Goal: Information Seeking & Learning: Find specific fact

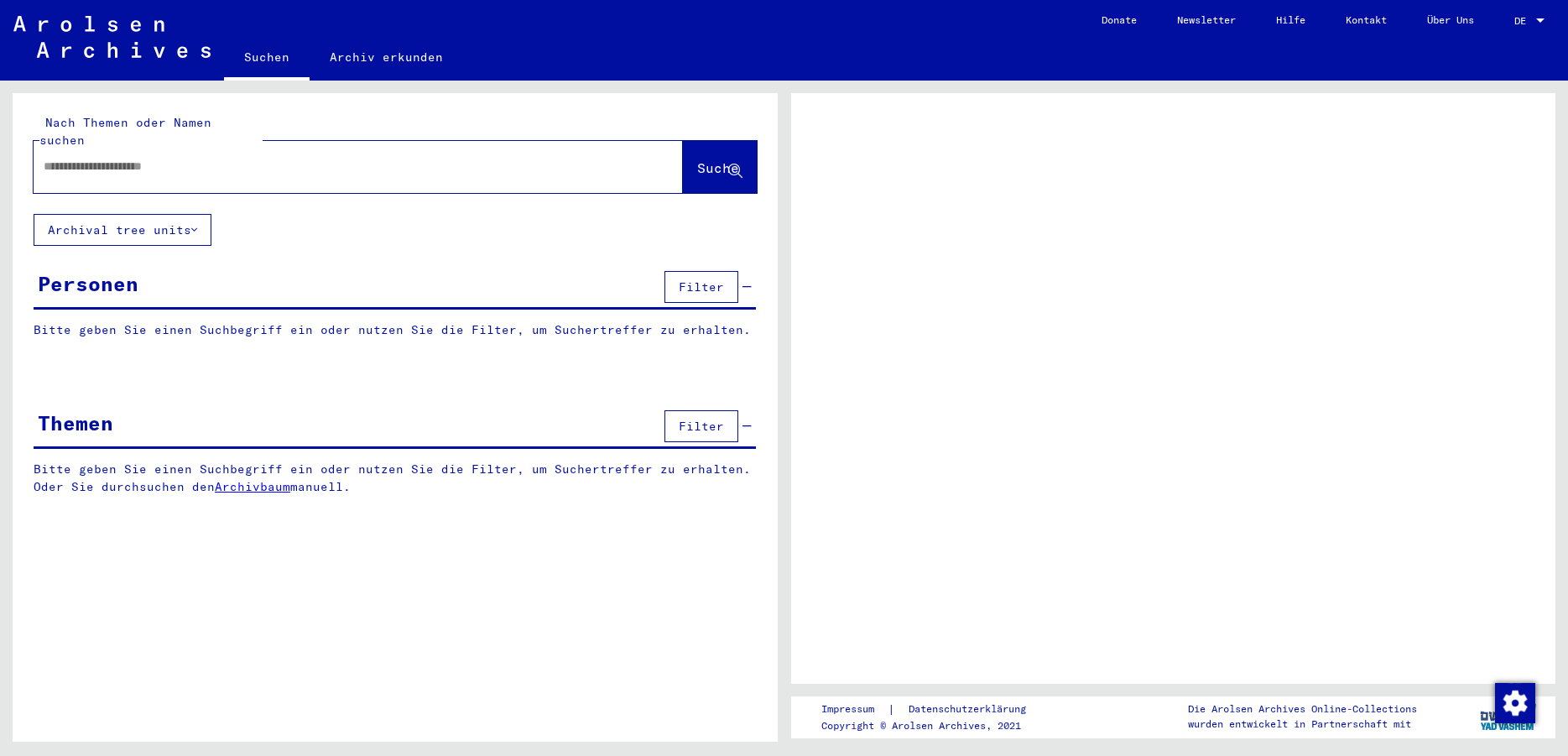
click at [112, 161] on div at bounding box center [338, 166] width 609 height 38
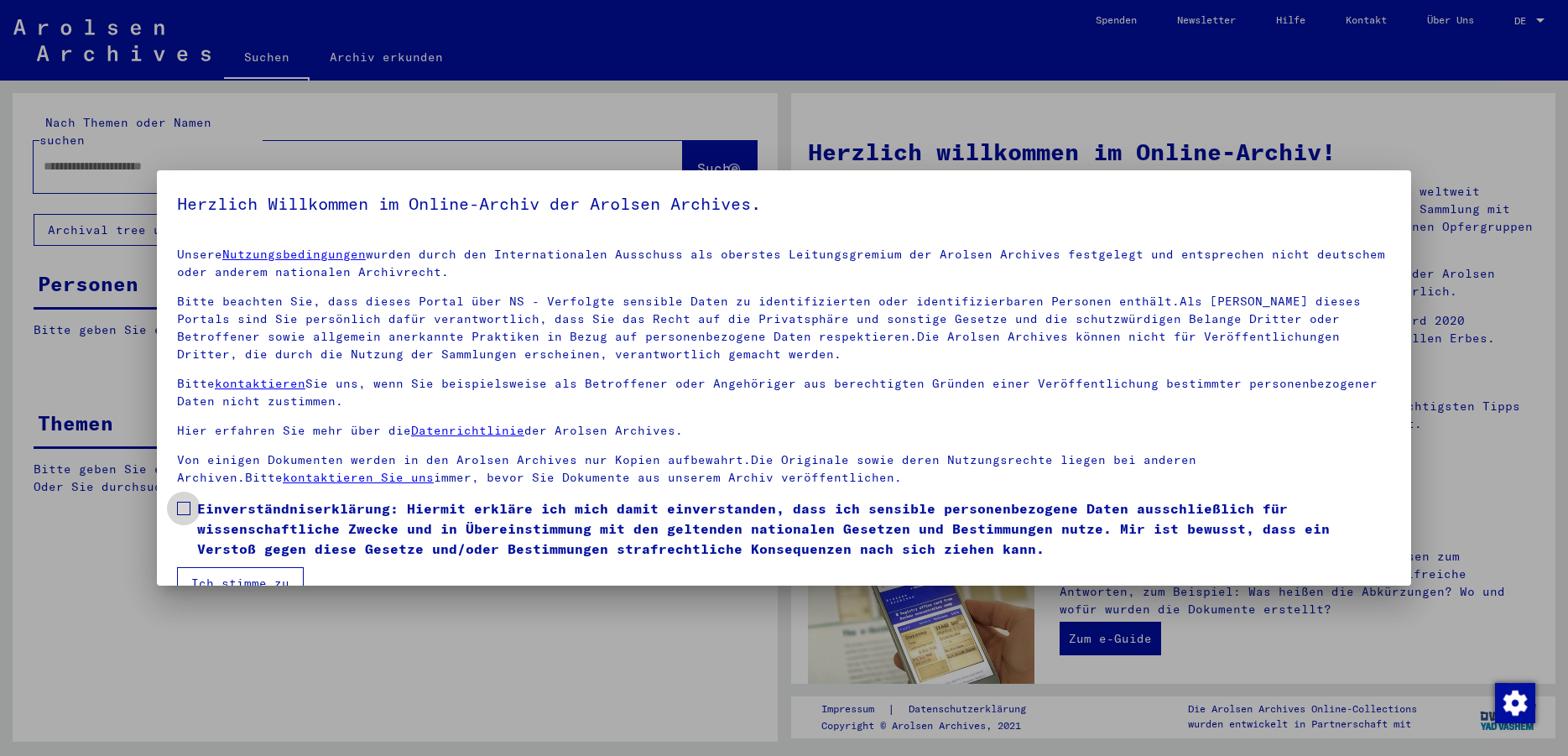
click at [186, 503] on span at bounding box center [184, 509] width 14 height 14
click at [188, 574] on button "Ich stimme zu" at bounding box center [241, 584] width 127 height 32
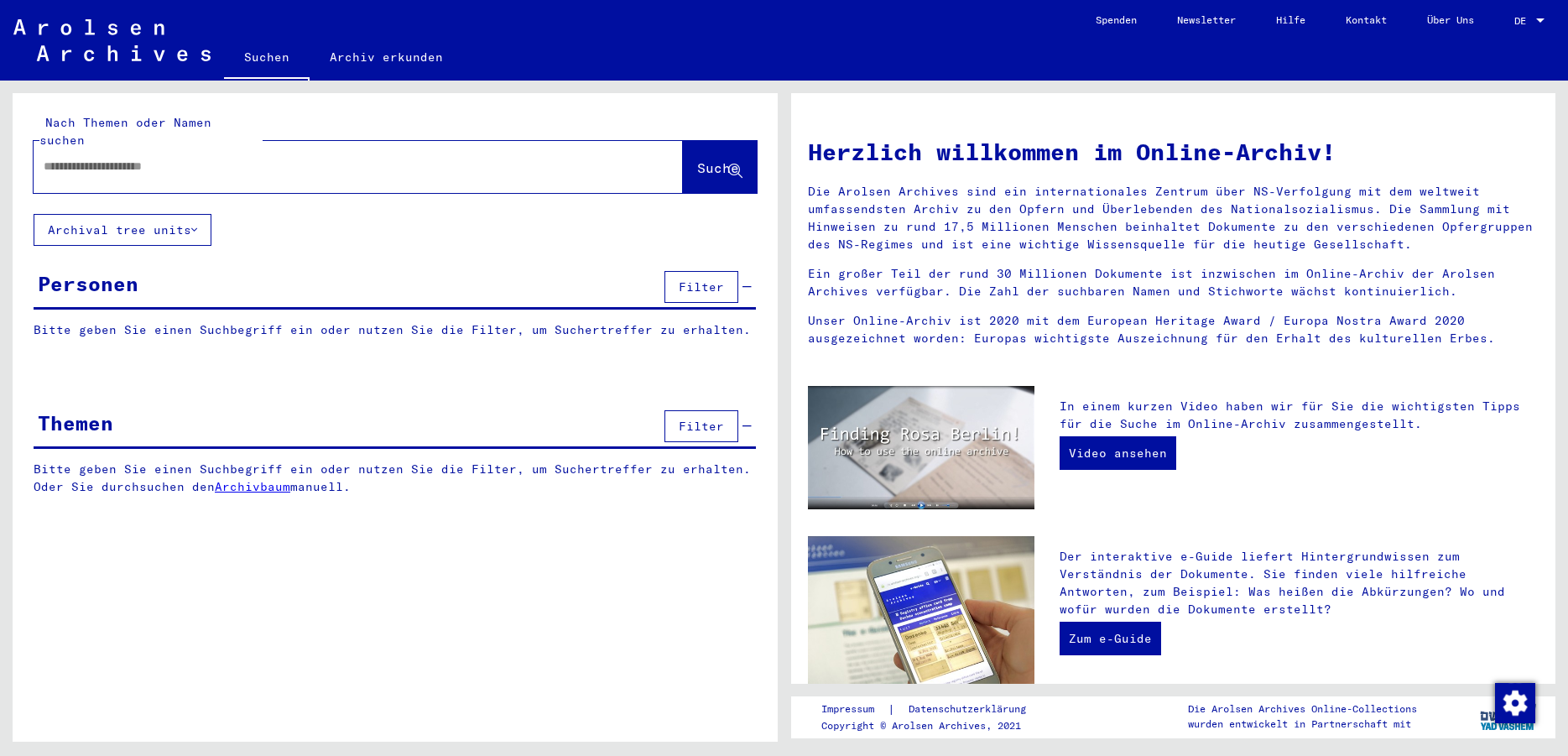
click at [110, 165] on div at bounding box center [333, 166] width 599 height 38
click at [88, 158] on input "text" at bounding box center [338, 166] width 589 height 18
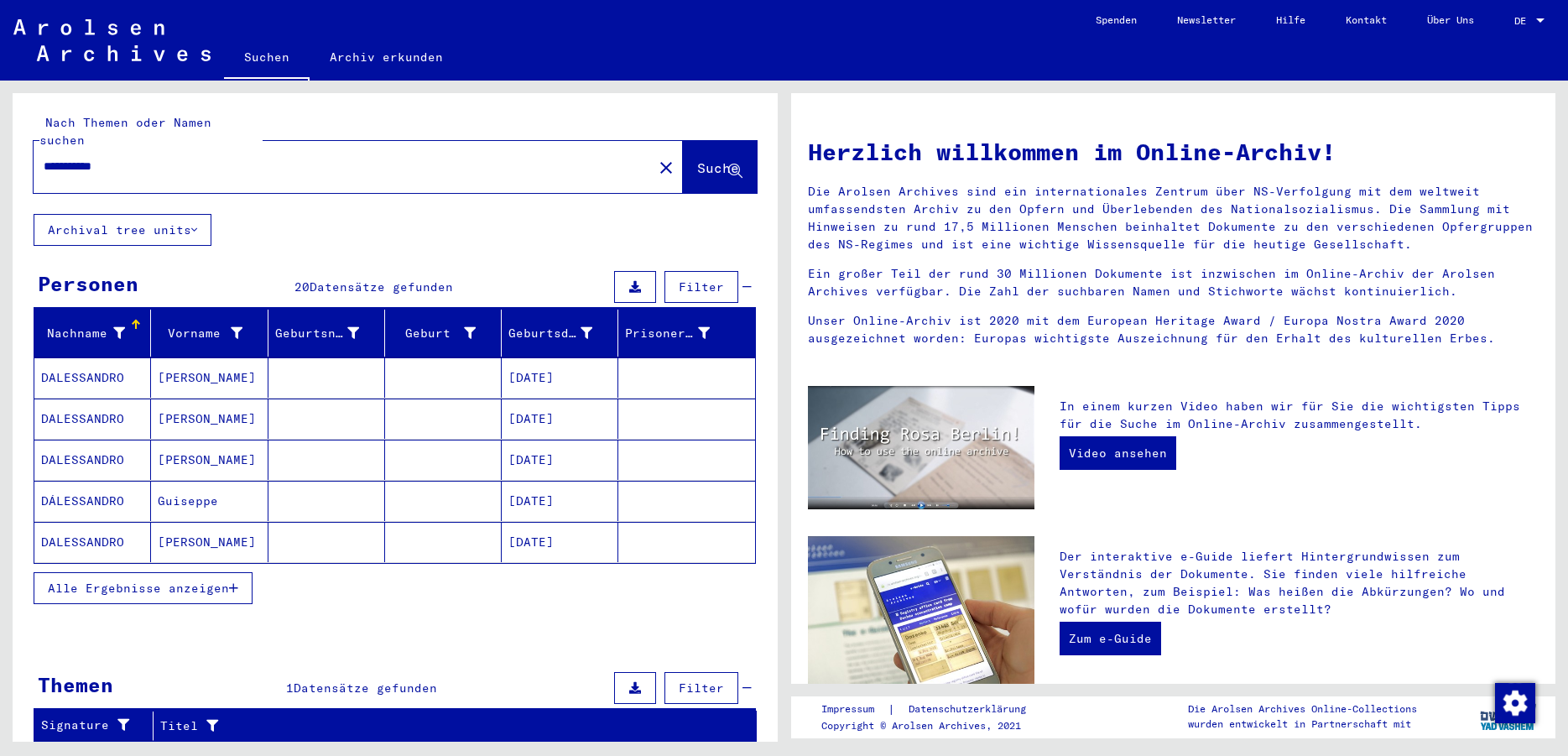
click at [142, 580] on span "Alle Ergebnisse anzeigen" at bounding box center [138, 588] width 182 height 15
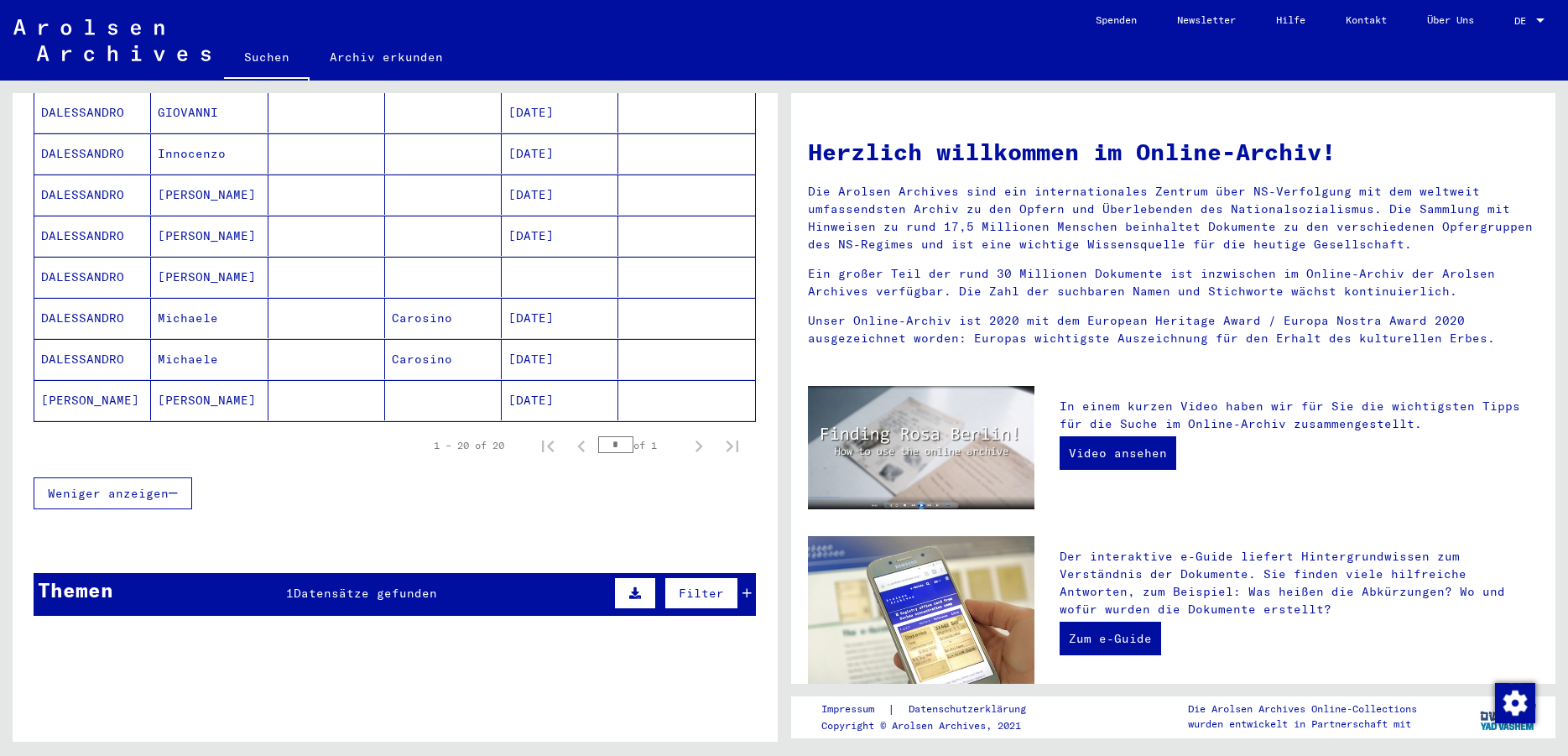
scroll to position [759, 0]
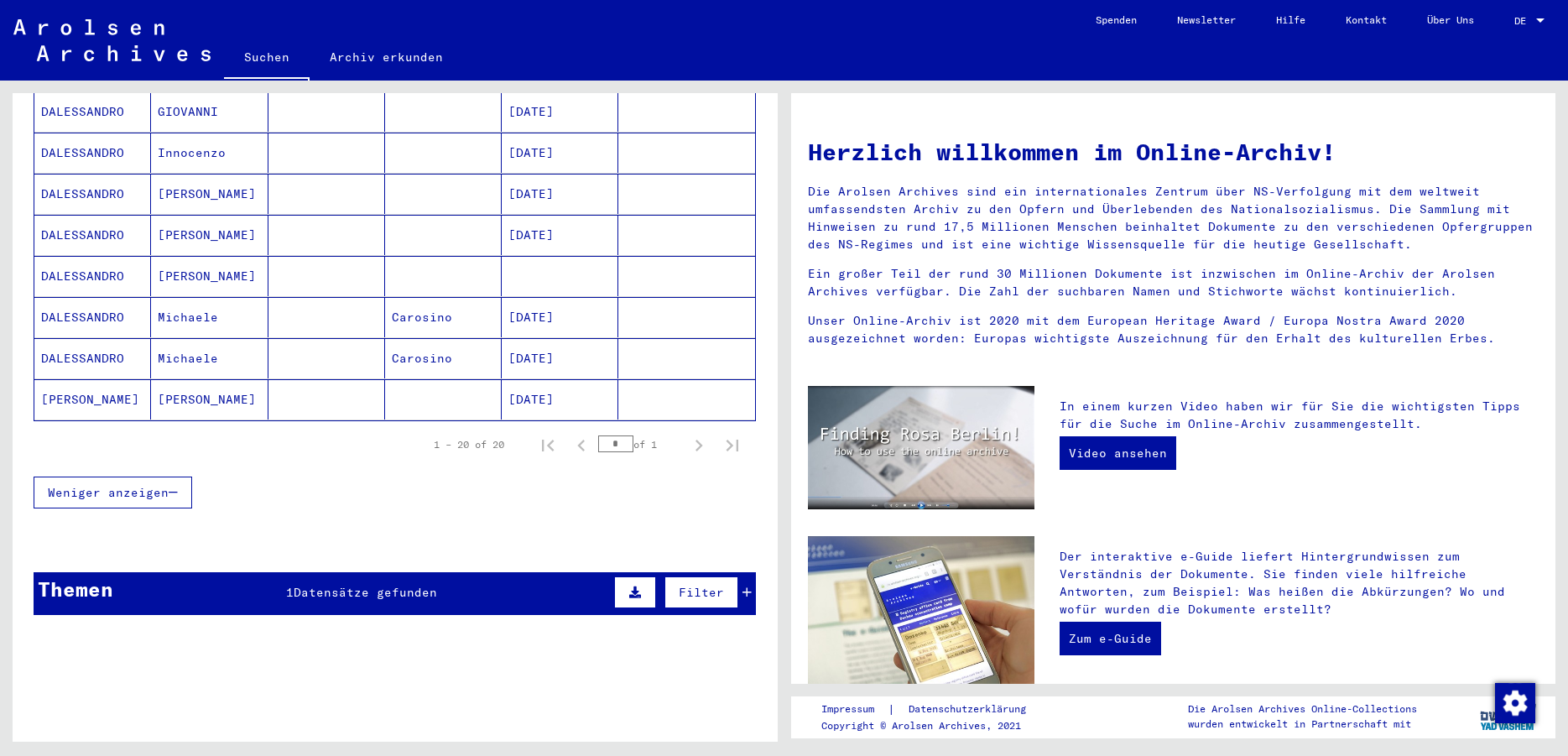
click at [343, 585] on span "Datensätze gefunden" at bounding box center [366, 592] width 144 height 15
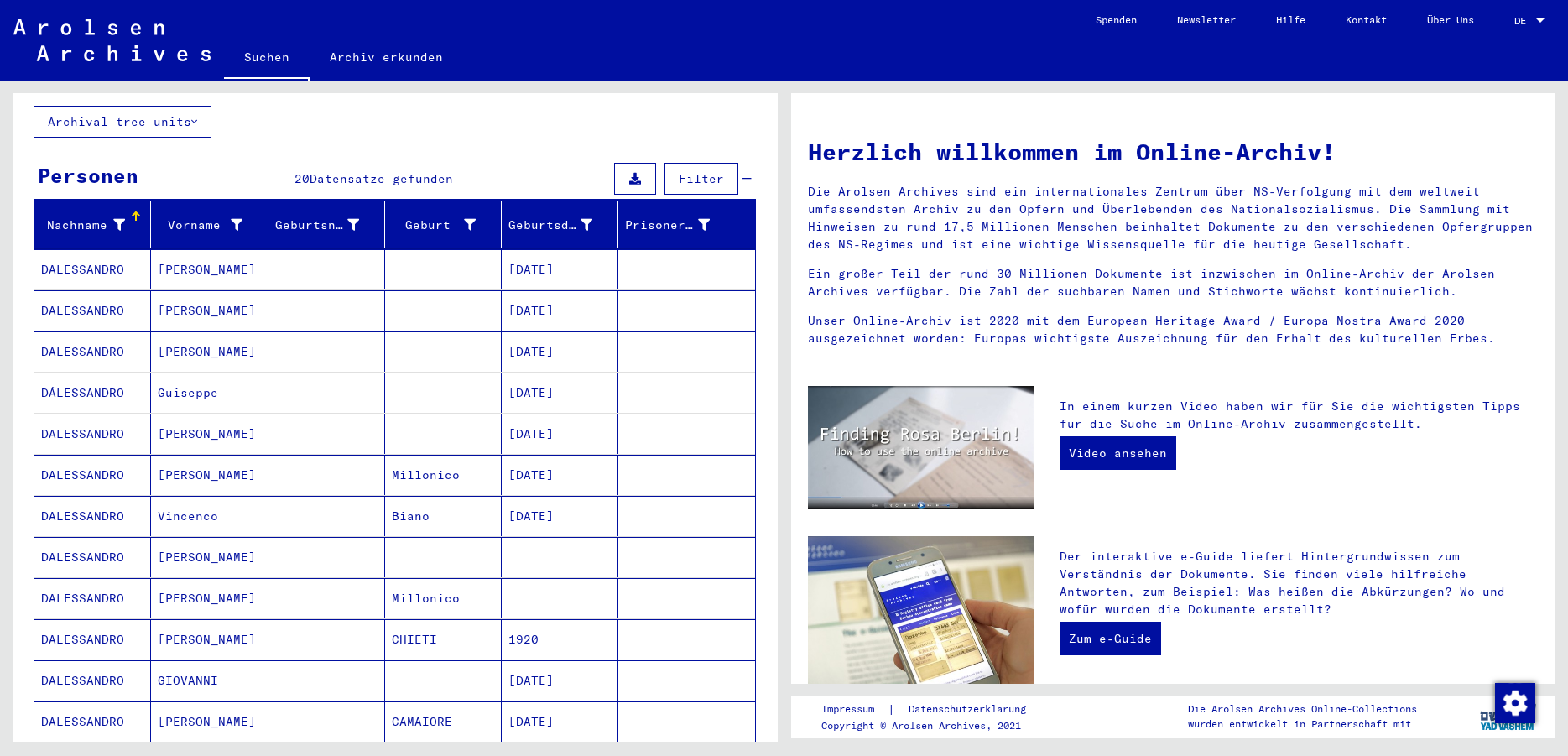
scroll to position [0, 0]
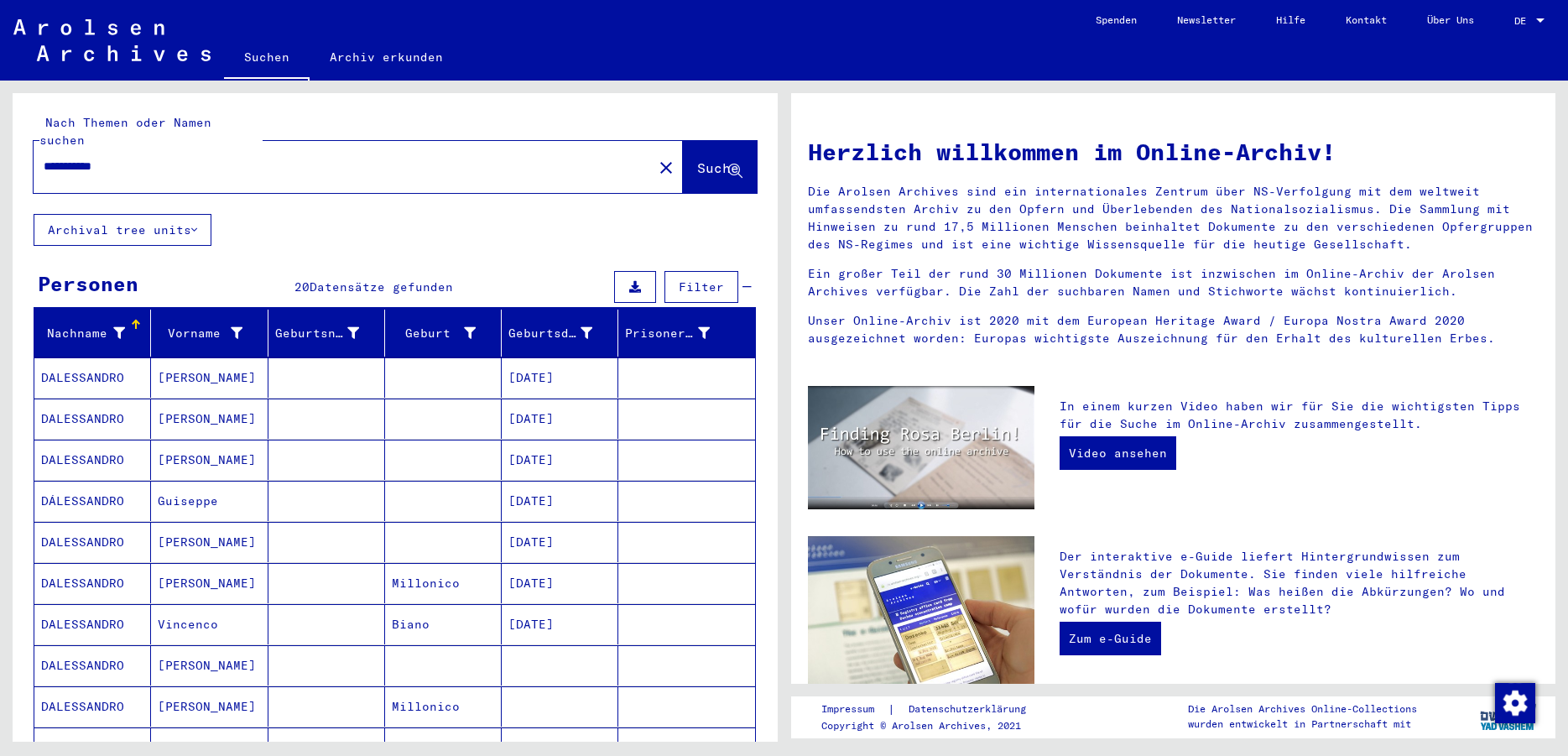
click at [183, 361] on mat-cell "[PERSON_NAME]" at bounding box center [209, 378] width 117 height 41
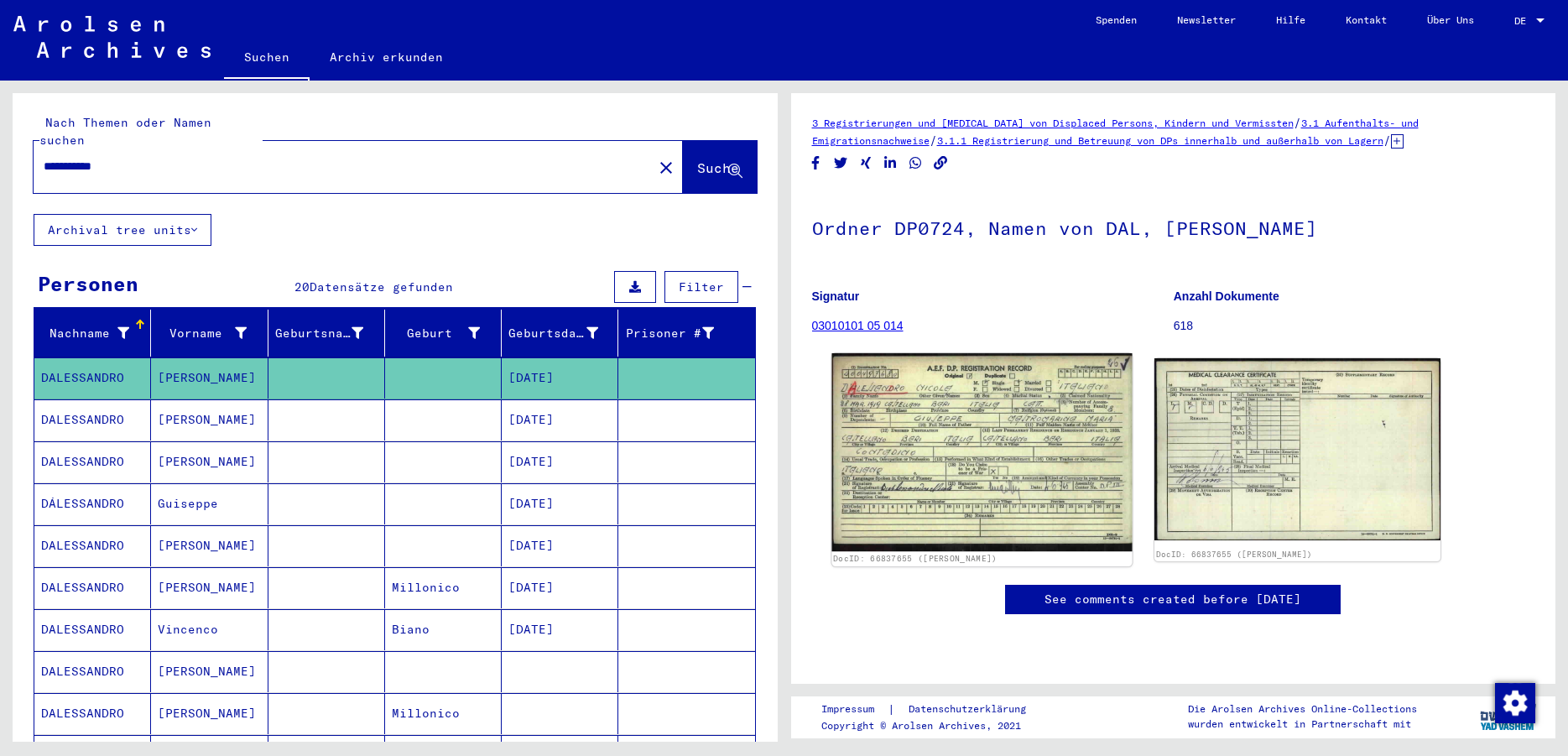
click at [1017, 427] on img at bounding box center [981, 452] width 301 height 198
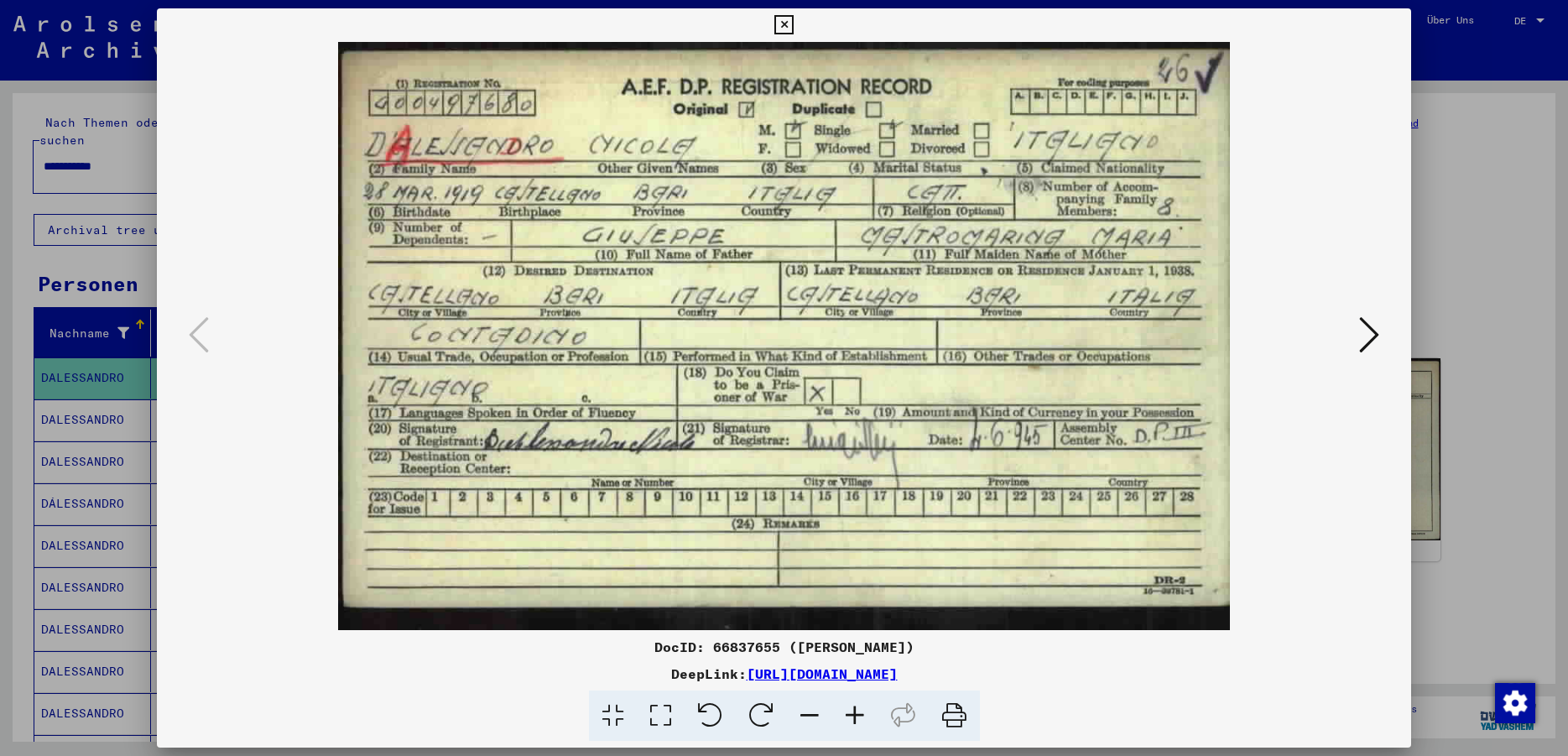
click at [1379, 335] on icon at bounding box center [1369, 335] width 20 height 41
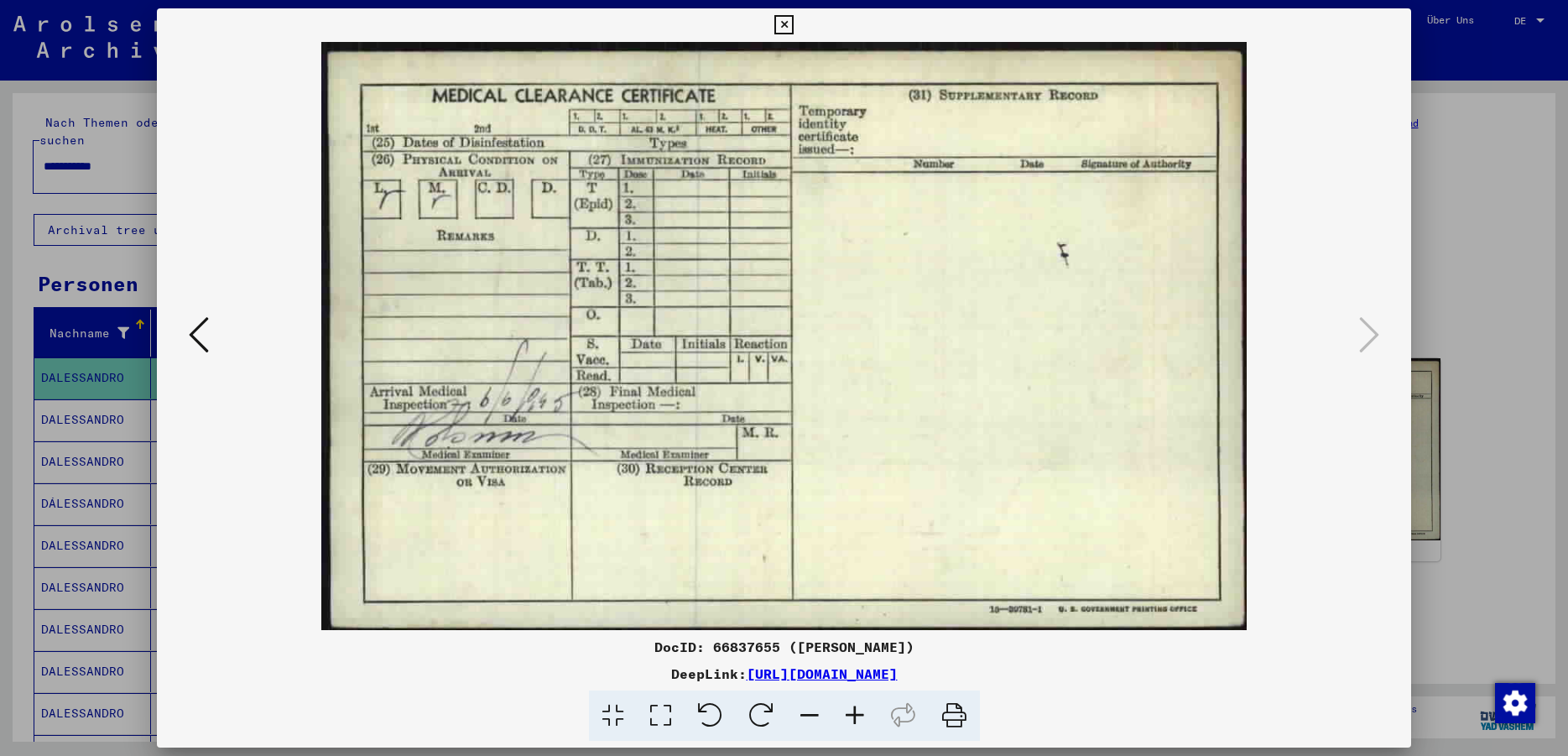
click at [794, 30] on icon at bounding box center [784, 25] width 19 height 20
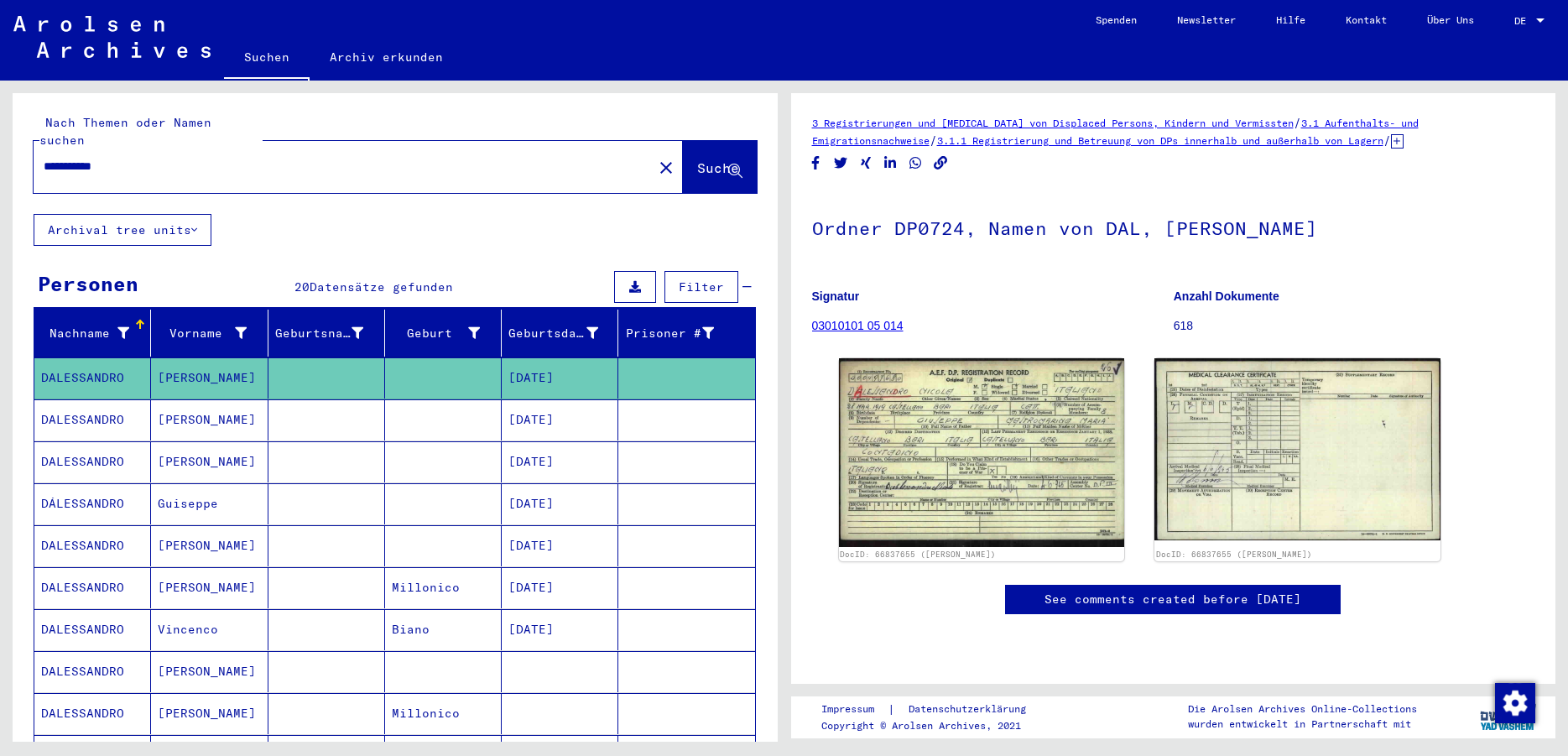
click at [192, 403] on mat-cell "[PERSON_NAME]" at bounding box center [209, 420] width 117 height 41
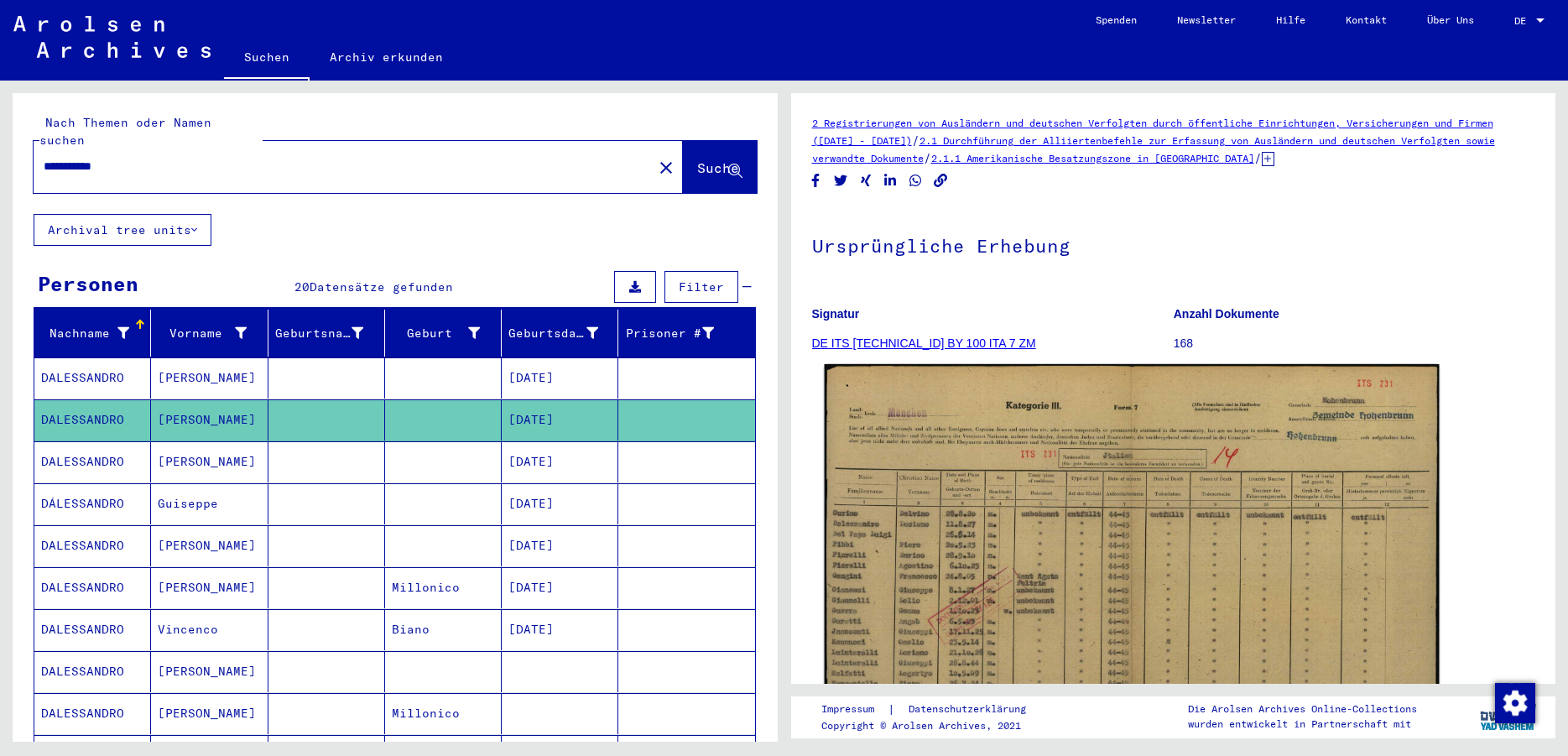
click at [978, 540] on img at bounding box center [1130, 604] width 614 height 480
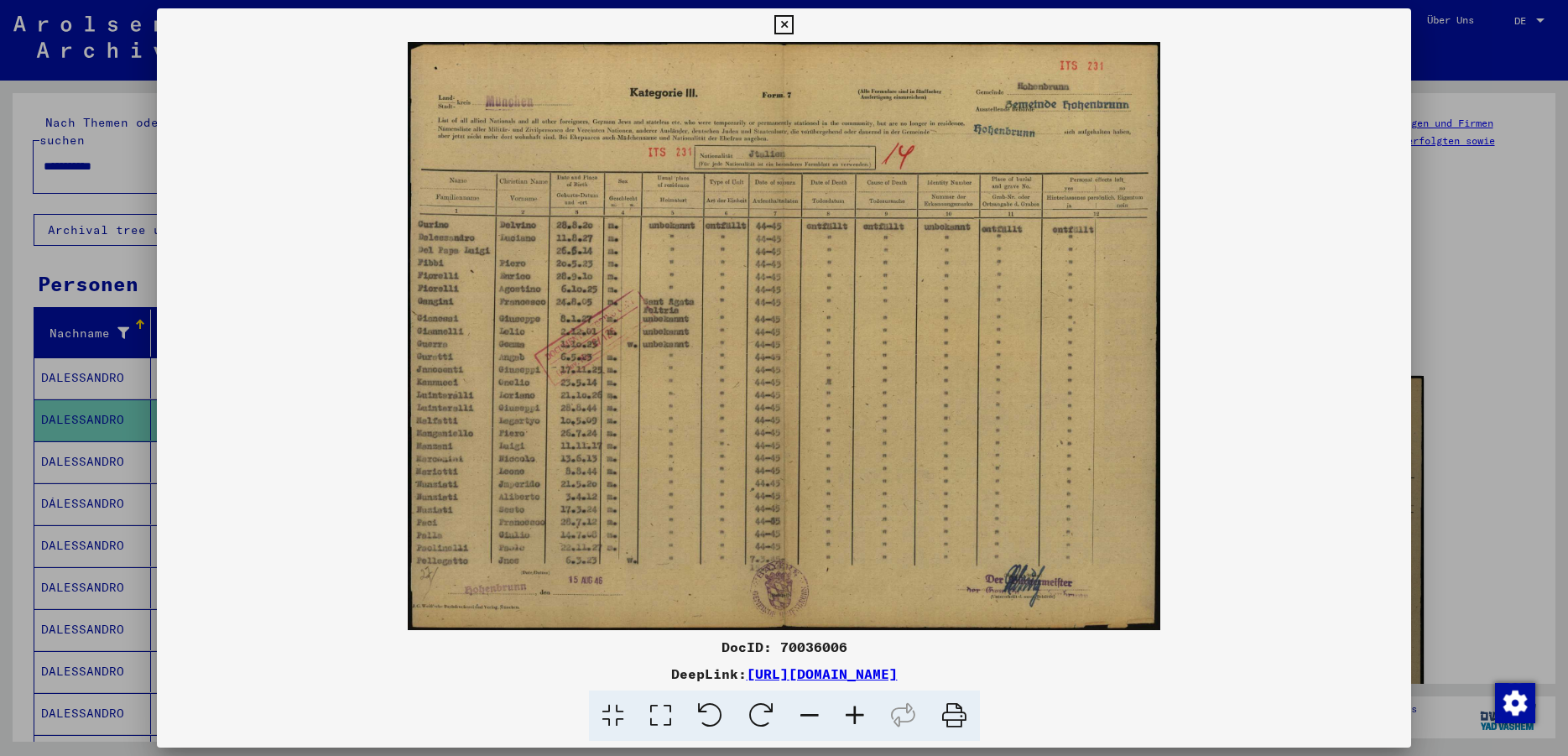
click at [794, 21] on icon at bounding box center [784, 25] width 19 height 20
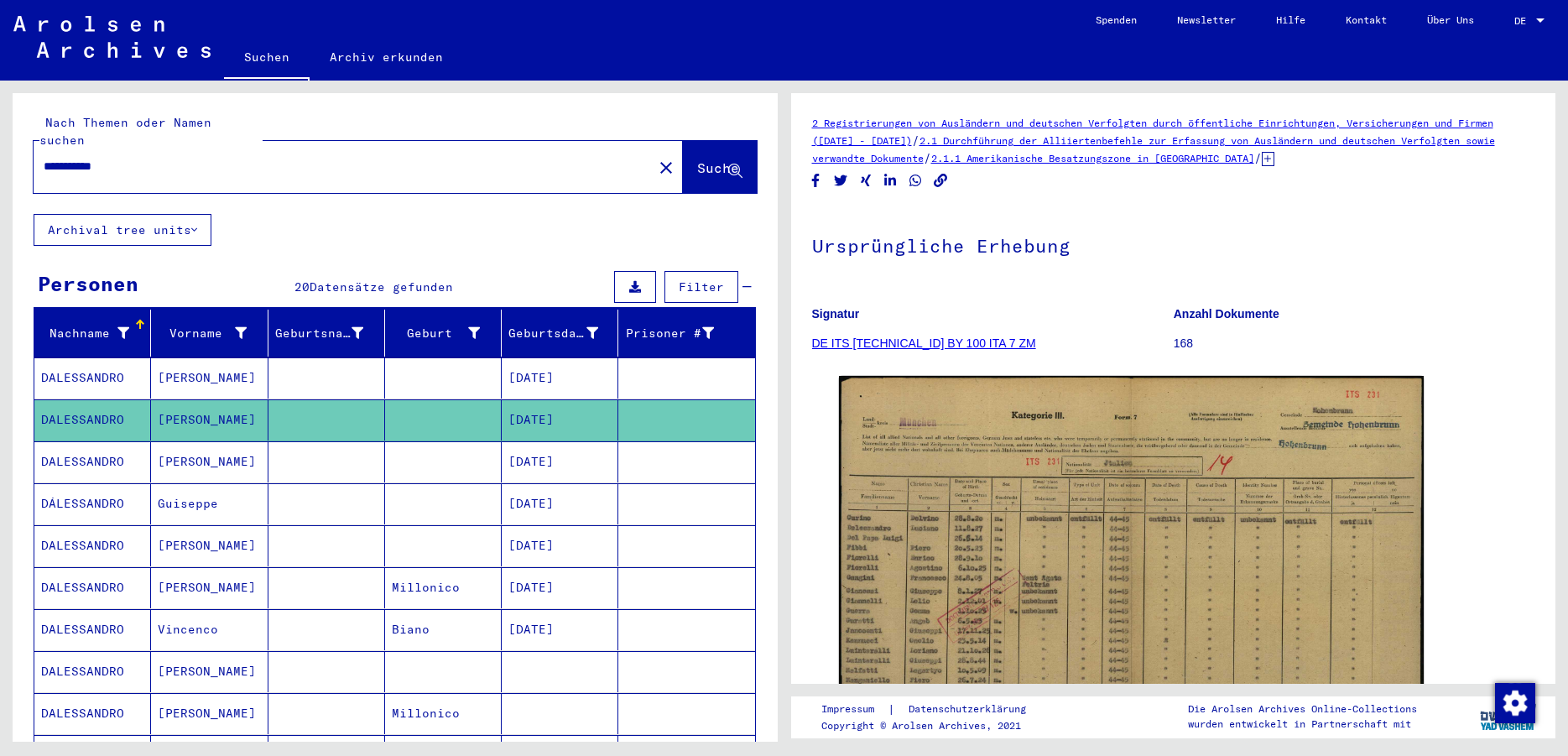
click at [227, 568] on mat-cell "[PERSON_NAME]" at bounding box center [209, 588] width 117 height 41
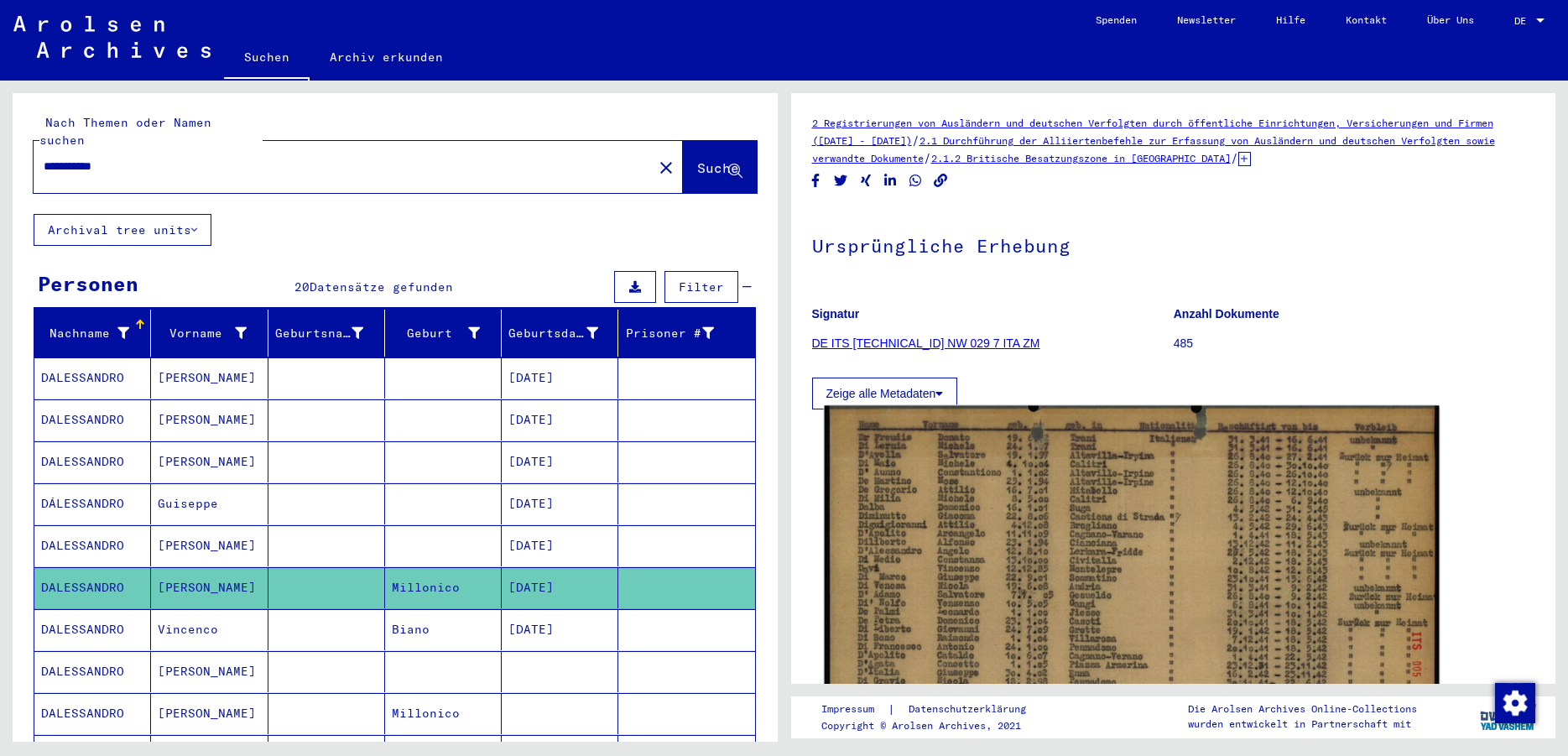
click at [900, 529] on img at bounding box center [1130, 623] width 614 height 433
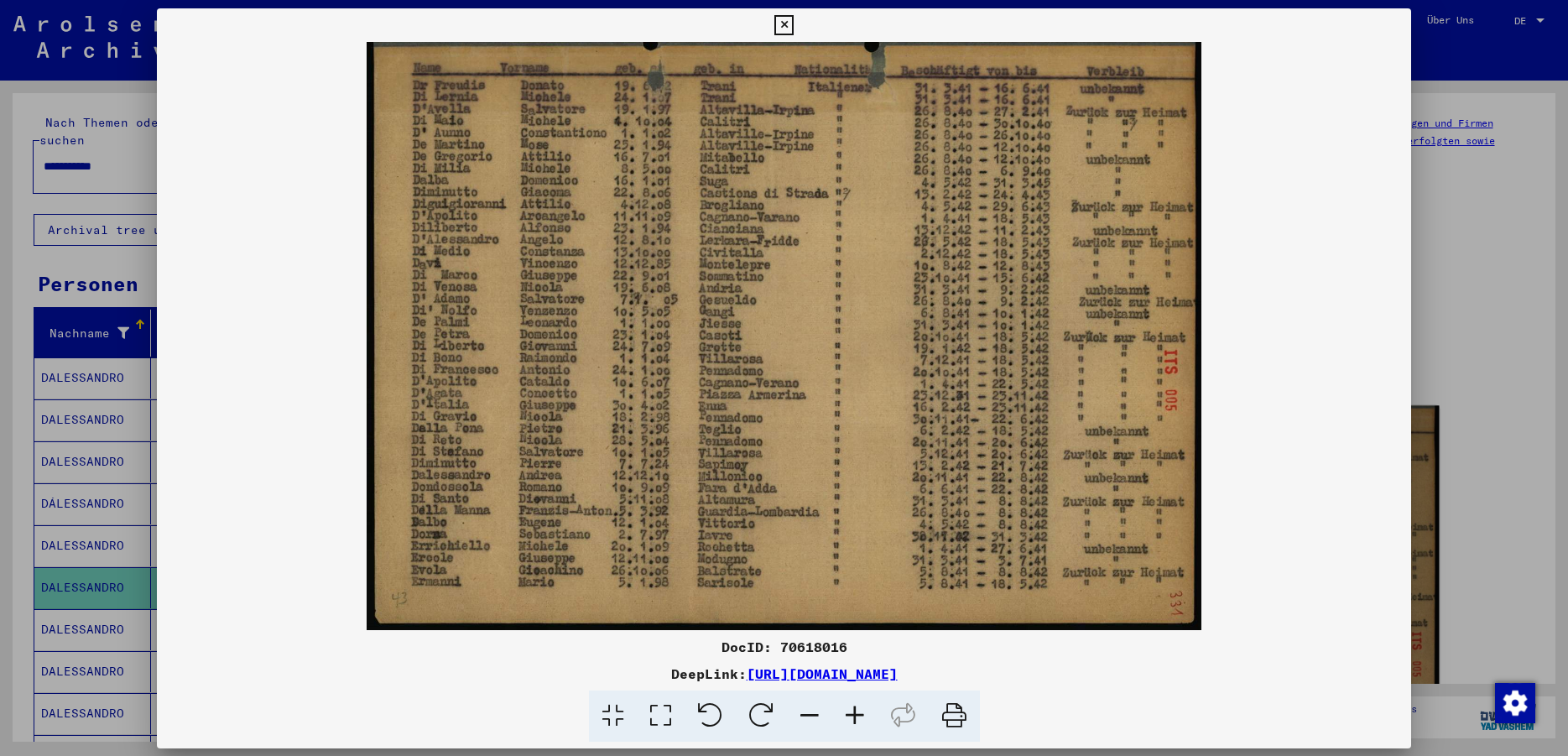
click at [900, 529] on img at bounding box center [784, 336] width 1254 height 588
click at [794, 30] on icon at bounding box center [784, 25] width 19 height 20
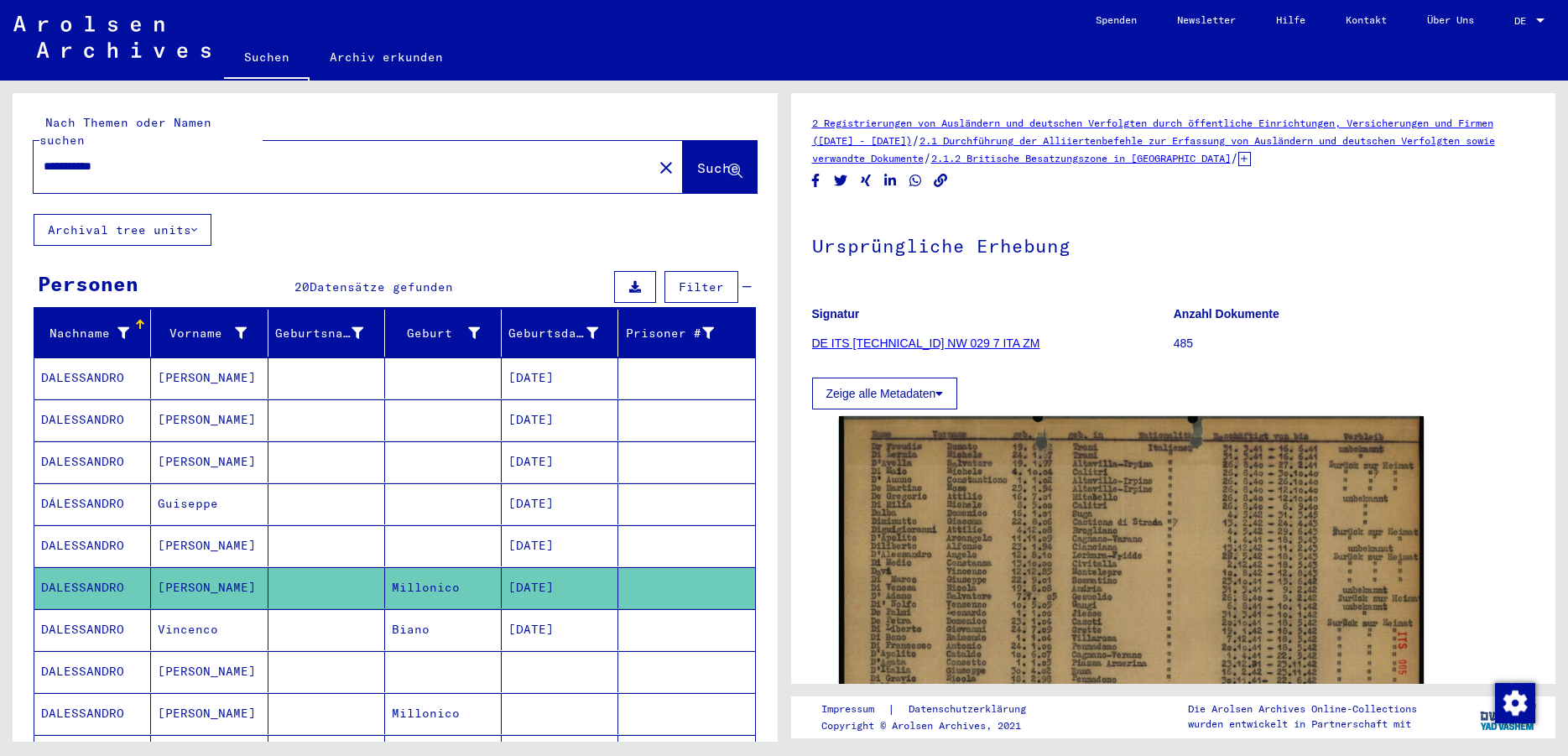
drag, startPoint x: 155, startPoint y: 149, endPoint x: -43, endPoint y: 150, distance: 198.0
click at [44, 158] on input "**********" at bounding box center [343, 166] width 599 height 18
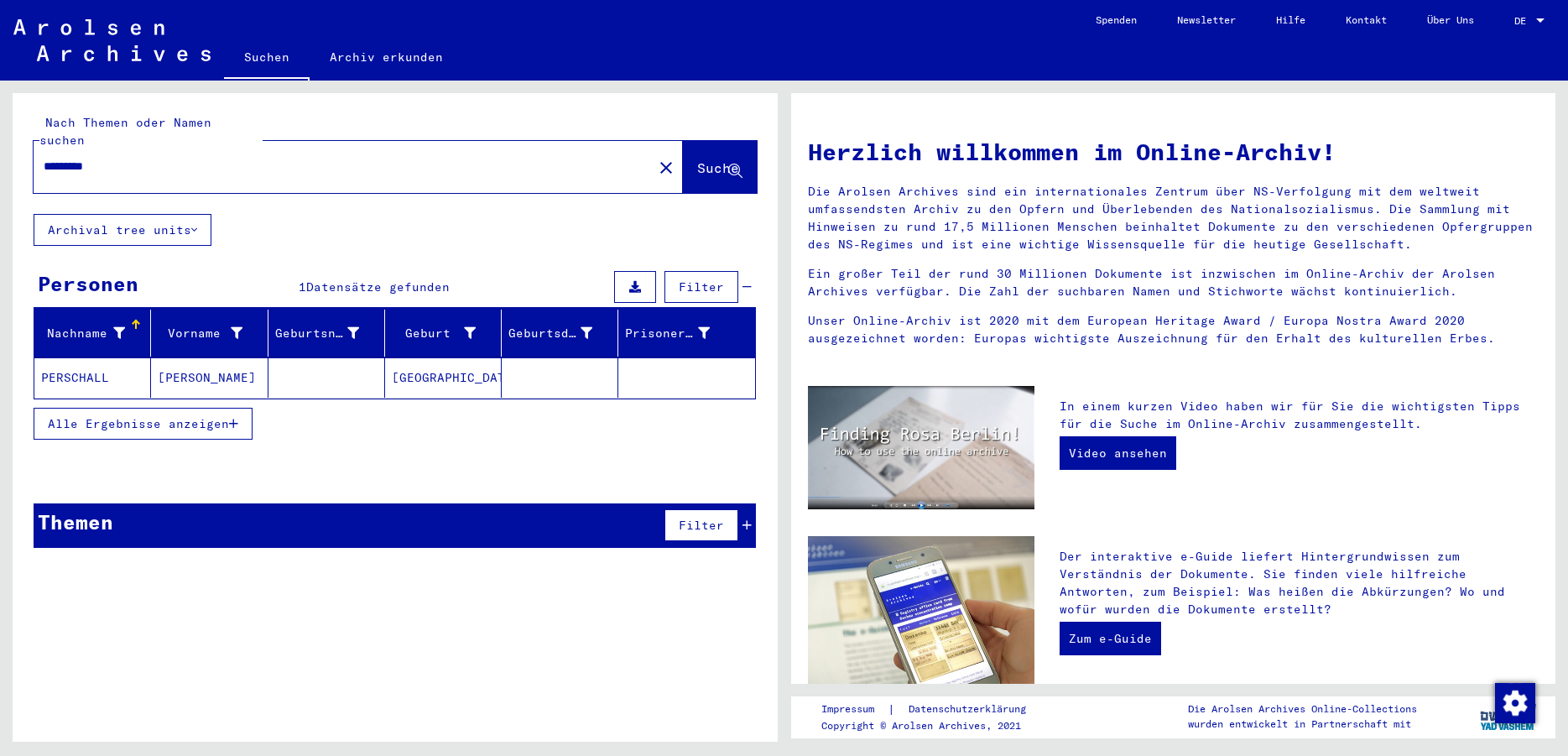
click at [68, 362] on mat-cell "PERSCHALL" at bounding box center [93, 378] width 117 height 41
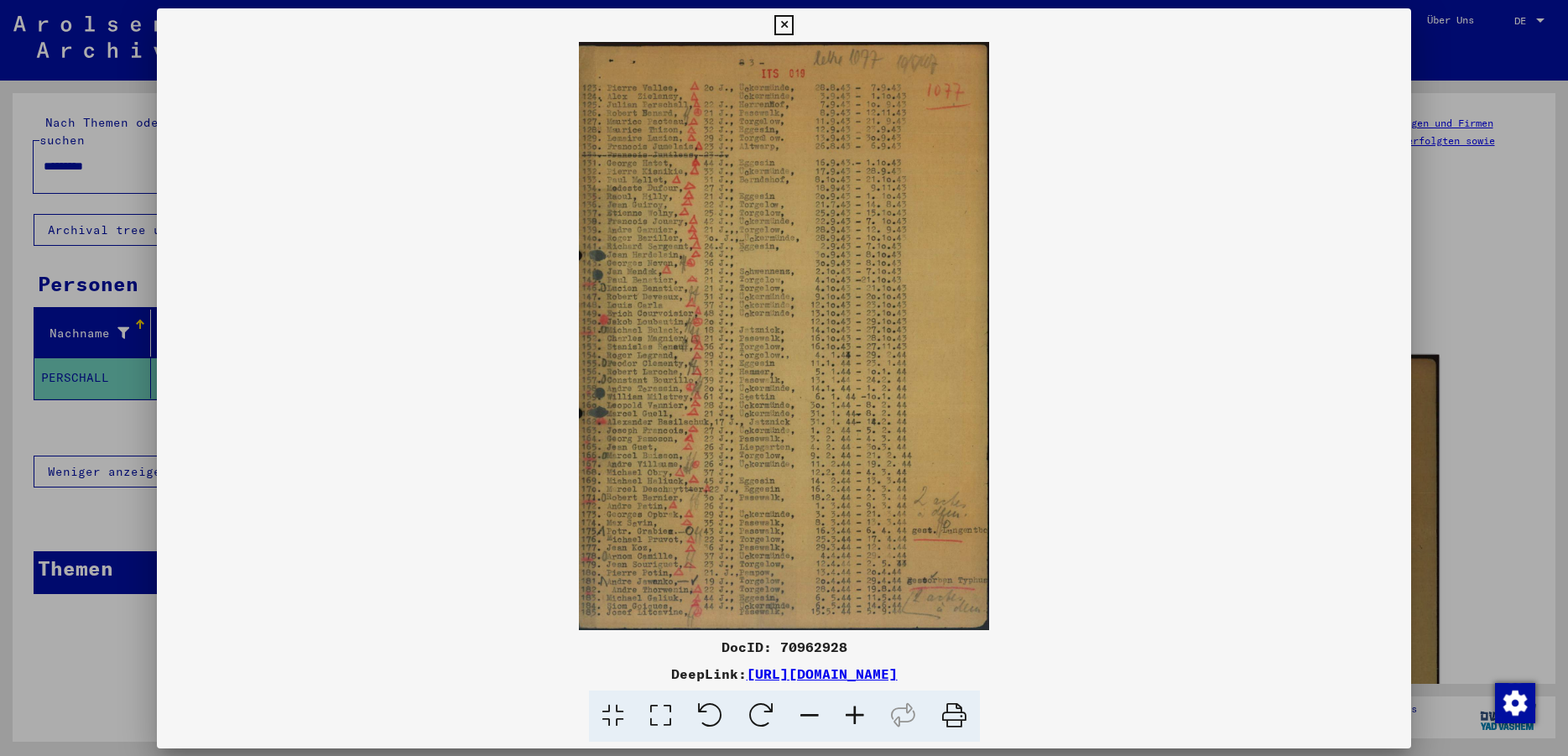
click at [1076, 533] on img at bounding box center [784, 336] width 1254 height 588
click at [855, 716] on icon at bounding box center [855, 716] width 46 height 52
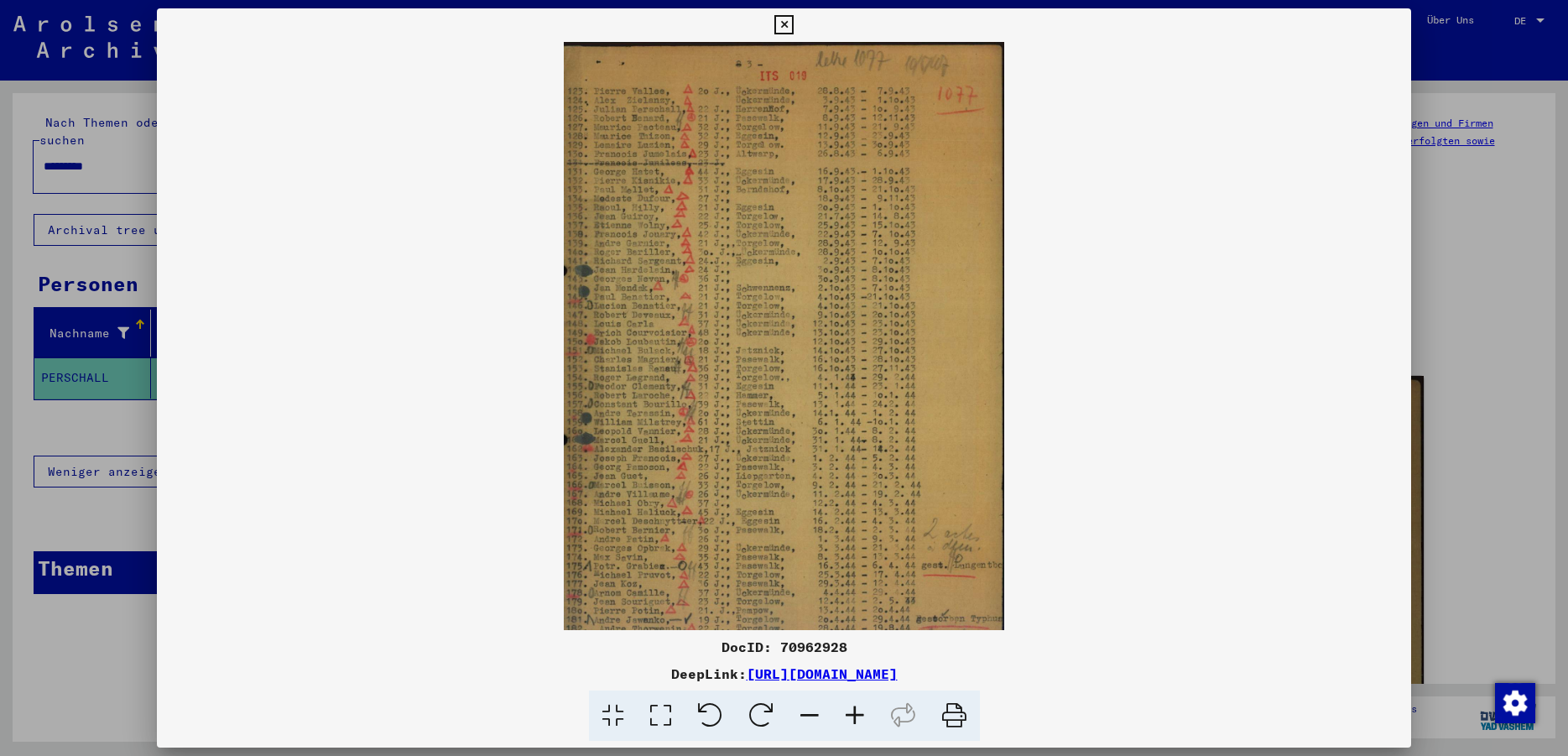
click at [855, 716] on icon at bounding box center [855, 716] width 46 height 52
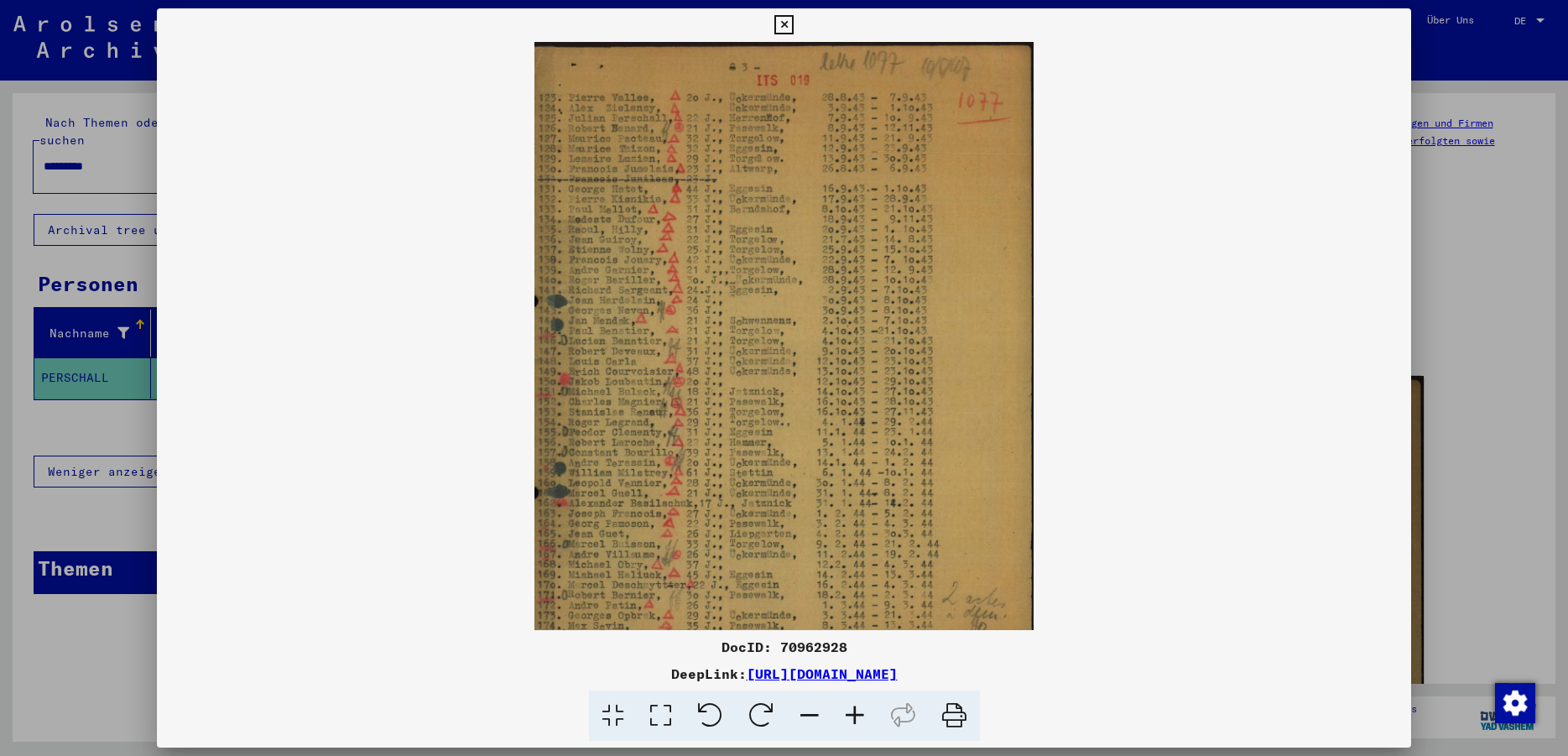
click at [855, 716] on icon at bounding box center [855, 716] width 46 height 52
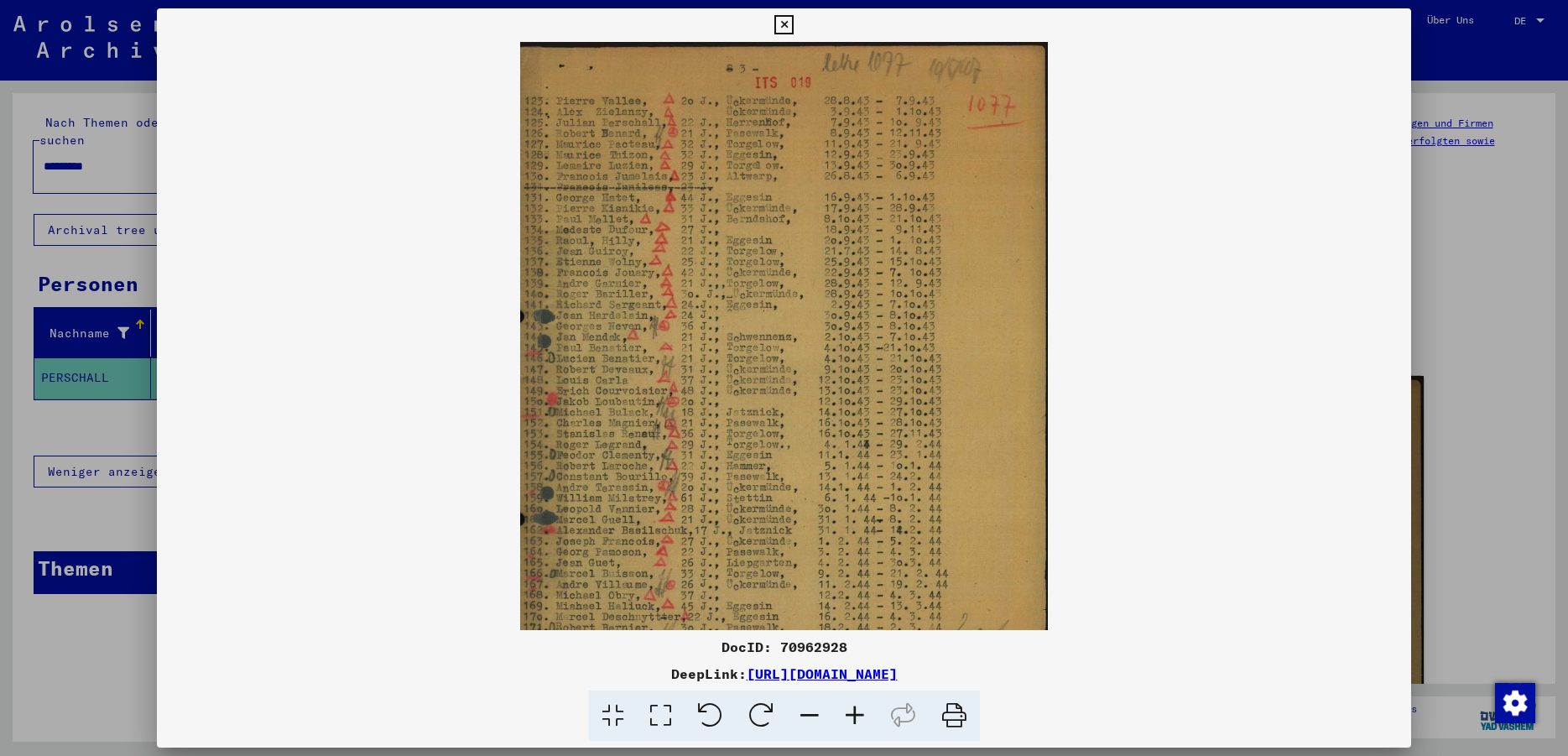
click at [855, 716] on icon at bounding box center [855, 716] width 46 height 52
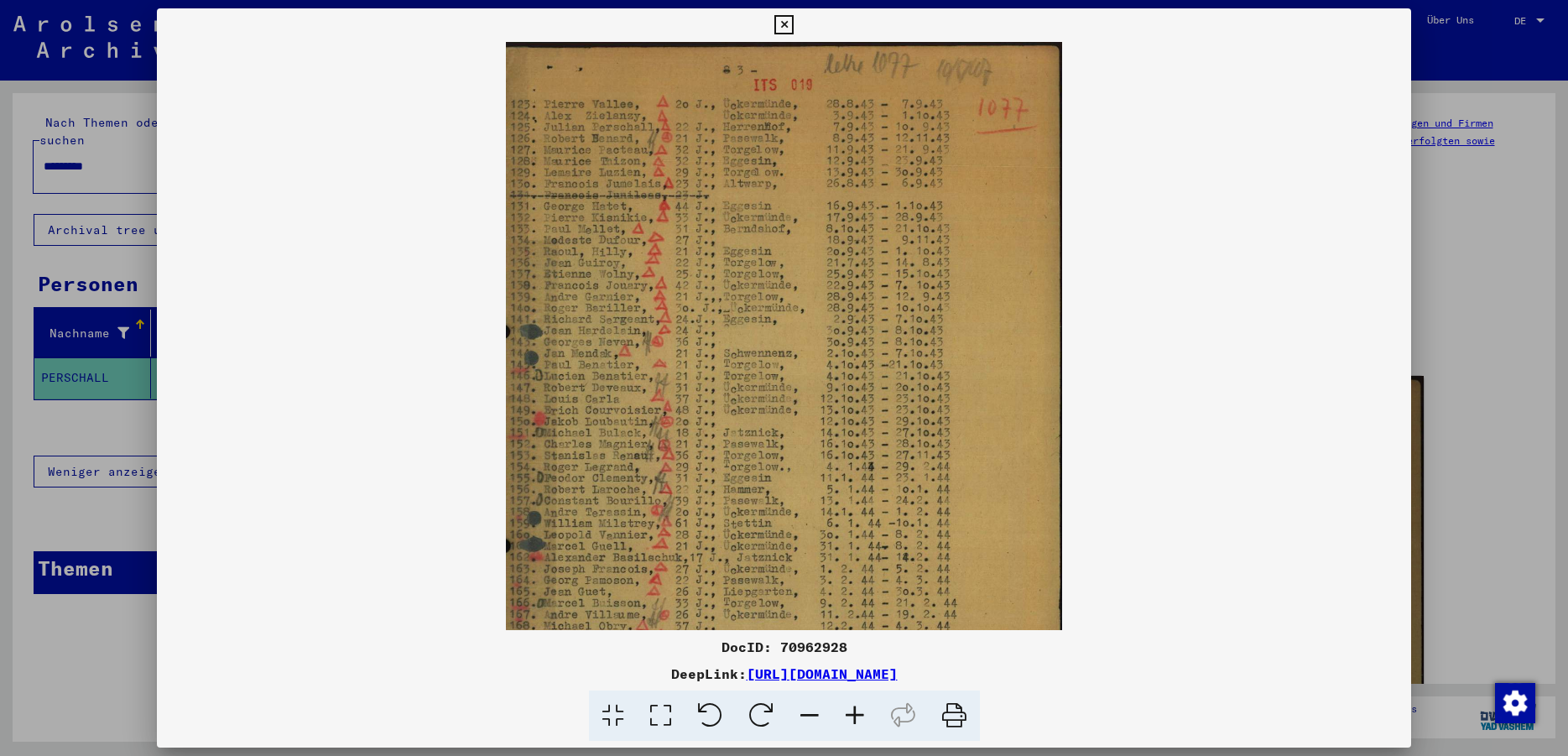
click at [855, 716] on icon at bounding box center [855, 716] width 46 height 52
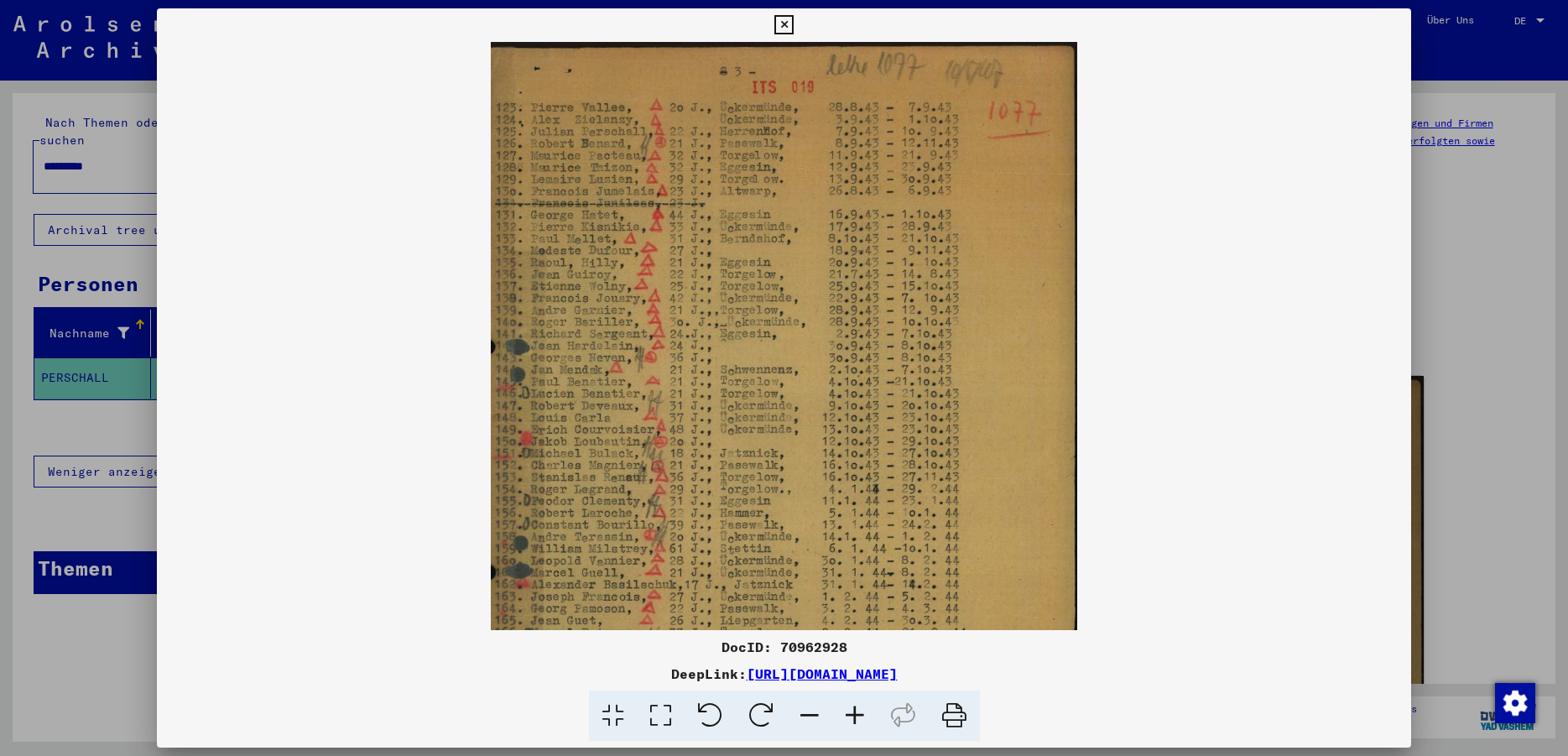
click at [855, 716] on icon at bounding box center [855, 716] width 46 height 52
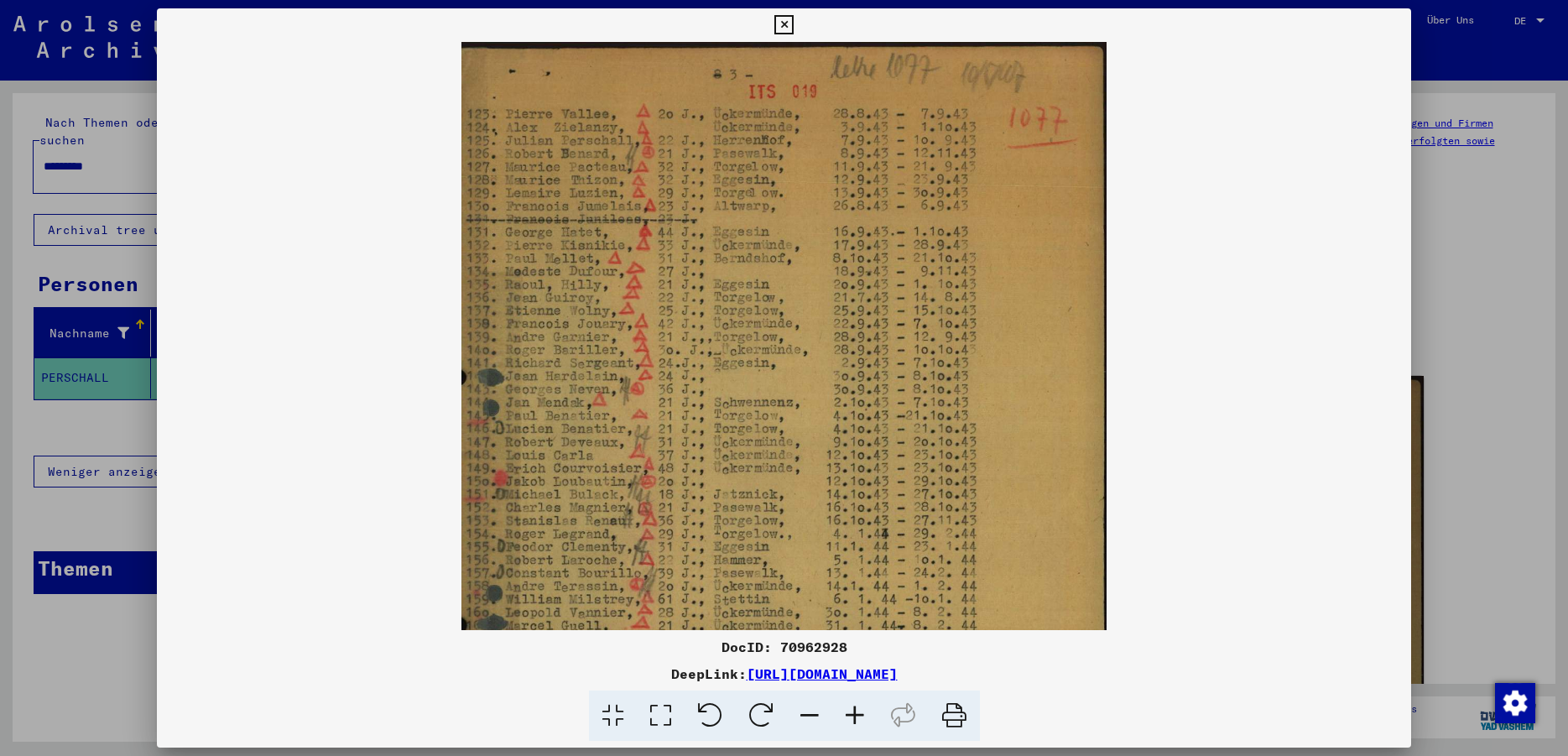
click at [855, 716] on icon at bounding box center [855, 716] width 46 height 52
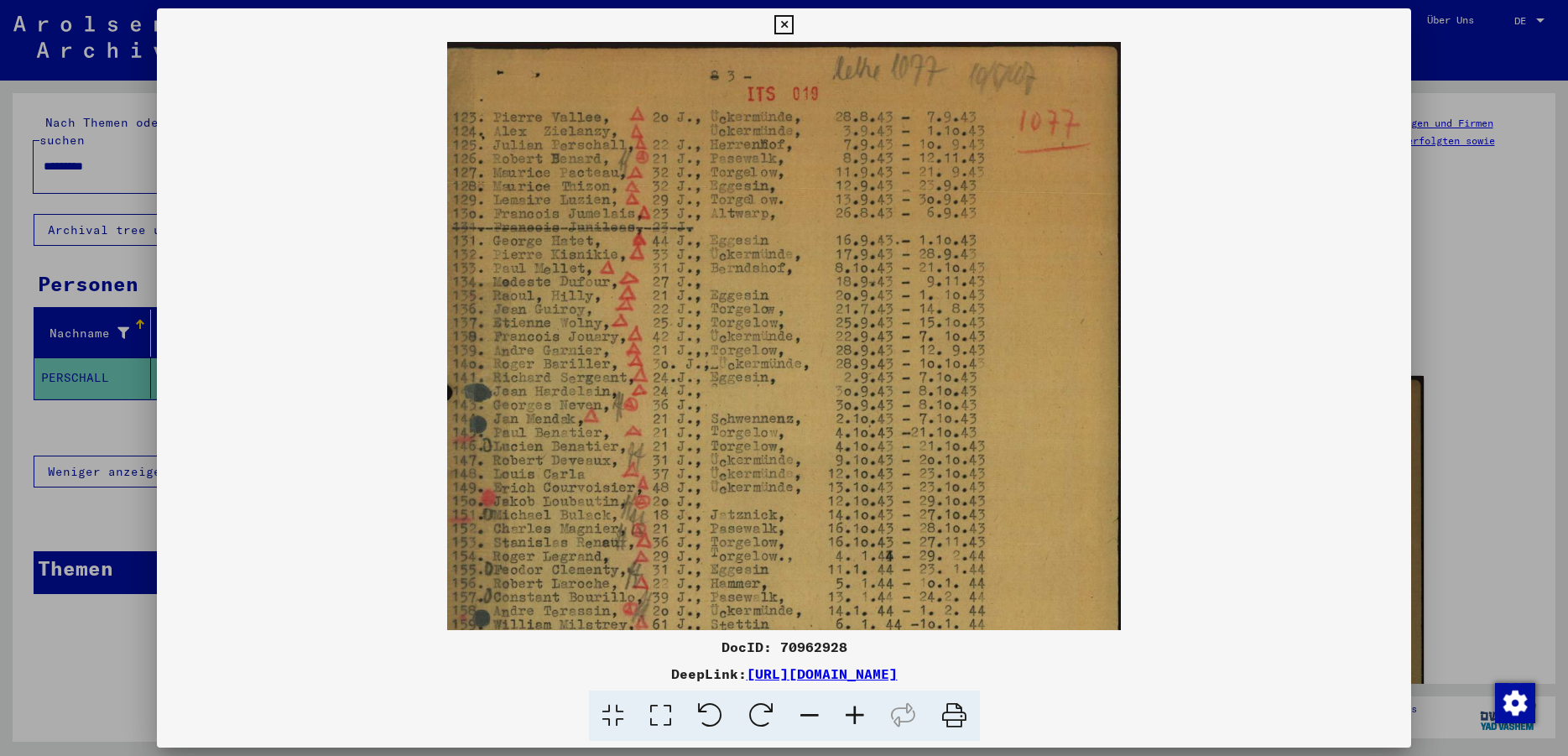
click at [855, 716] on icon at bounding box center [855, 716] width 46 height 52
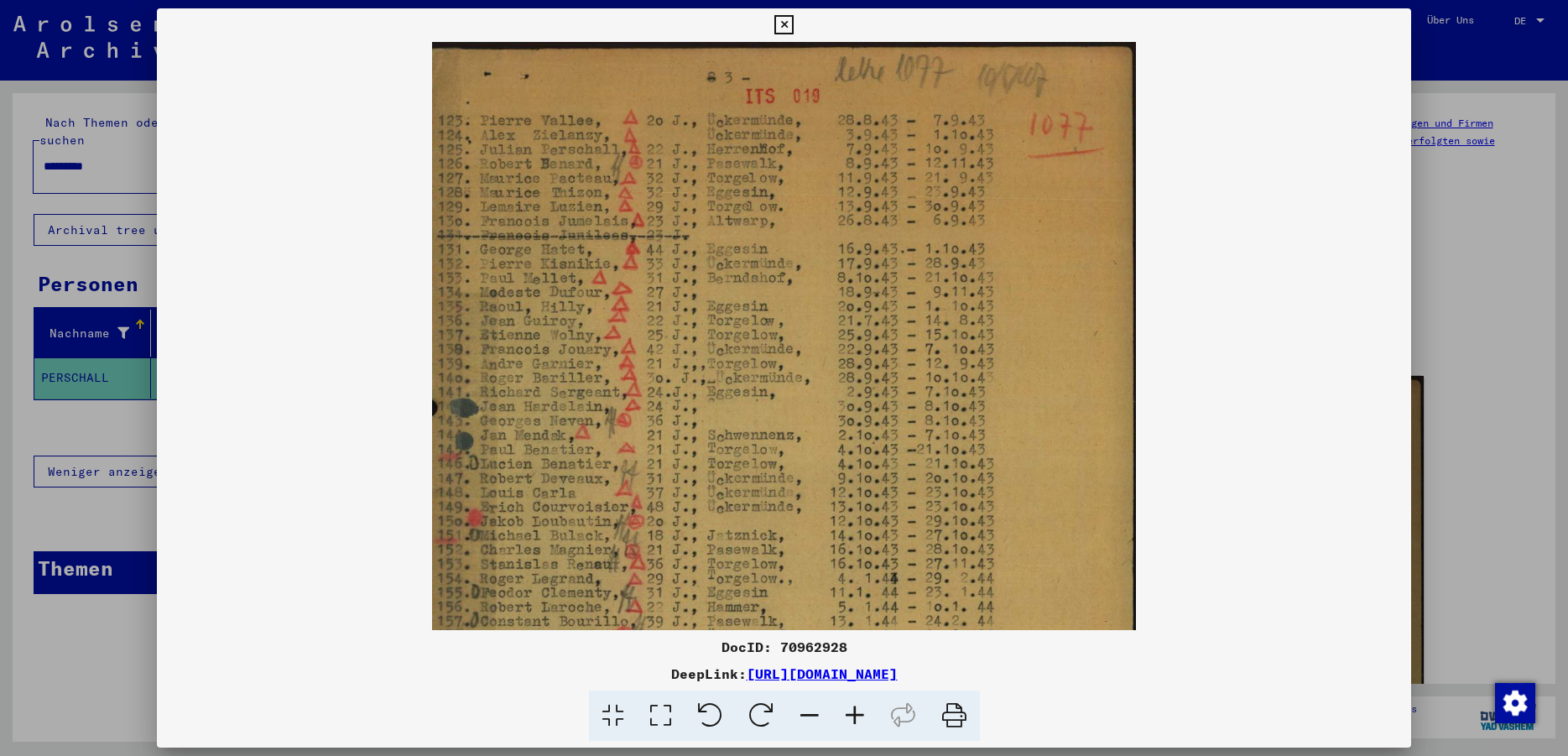
click at [855, 716] on icon at bounding box center [855, 716] width 46 height 52
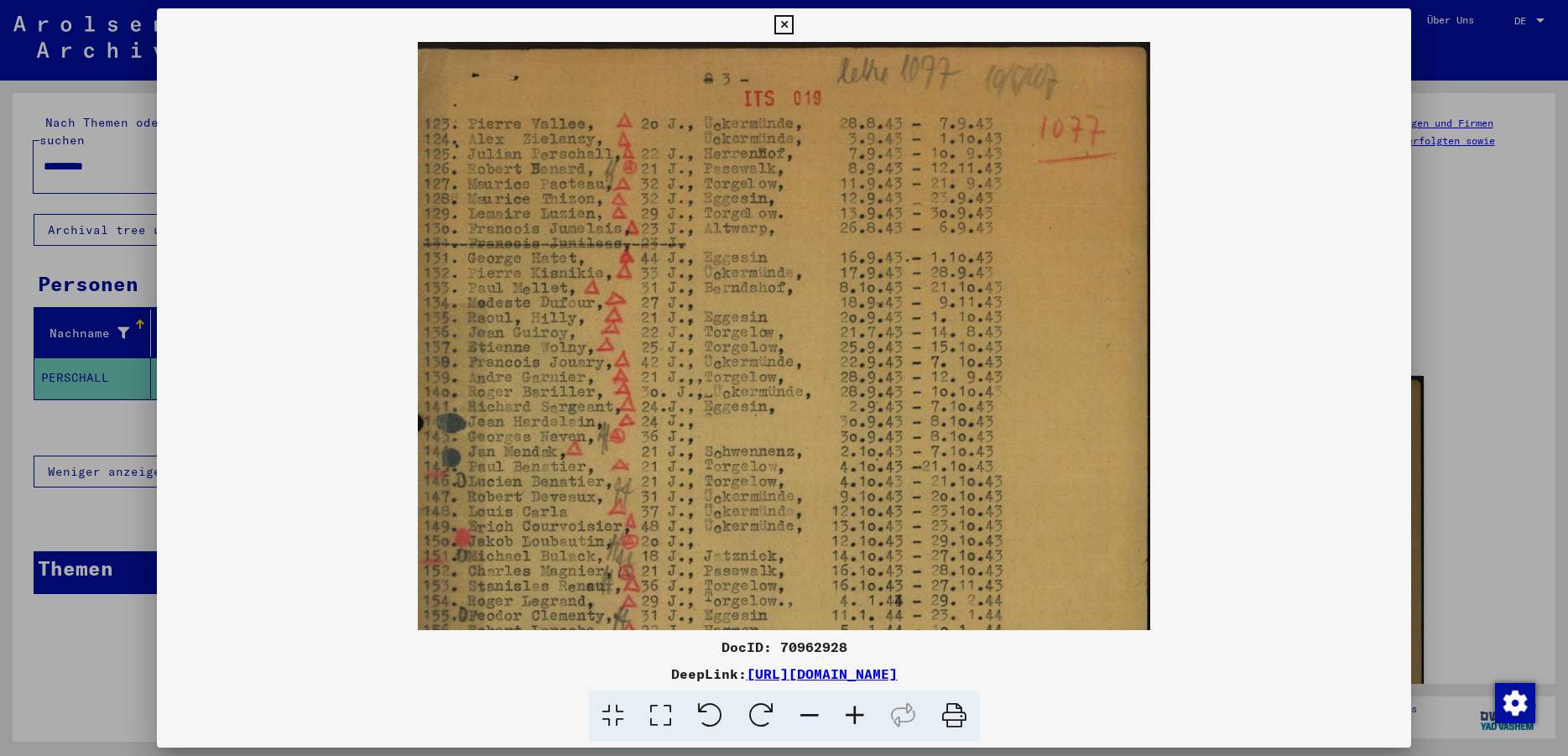
click at [855, 716] on icon at bounding box center [855, 716] width 46 height 52
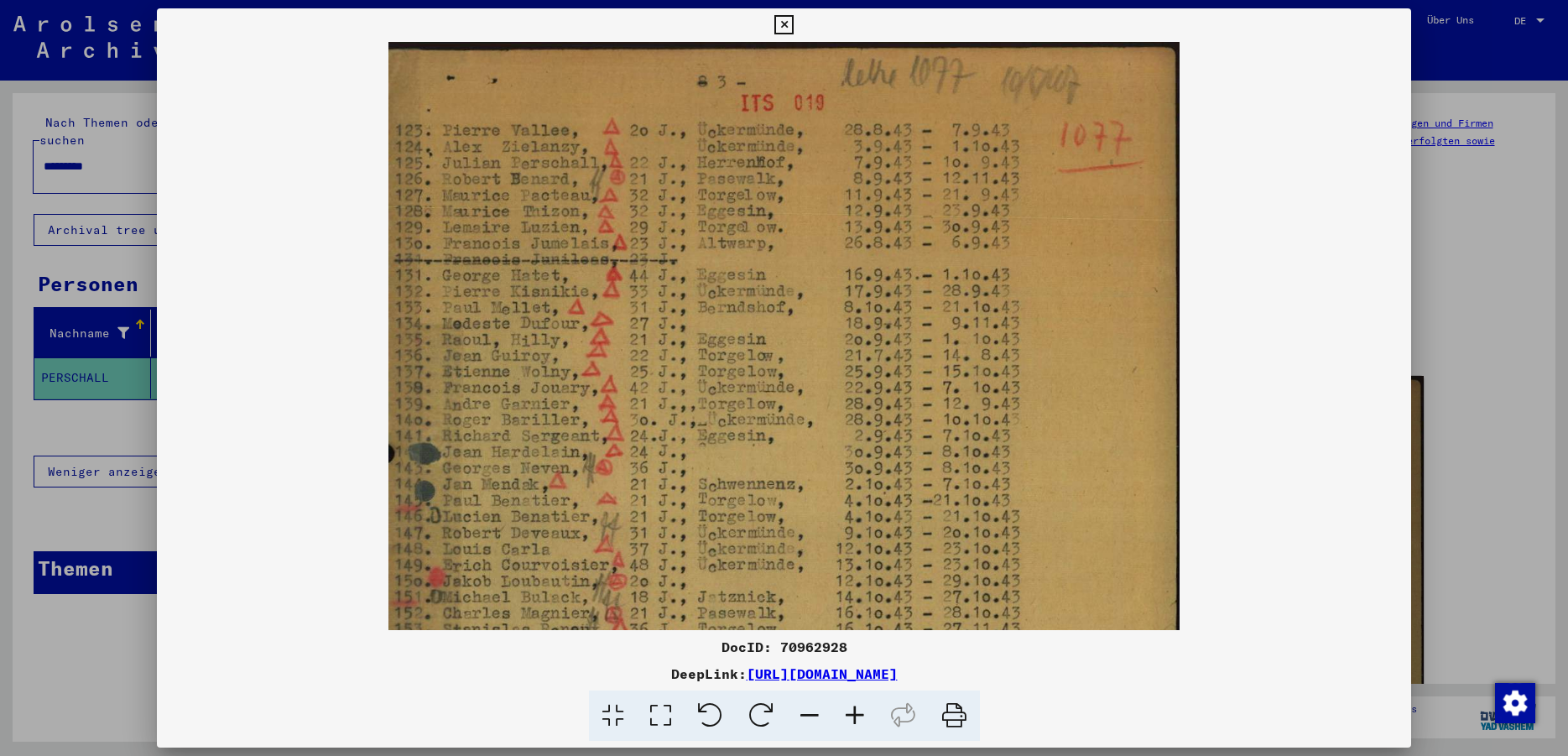
click at [855, 716] on icon at bounding box center [855, 716] width 46 height 52
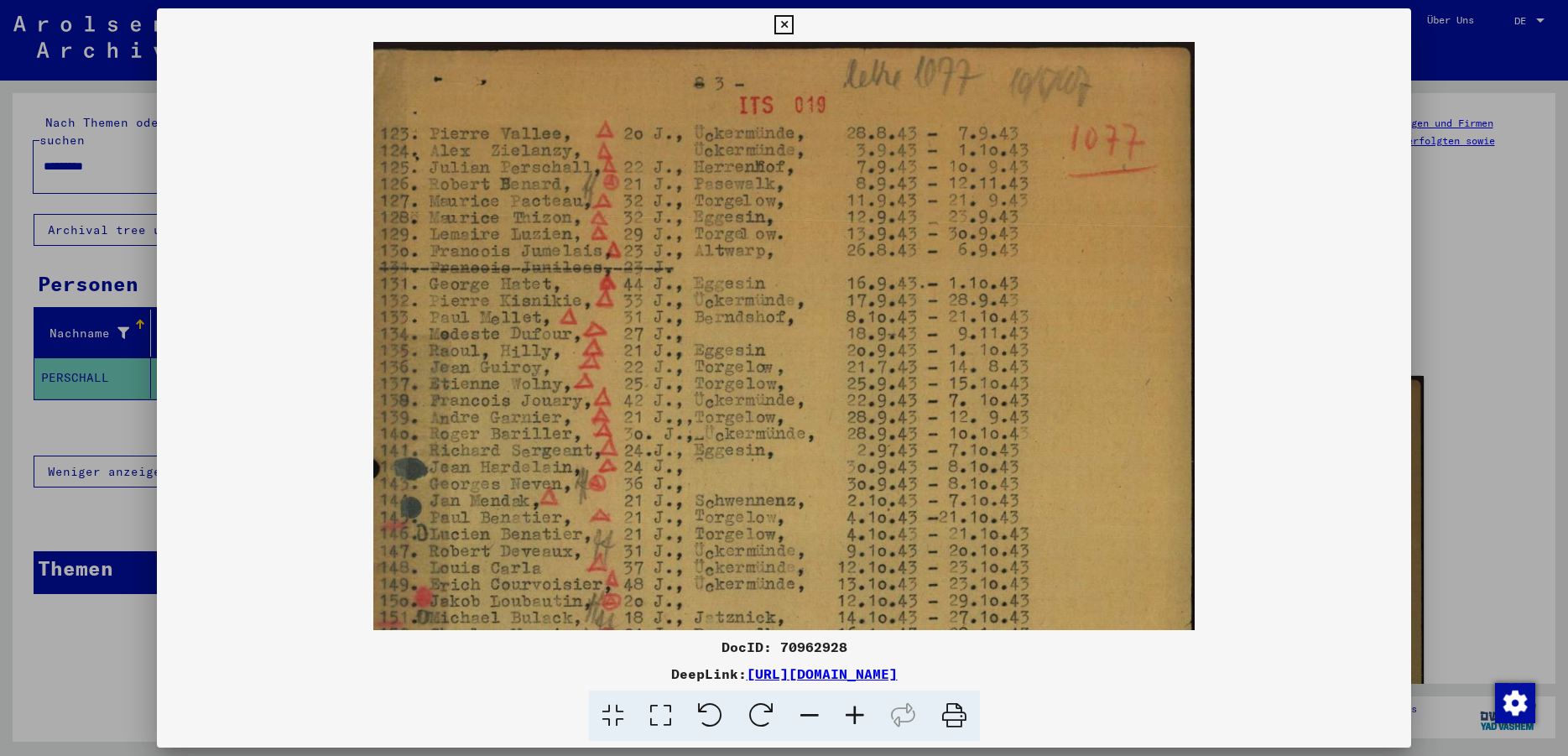
click at [794, 24] on icon at bounding box center [784, 25] width 19 height 20
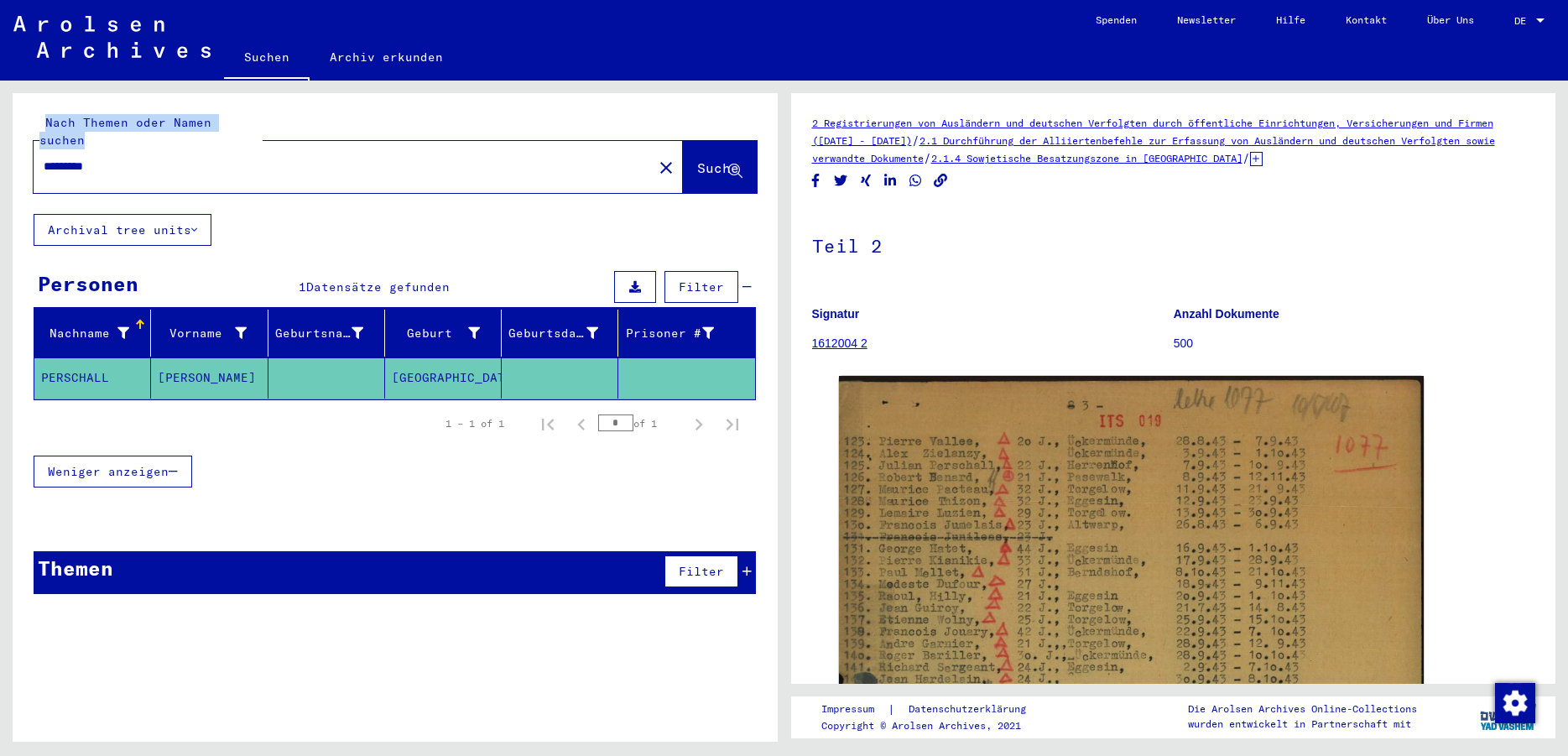
drag, startPoint x: 165, startPoint y: 160, endPoint x: -43, endPoint y: 155, distance: 208.1
click at [13, 155] on div "Nach Themen oder Namen suchen ********* close Suche Archival tree units Persone…" at bounding box center [395, 423] width 765 height 661
drag, startPoint x: 174, startPoint y: 155, endPoint x: -43, endPoint y: 151, distance: 217.0
click at [44, 158] on input "*********" at bounding box center [343, 166] width 599 height 18
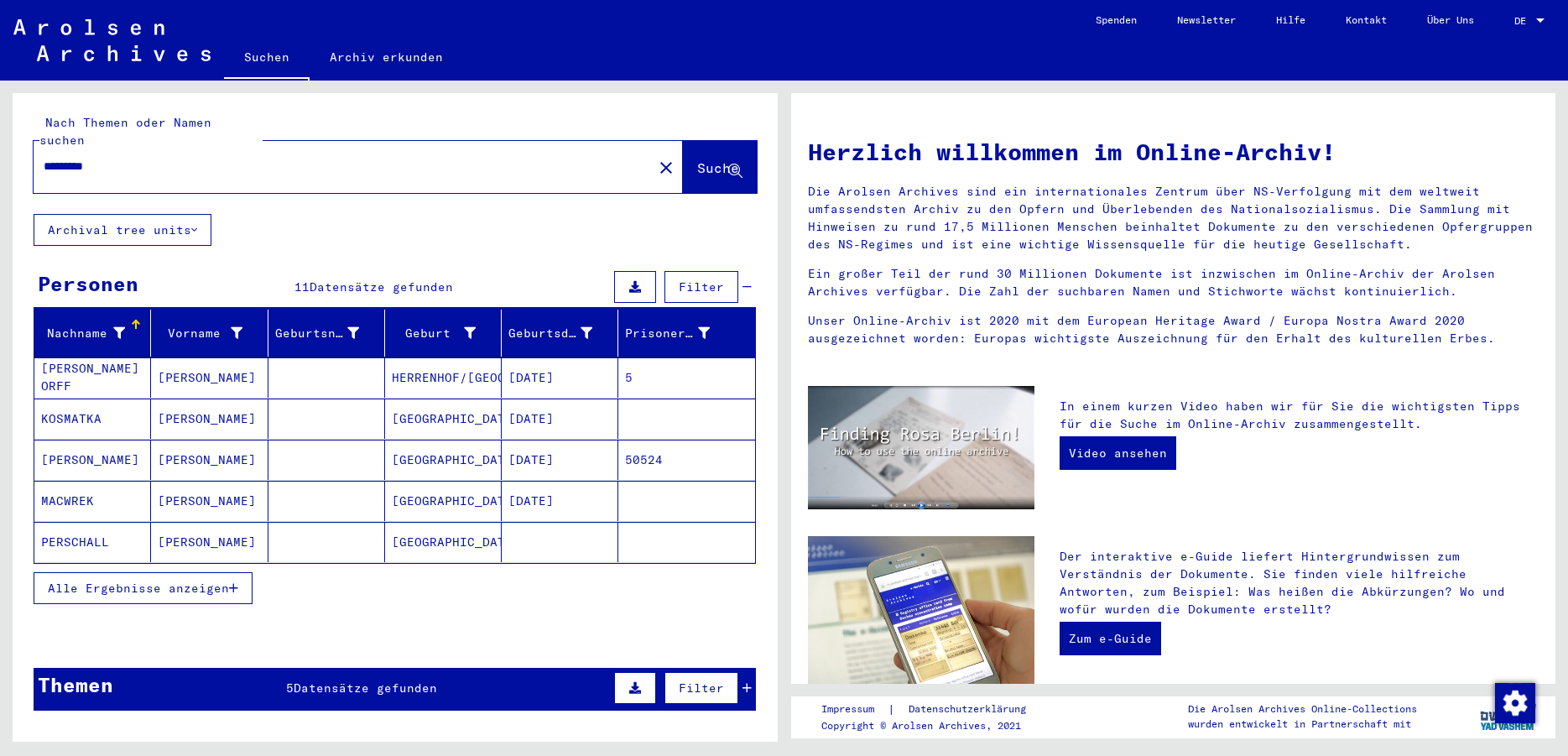
click at [196, 580] on span "Alle Ergebnisse anzeigen" at bounding box center [138, 588] width 182 height 15
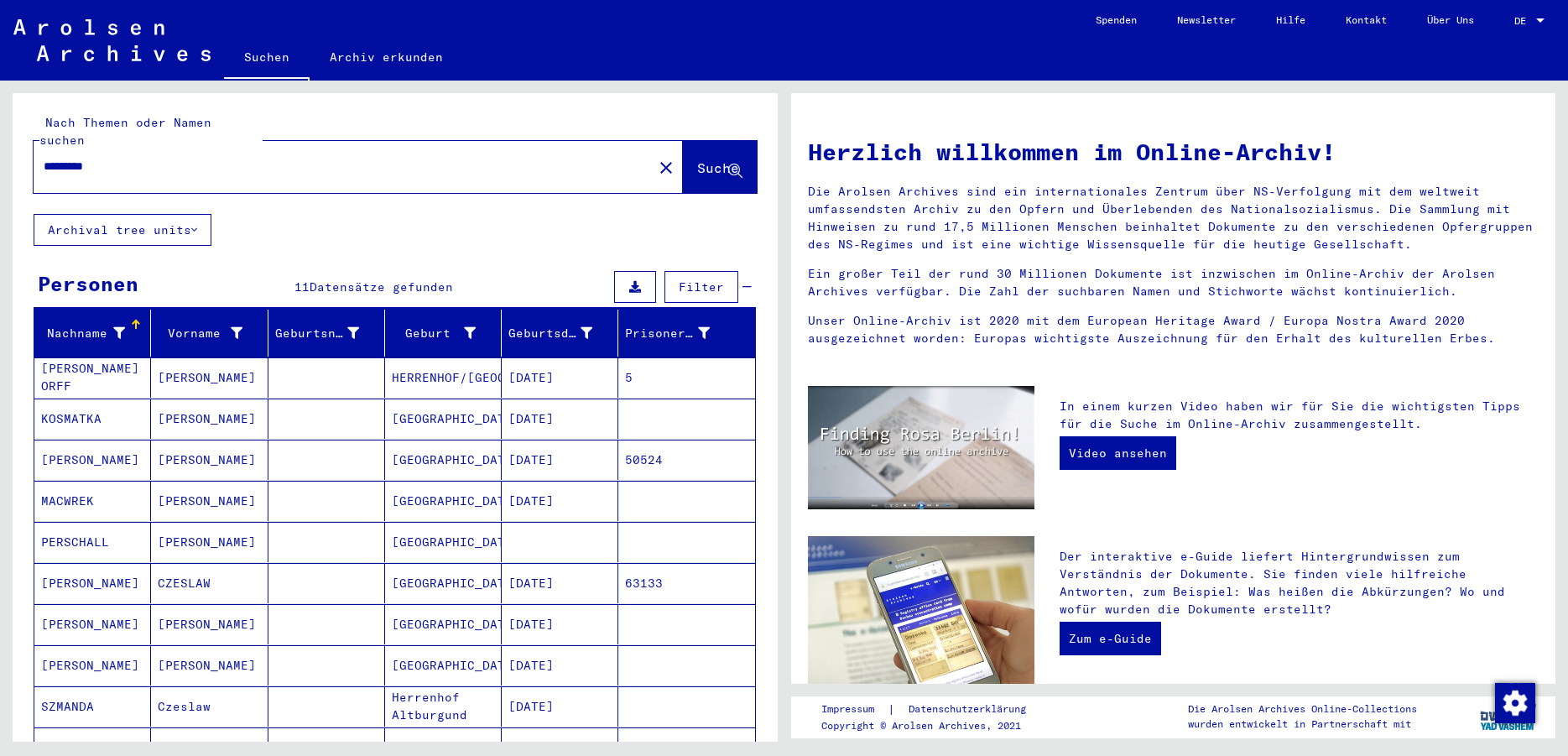
drag, startPoint x: 128, startPoint y: 151, endPoint x: -43, endPoint y: 142, distance: 171.2
click at [44, 158] on input "*********" at bounding box center [338, 166] width 589 height 18
type input "*****"
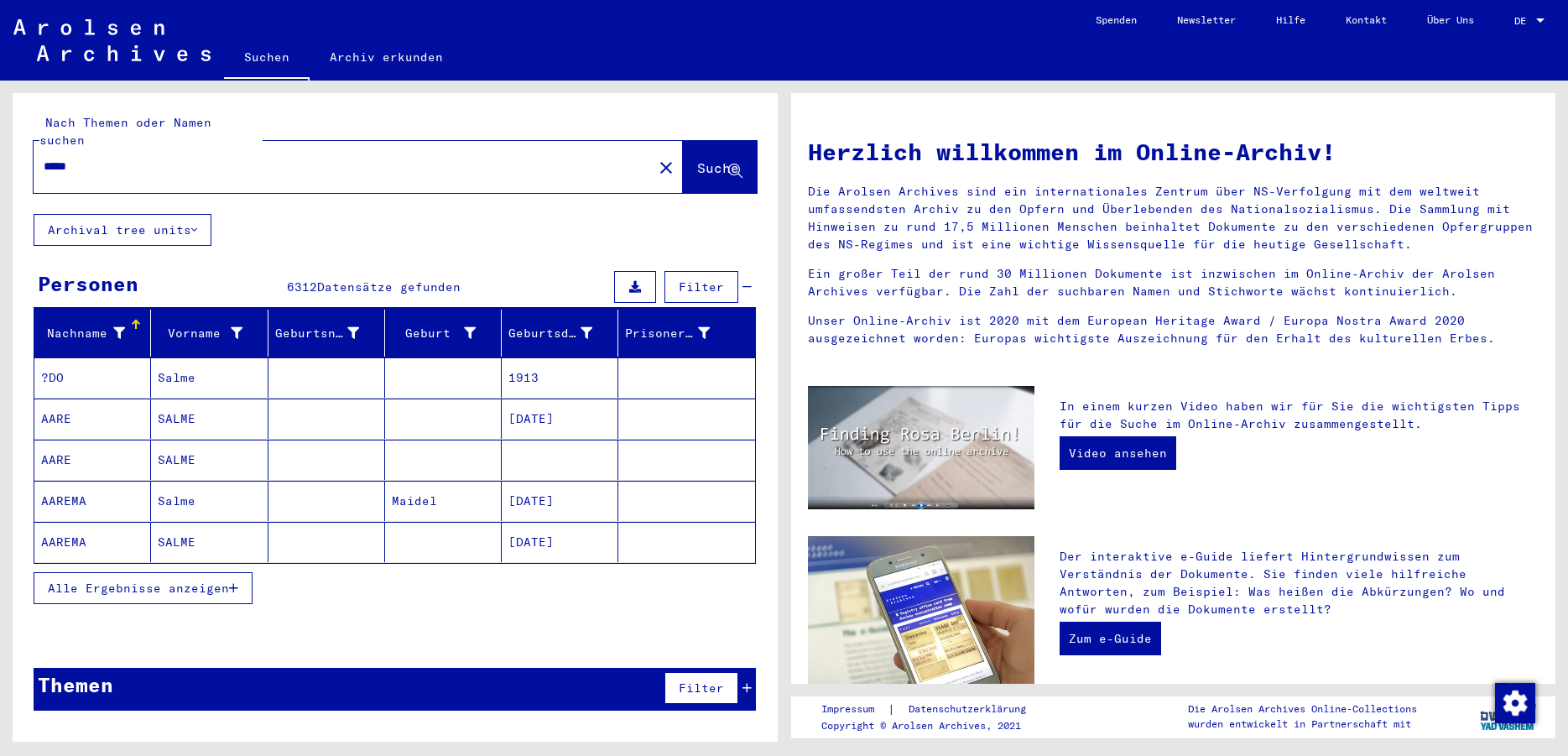
click at [76, 572] on button "Alle Ergebnisse anzeigen" at bounding box center [143, 588] width 219 height 32
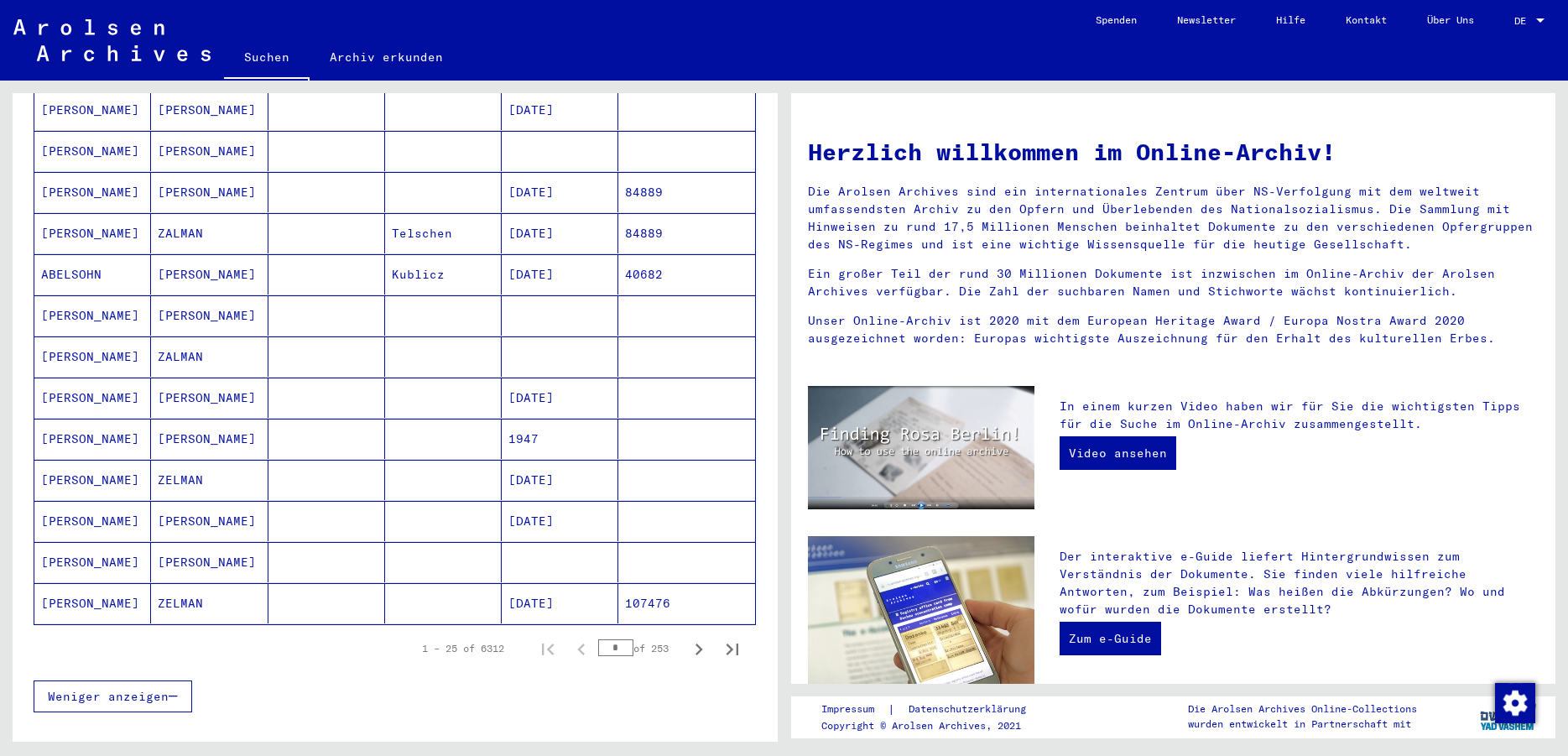
scroll to position [839, 0]
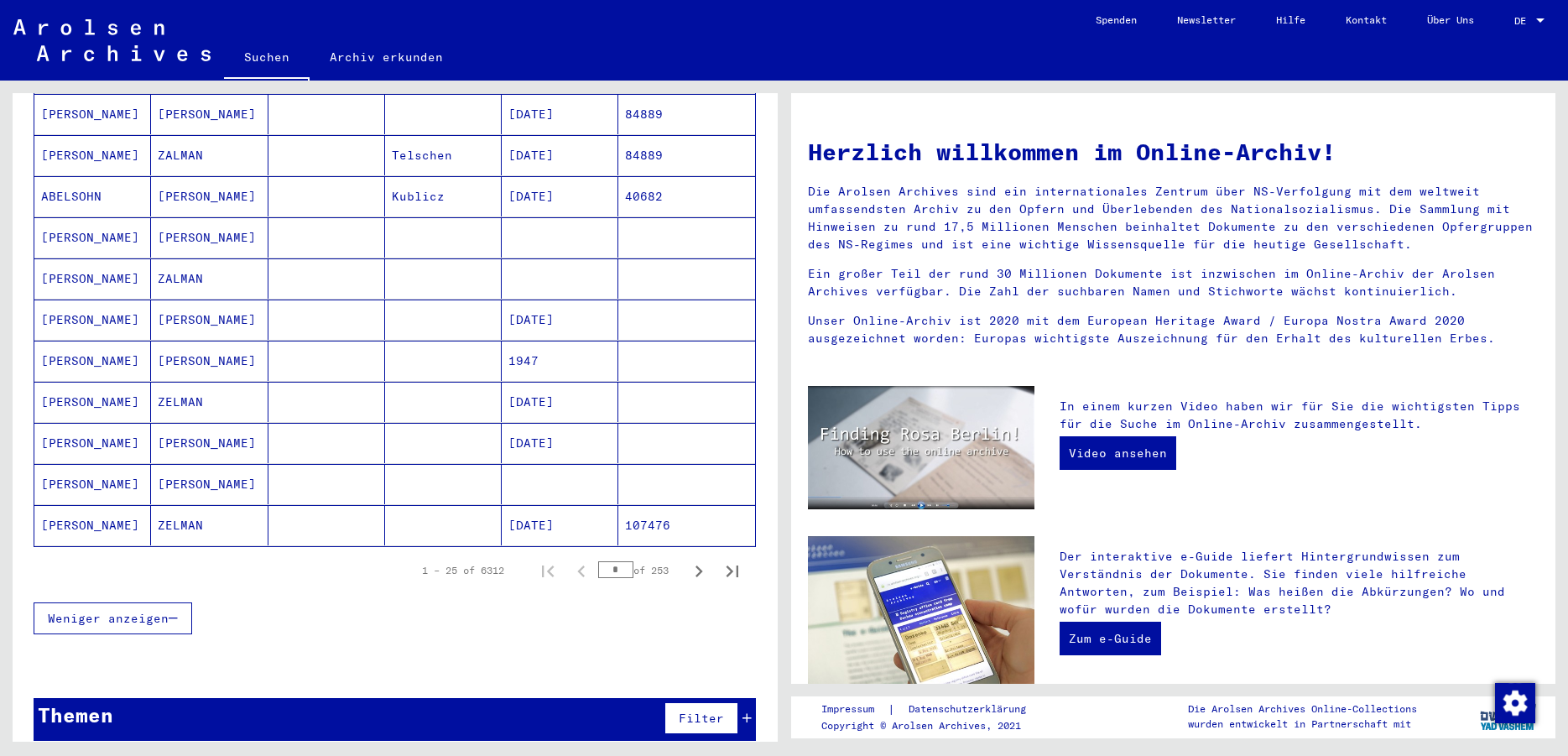
click at [600, 562] on input "*" at bounding box center [616, 570] width 35 height 17
click at [687, 560] on icon "Next page" at bounding box center [699, 572] width 24 height 24
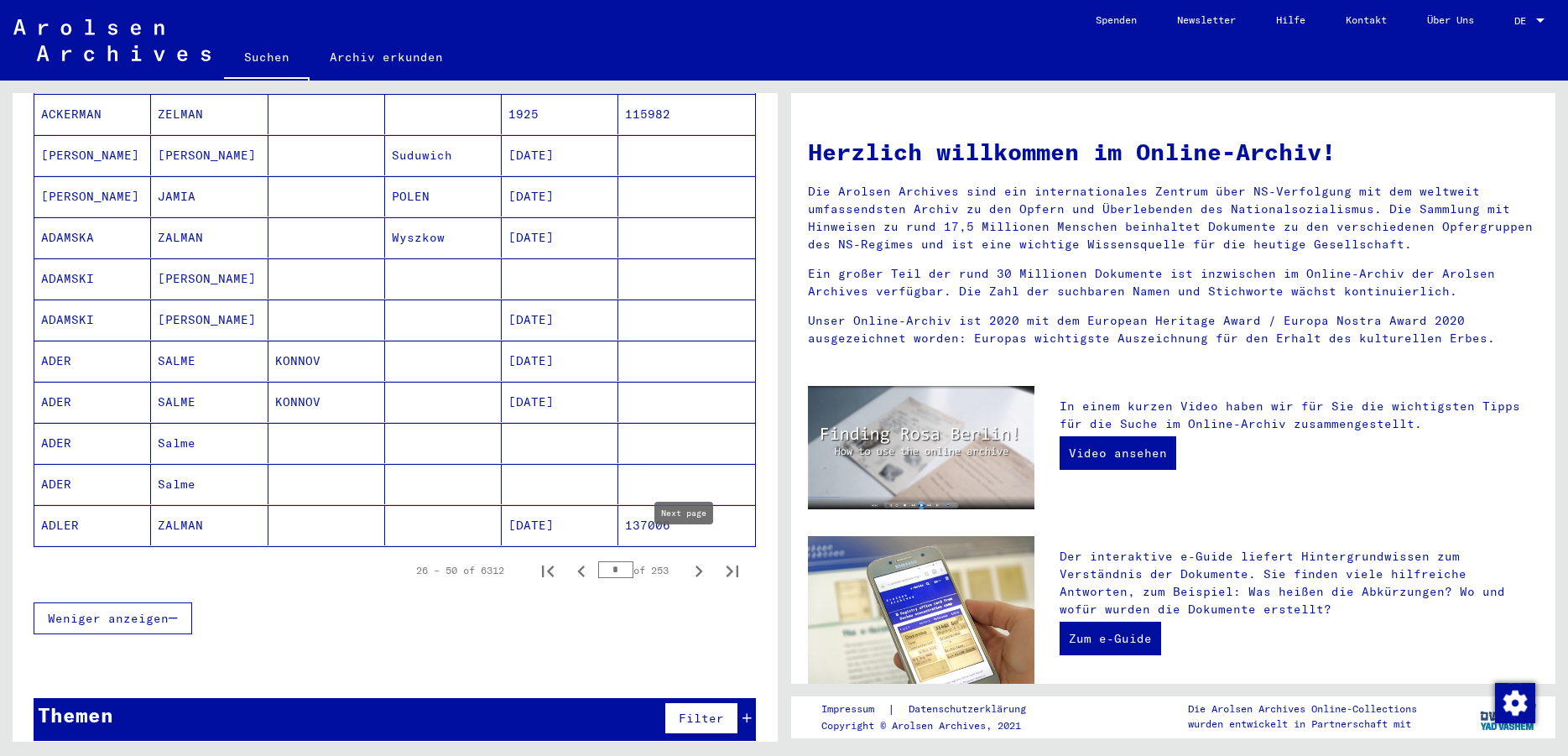
click at [687, 560] on icon "Next page" at bounding box center [699, 572] width 24 height 24
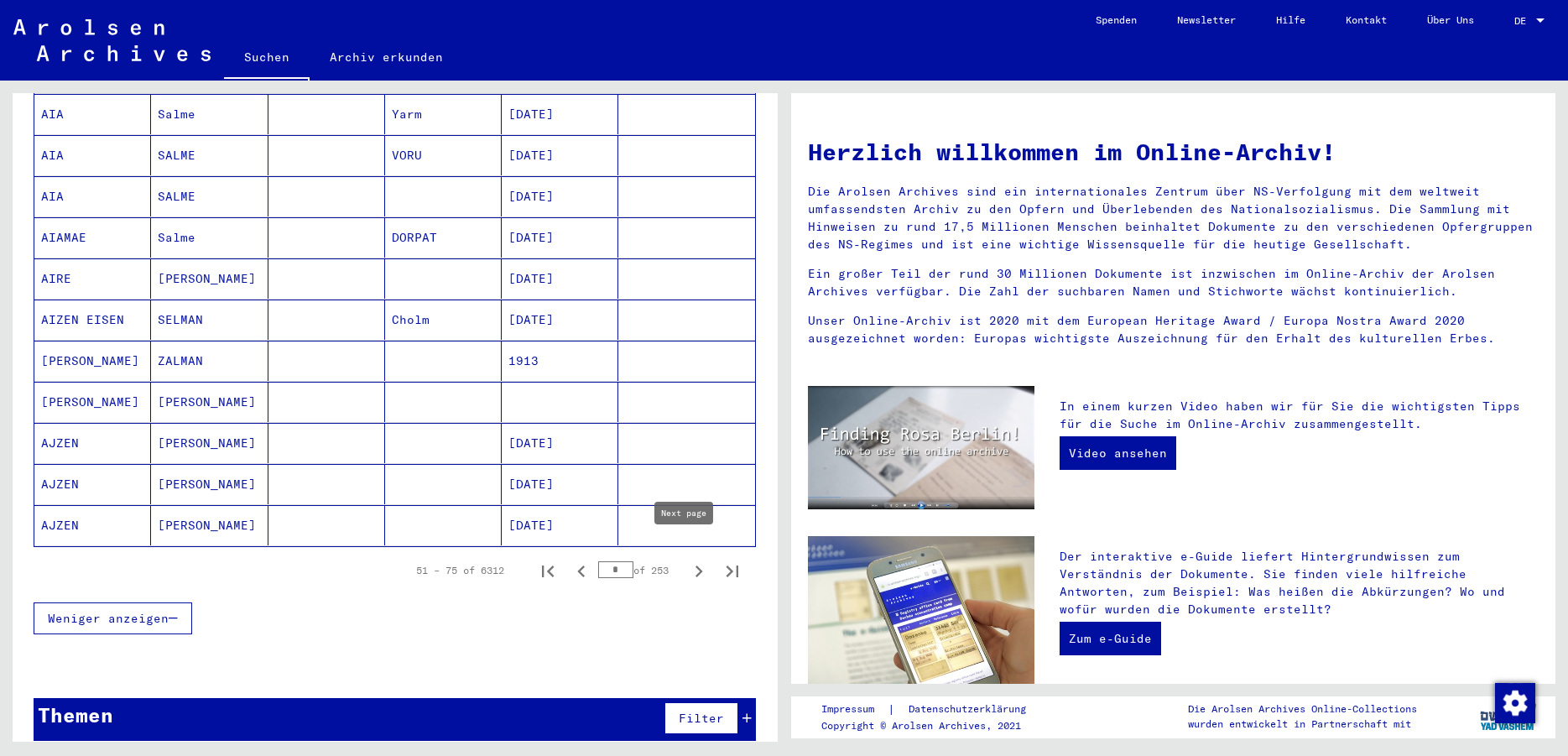
click at [687, 560] on icon "Next page" at bounding box center [699, 572] width 24 height 24
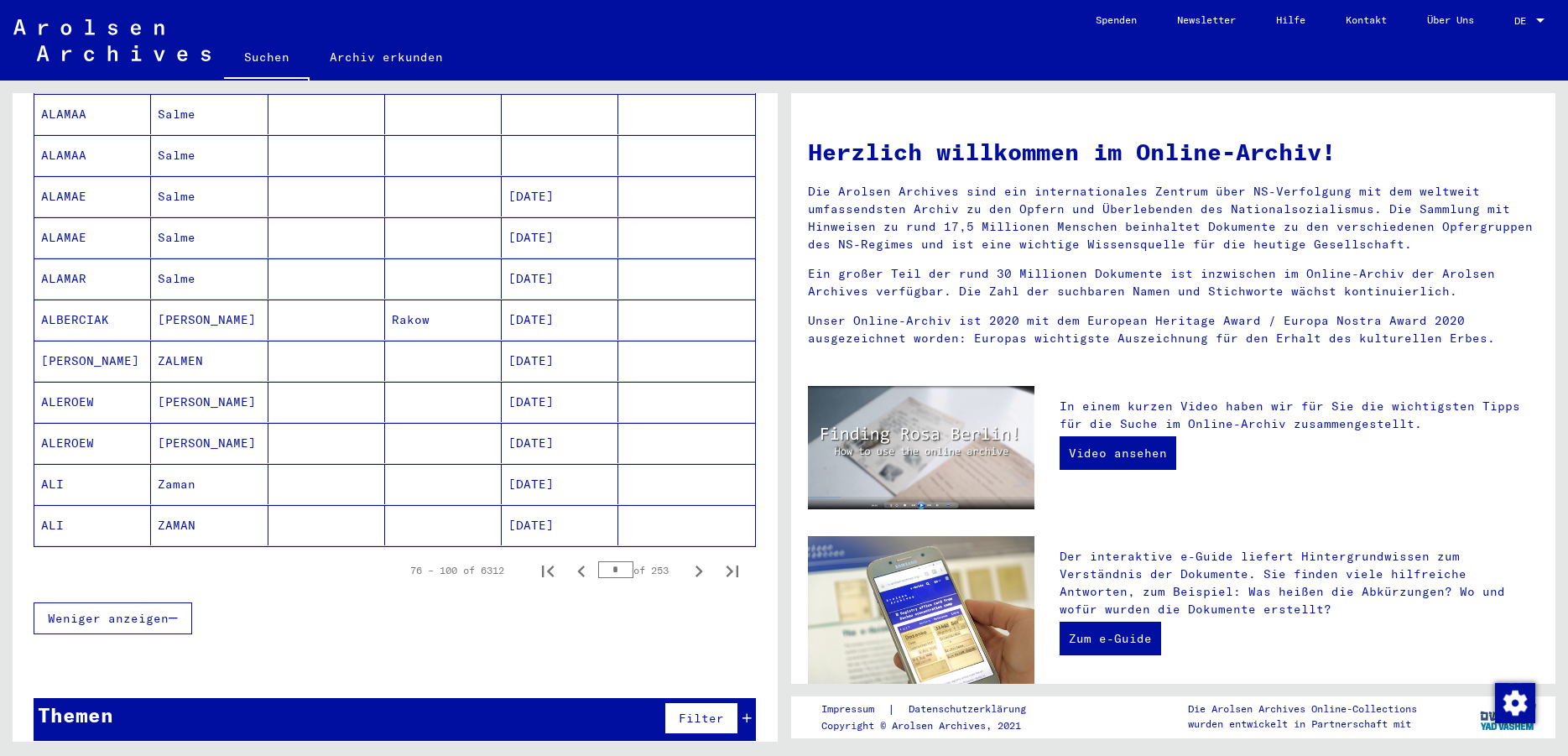
drag, startPoint x: 605, startPoint y: 556, endPoint x: 564, endPoint y: 554, distance: 41.0
click at [598, 562] on input "*" at bounding box center [616, 570] width 35 height 17
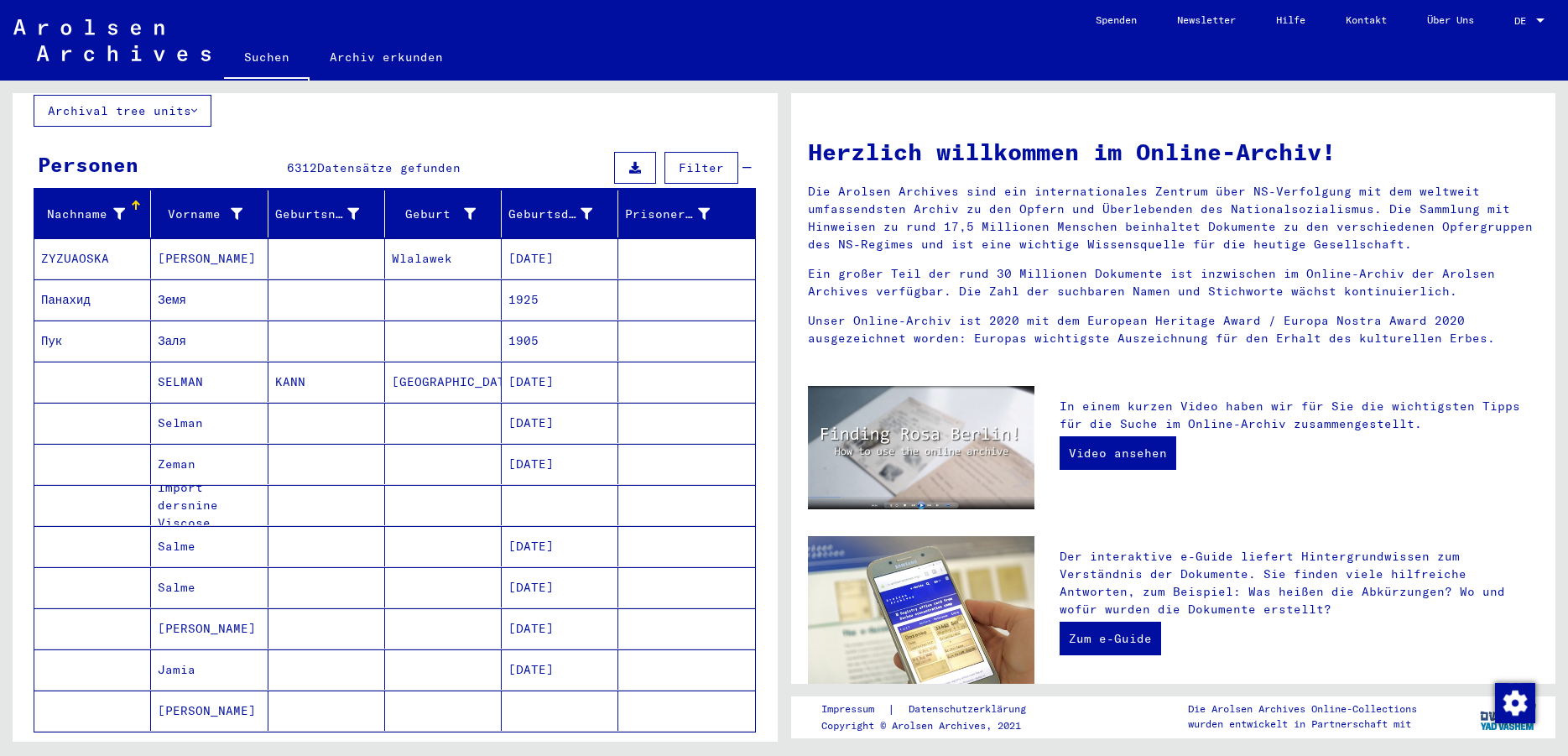
scroll to position [305, 0]
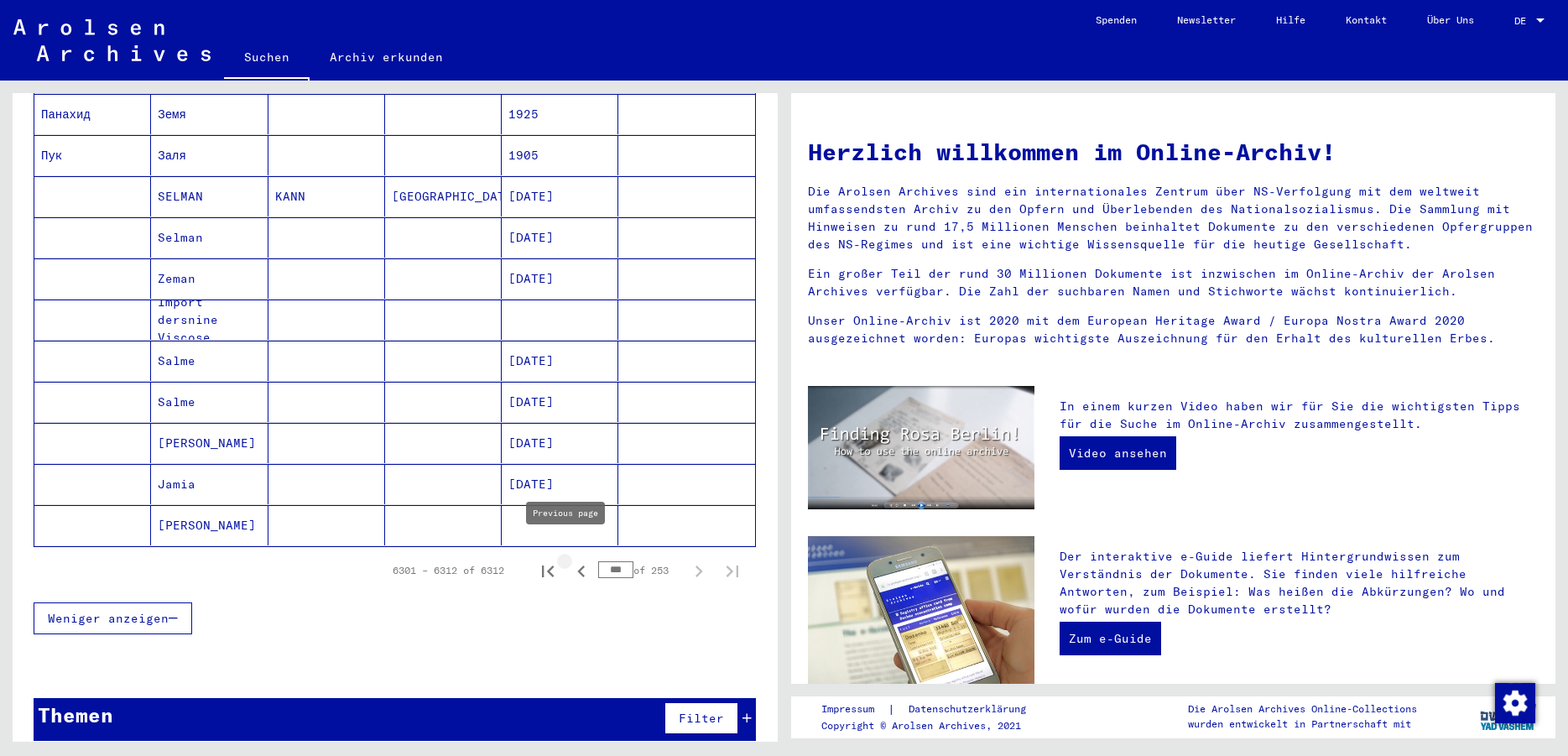
click at [577, 566] on icon "Previous page" at bounding box center [580, 572] width 8 height 12
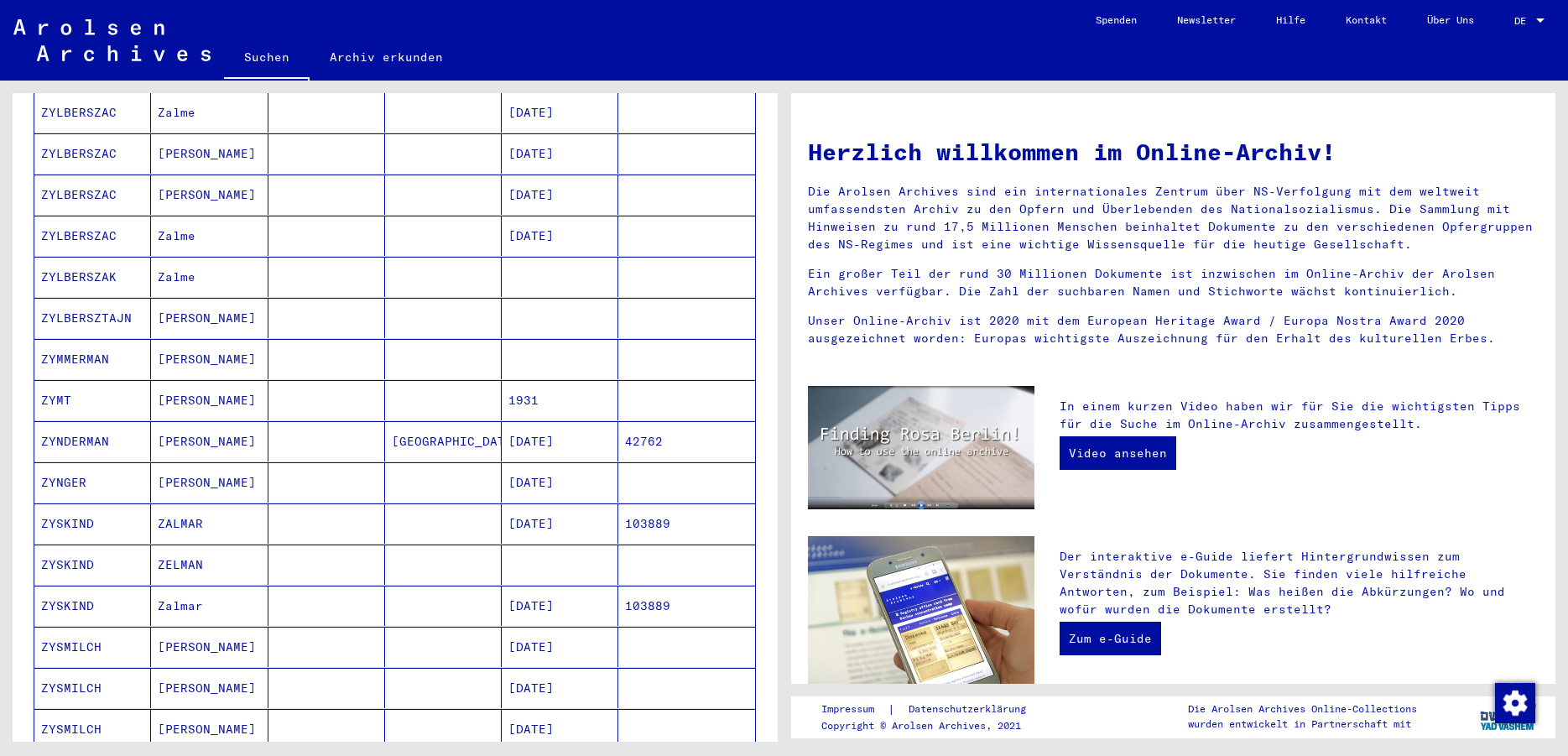
scroll to position [816, 0]
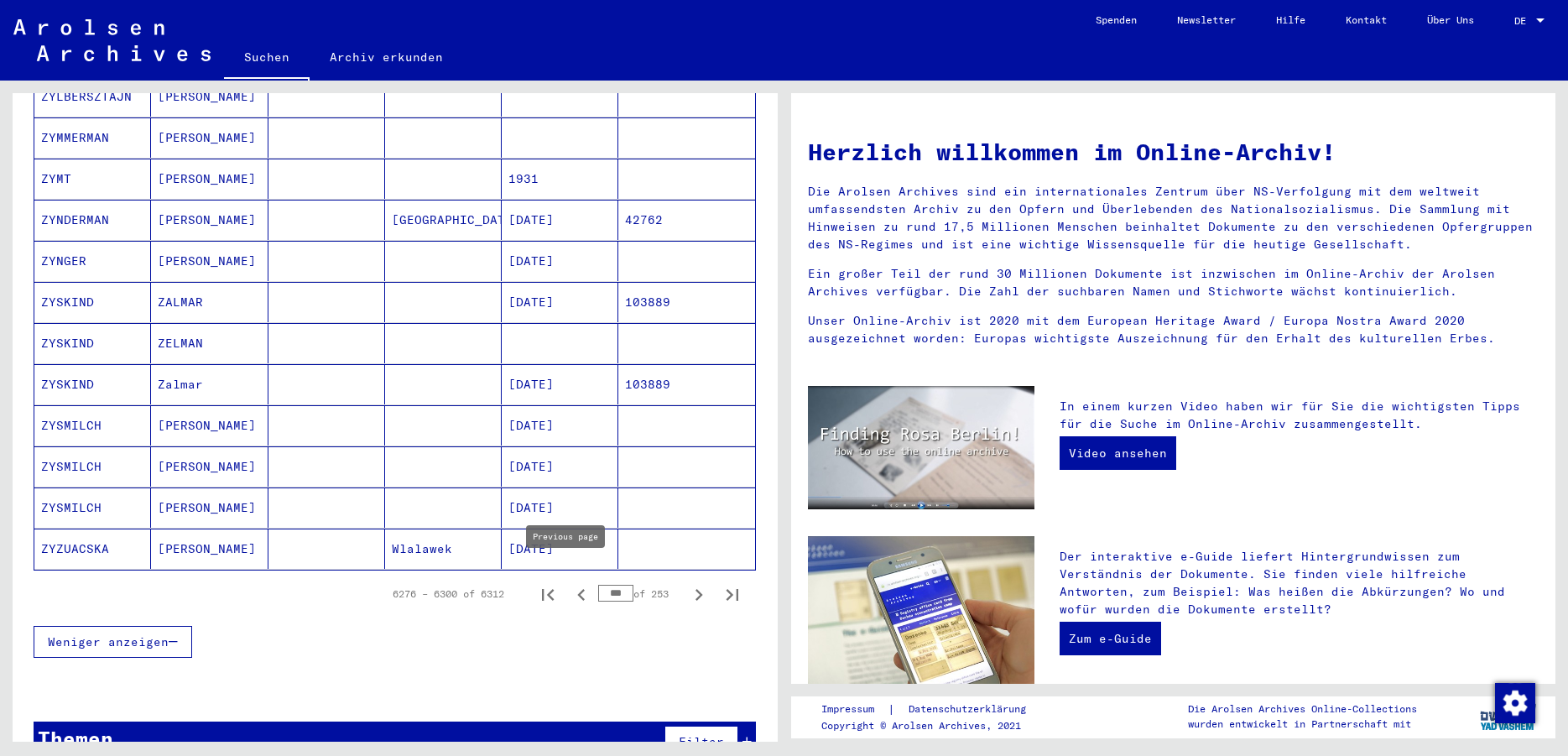
click at [569, 583] on icon "Previous page" at bounding box center [581, 595] width 24 height 24
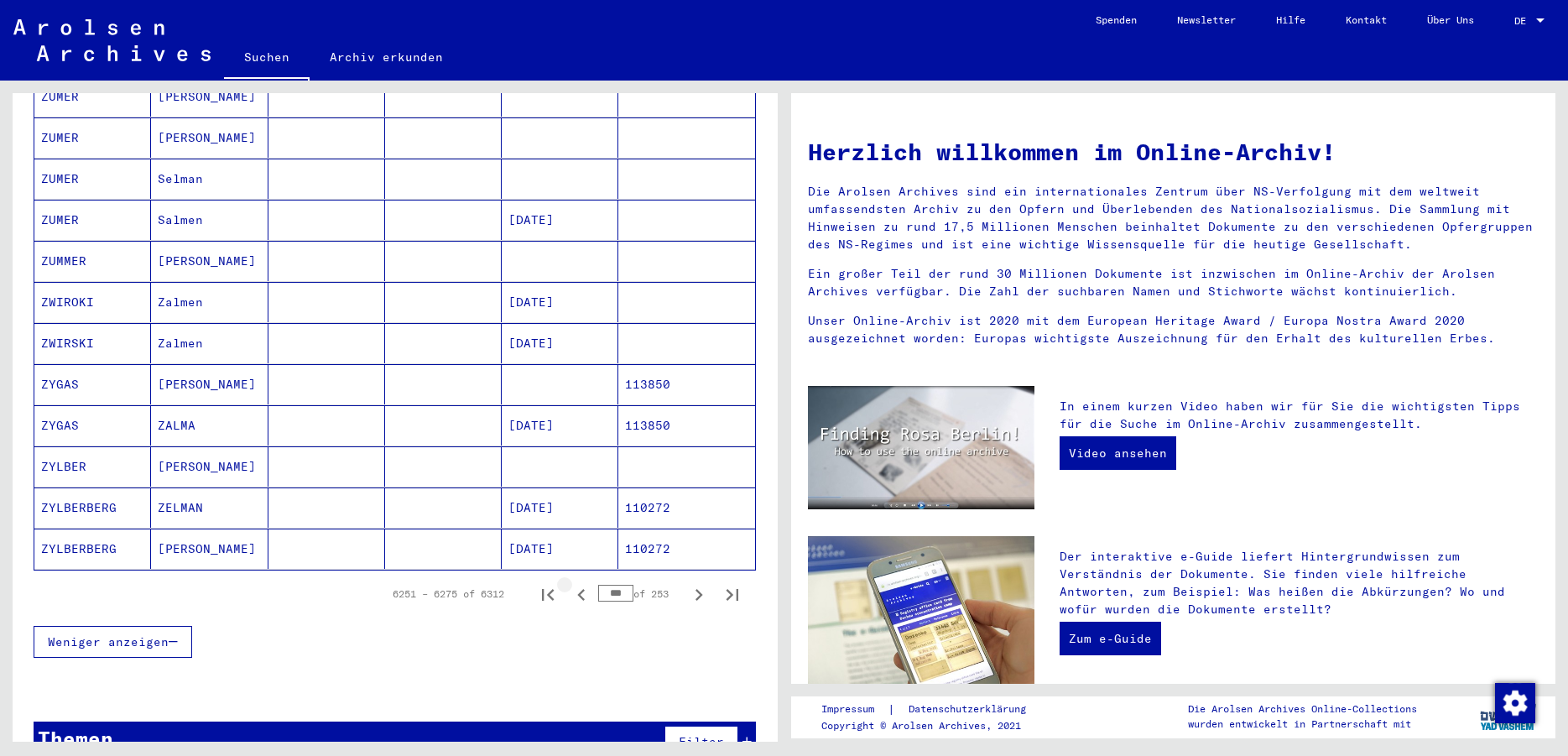
click at [569, 583] on icon "Previous page" at bounding box center [581, 595] width 24 height 24
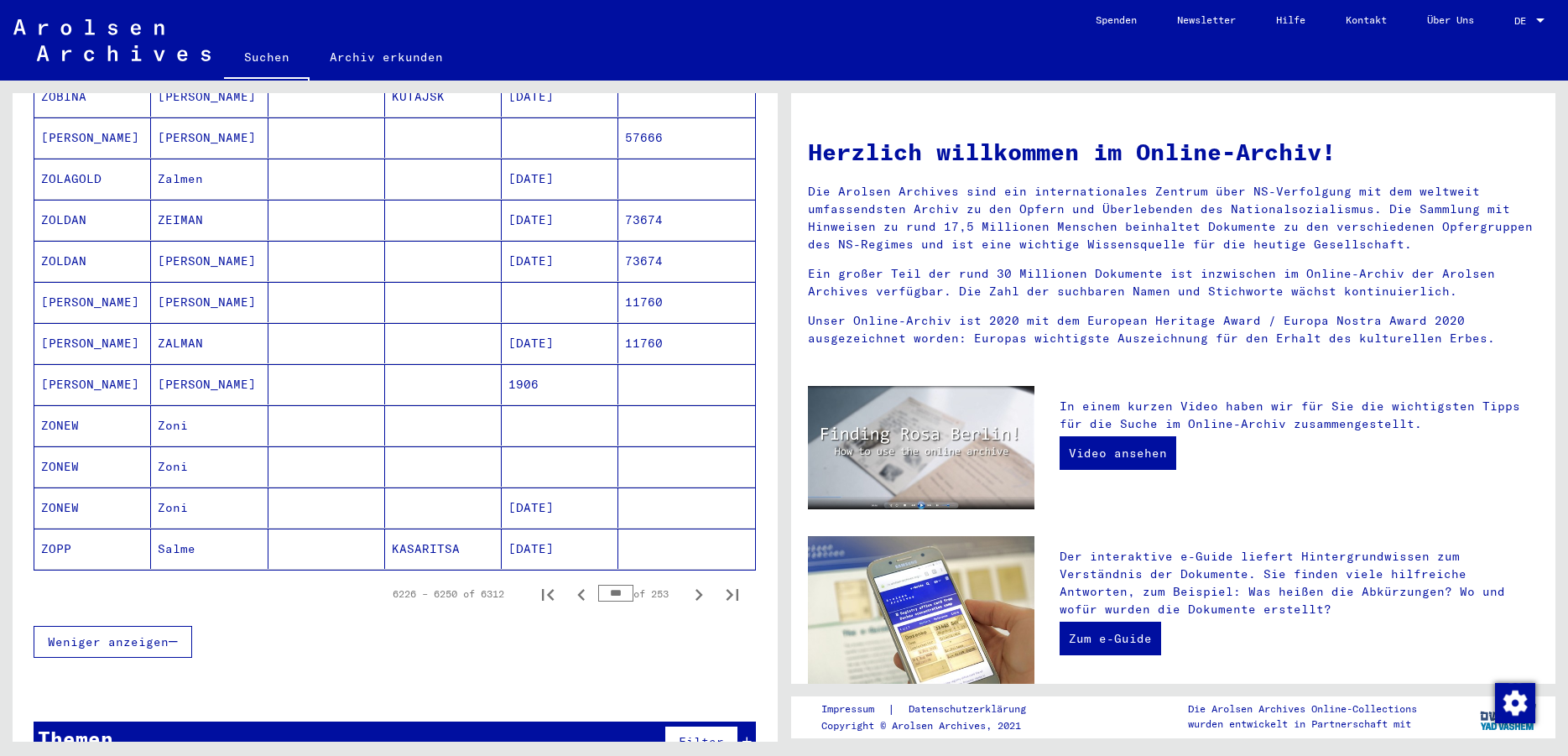
click at [569, 583] on icon "Previous page" at bounding box center [581, 595] width 24 height 24
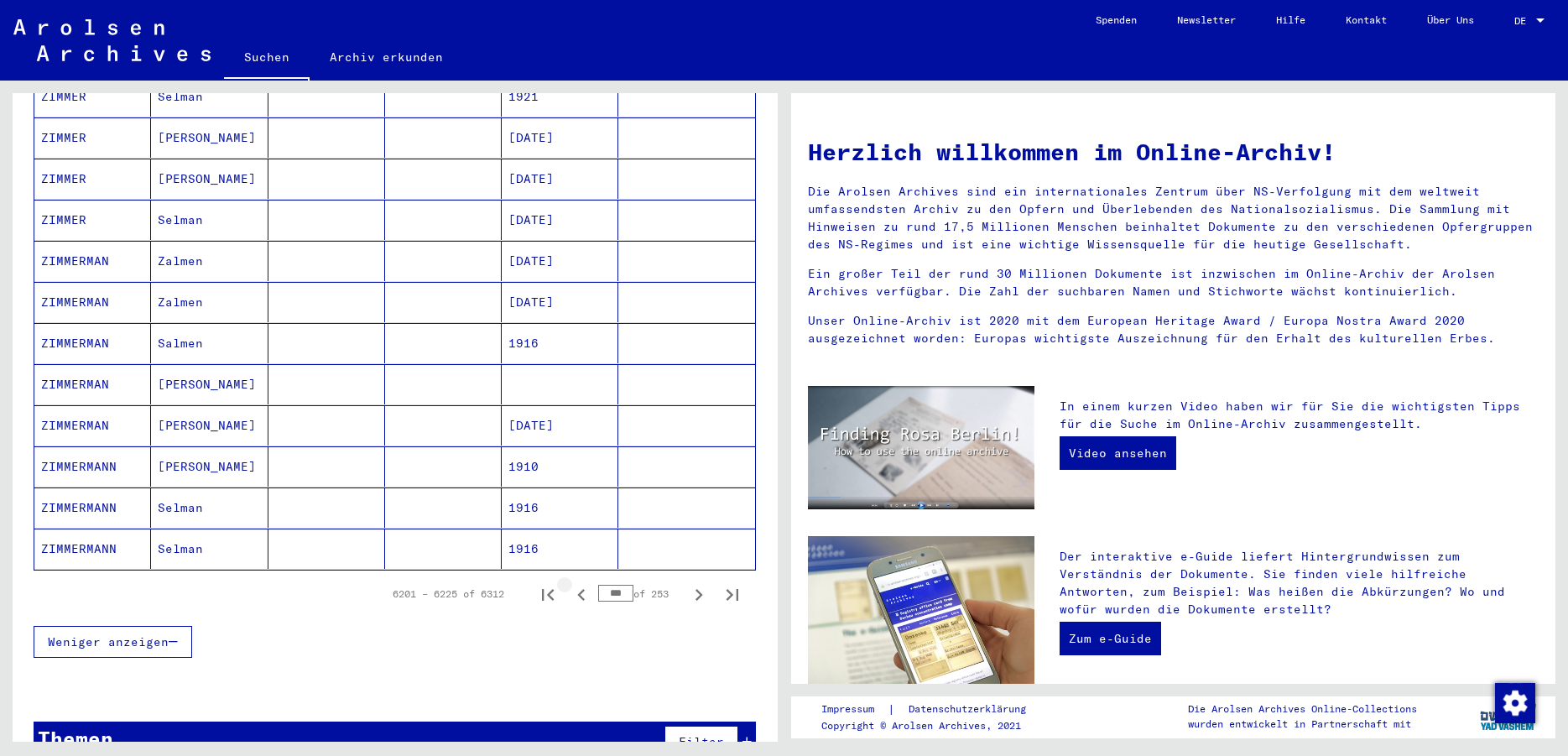
click at [569, 583] on icon "Previous page" at bounding box center [581, 595] width 24 height 24
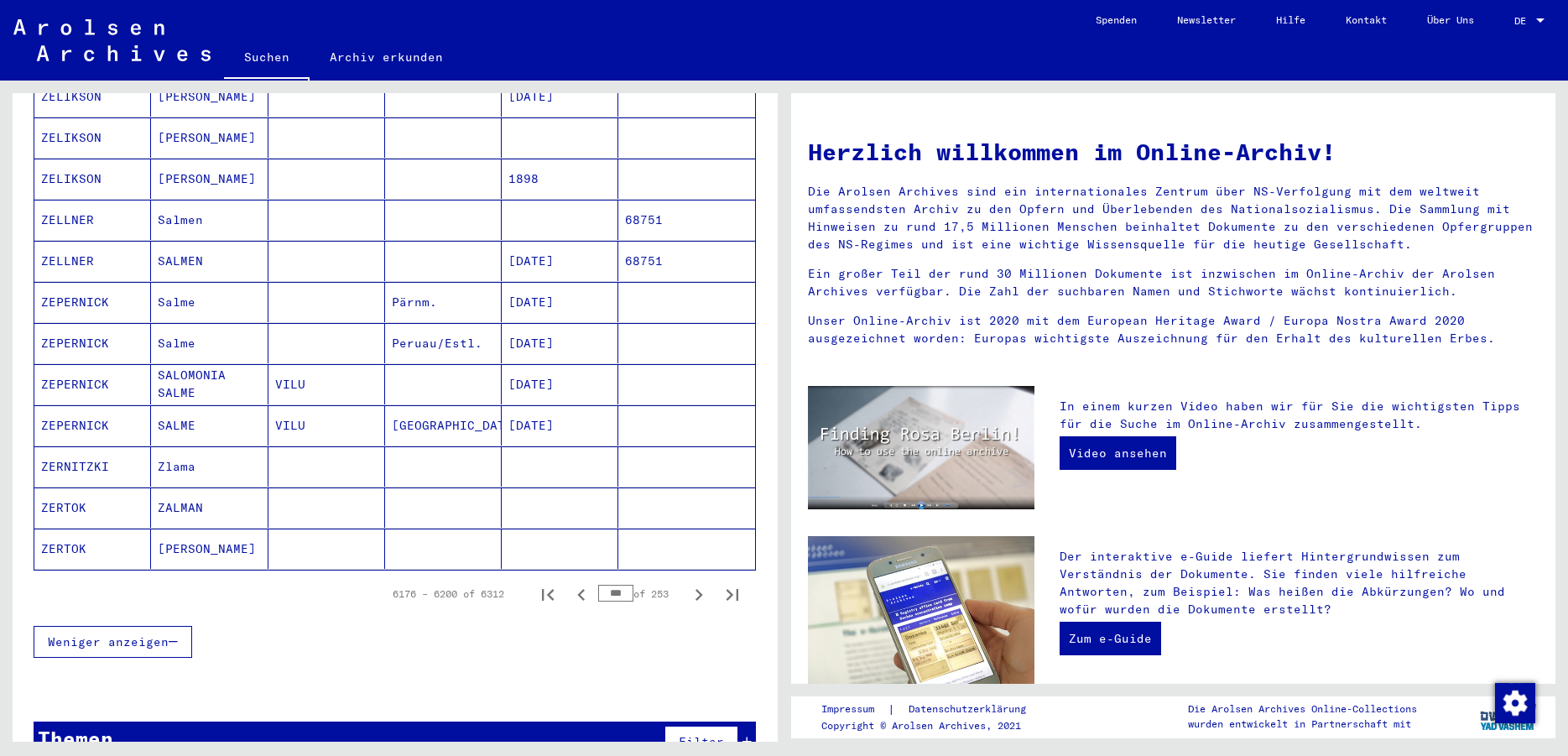
click at [569, 583] on icon "Previous page" at bounding box center [581, 595] width 24 height 24
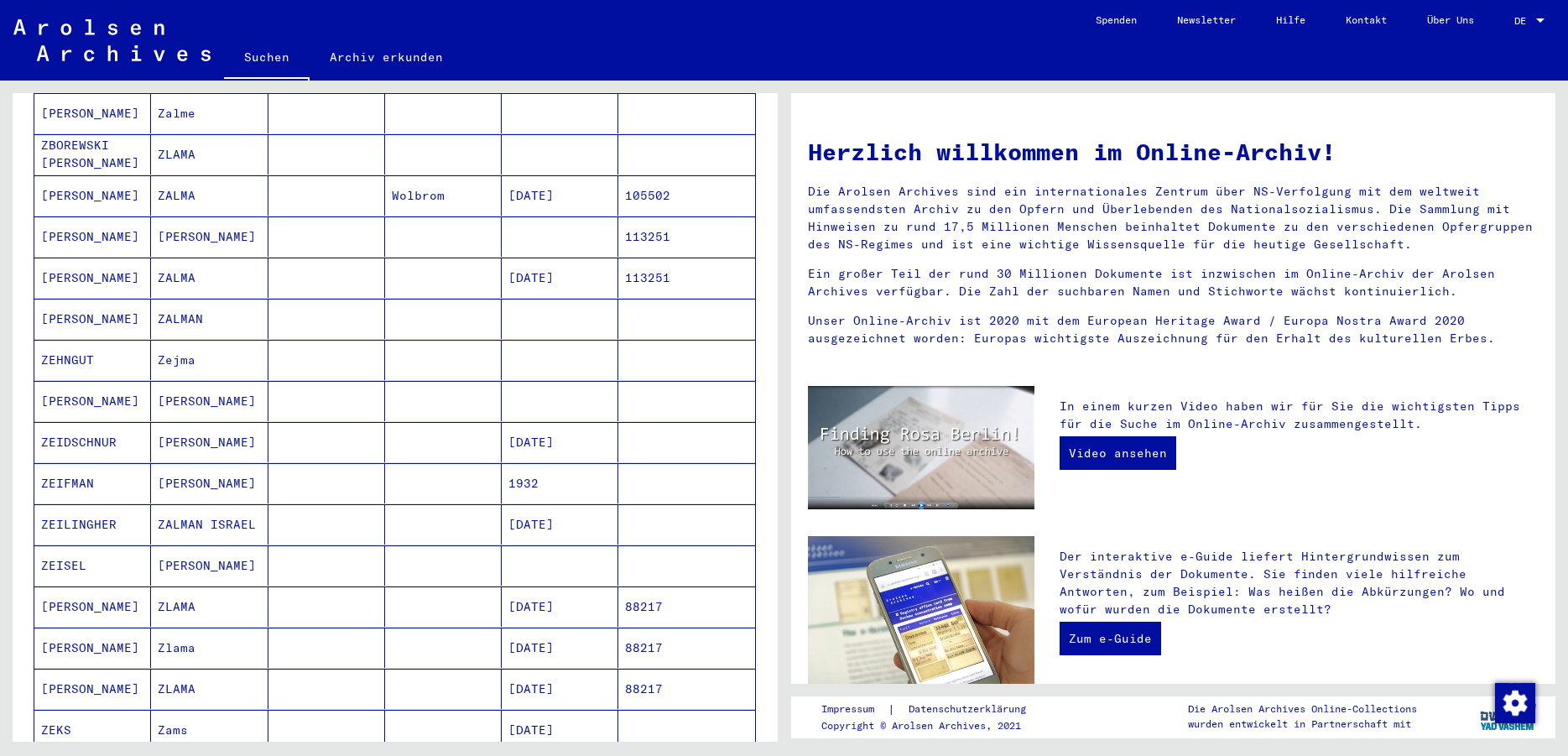
scroll to position [839, 0]
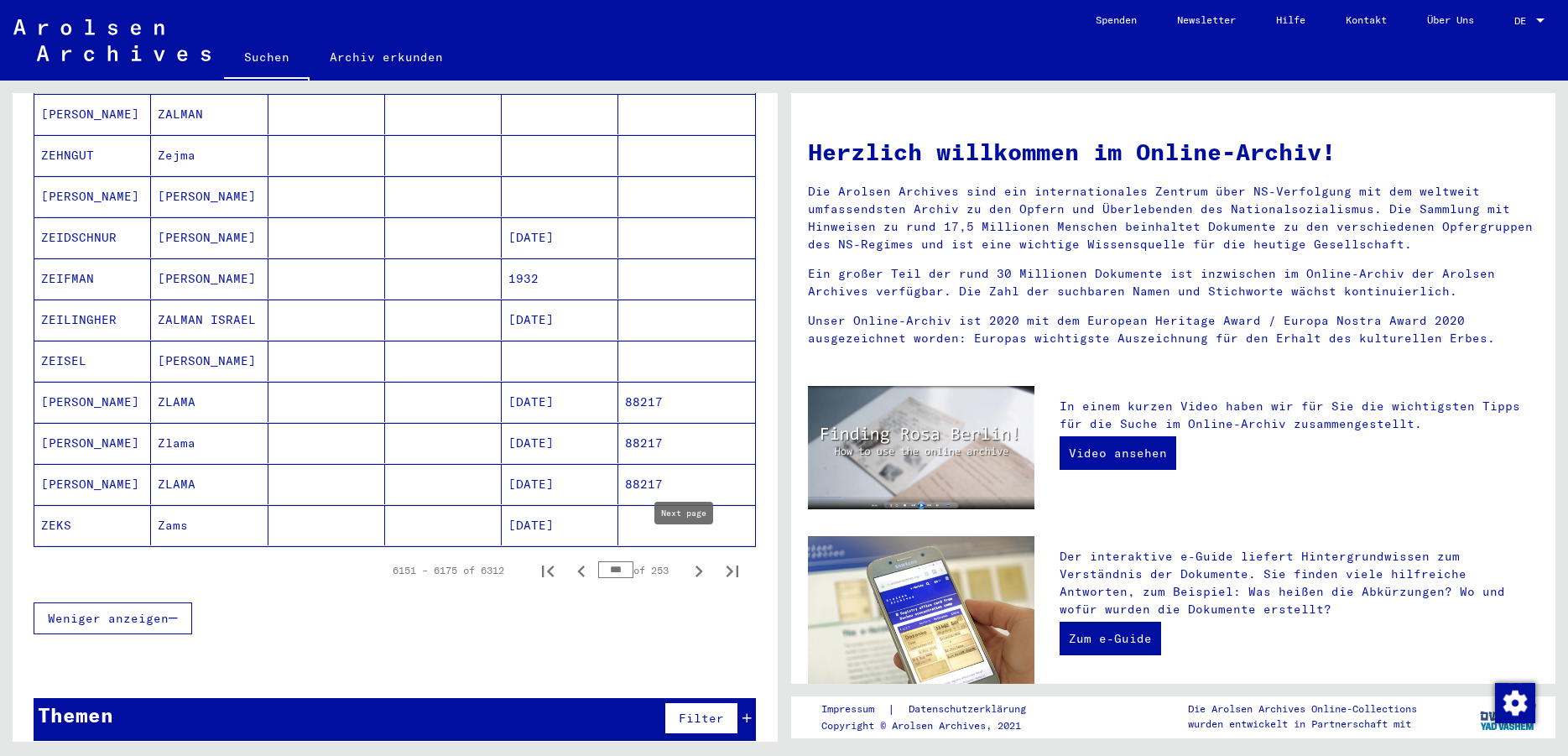
click at [687, 560] on icon "Next page" at bounding box center [699, 572] width 24 height 24
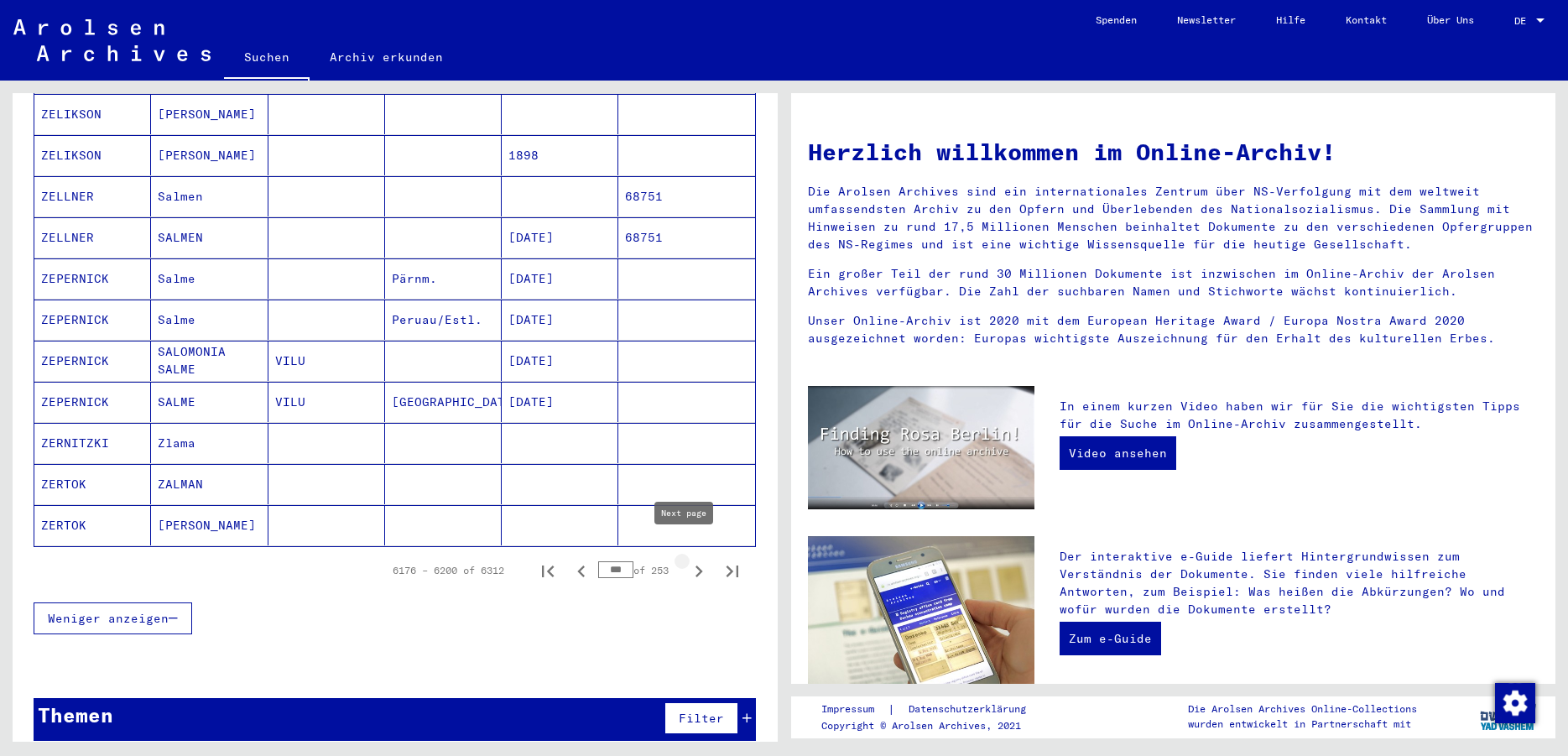
click at [687, 560] on icon "Next page" at bounding box center [699, 572] width 24 height 24
type input "***"
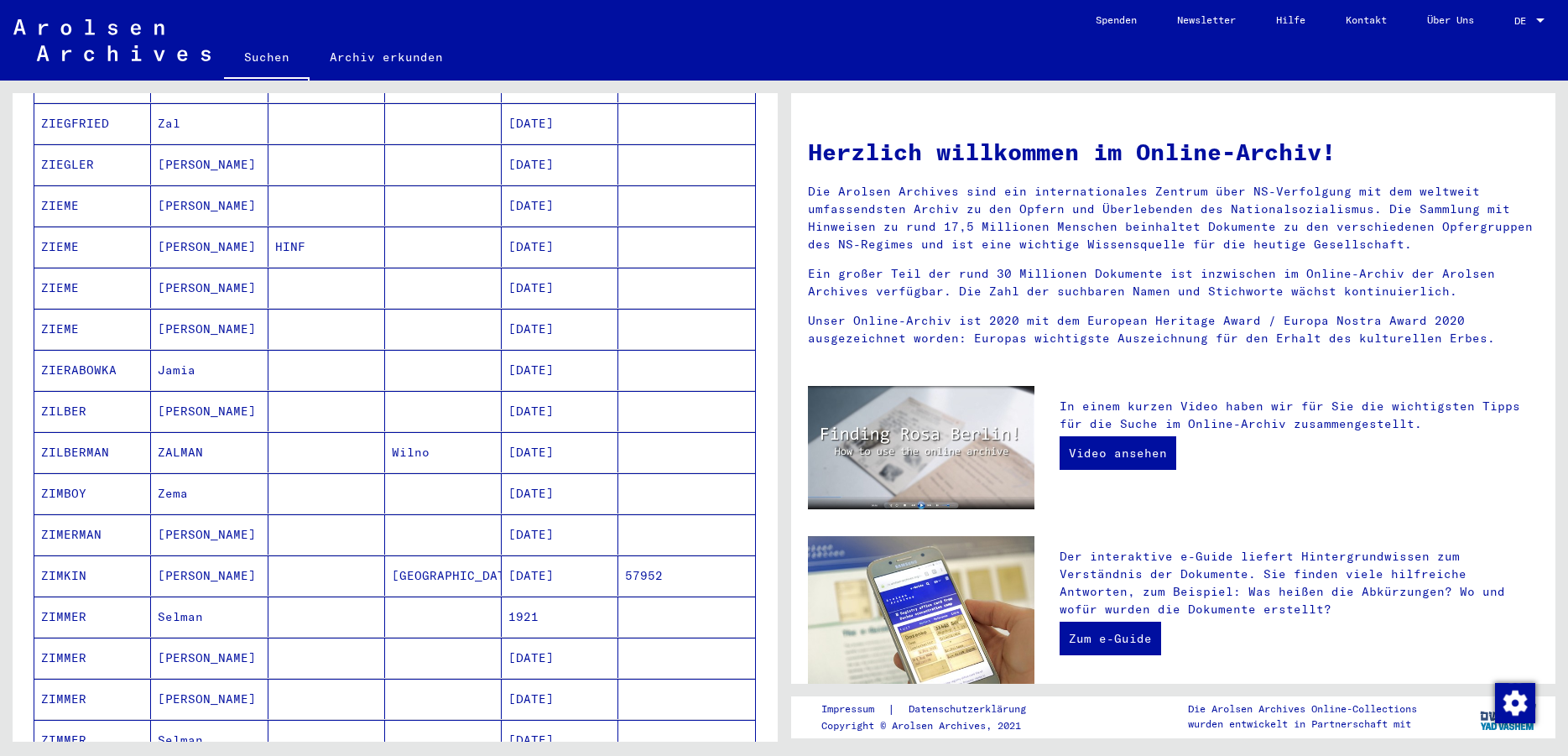
scroll to position [24, 0]
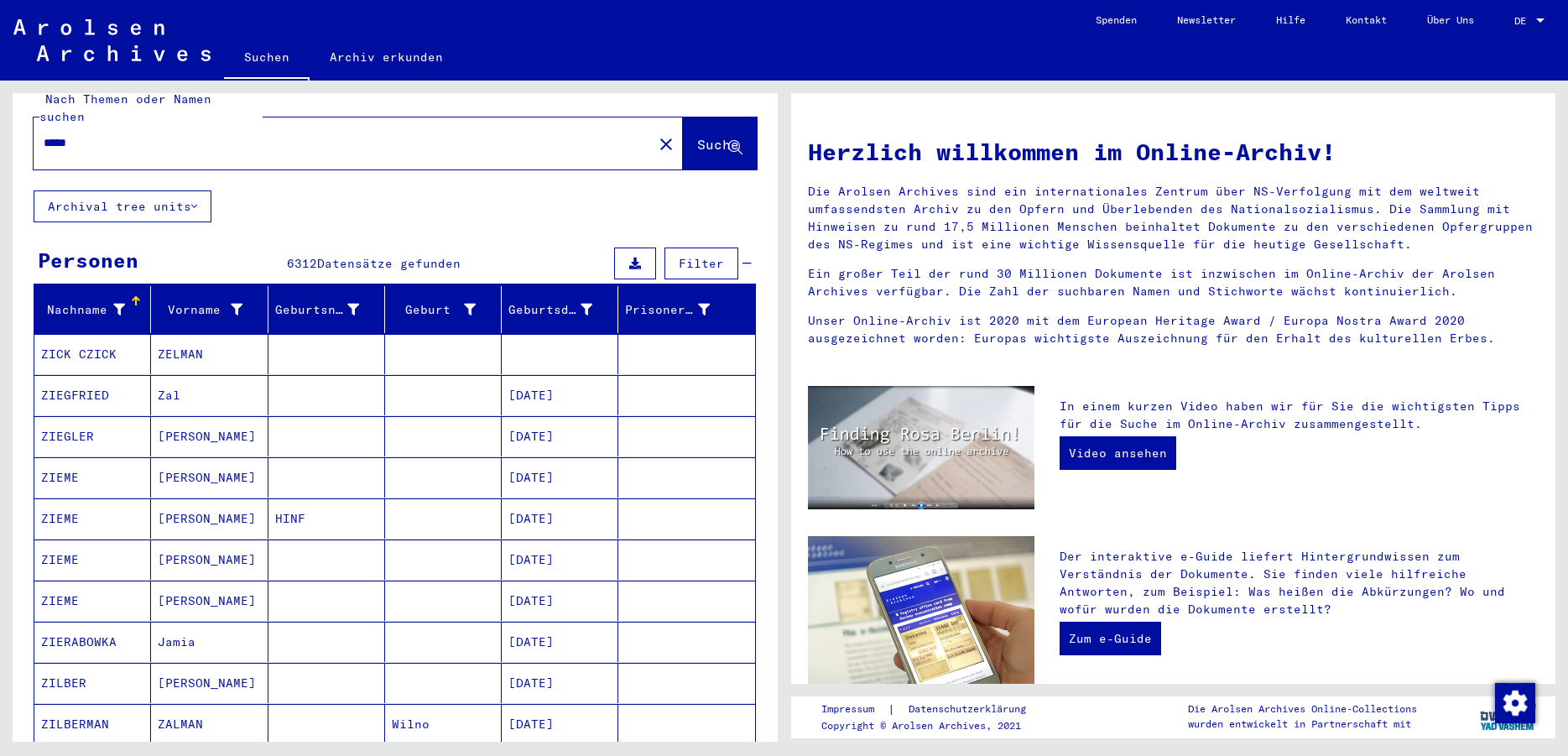
click at [128, 460] on mat-cell "ZIEME" at bounding box center [93, 477] width 117 height 41
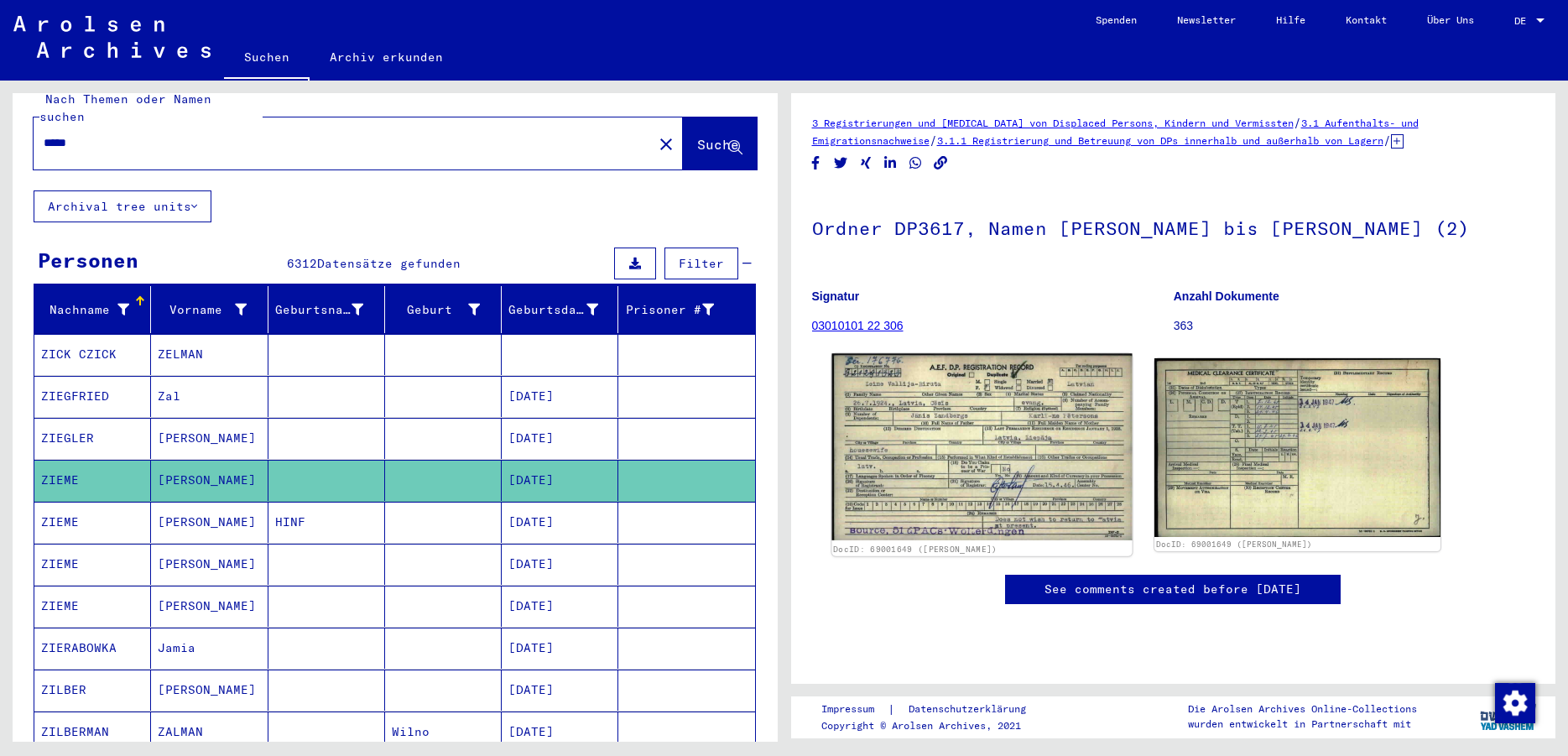
click at [1004, 418] on img at bounding box center [981, 447] width 301 height 188
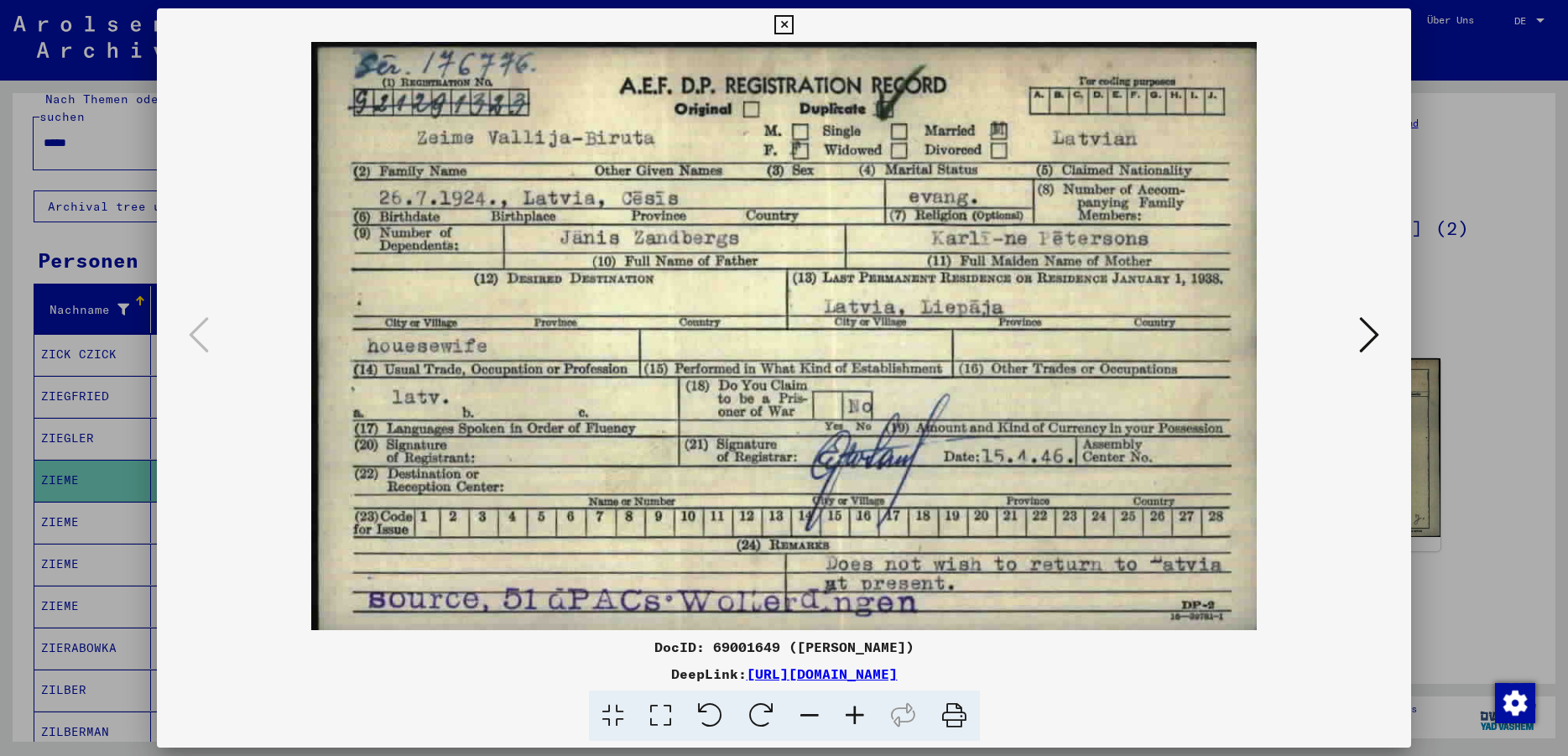
click at [1365, 341] on icon at bounding box center [1369, 335] width 20 height 41
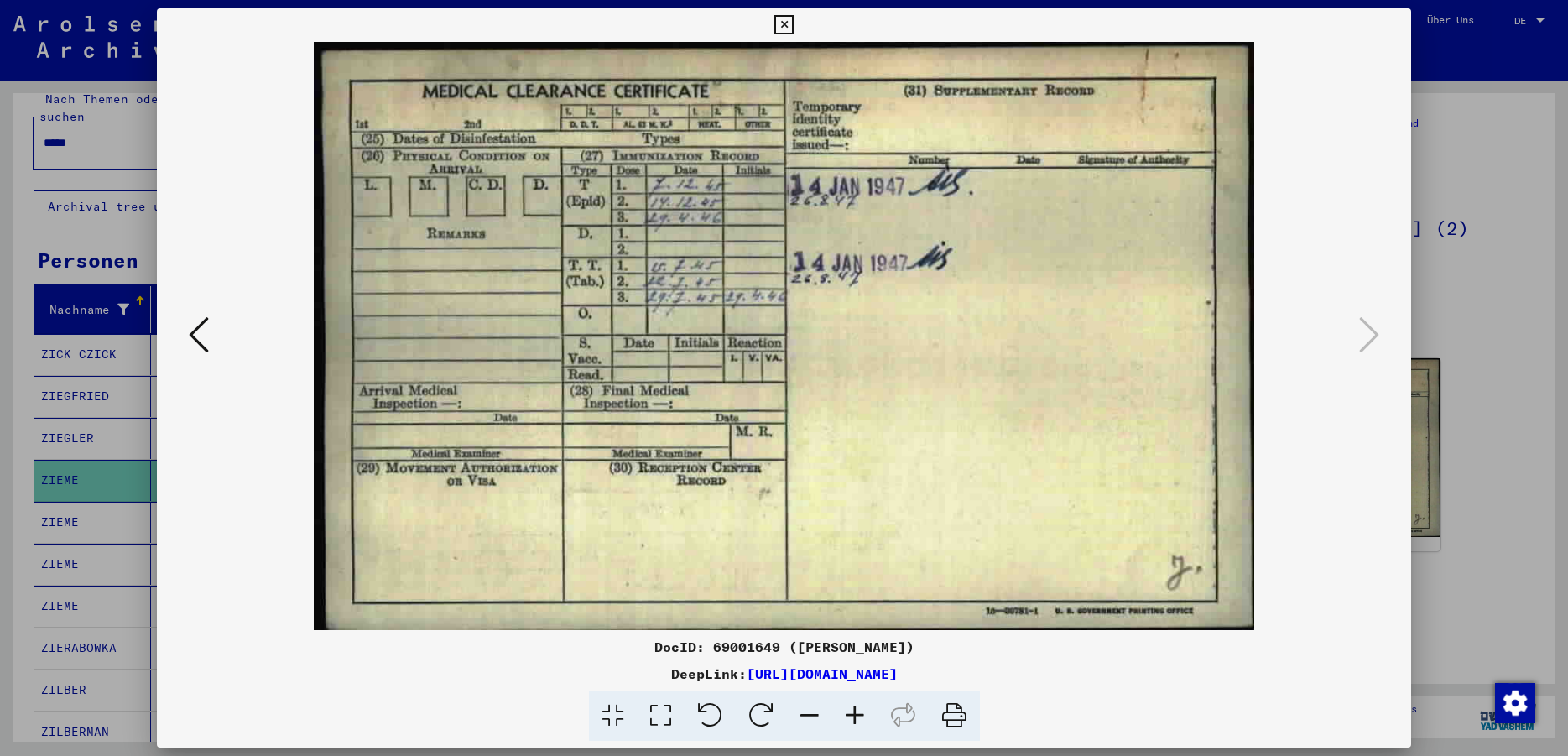
click at [794, 23] on icon at bounding box center [784, 25] width 19 height 20
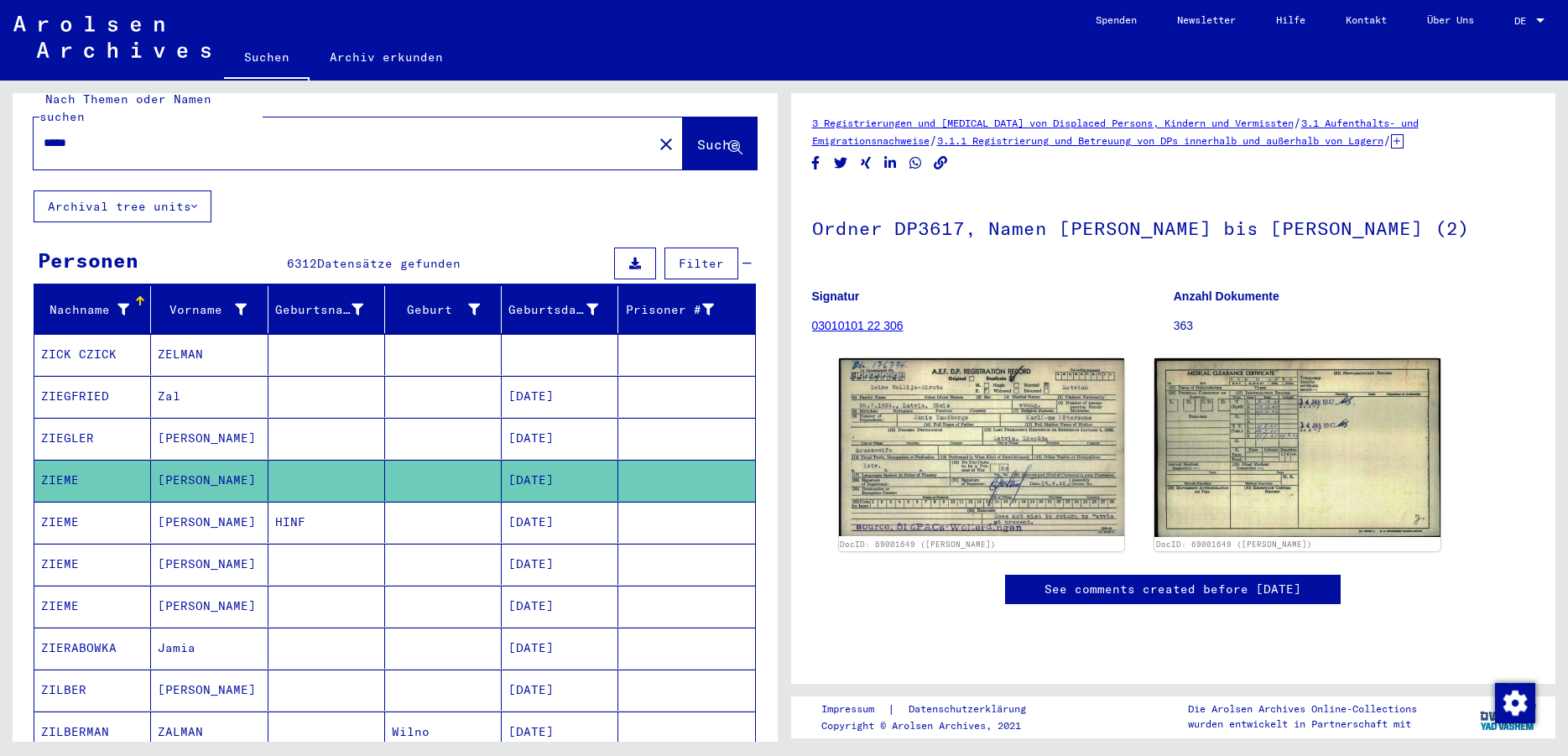
click at [214, 504] on mat-cell "[PERSON_NAME]" at bounding box center [209, 522] width 117 height 41
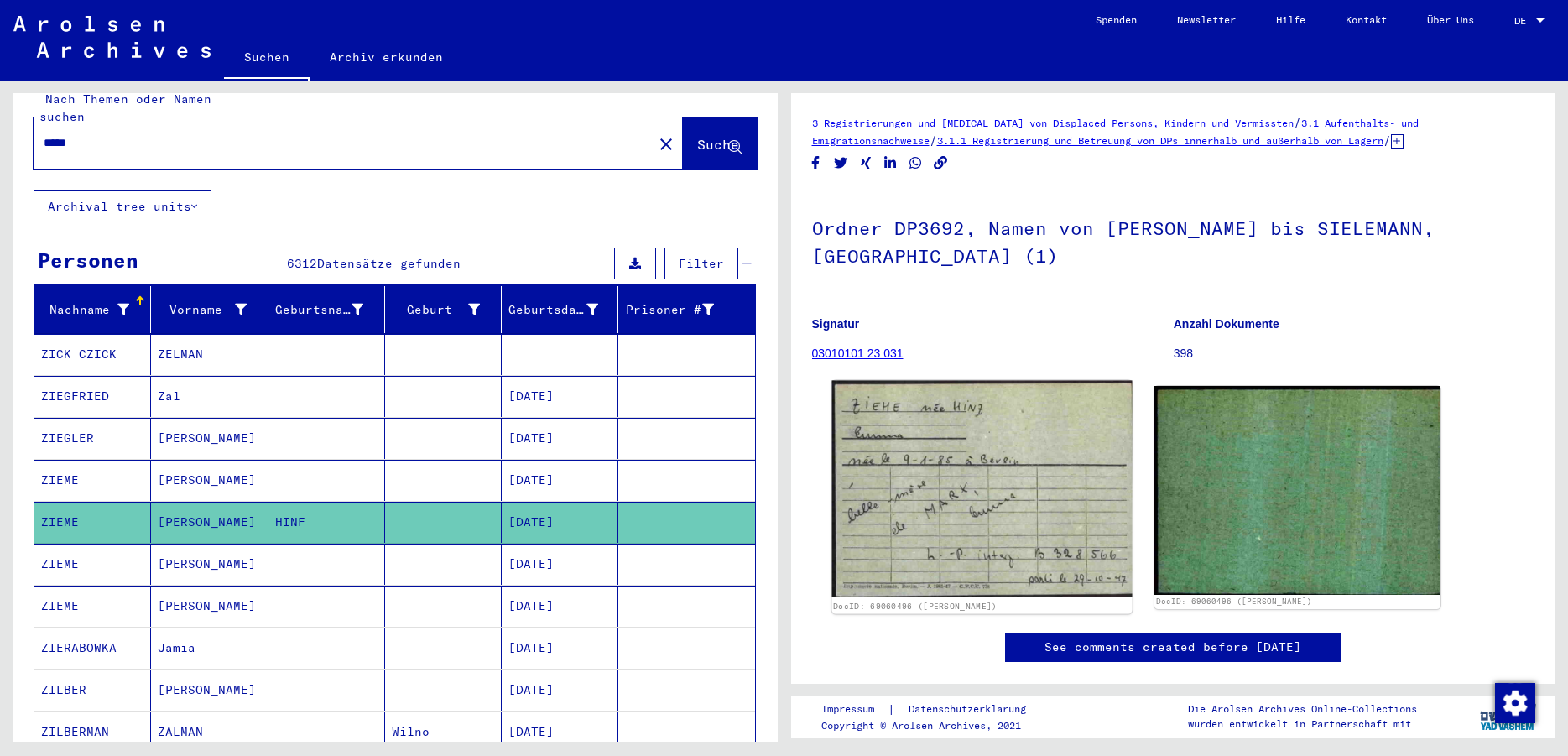
click at [921, 499] on img at bounding box center [981, 489] width 301 height 217
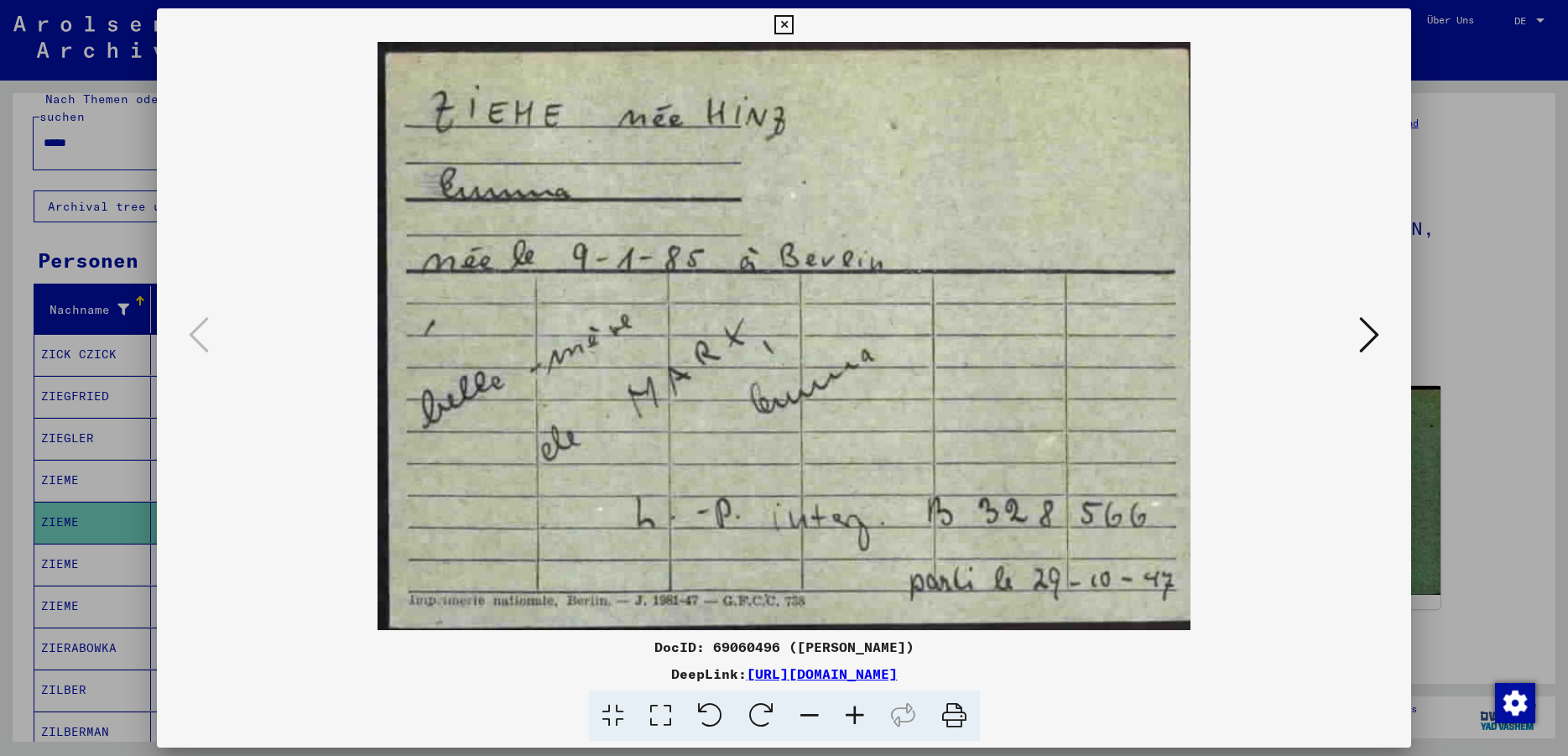
click at [1359, 342] on button at bounding box center [1369, 336] width 30 height 48
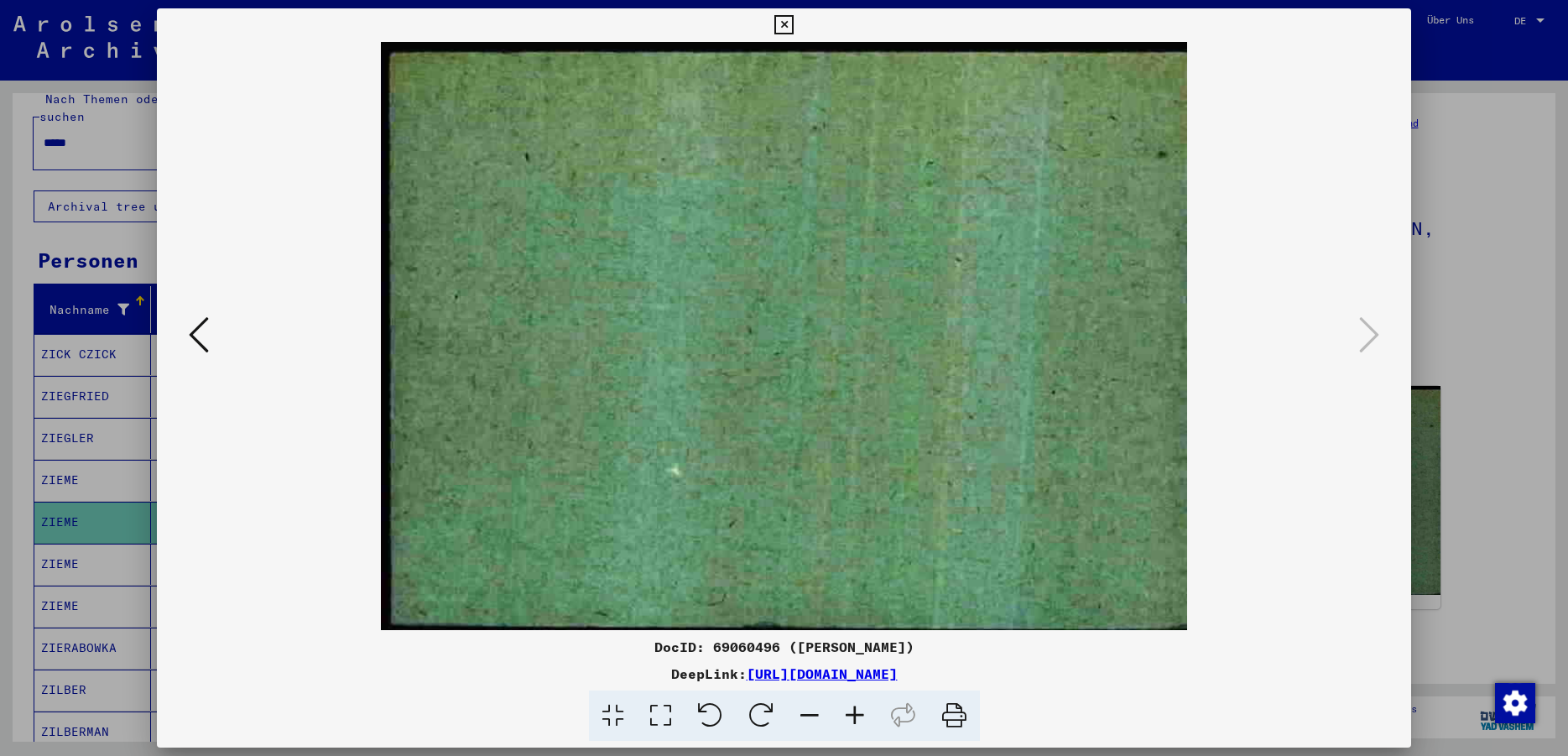
click at [191, 334] on icon at bounding box center [199, 335] width 20 height 41
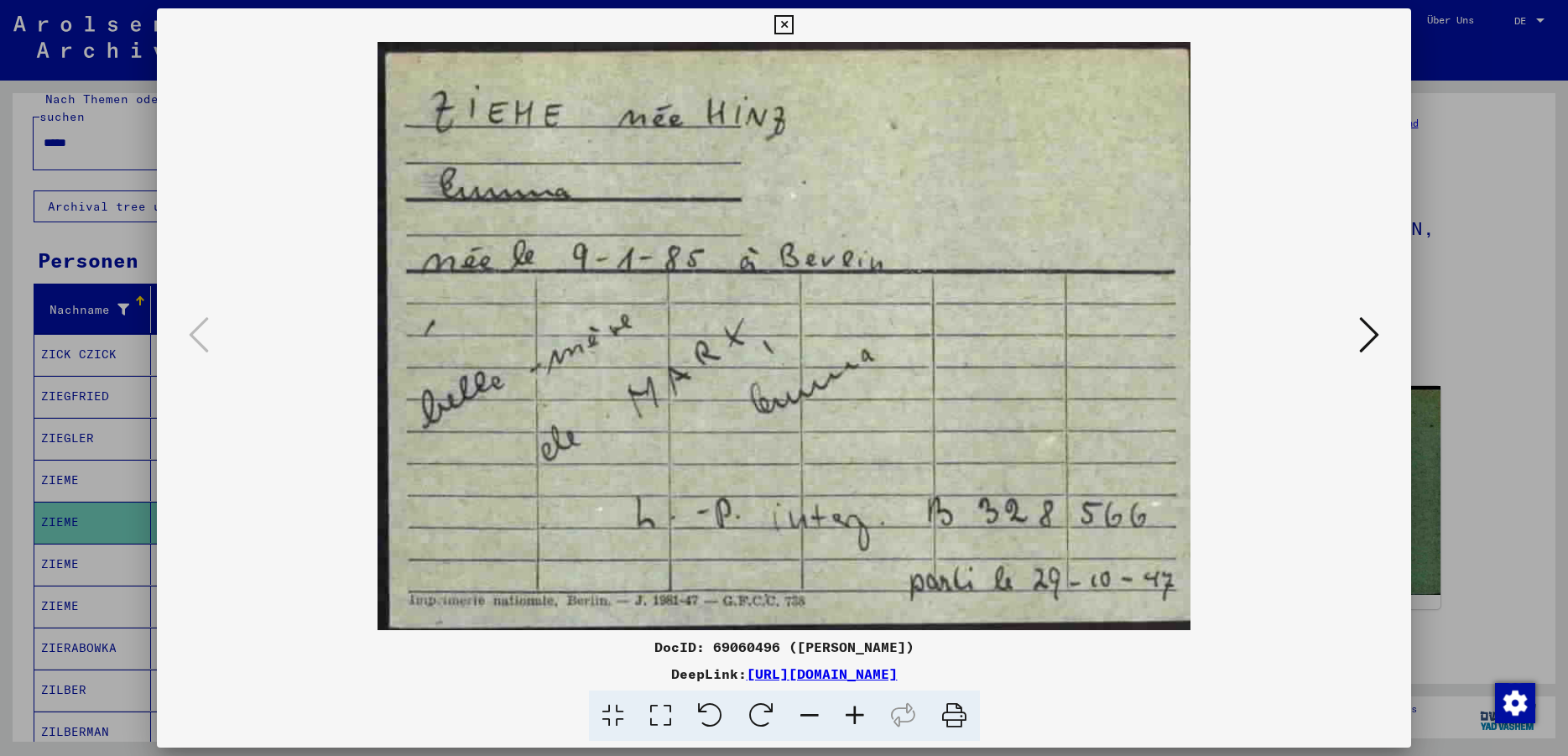
click at [794, 30] on icon at bounding box center [784, 25] width 19 height 20
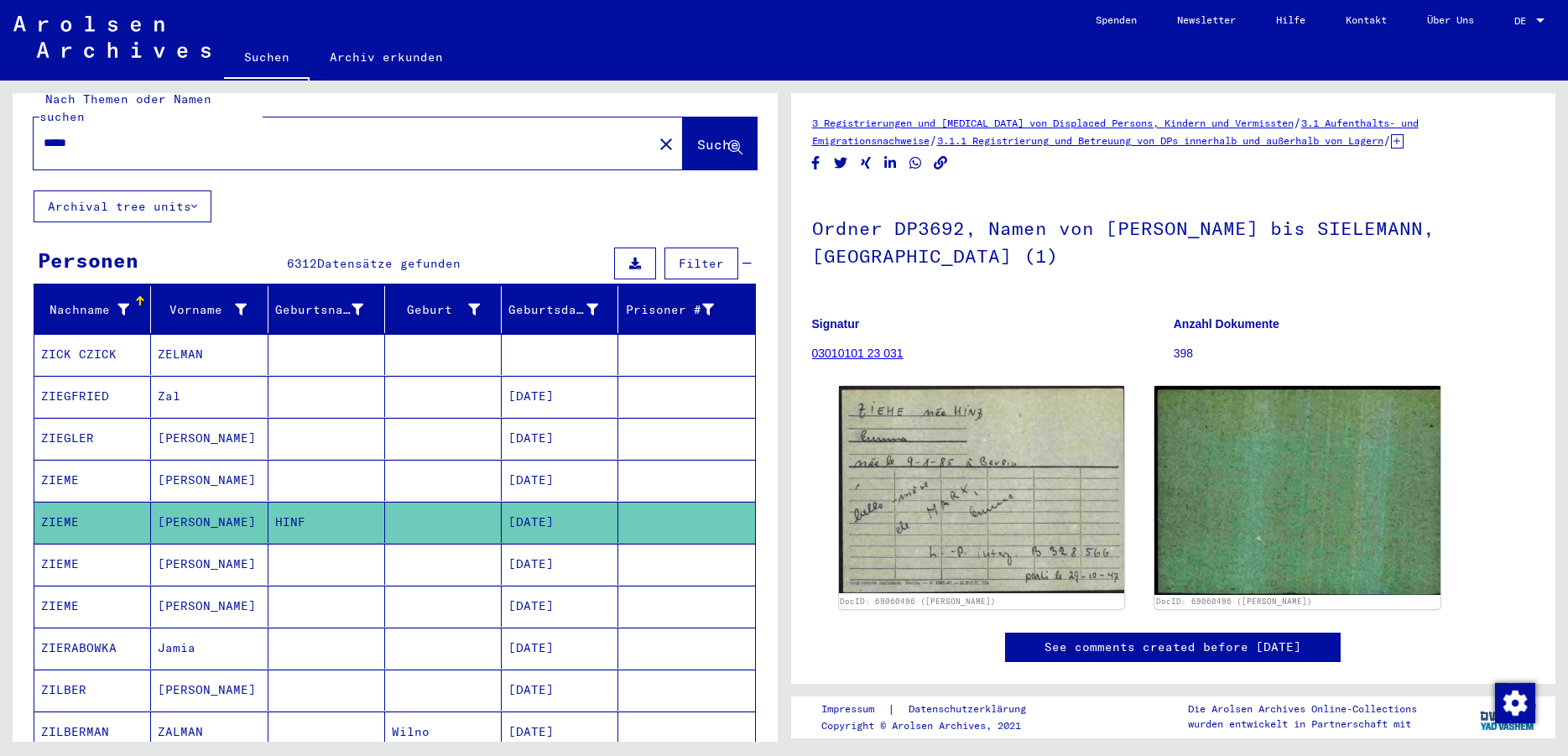
click at [188, 552] on mat-cell "[PERSON_NAME]" at bounding box center [209, 564] width 117 height 41
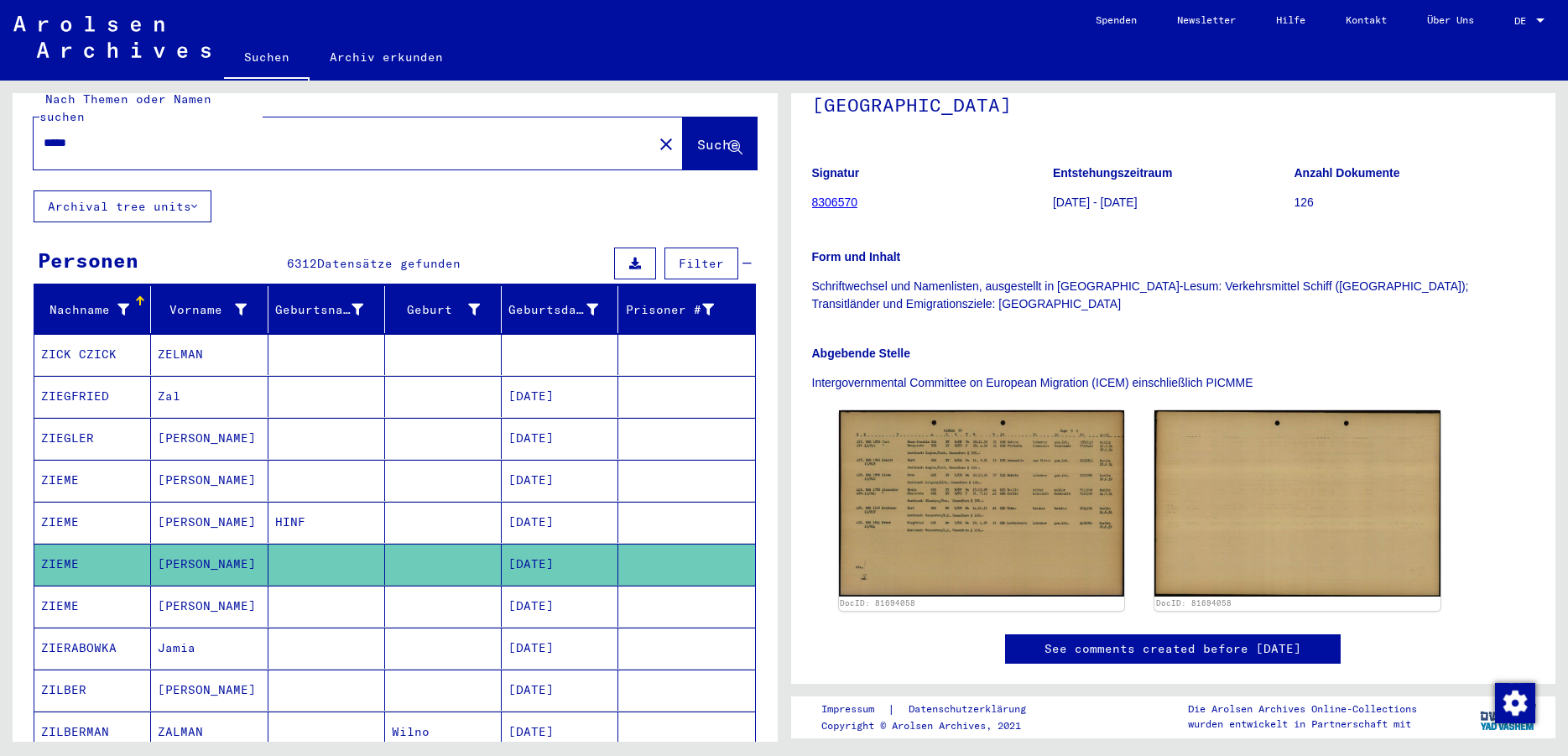
scroll to position [272, 0]
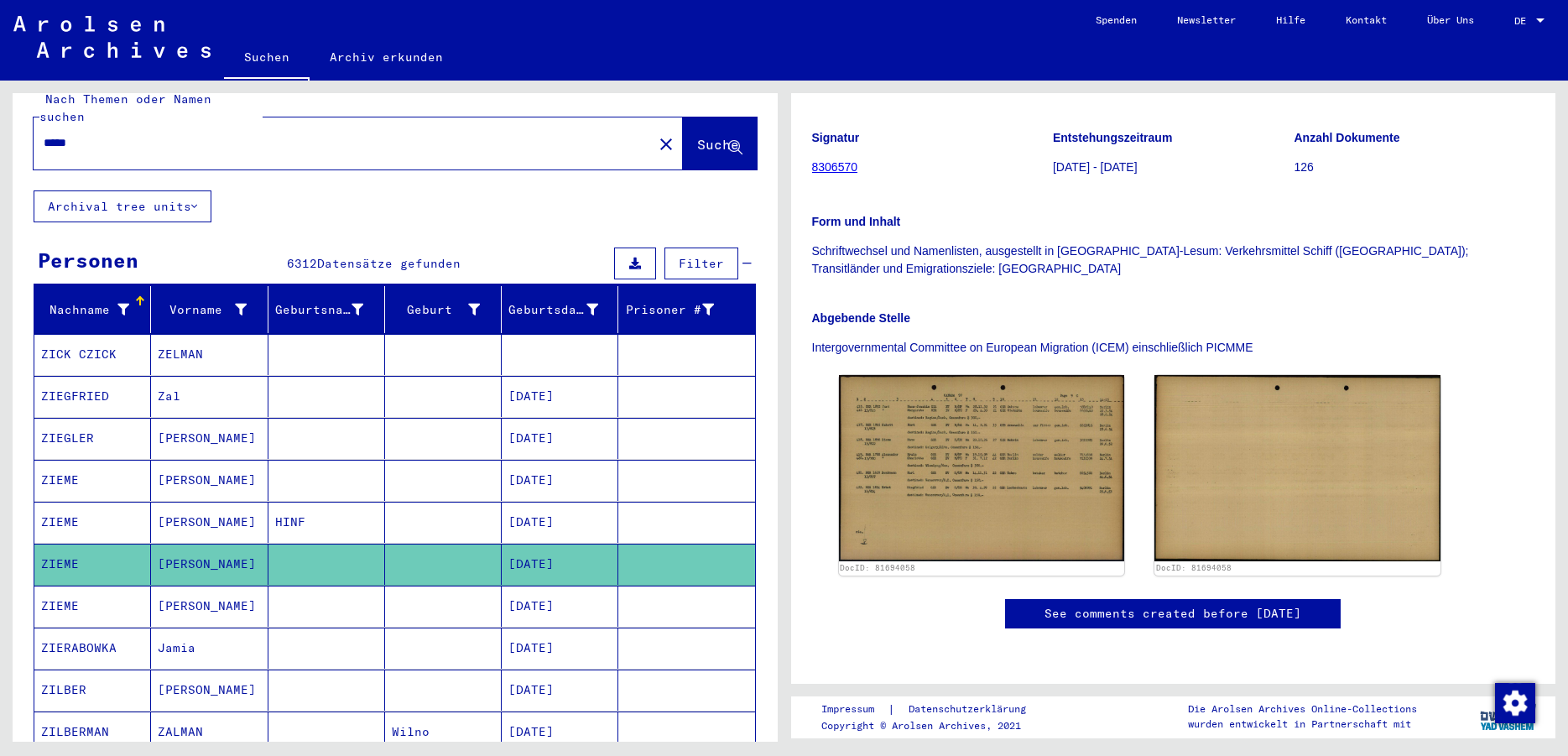
click at [1011, 390] on img at bounding box center [981, 468] width 286 height 187
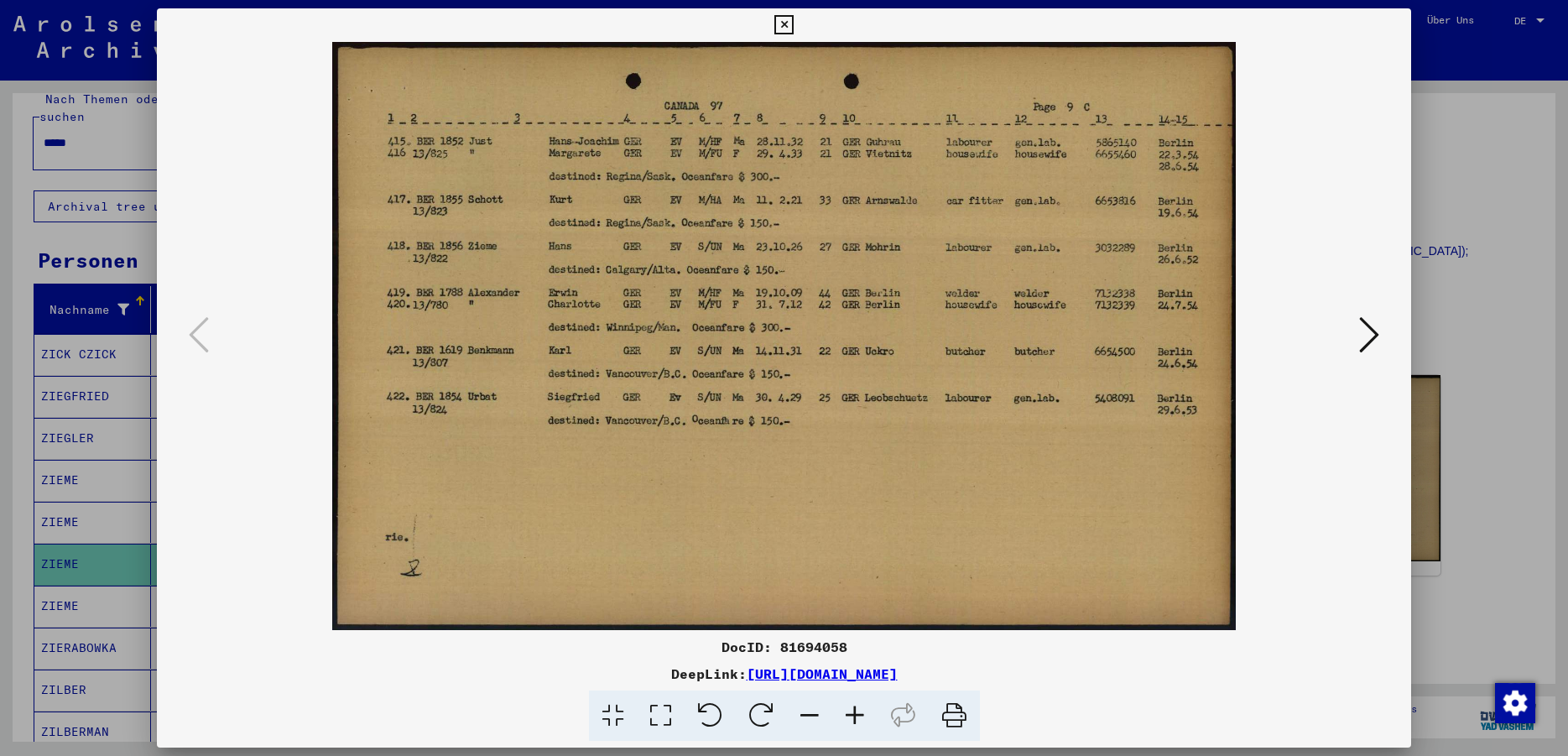
click at [844, 717] on icon at bounding box center [855, 716] width 46 height 52
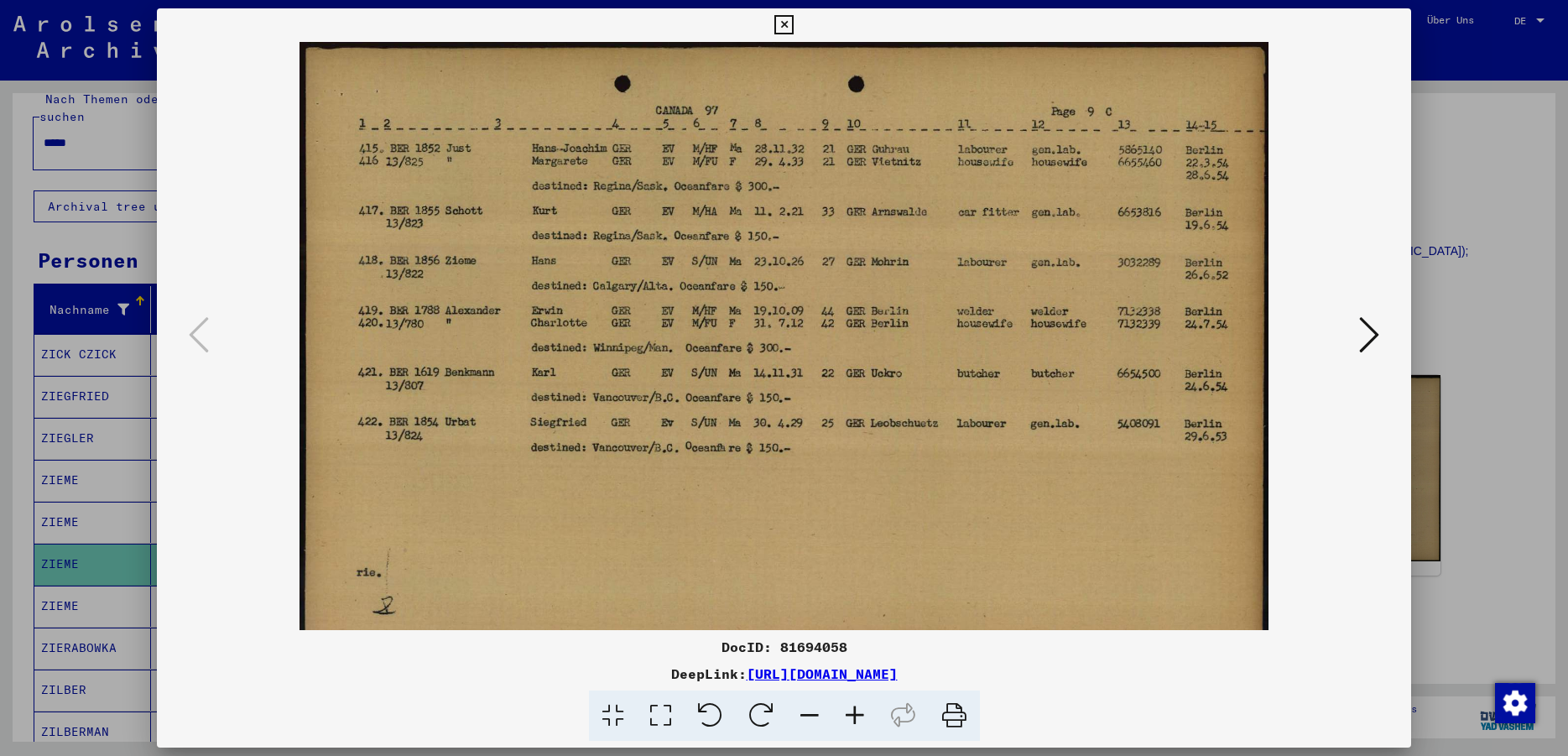
click at [844, 717] on icon at bounding box center [855, 716] width 46 height 52
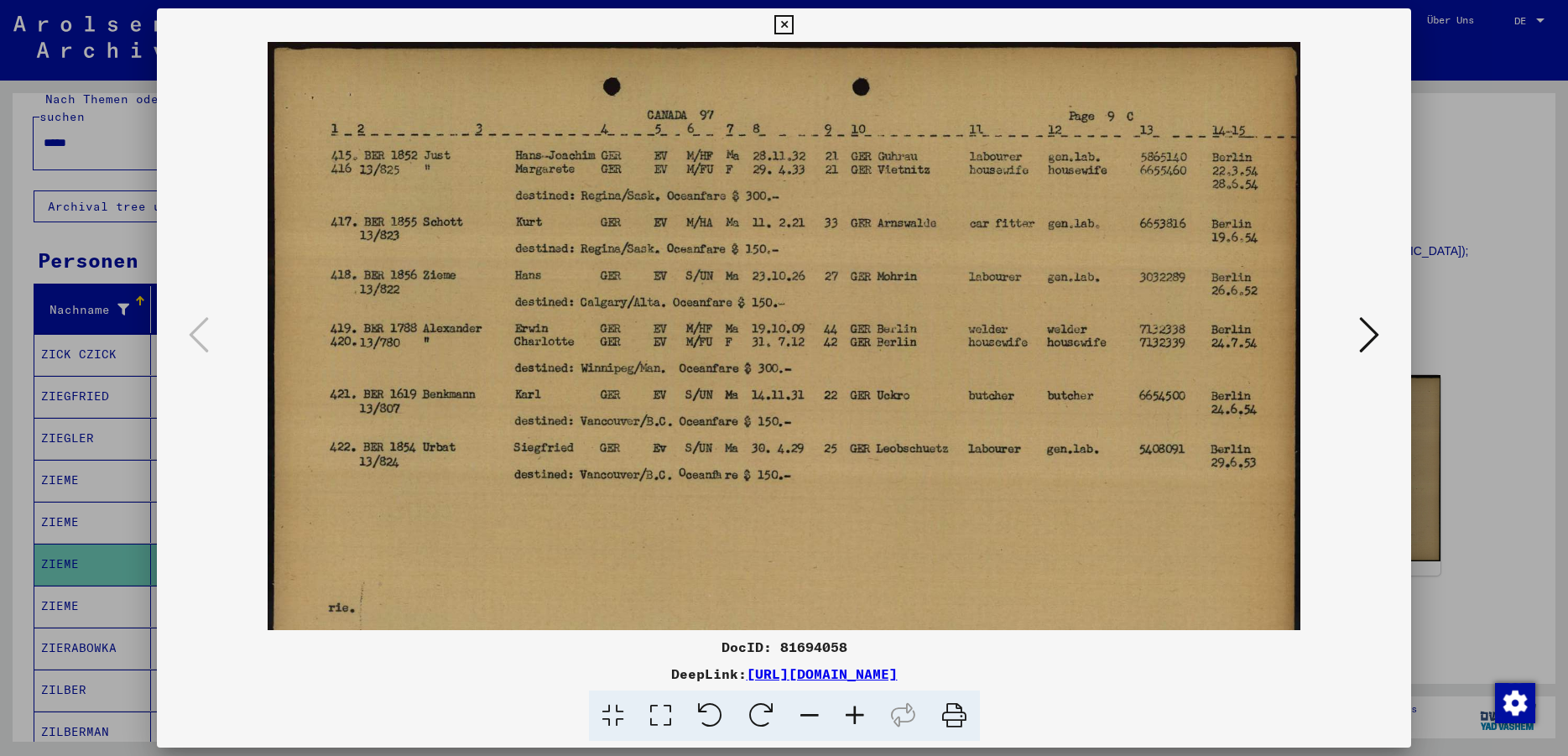
click at [844, 717] on icon at bounding box center [855, 716] width 46 height 52
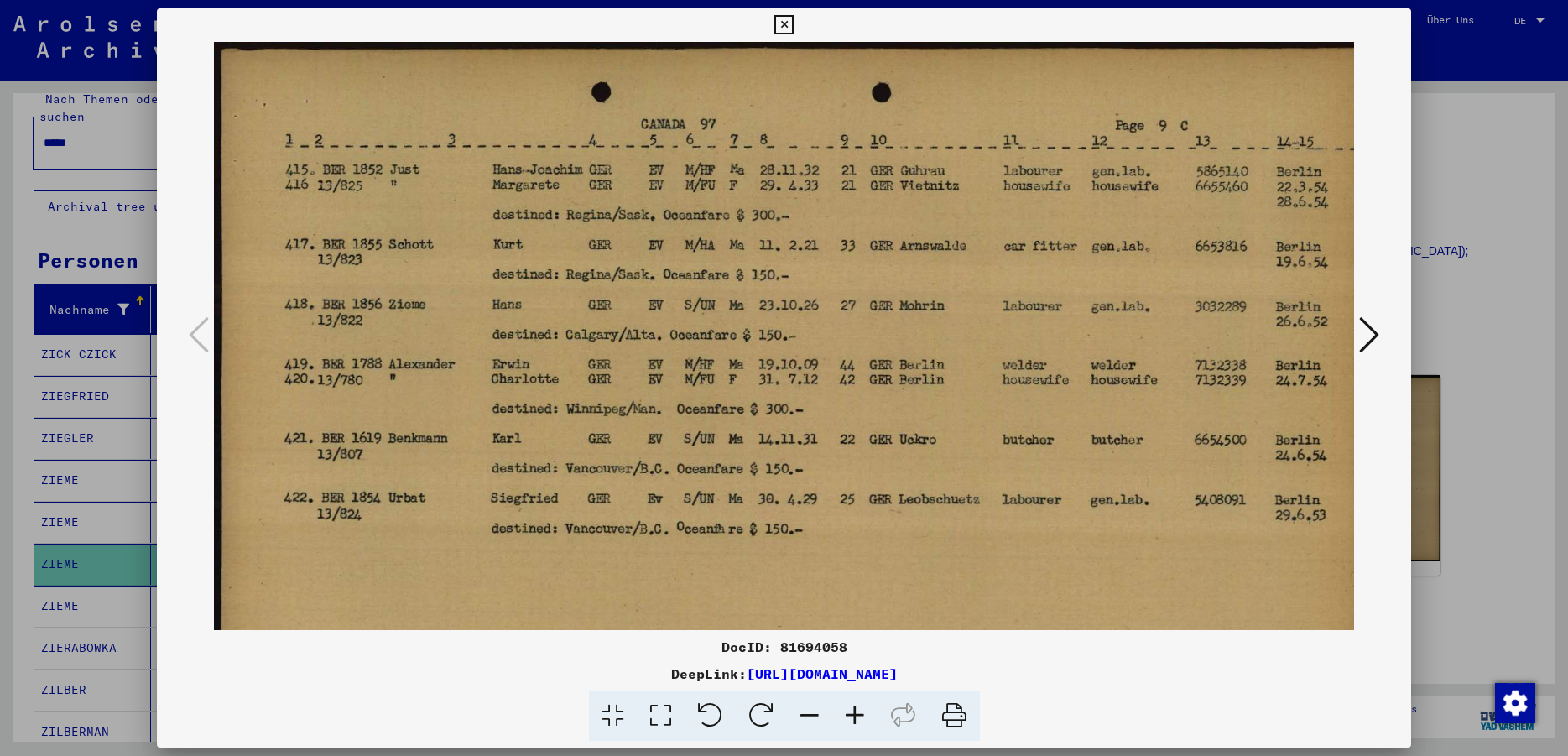
click at [844, 717] on icon at bounding box center [855, 716] width 46 height 52
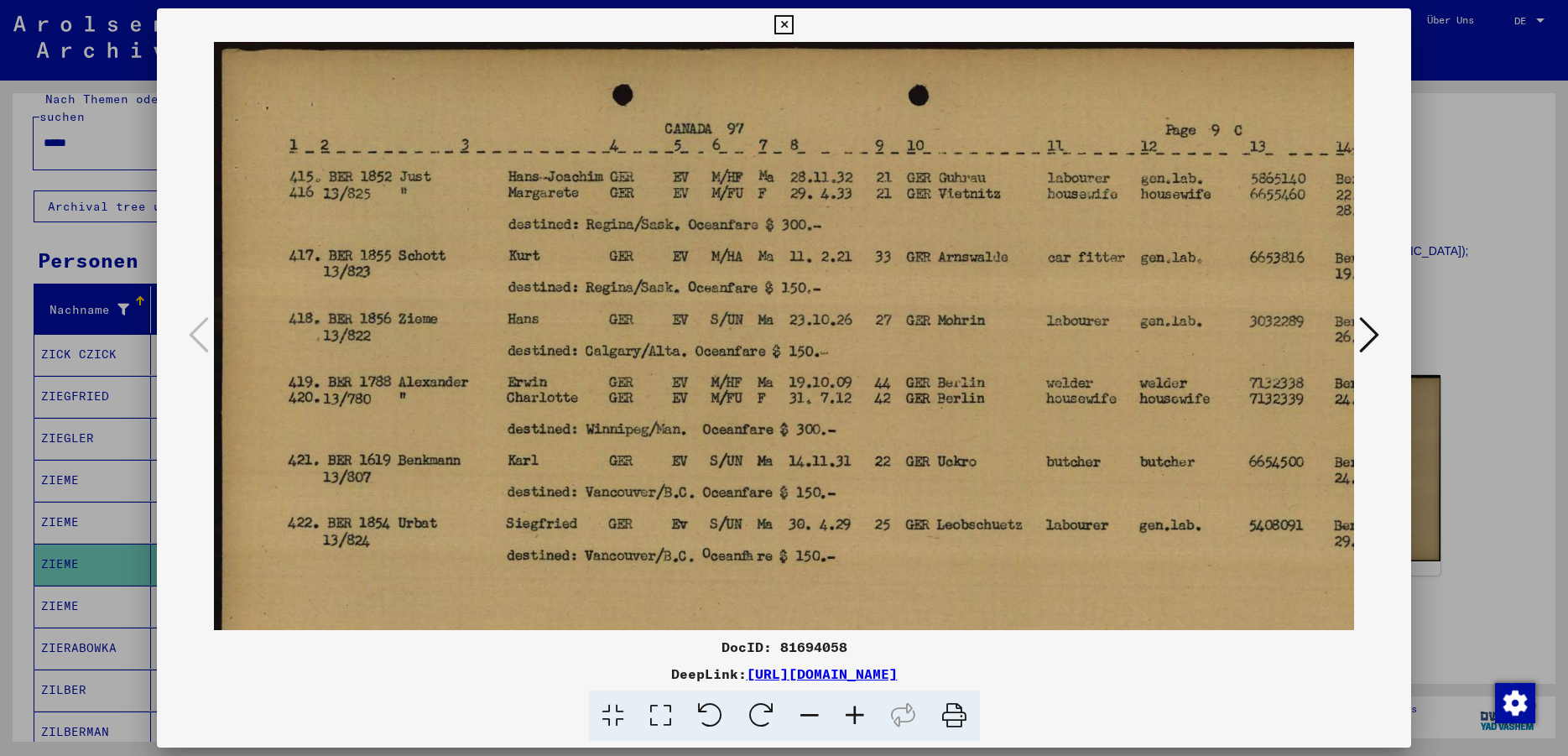
click at [844, 717] on icon at bounding box center [855, 716] width 46 height 52
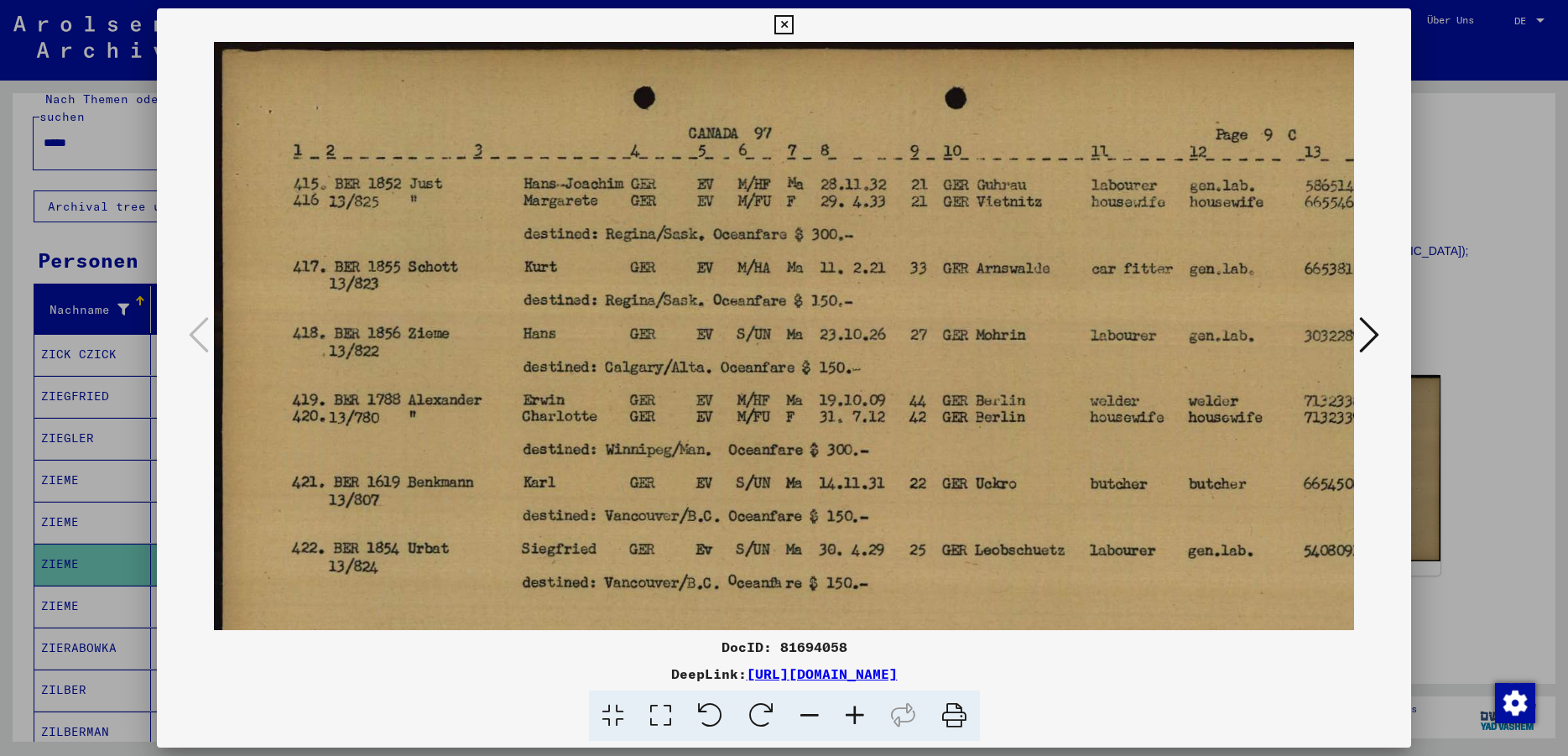
click at [844, 717] on icon at bounding box center [855, 716] width 46 height 52
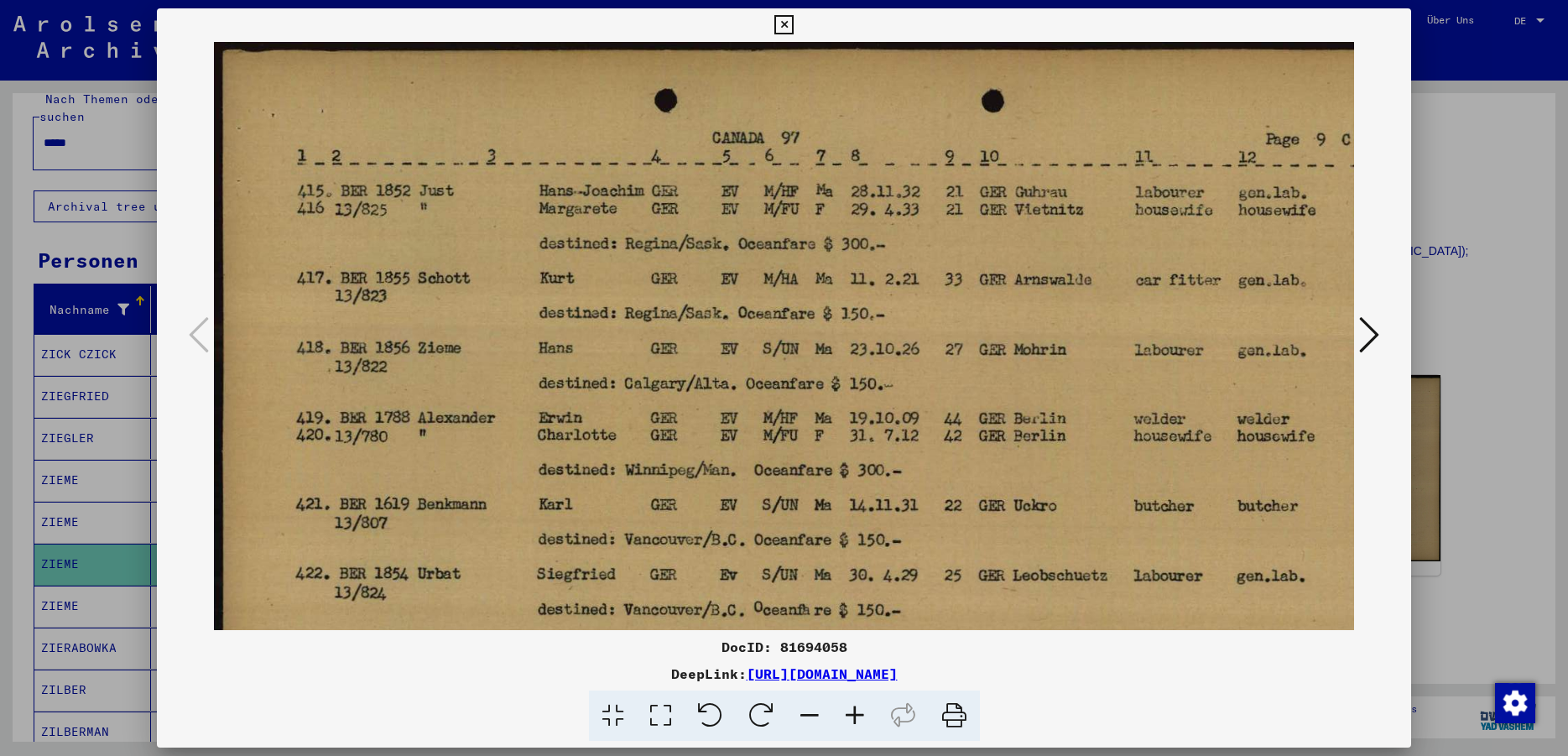
click at [794, 27] on icon at bounding box center [784, 25] width 19 height 20
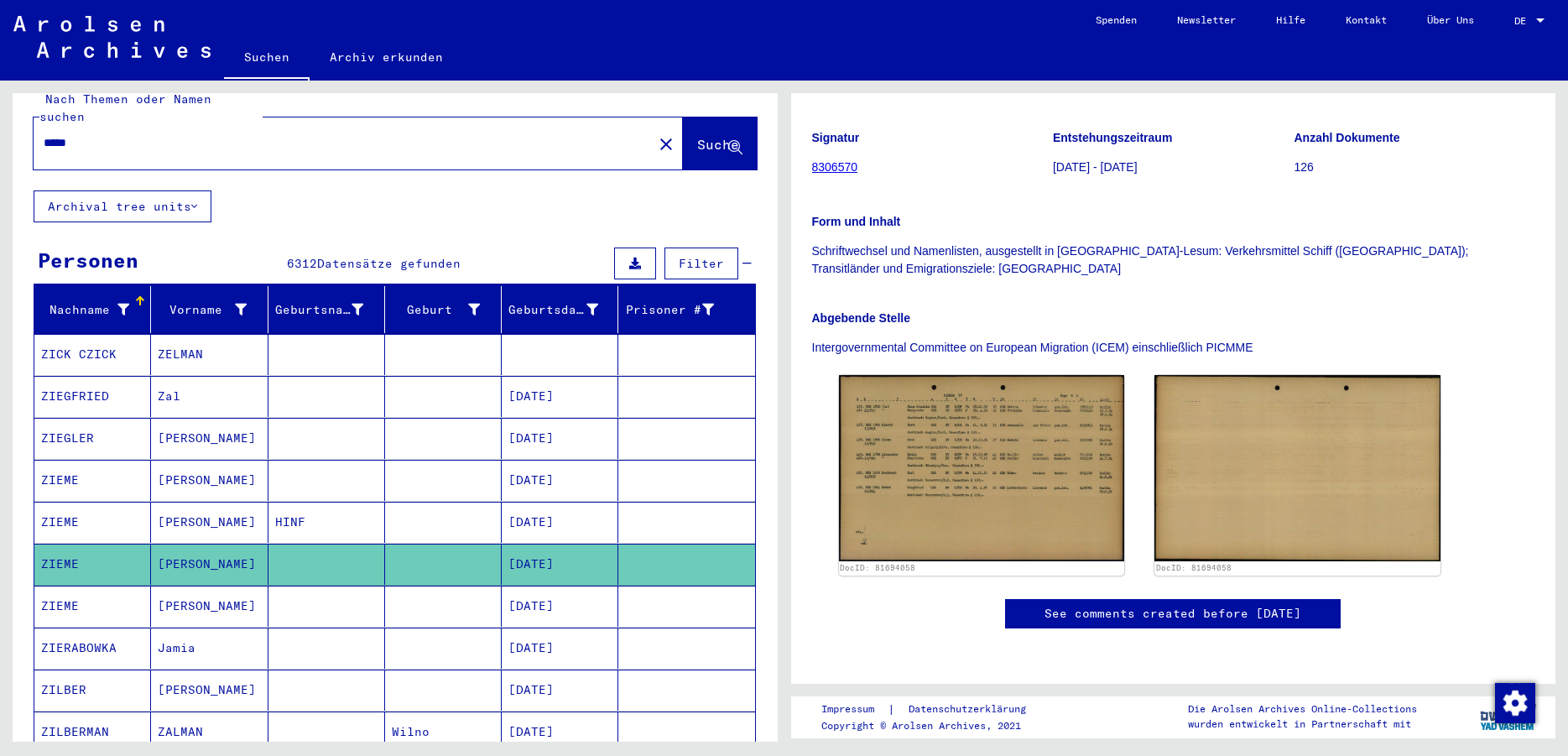
click at [194, 585] on mat-cell "[PERSON_NAME]" at bounding box center [209, 606] width 117 height 41
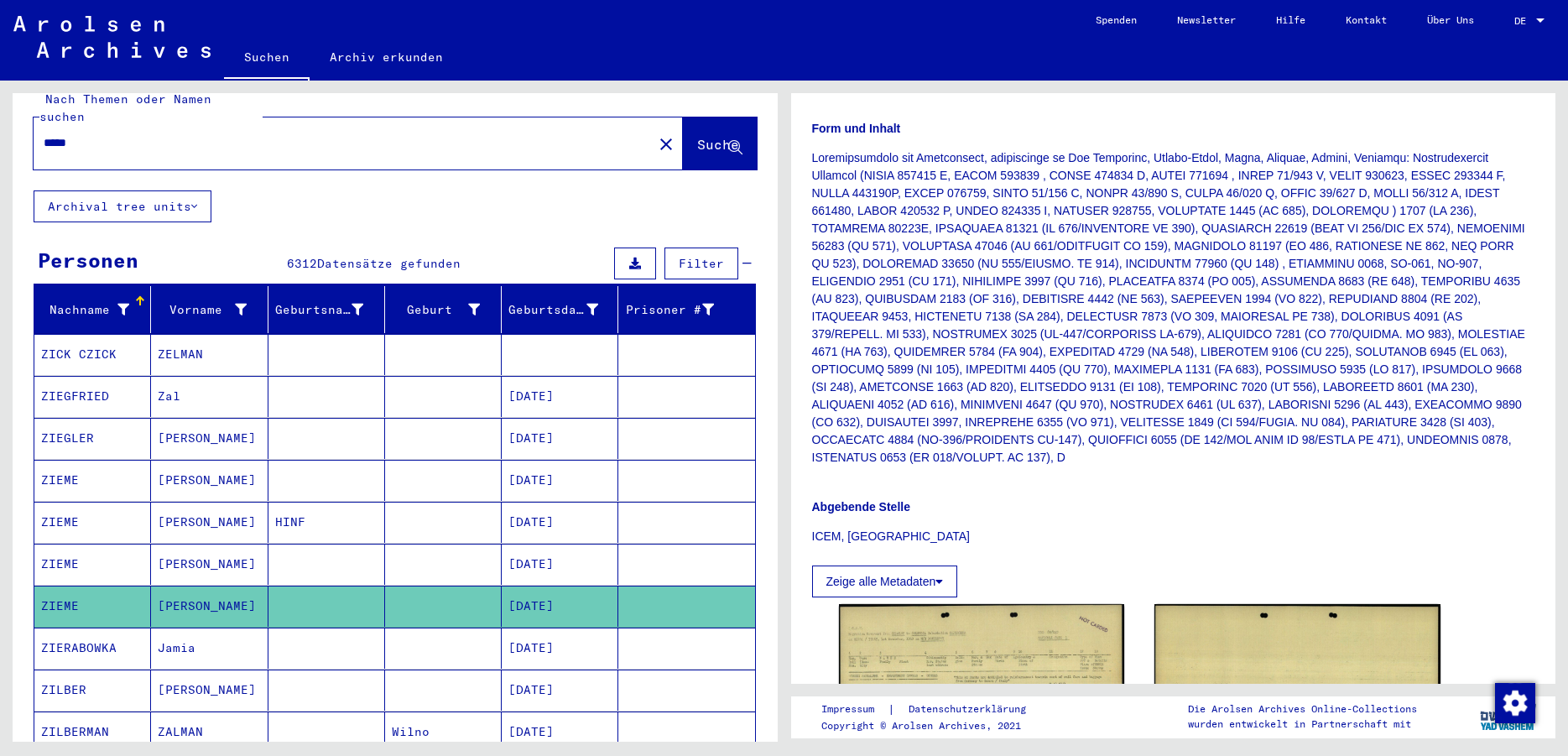
scroll to position [634, 0]
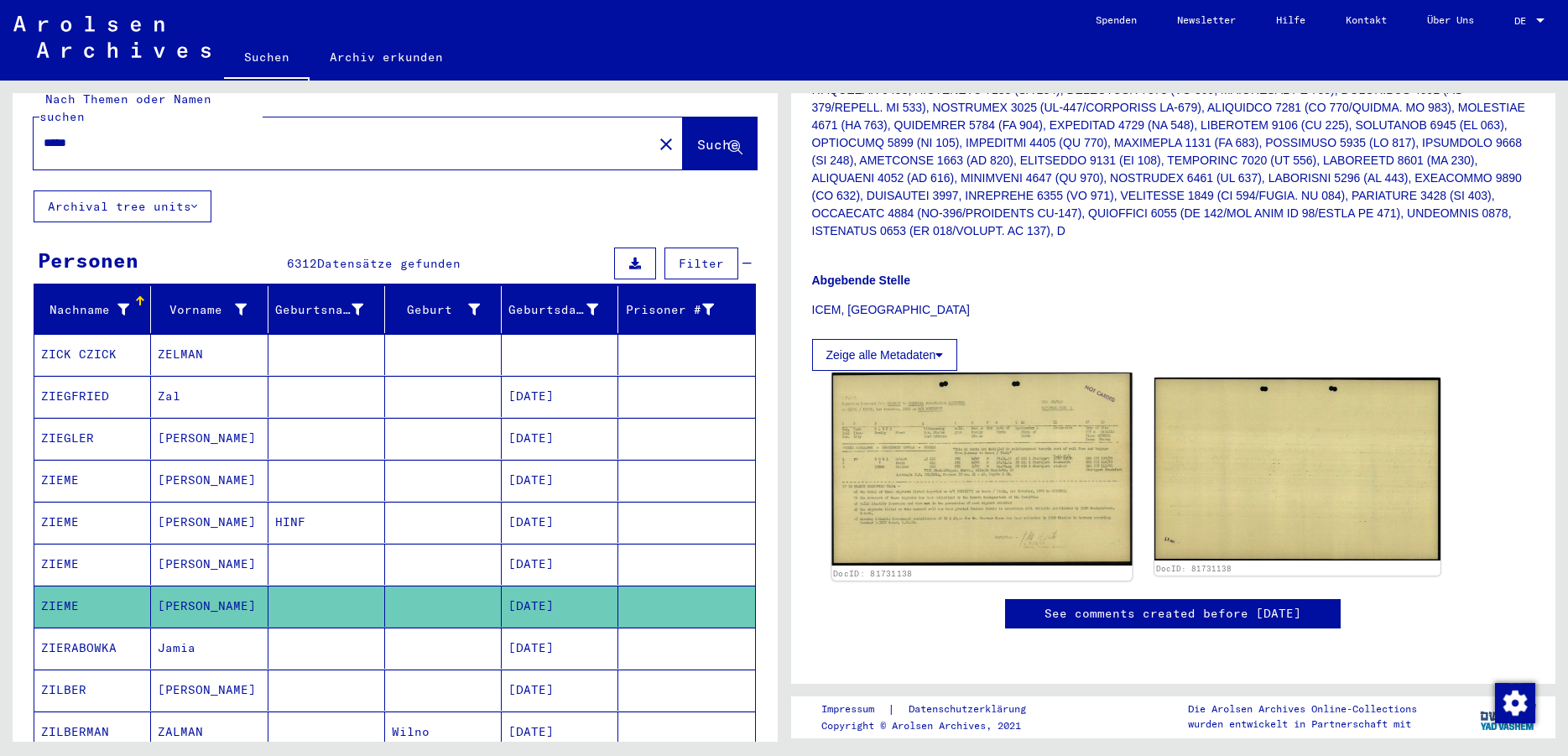
click at [1036, 373] on img at bounding box center [981, 469] width 301 height 193
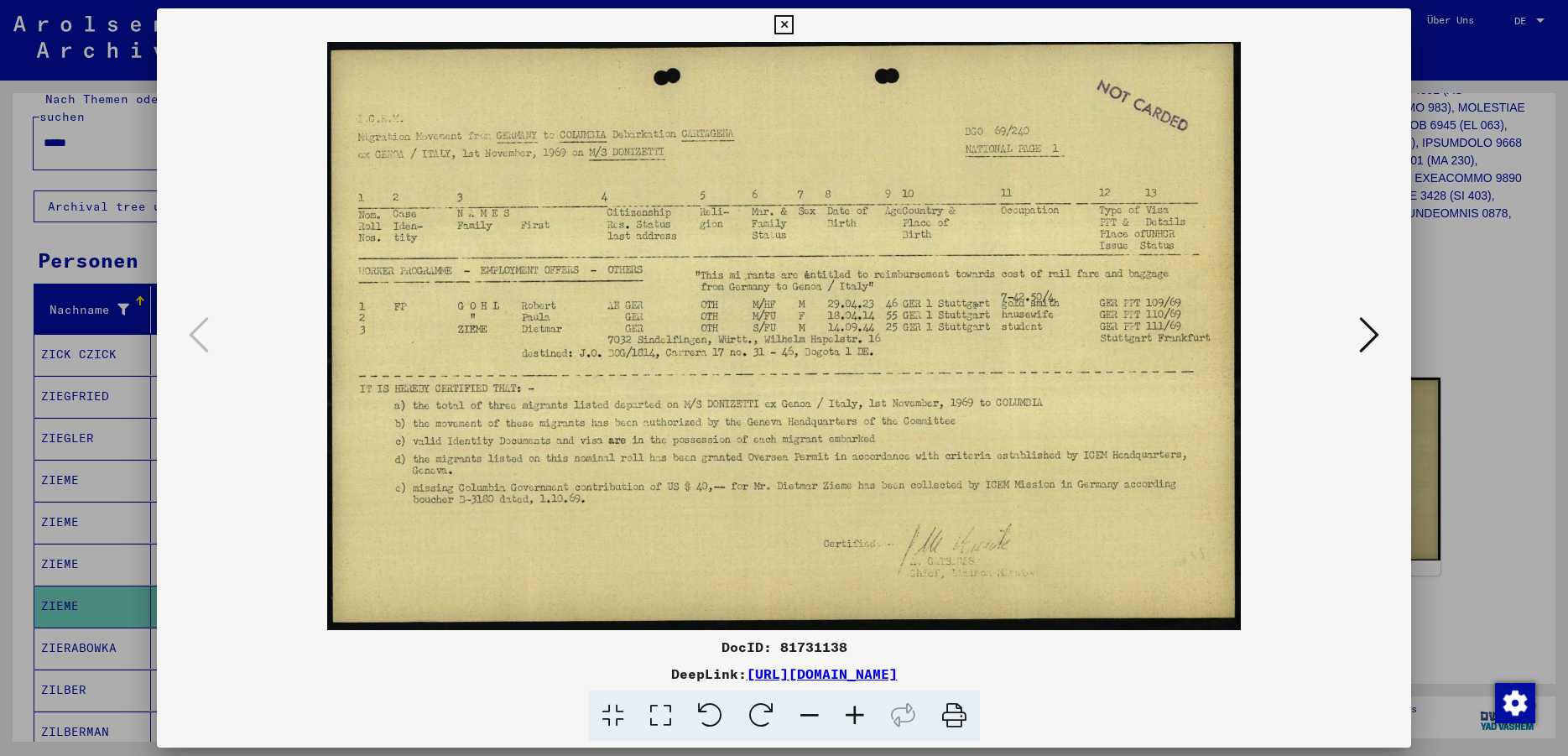
click at [853, 711] on icon at bounding box center [855, 716] width 46 height 52
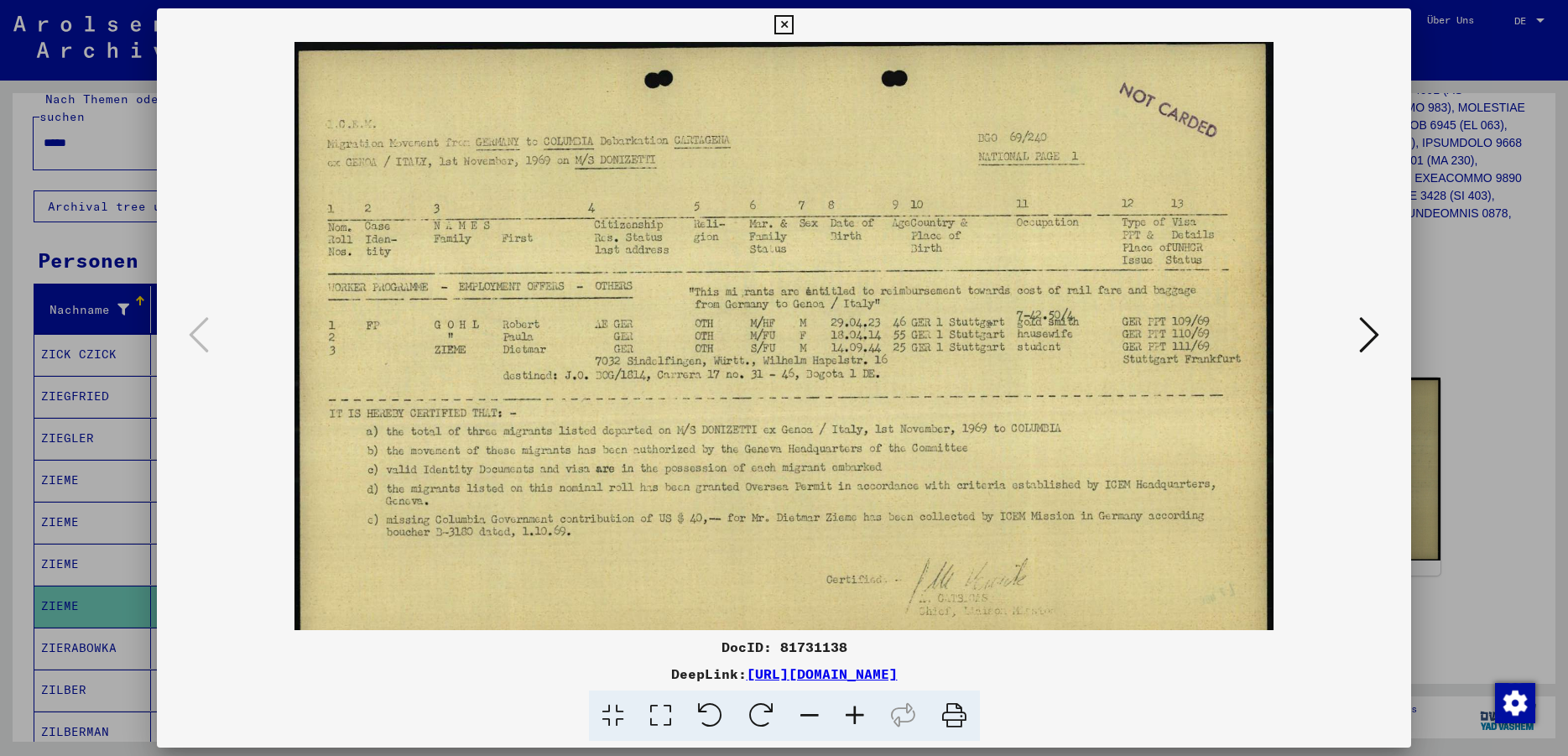
click at [853, 711] on icon at bounding box center [855, 716] width 46 height 52
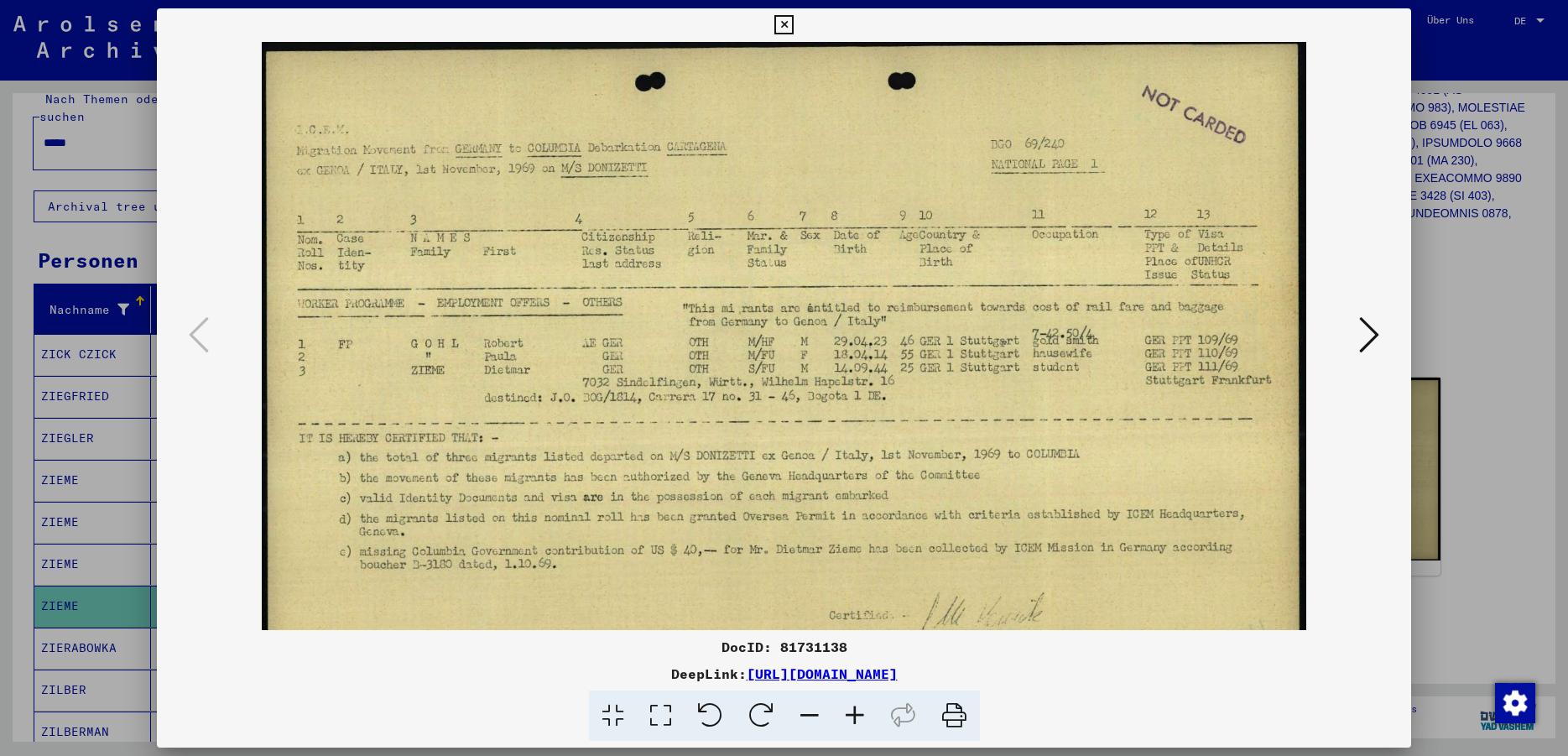
click at [853, 711] on icon at bounding box center [855, 716] width 46 height 52
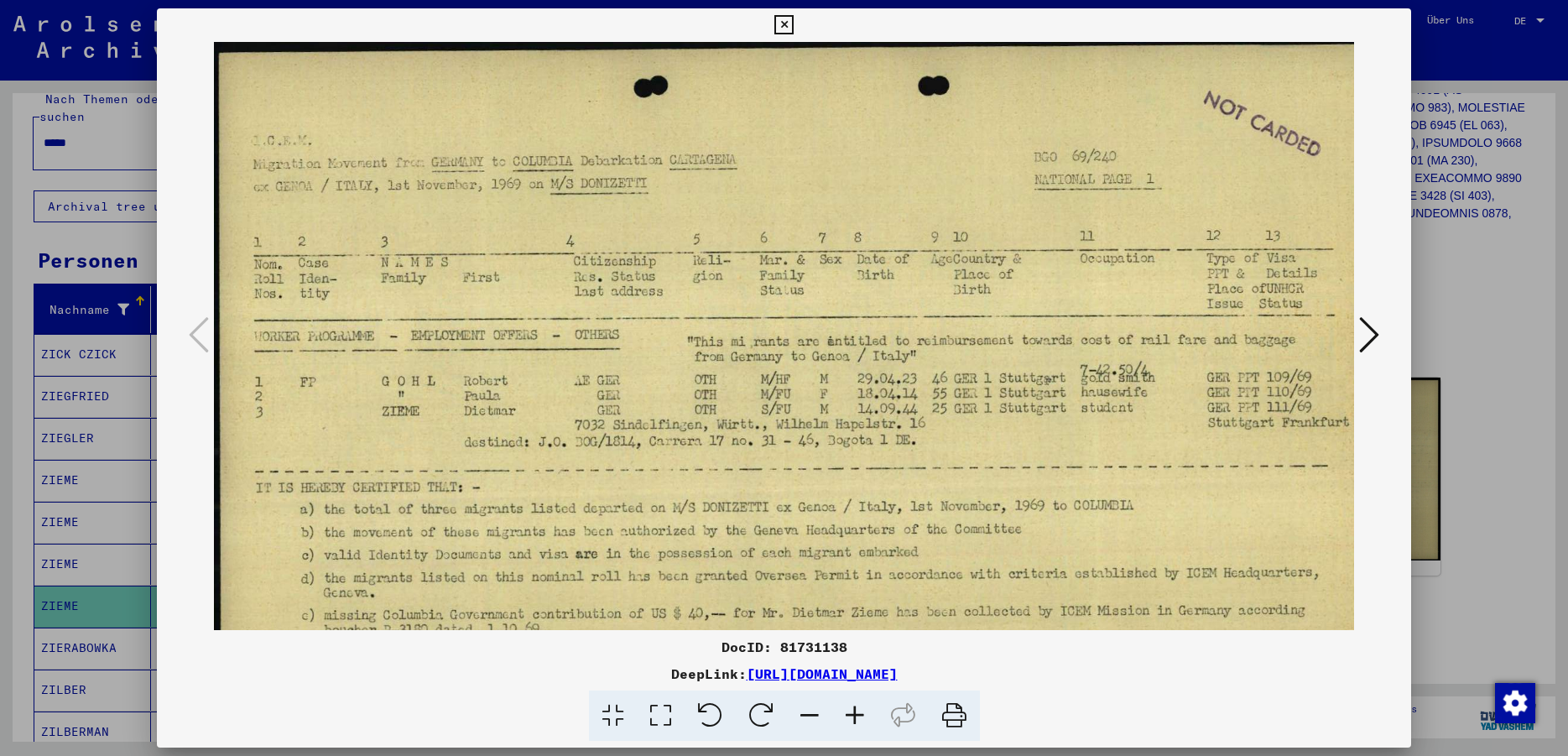
click at [853, 711] on icon at bounding box center [855, 716] width 46 height 52
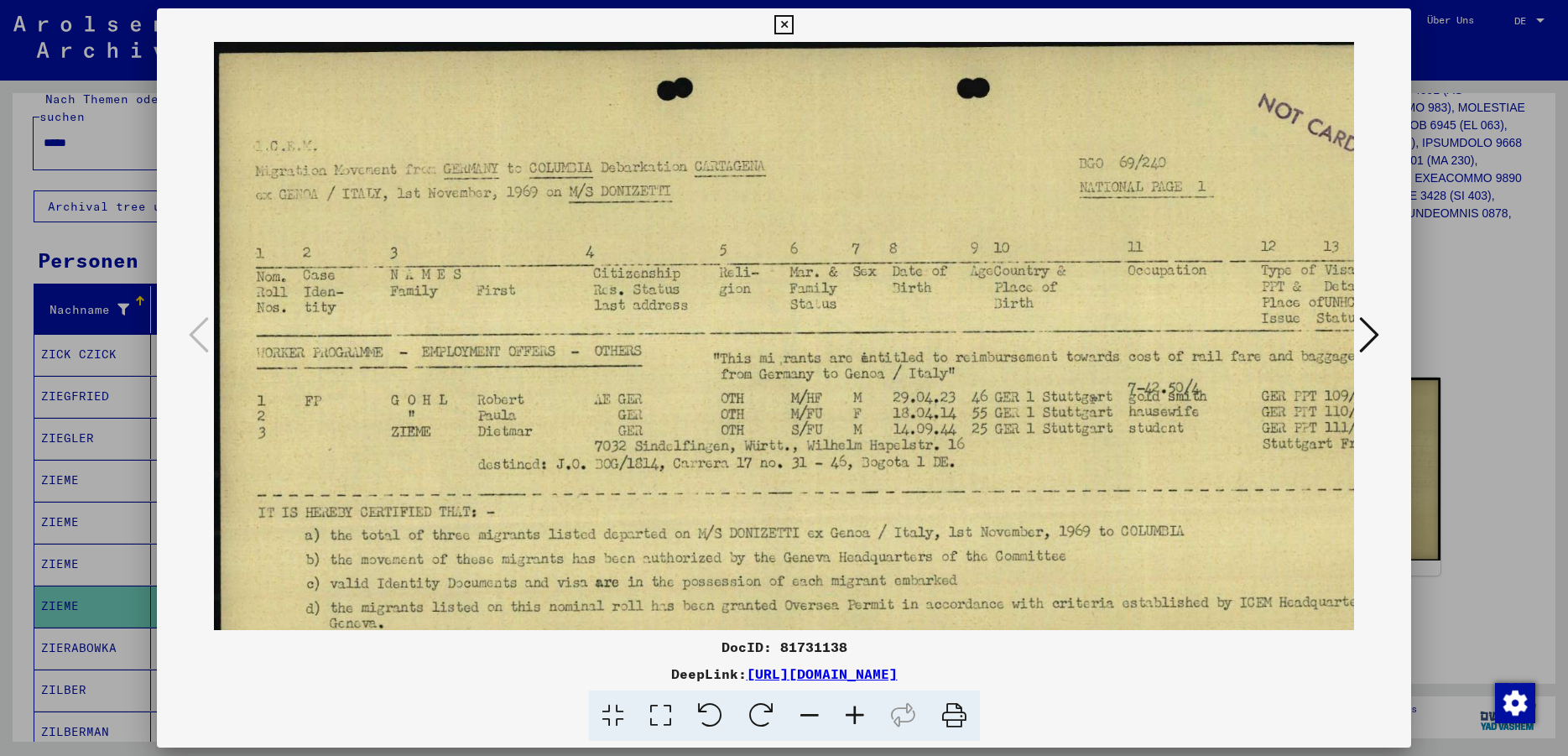
click at [853, 711] on icon at bounding box center [855, 716] width 46 height 52
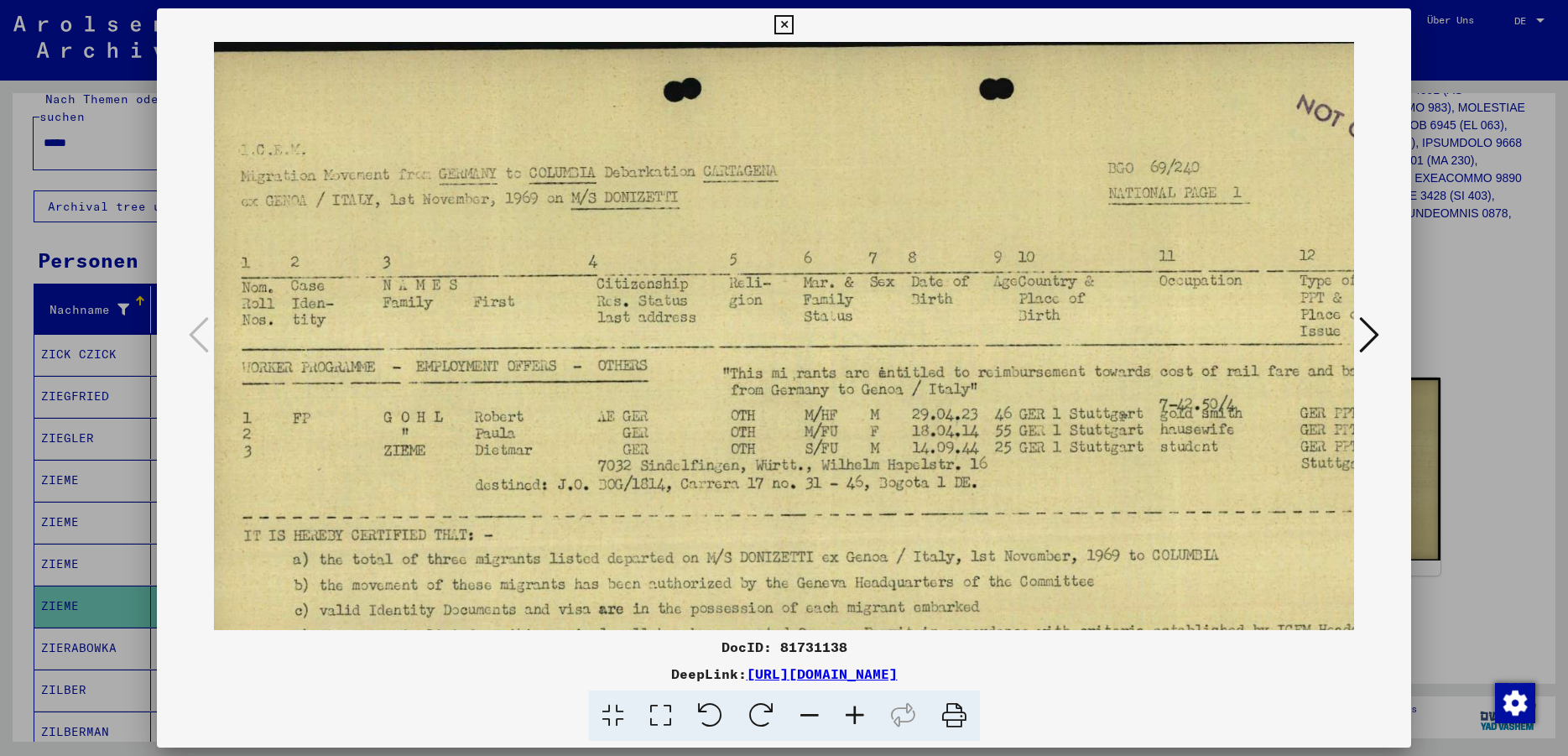
scroll to position [6, 33]
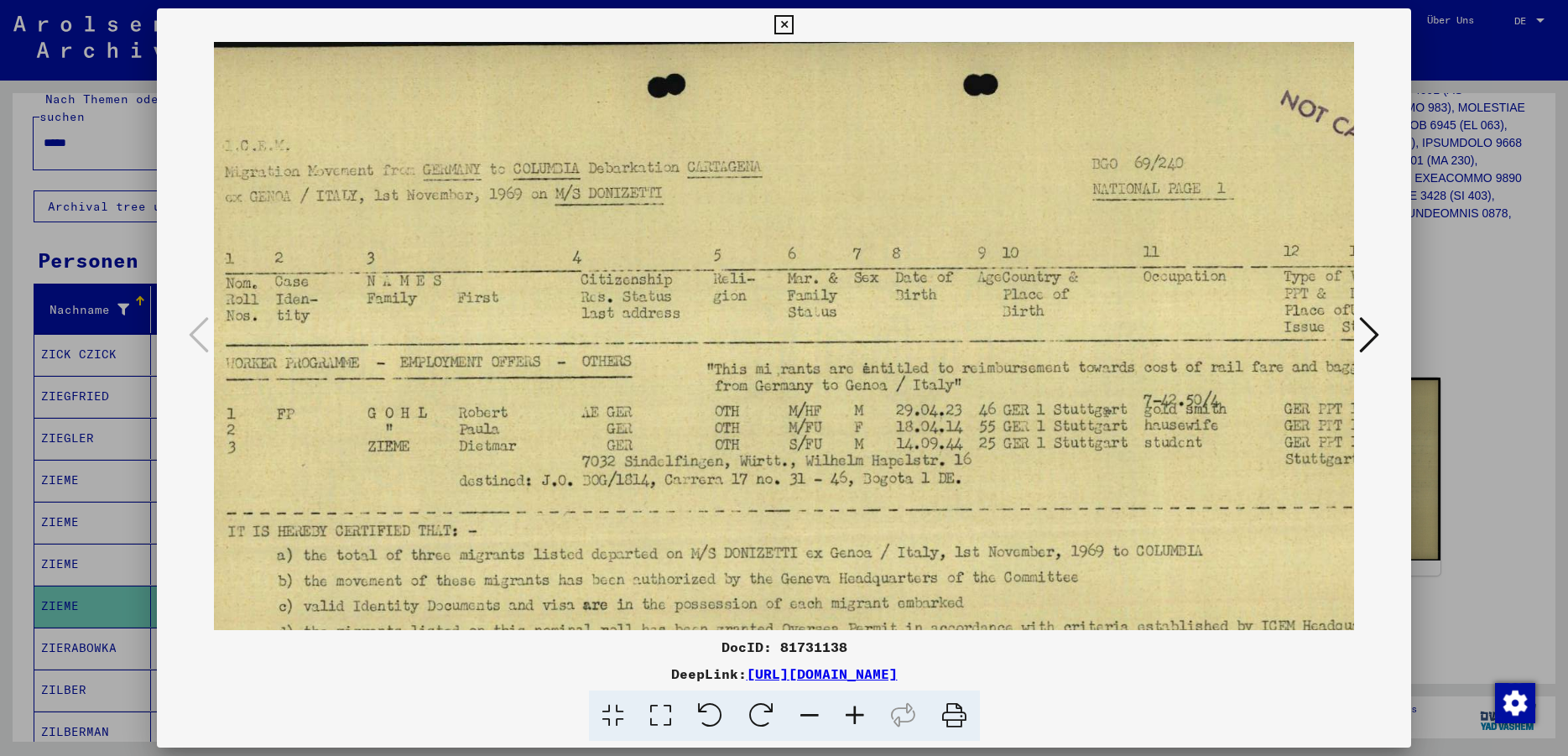
drag, startPoint x: 1193, startPoint y: 477, endPoint x: 900, endPoint y: 493, distance: 293.4
click at [900, 493] on img at bounding box center [833, 456] width 1305 height 840
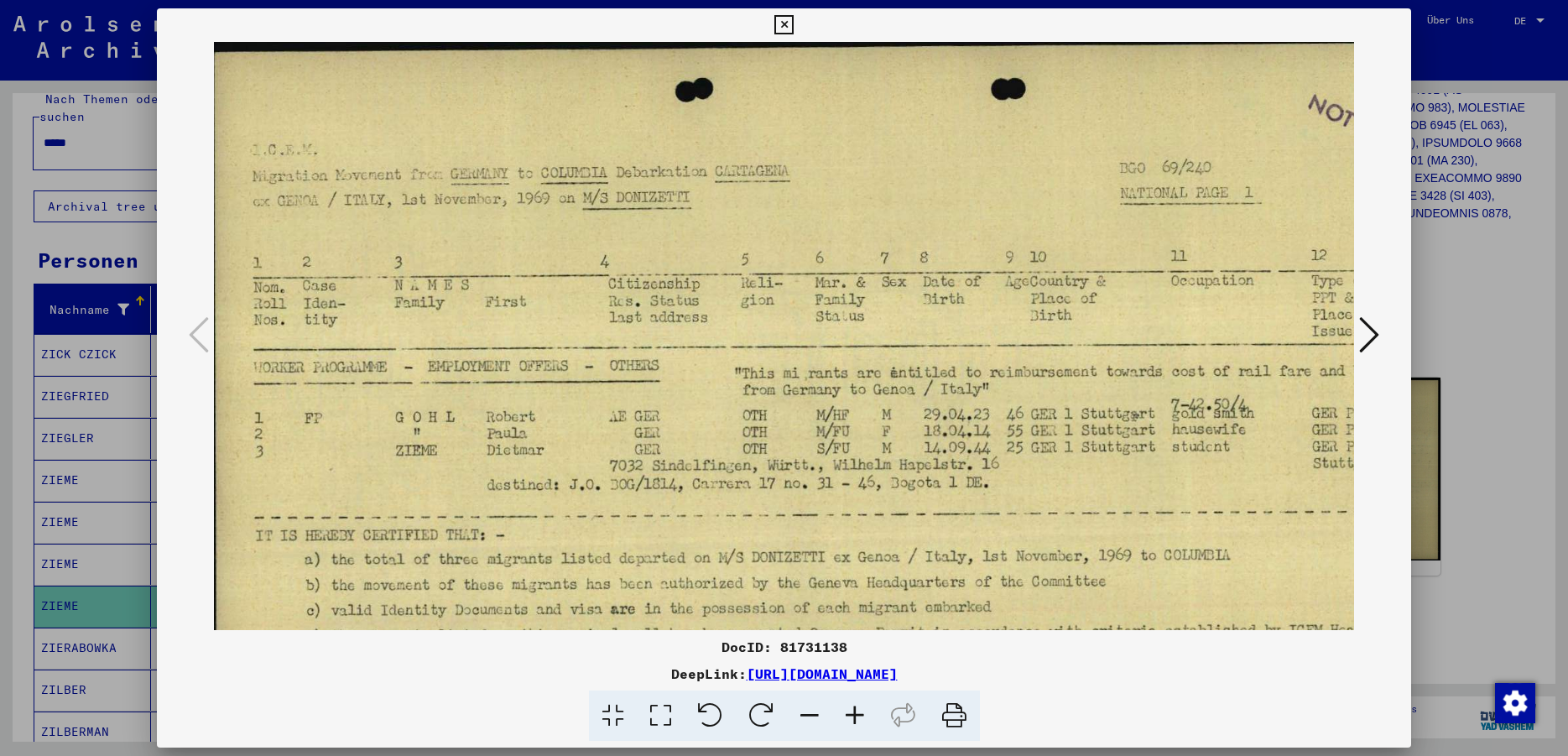
scroll to position [0, 0]
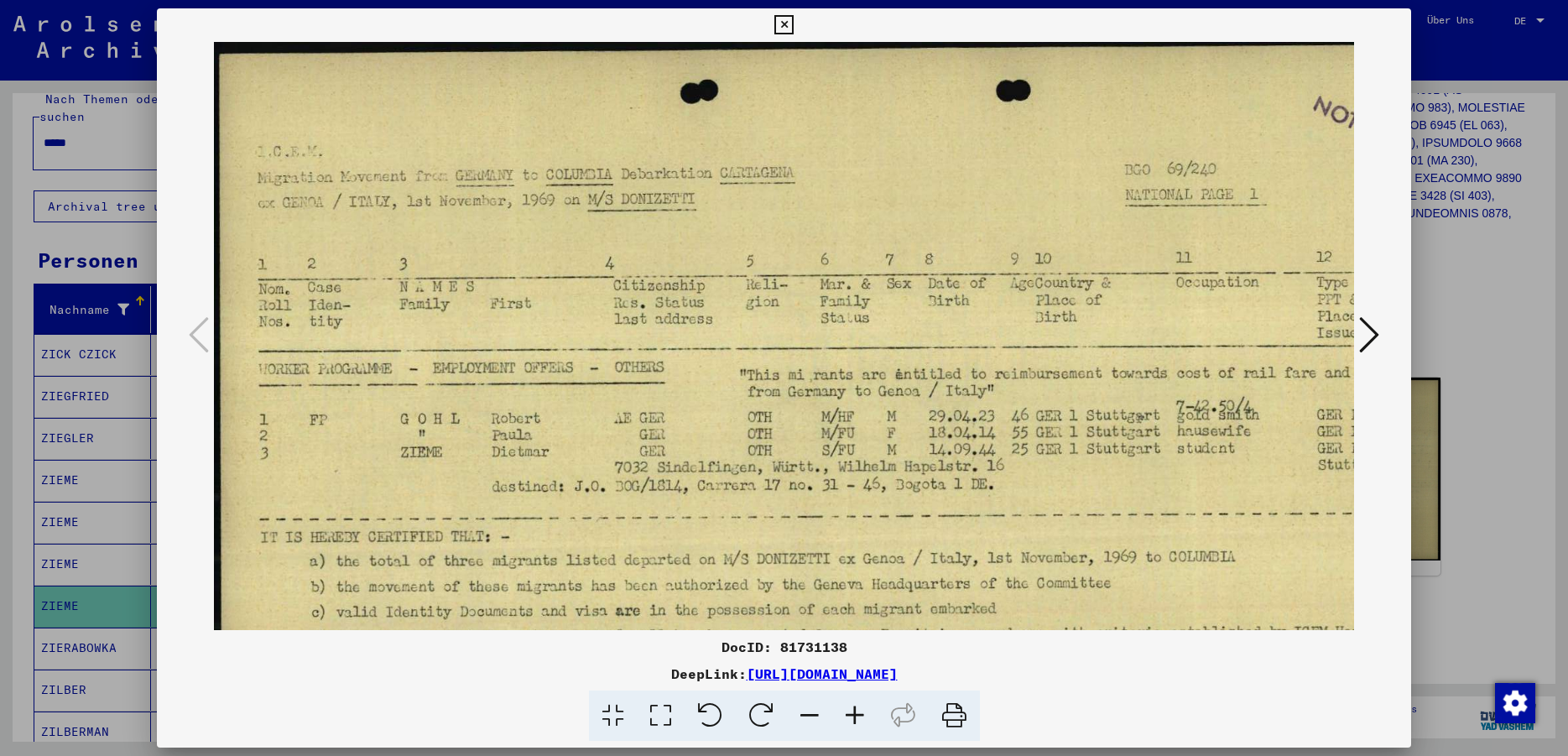
drag, startPoint x: 1093, startPoint y: 491, endPoint x: 968, endPoint y: 504, distance: 125.7
click at [968, 504] on img at bounding box center [865, 462] width 1305 height 840
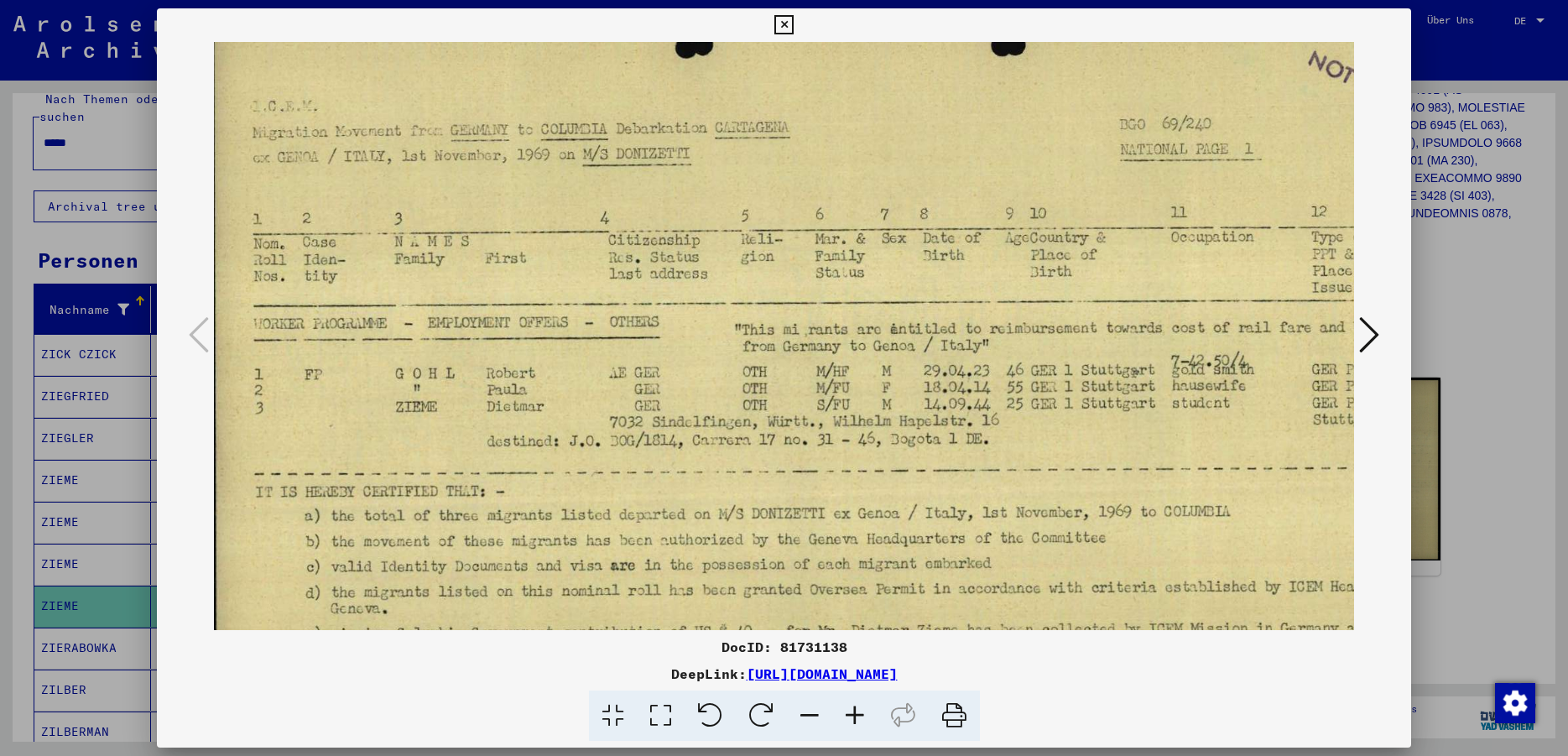
scroll to position [41, 5]
drag, startPoint x: 982, startPoint y: 494, endPoint x: 924, endPoint y: 427, distance: 88.6
click at [924, 427] on img at bounding box center [860, 422] width 1305 height 840
click at [794, 26] on icon at bounding box center [784, 25] width 19 height 20
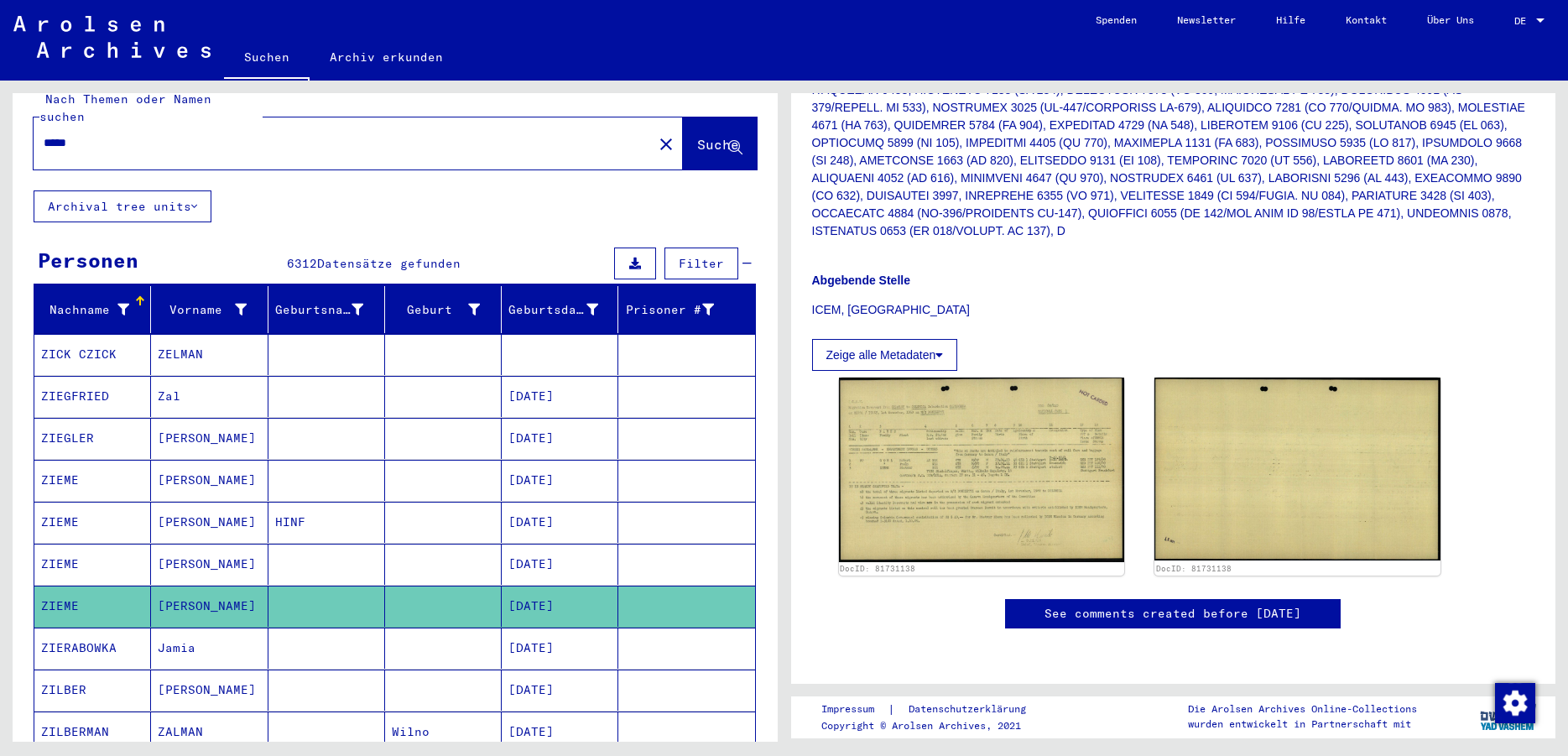
click at [213, 512] on mat-cell "[PERSON_NAME]" at bounding box center [209, 522] width 117 height 41
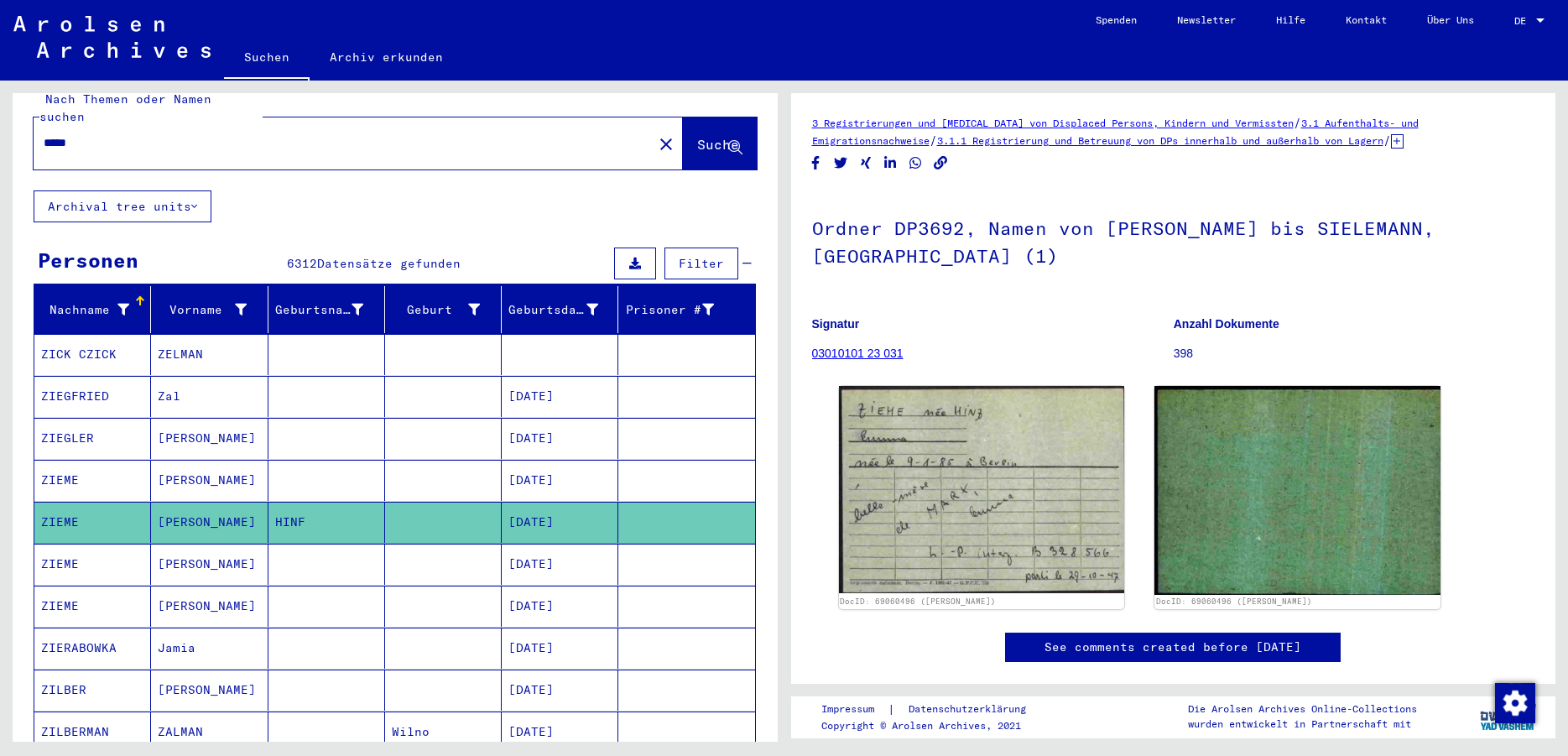
drag, startPoint x: 155, startPoint y: 142, endPoint x: 25, endPoint y: 124, distance: 131.2
click at [22, 126] on div "Nach Themen oder Namen suchen ***** close Suche" at bounding box center [395, 129] width 765 height 121
drag, startPoint x: 112, startPoint y: 131, endPoint x: -36, endPoint y: 132, distance: 148.0
click at [44, 134] on input "*****" at bounding box center [343, 143] width 599 height 18
type input "******"
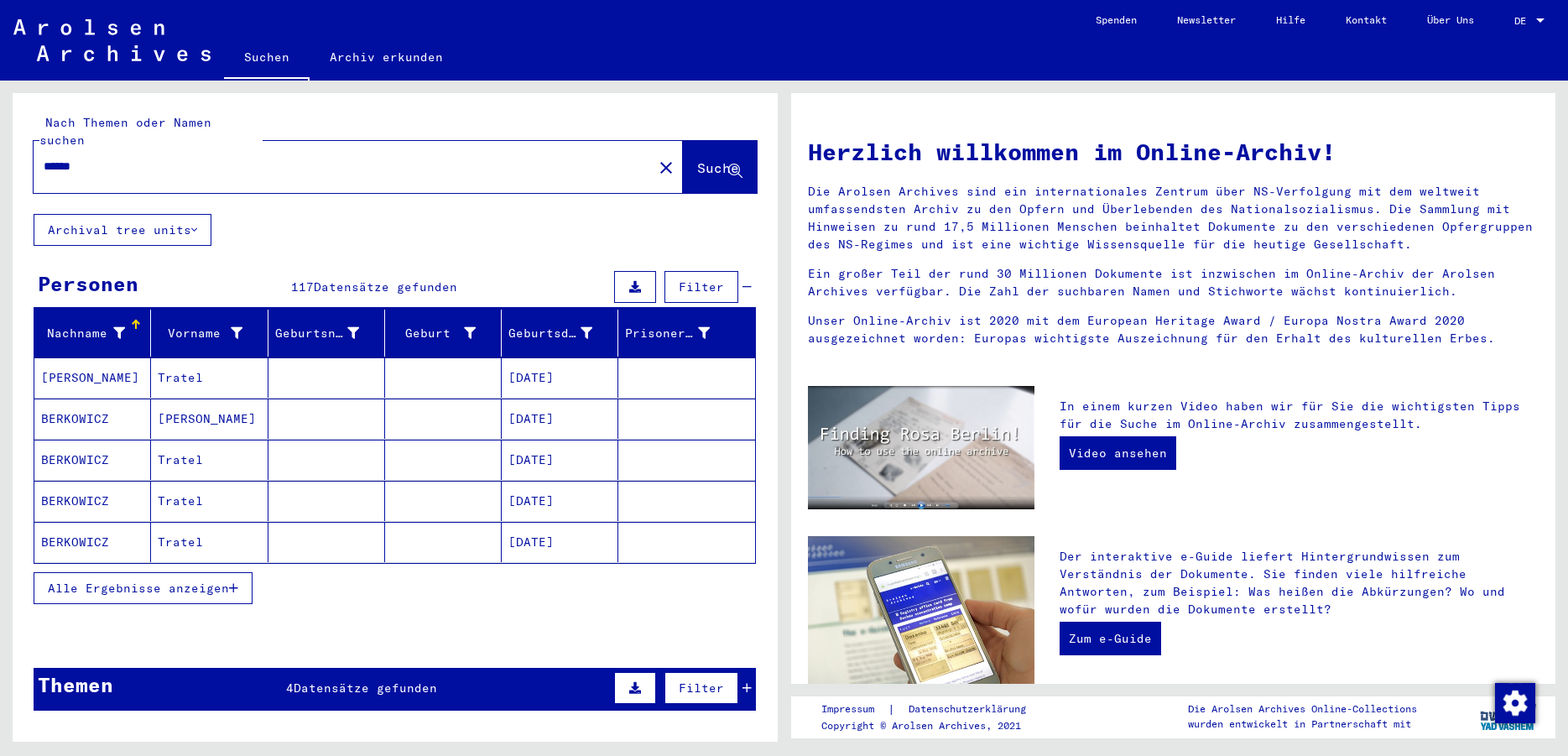
click at [164, 579] on button "Alle Ergebnisse anzeigen" at bounding box center [143, 588] width 219 height 32
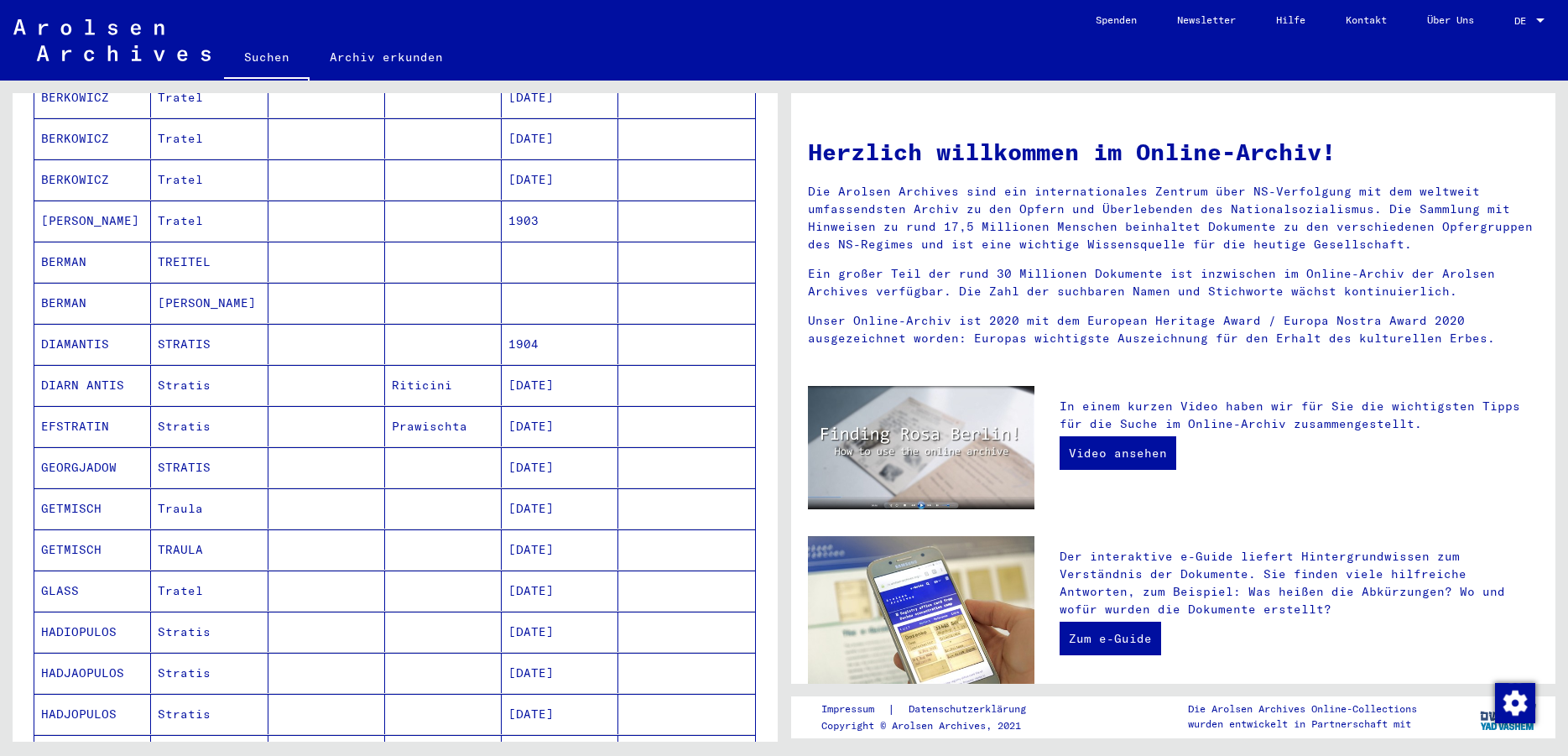
scroll to position [725, 0]
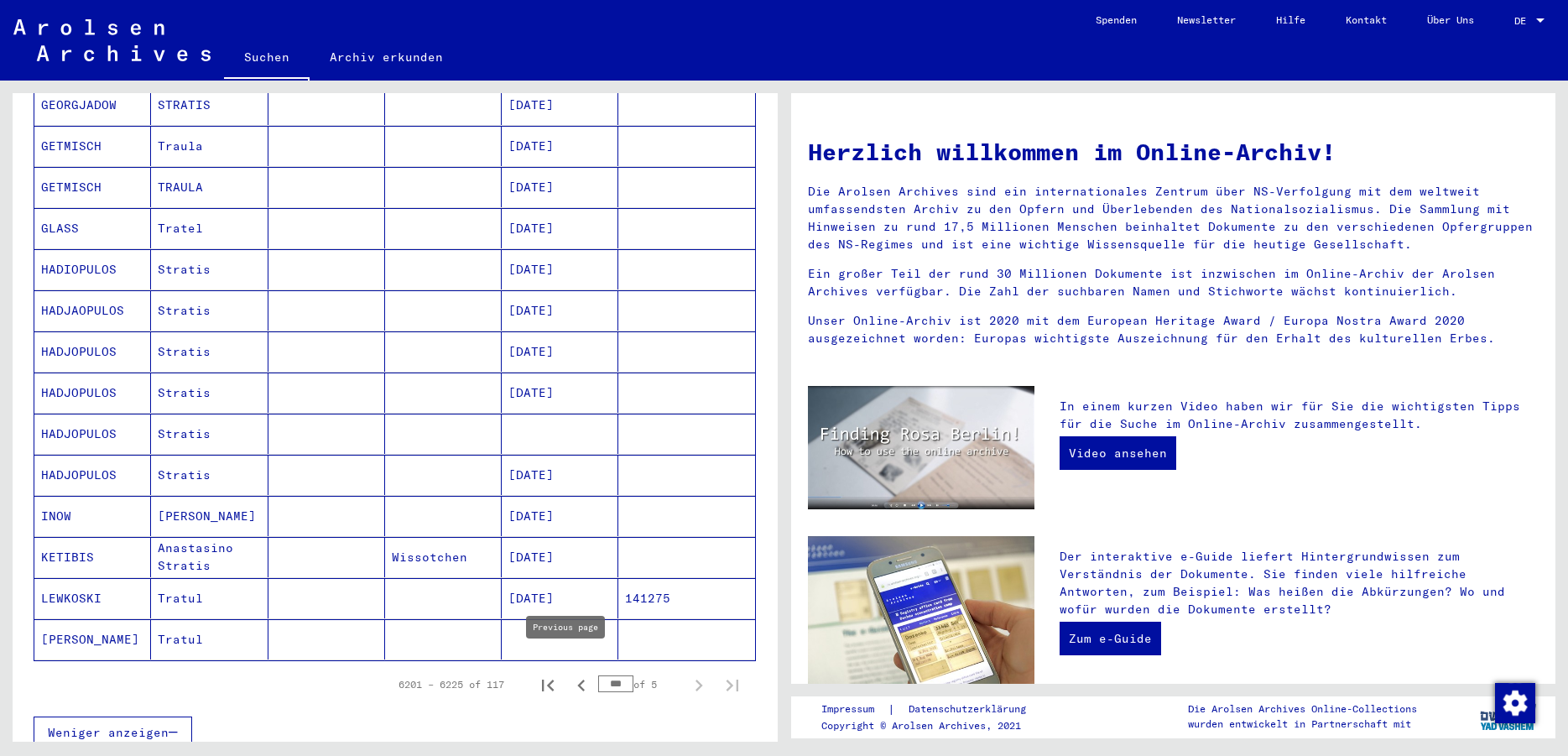
click at [577, 680] on icon "Previous page" at bounding box center [580, 686] width 8 height 12
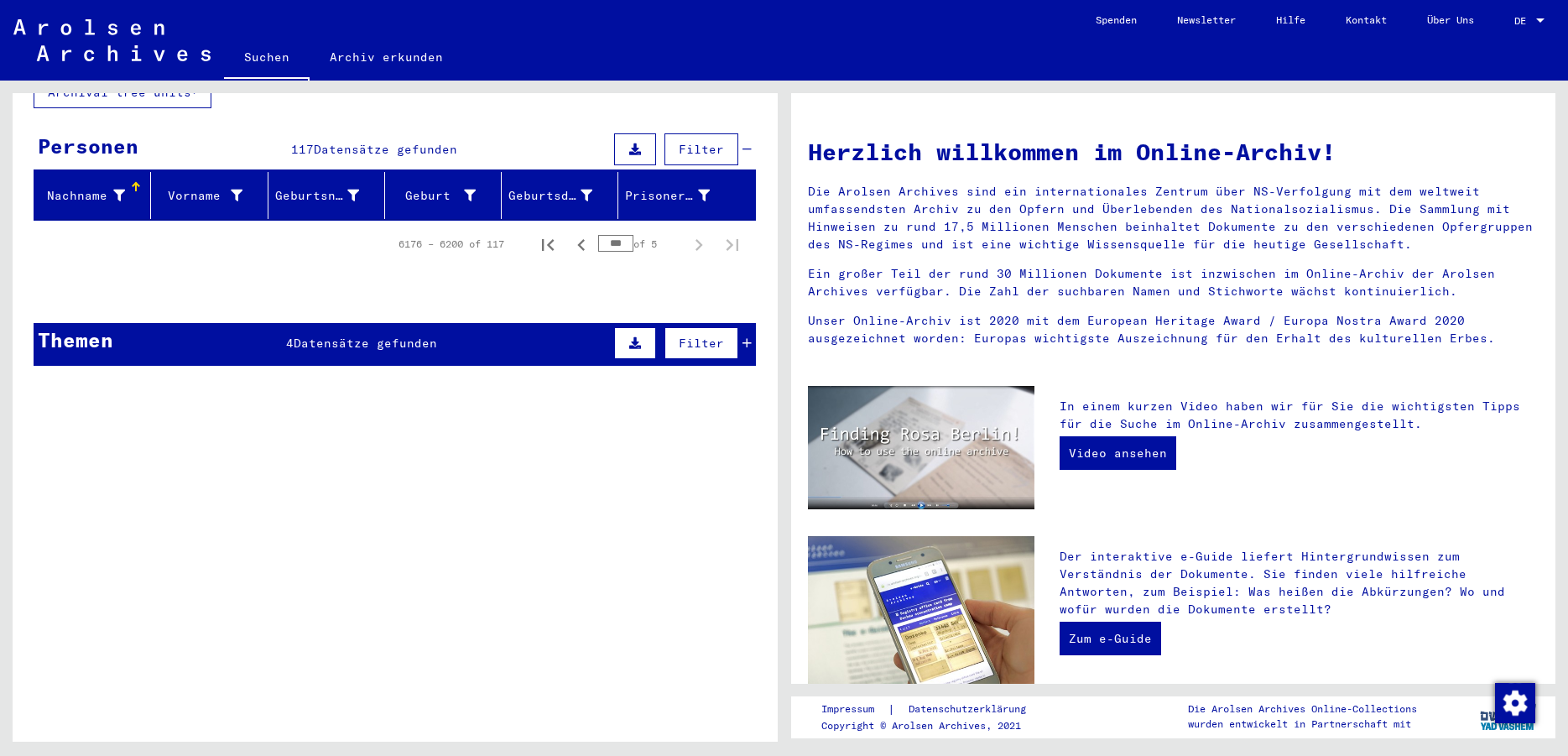
scroll to position [0, 0]
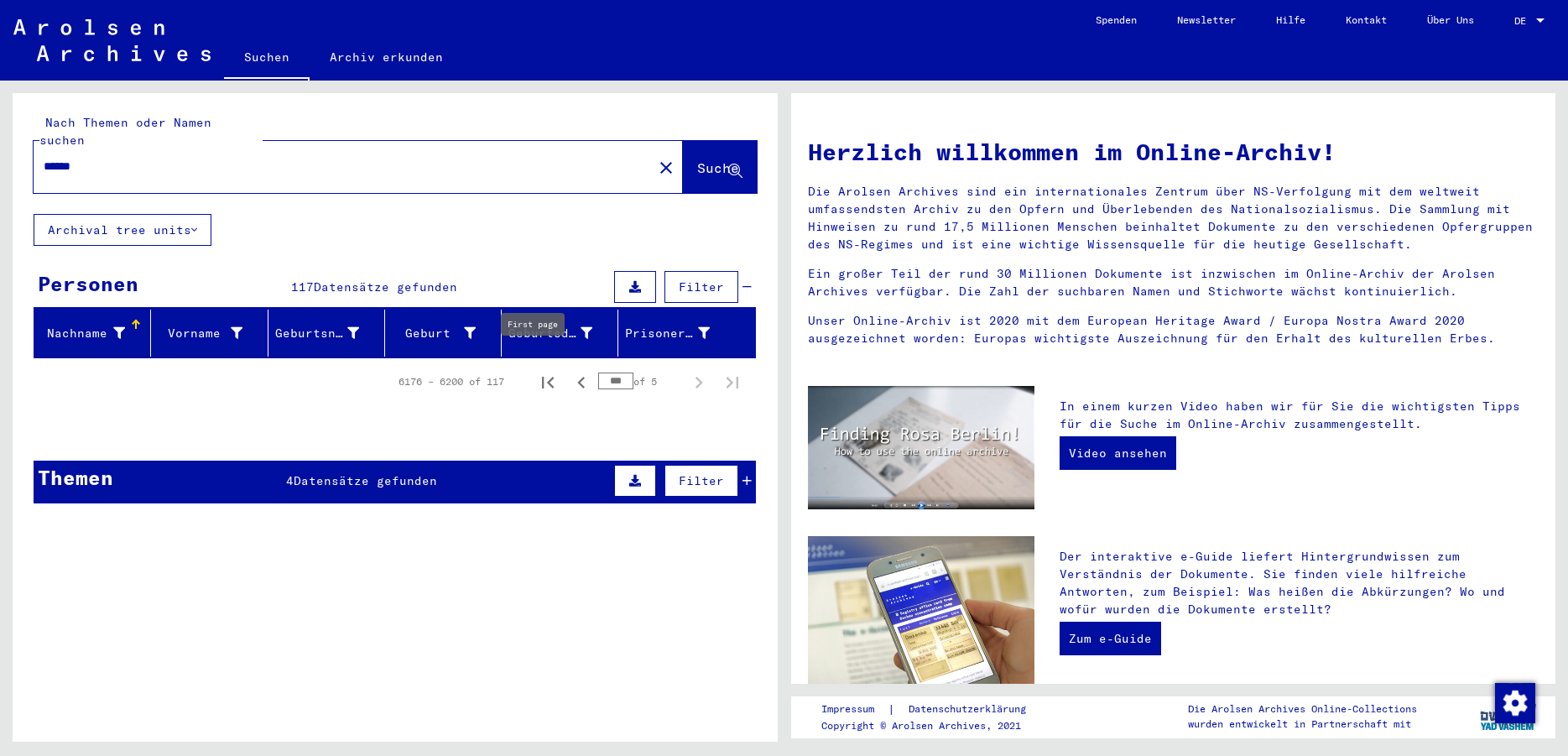
click at [537, 371] on icon "First page" at bounding box center [548, 383] width 24 height 24
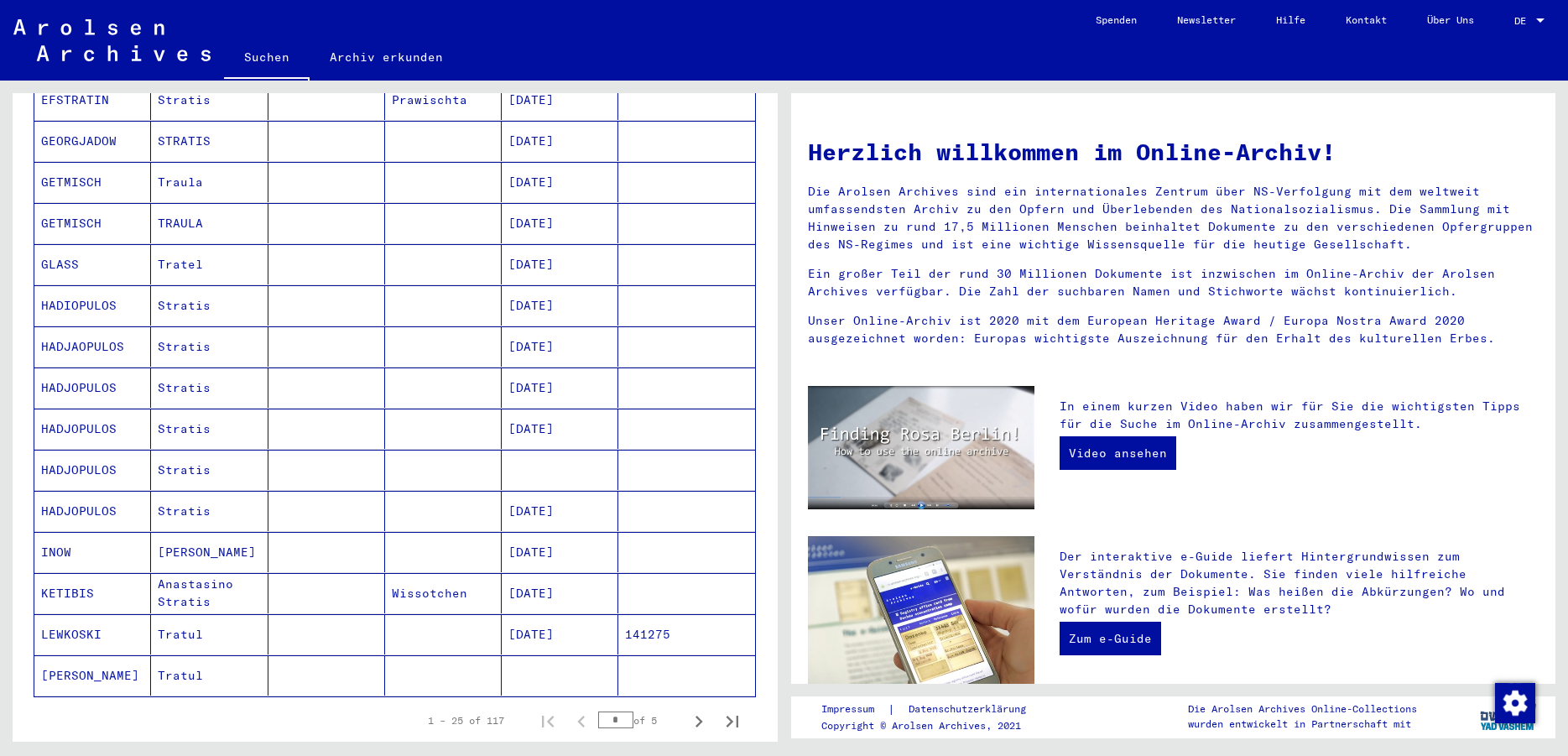
scroll to position [997, 0]
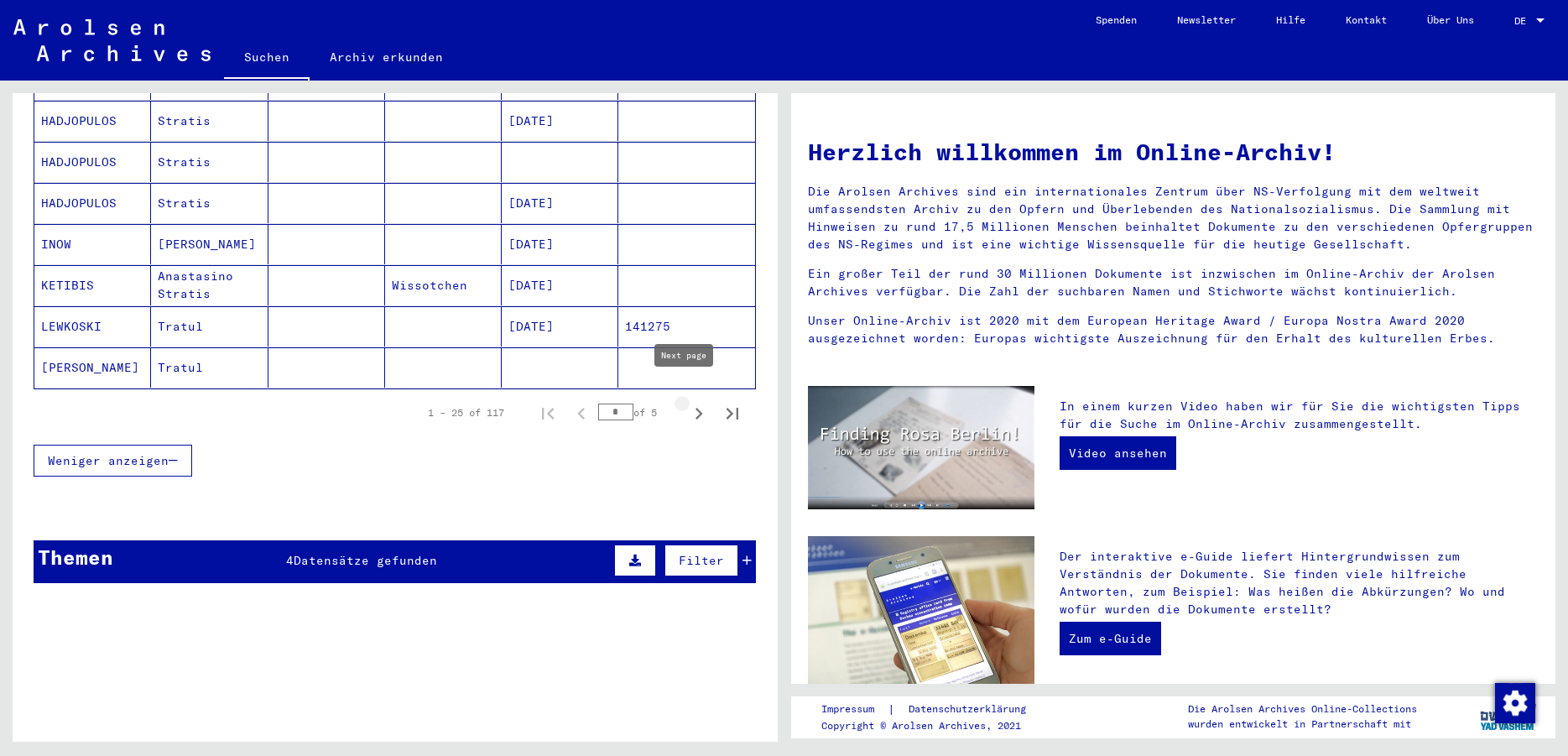
click at [687, 402] on icon "Next page" at bounding box center [699, 414] width 24 height 24
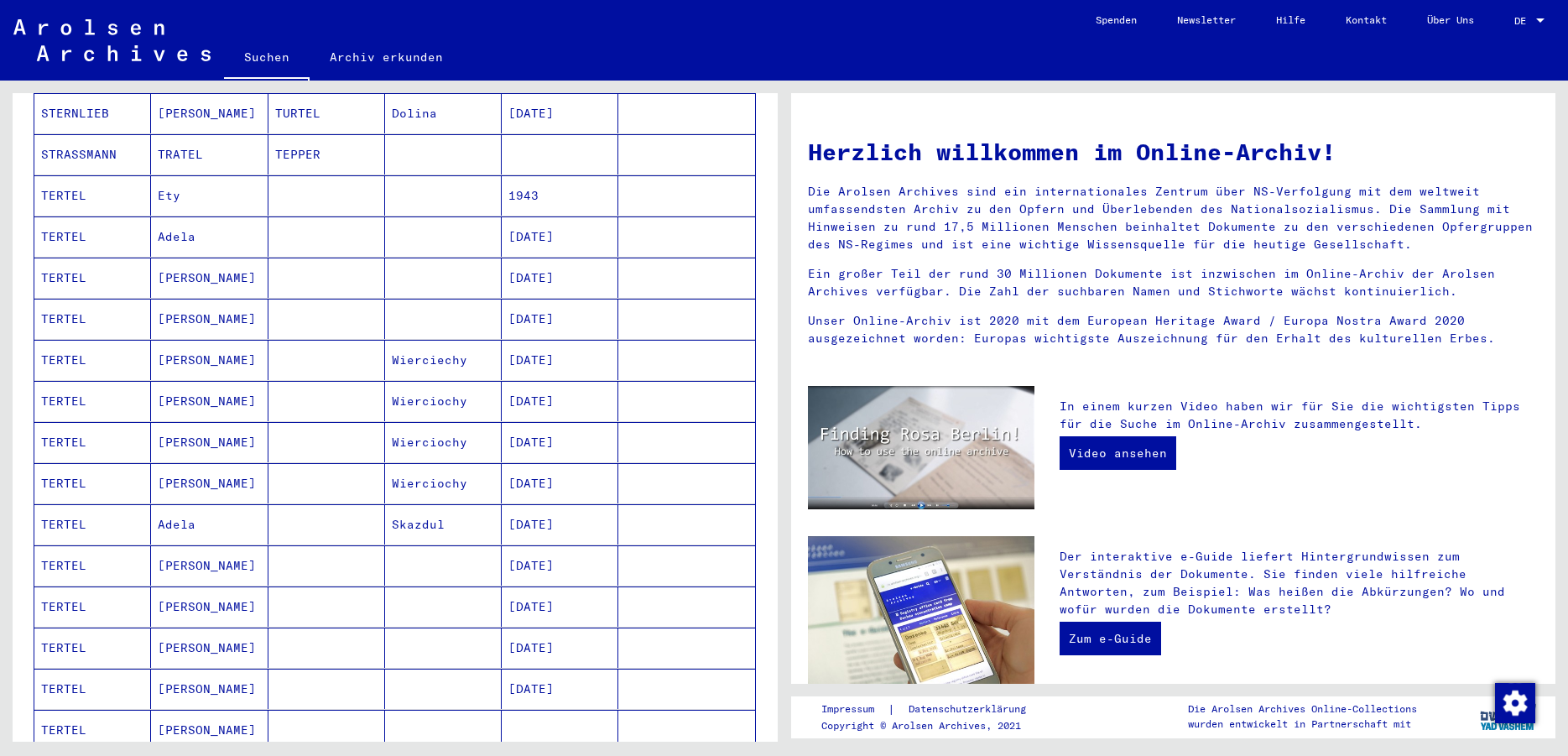
scroll to position [453, 0]
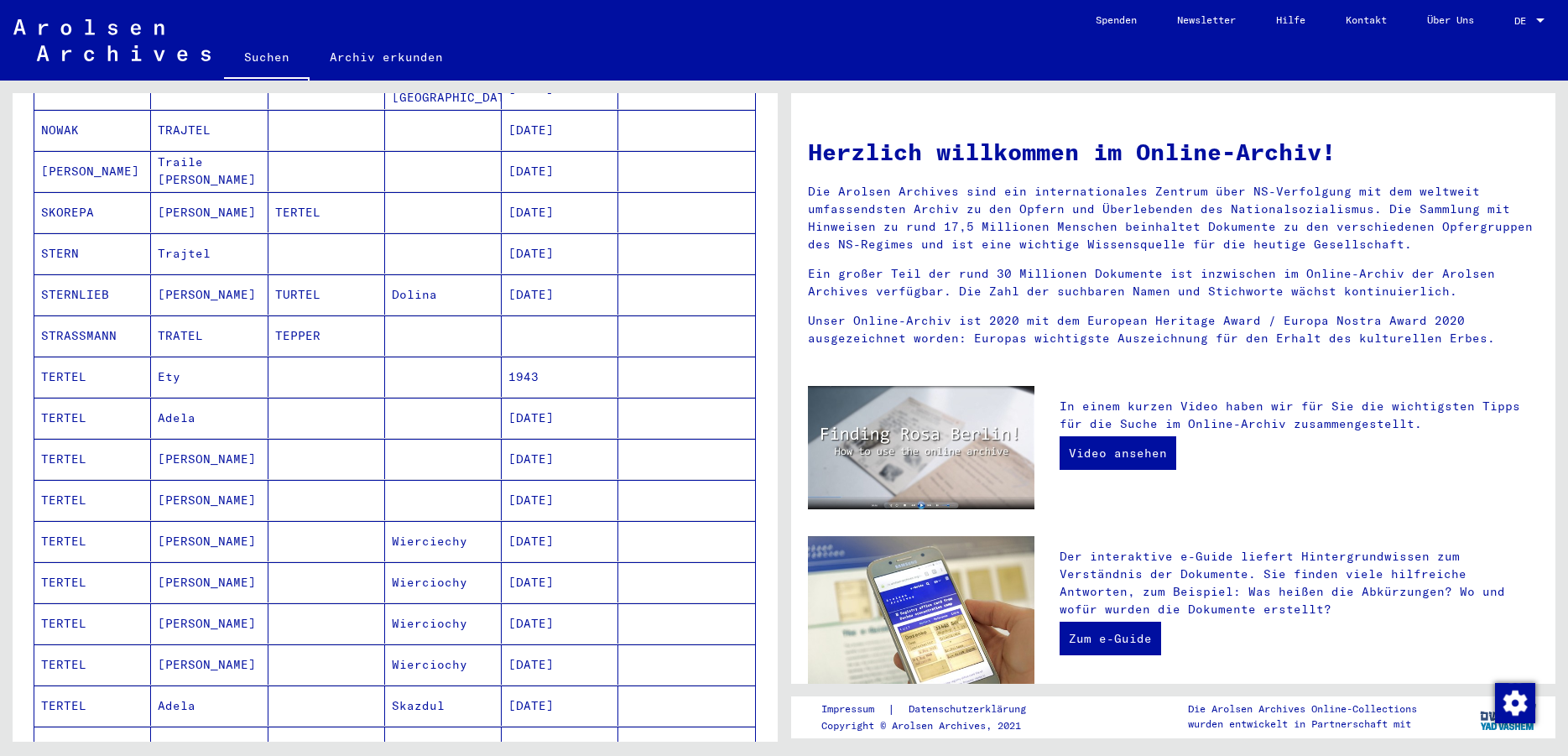
click at [181, 402] on mat-cell "Adela" at bounding box center [209, 418] width 117 height 41
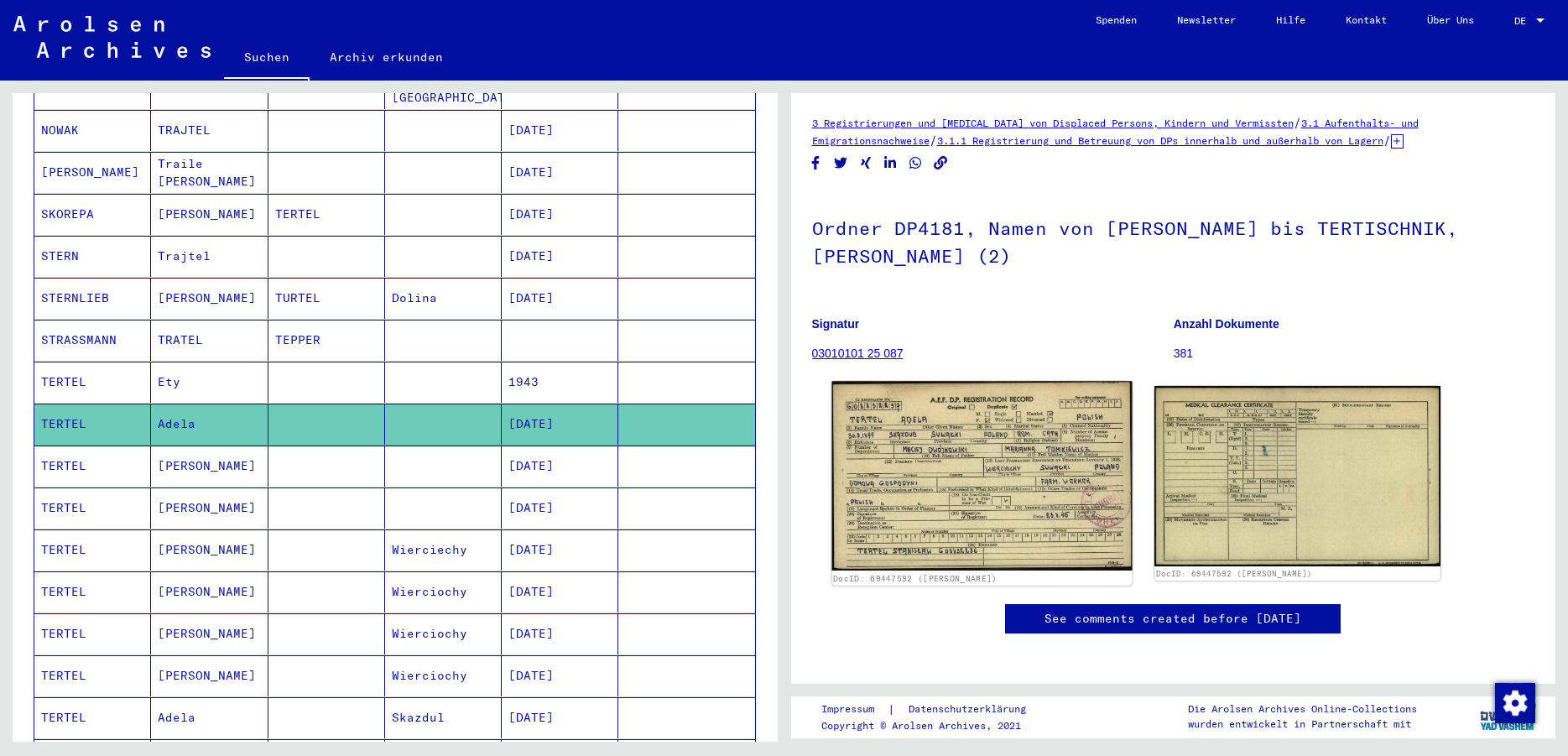
click at [1001, 468] on img at bounding box center [981, 476] width 301 height 189
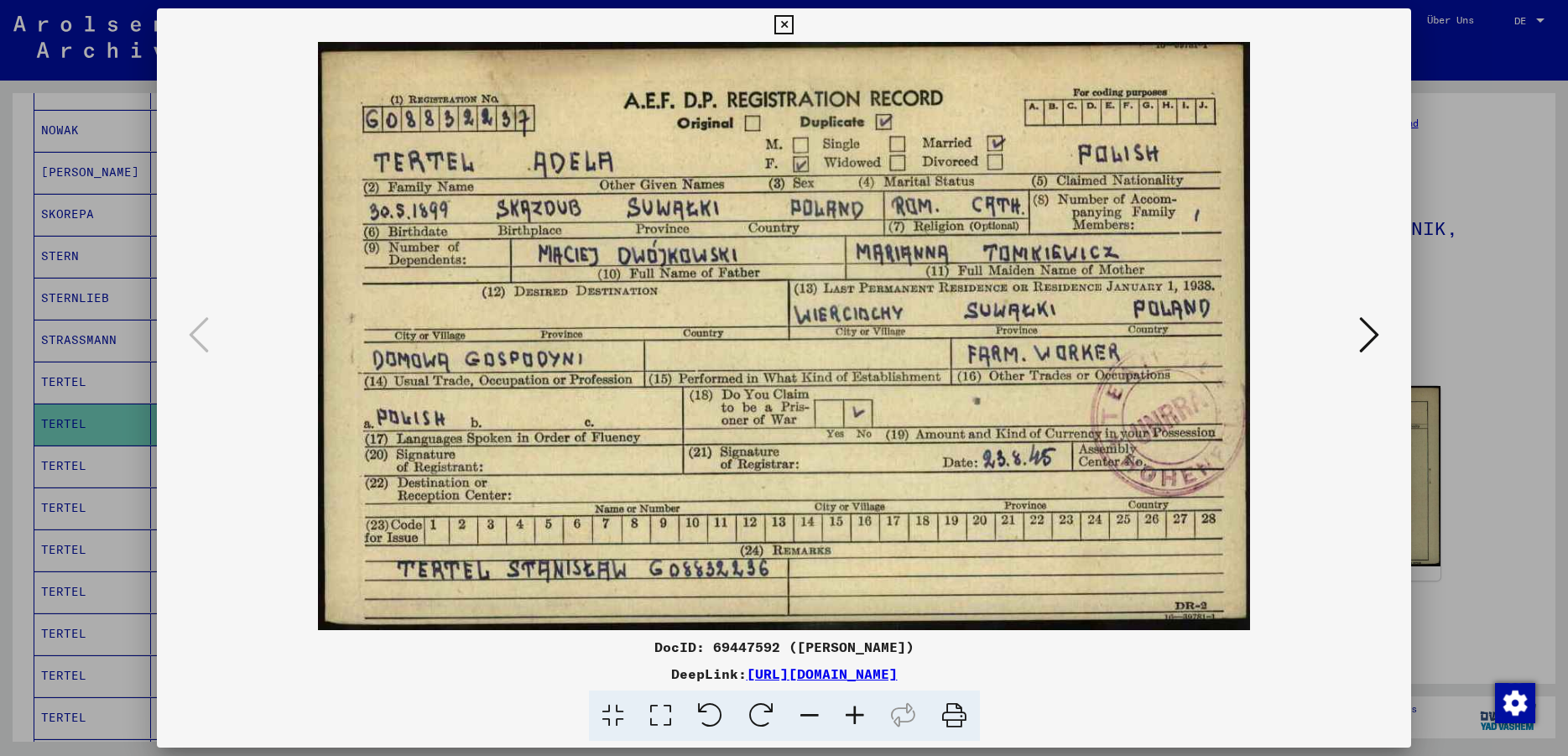
click at [794, 25] on icon at bounding box center [784, 25] width 19 height 20
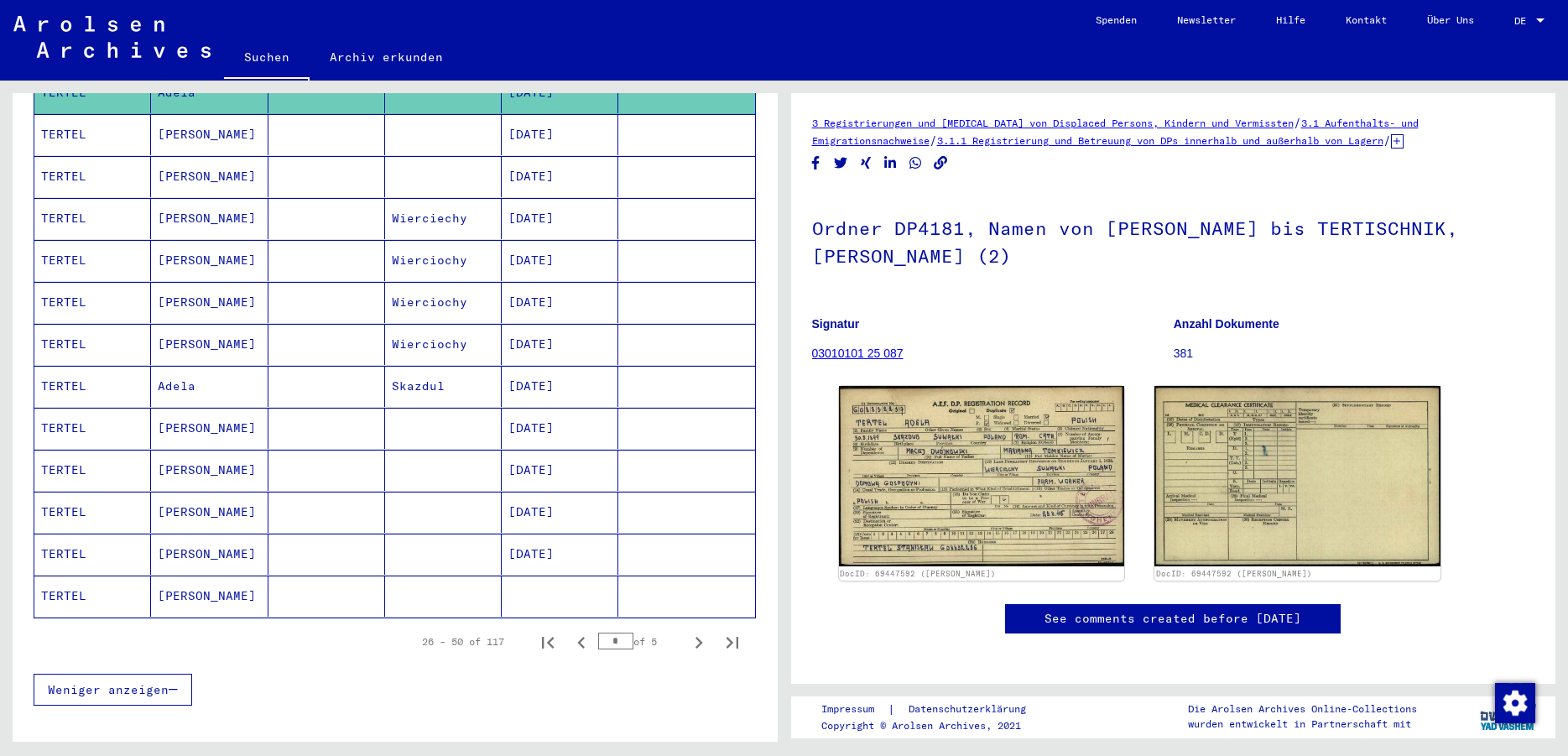
scroll to position [820, 0]
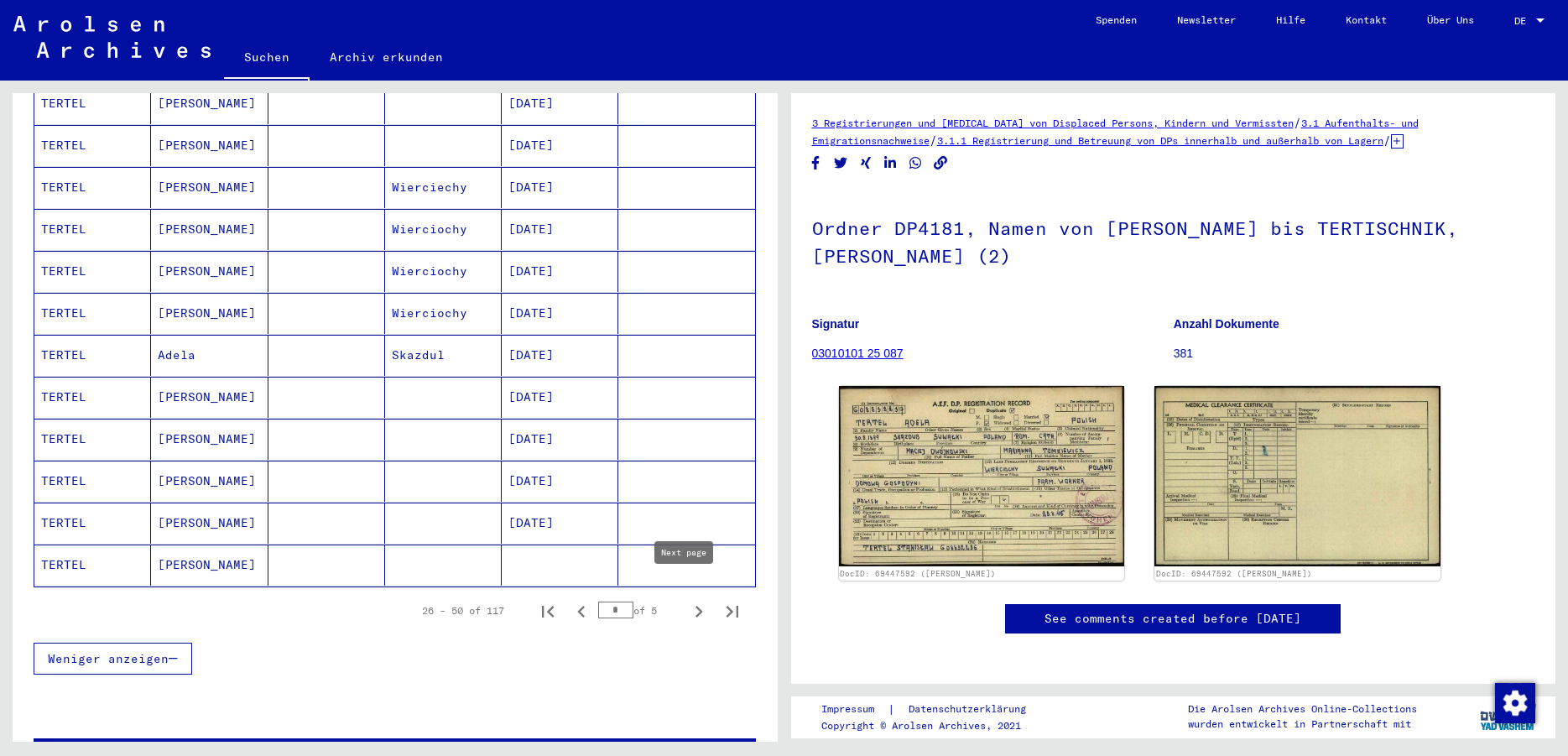
click at [690, 600] on icon "Next page" at bounding box center [699, 612] width 24 height 24
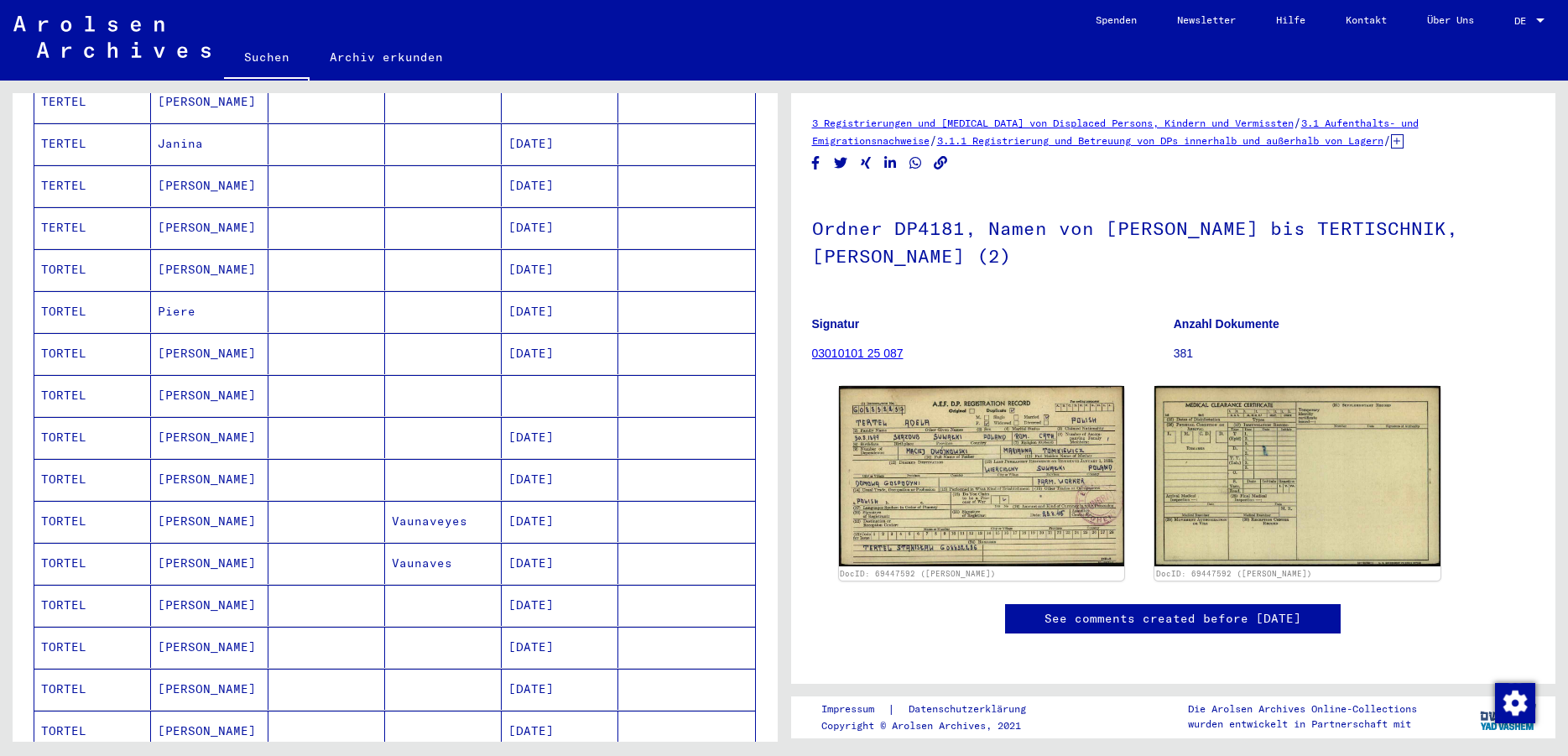
scroll to position [95, 0]
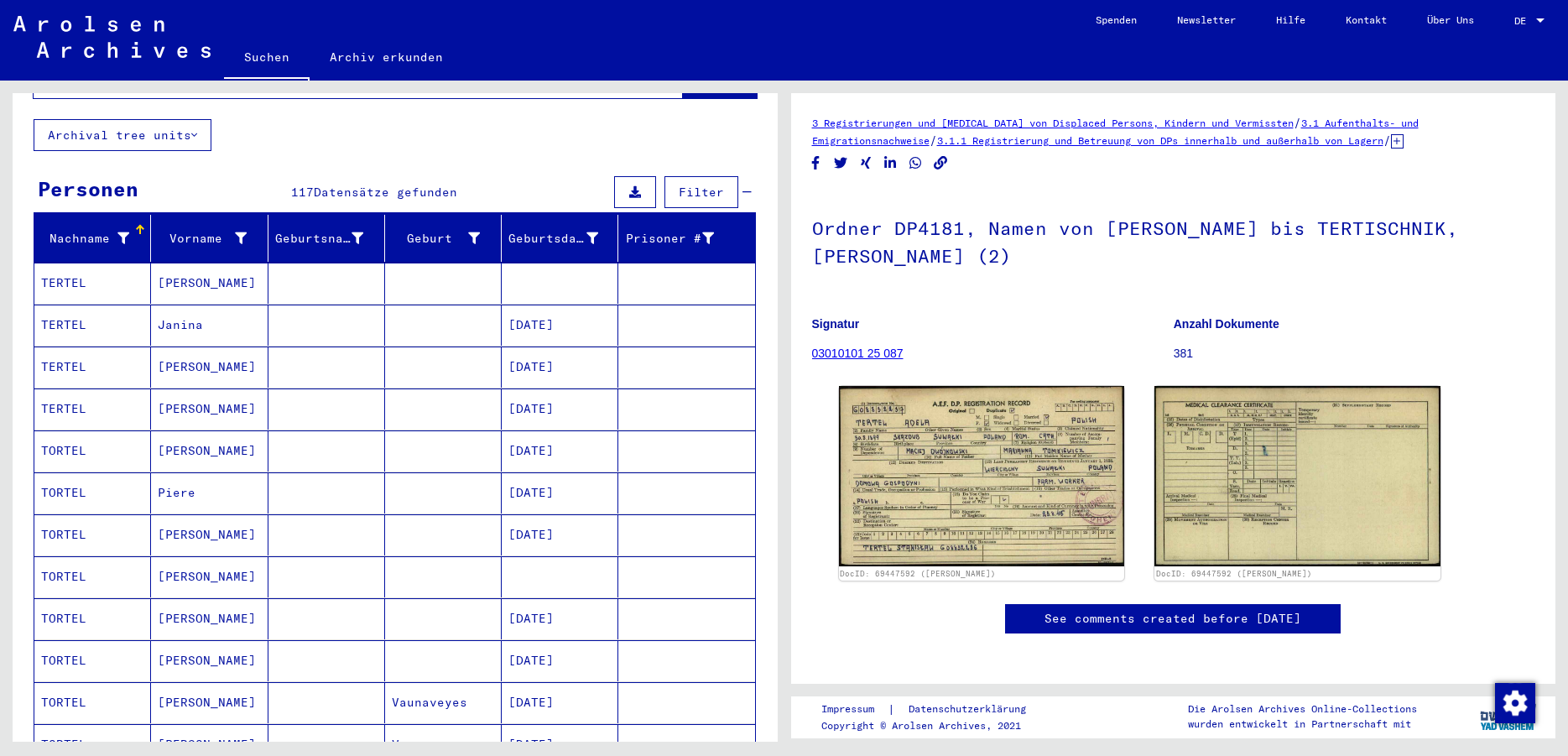
click at [160, 395] on mat-cell "[PERSON_NAME]" at bounding box center [209, 409] width 117 height 41
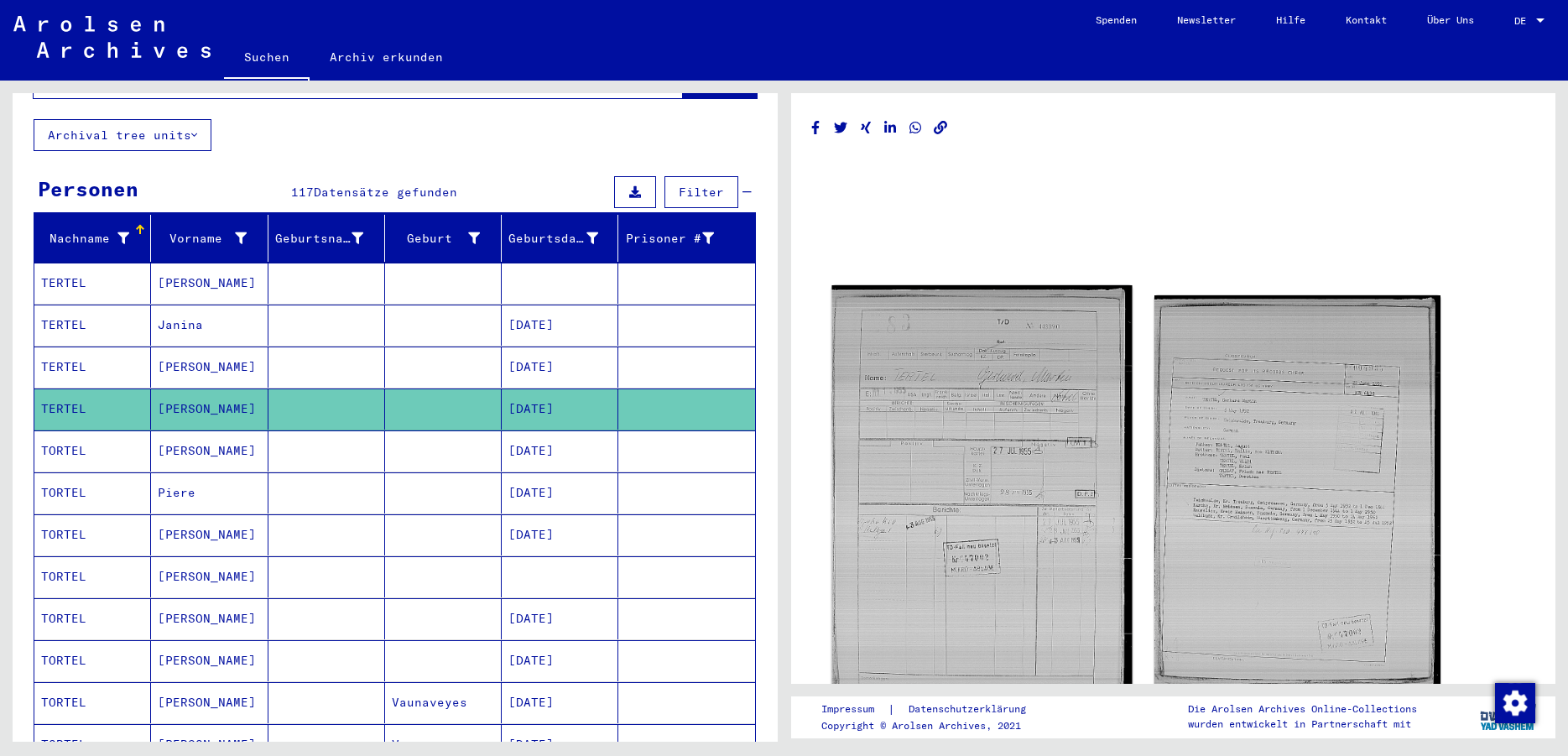
click at [1010, 417] on img at bounding box center [981, 490] width 301 height 410
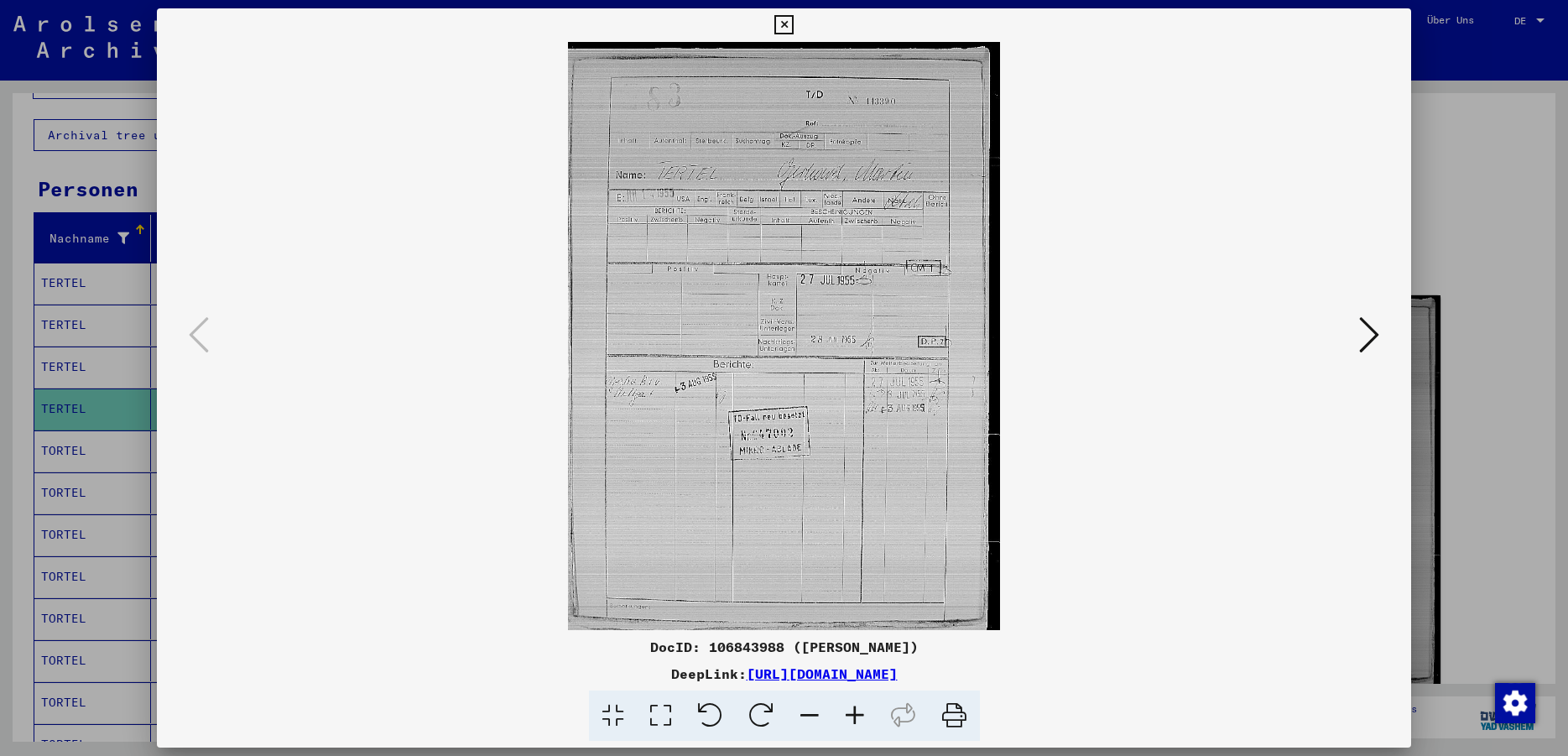
click at [855, 717] on icon at bounding box center [855, 716] width 46 height 52
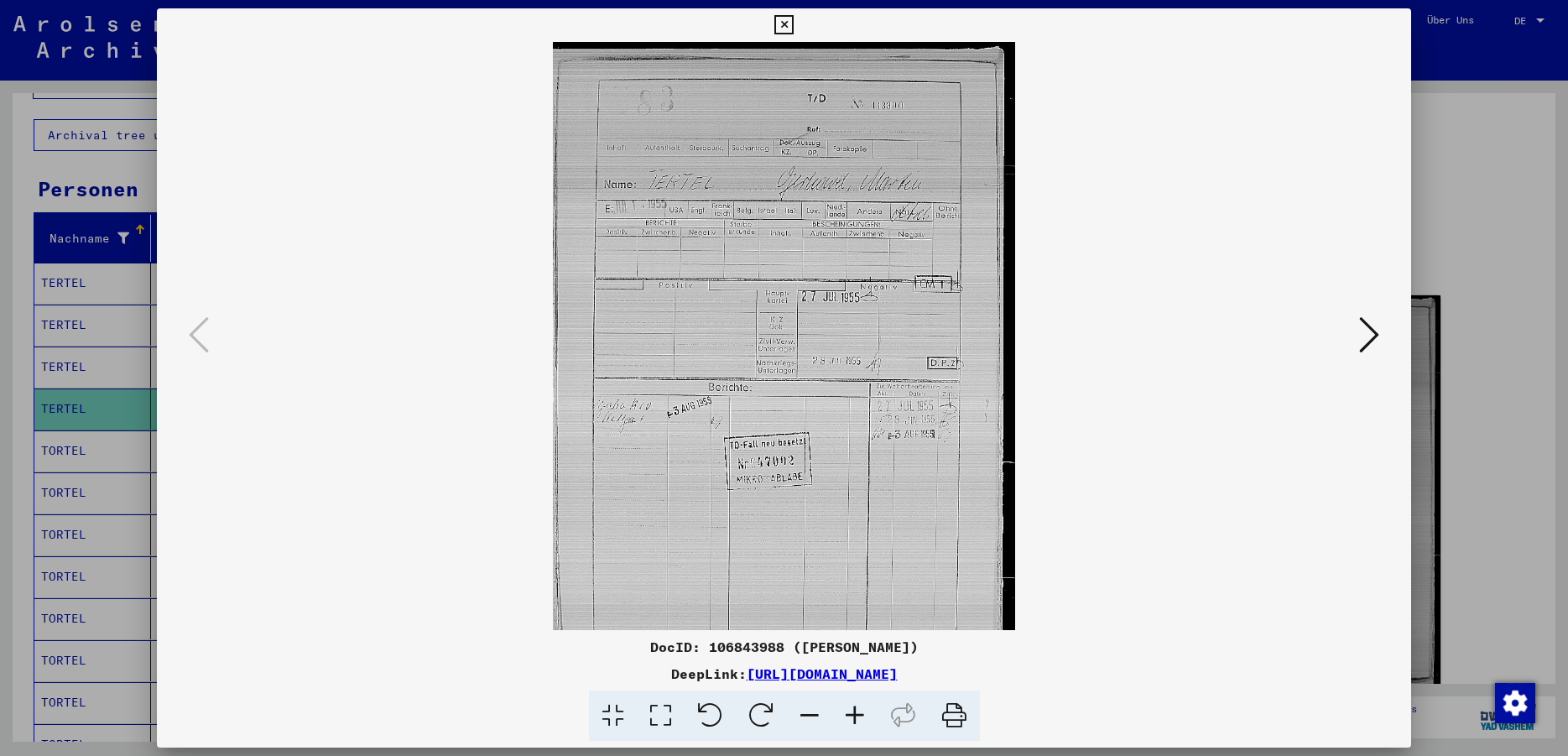
click at [855, 717] on icon at bounding box center [855, 716] width 46 height 52
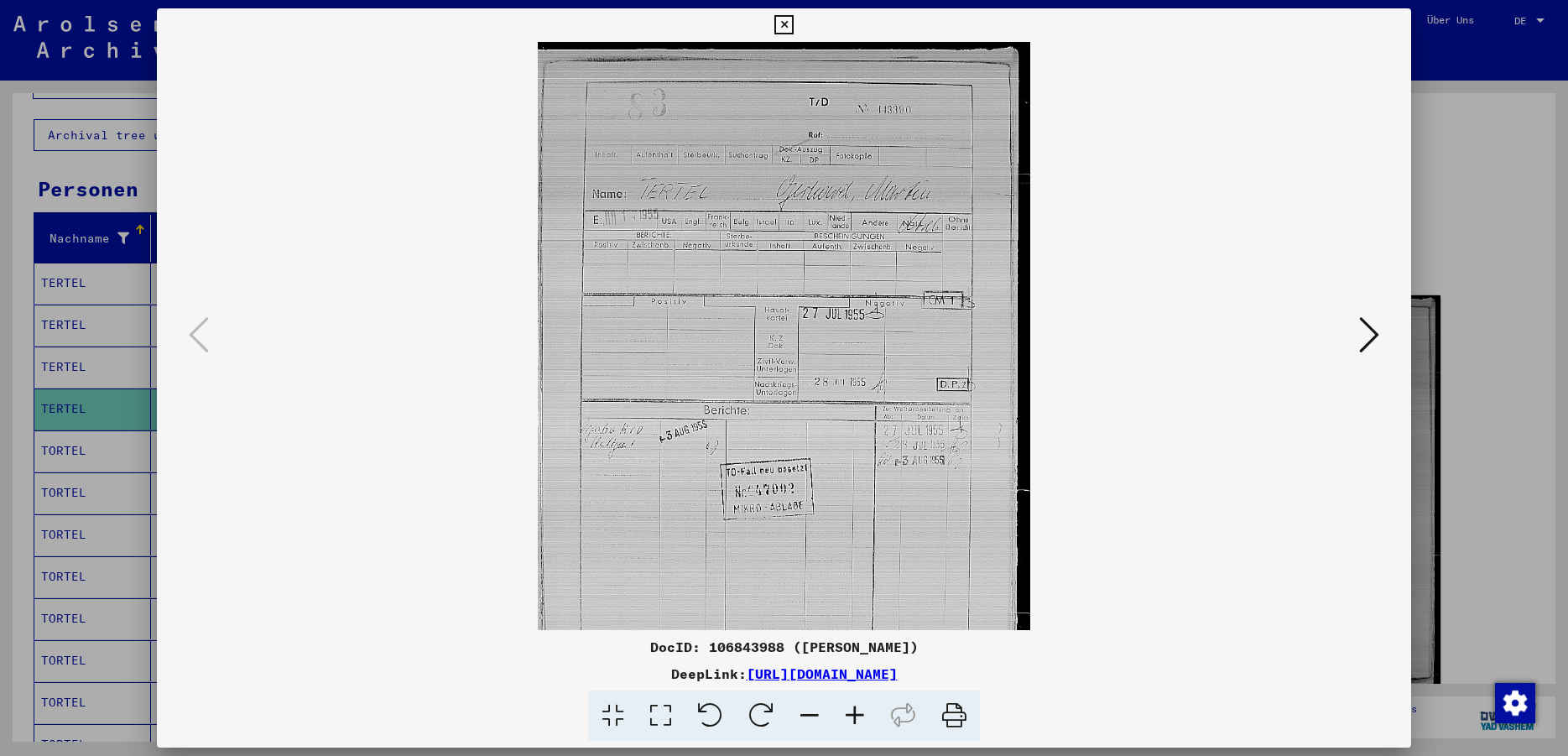
click at [855, 717] on icon at bounding box center [855, 716] width 46 height 52
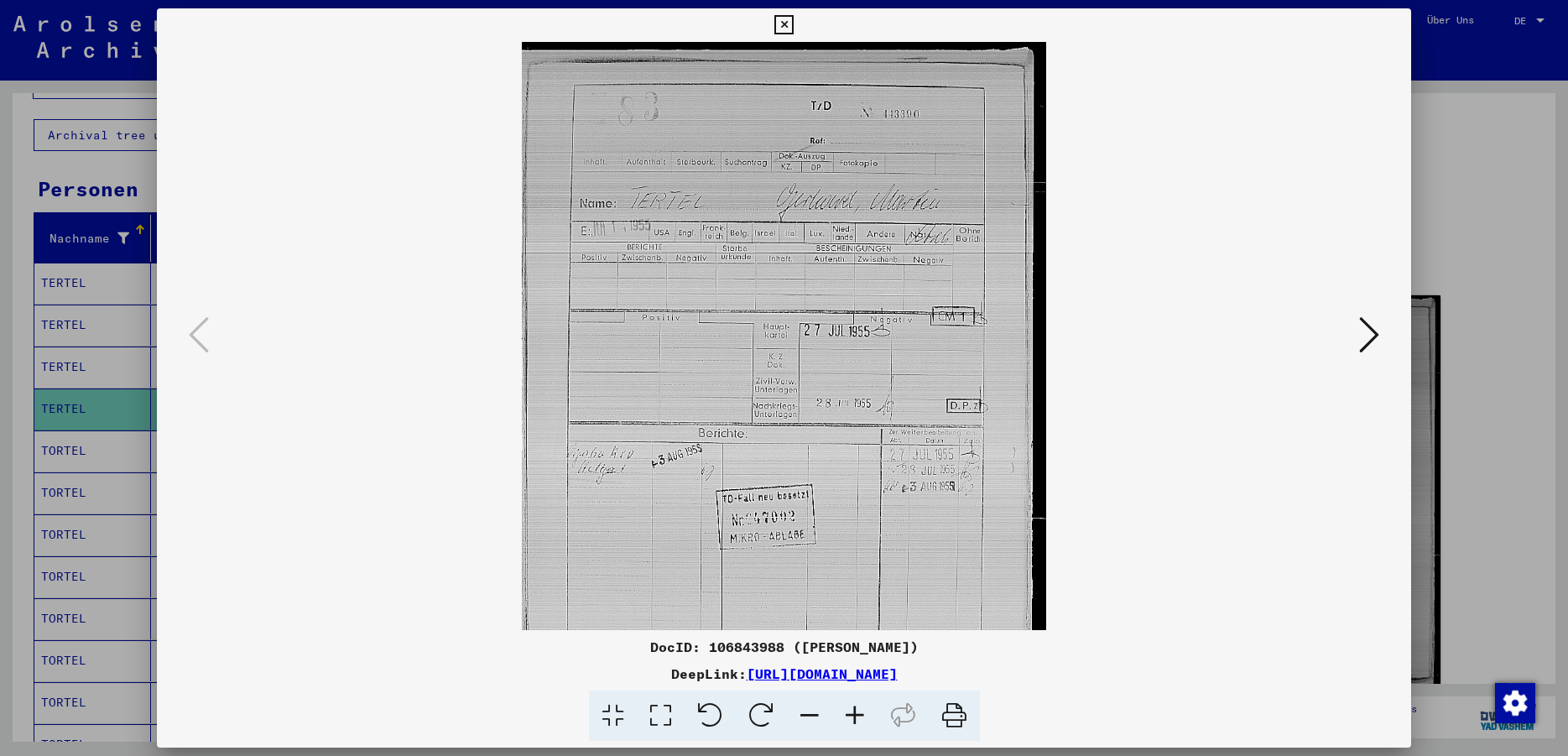
click at [855, 717] on icon at bounding box center [855, 716] width 46 height 52
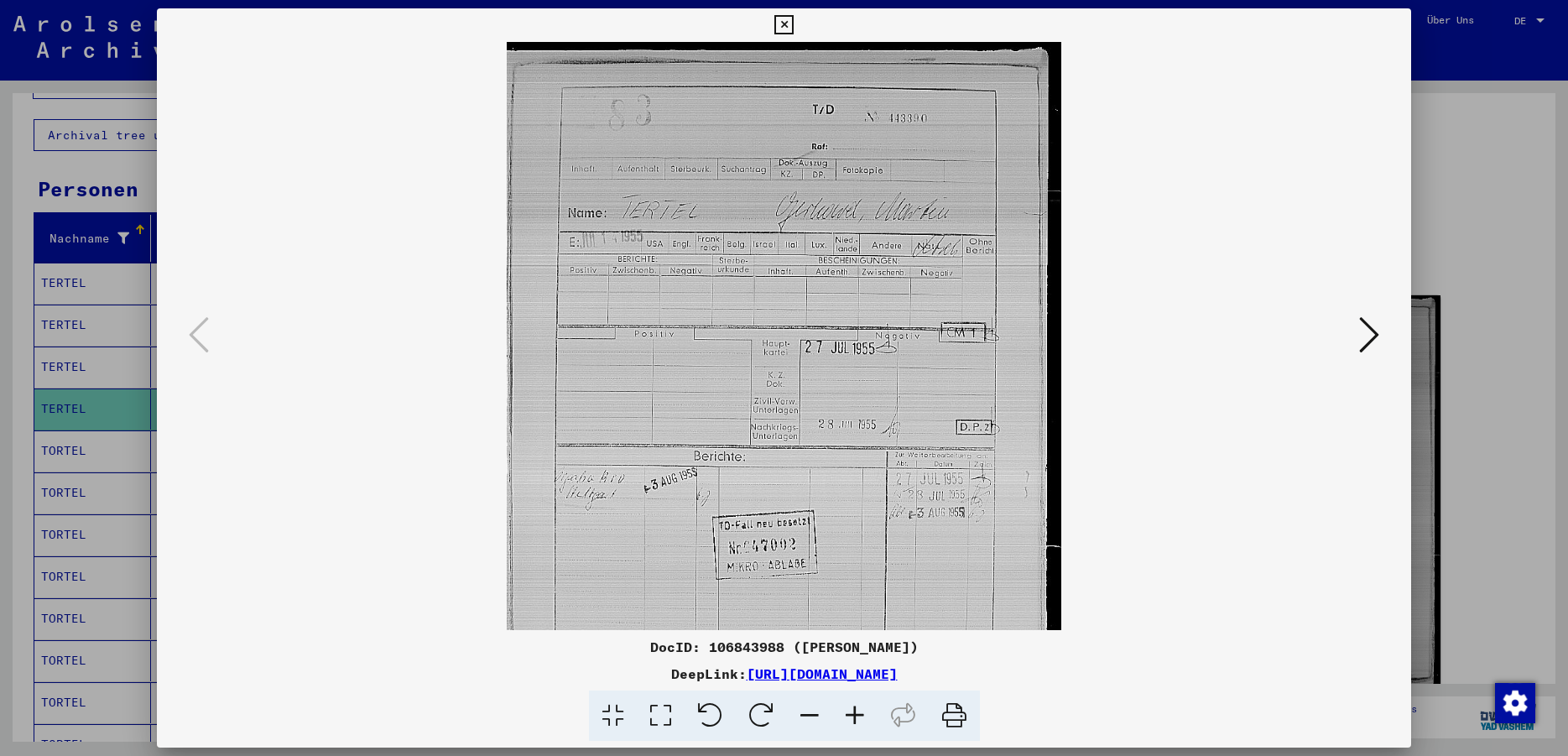
click at [855, 717] on icon at bounding box center [855, 716] width 46 height 52
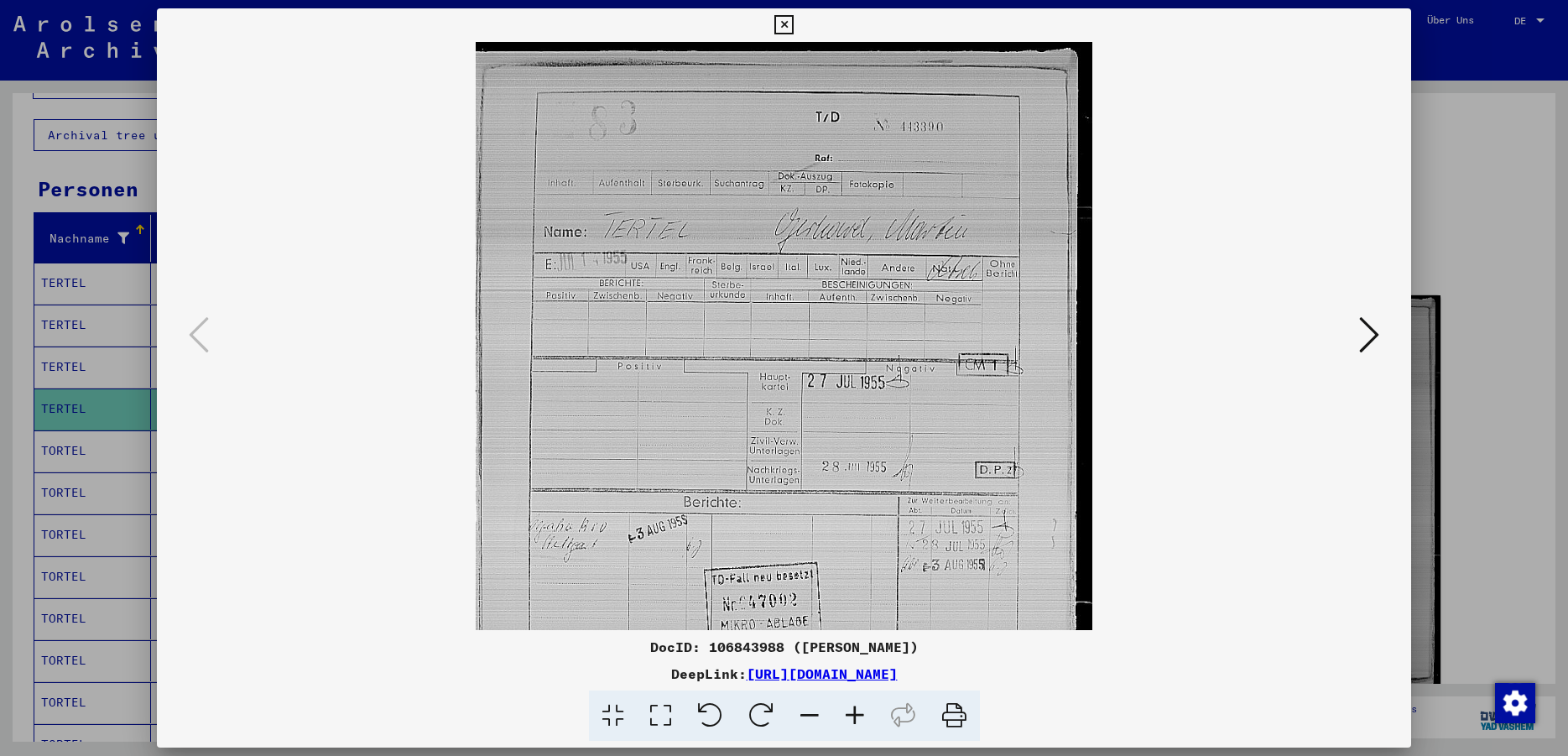
click at [855, 717] on icon at bounding box center [855, 716] width 46 height 52
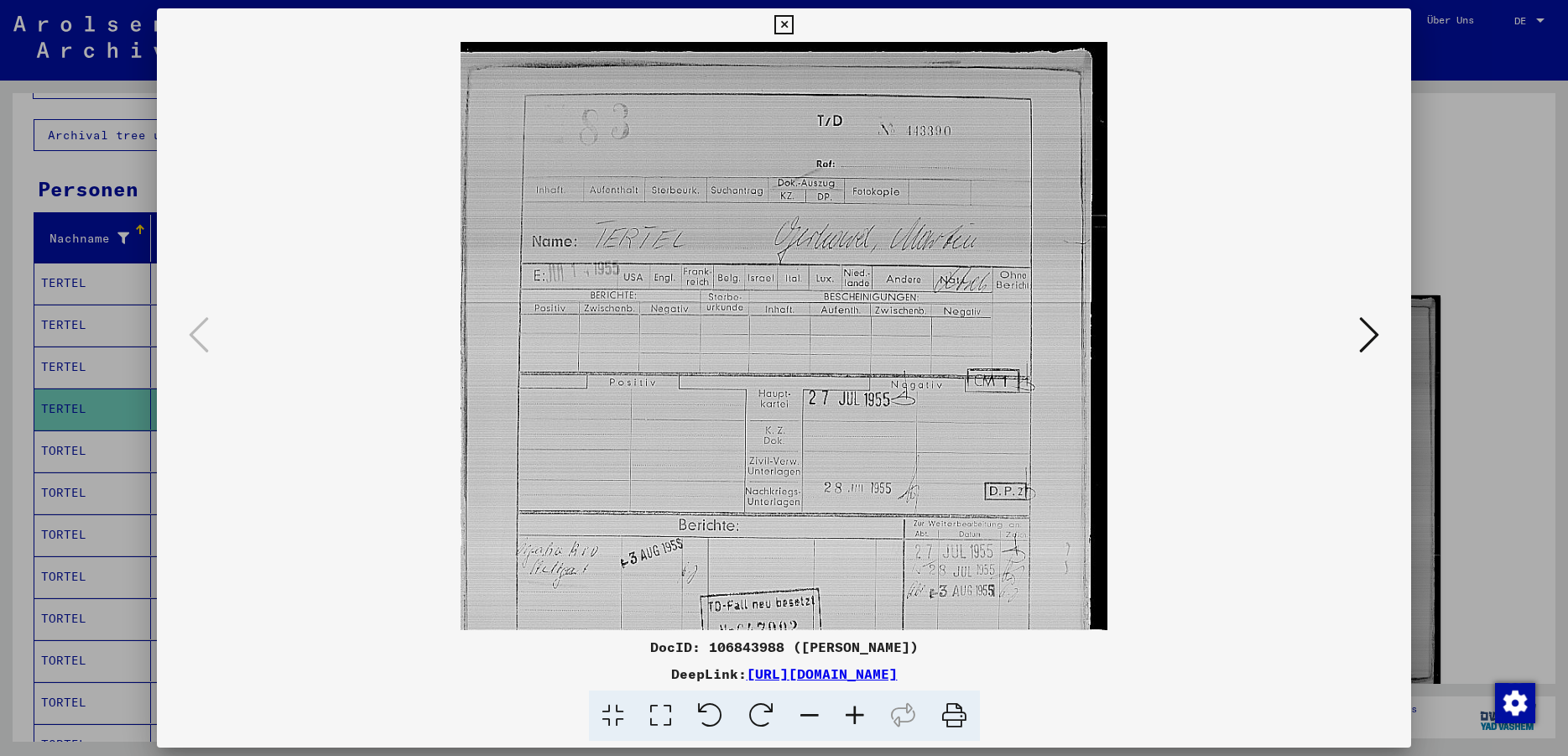
click at [855, 717] on icon at bounding box center [855, 716] width 46 height 52
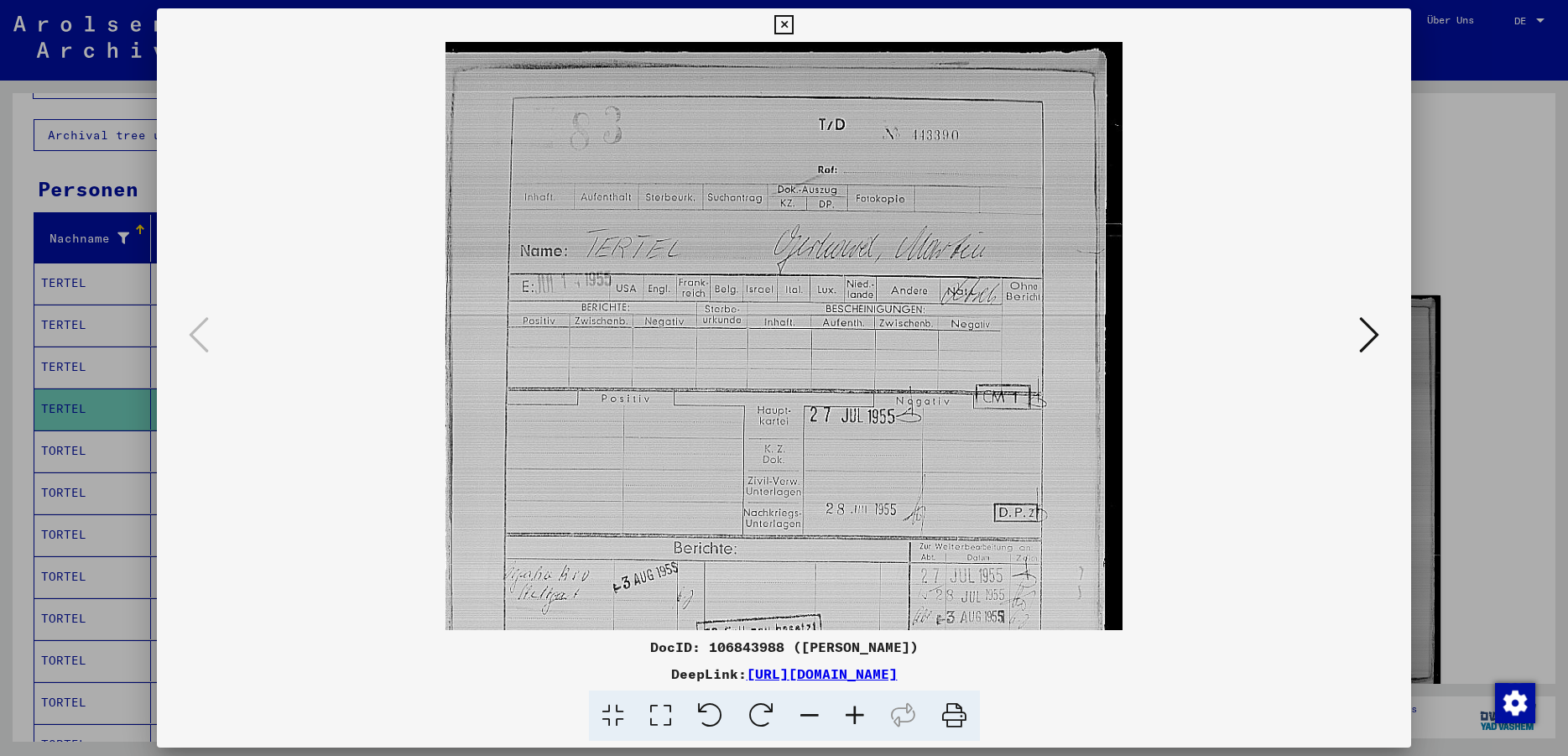
click at [855, 717] on icon at bounding box center [855, 716] width 46 height 52
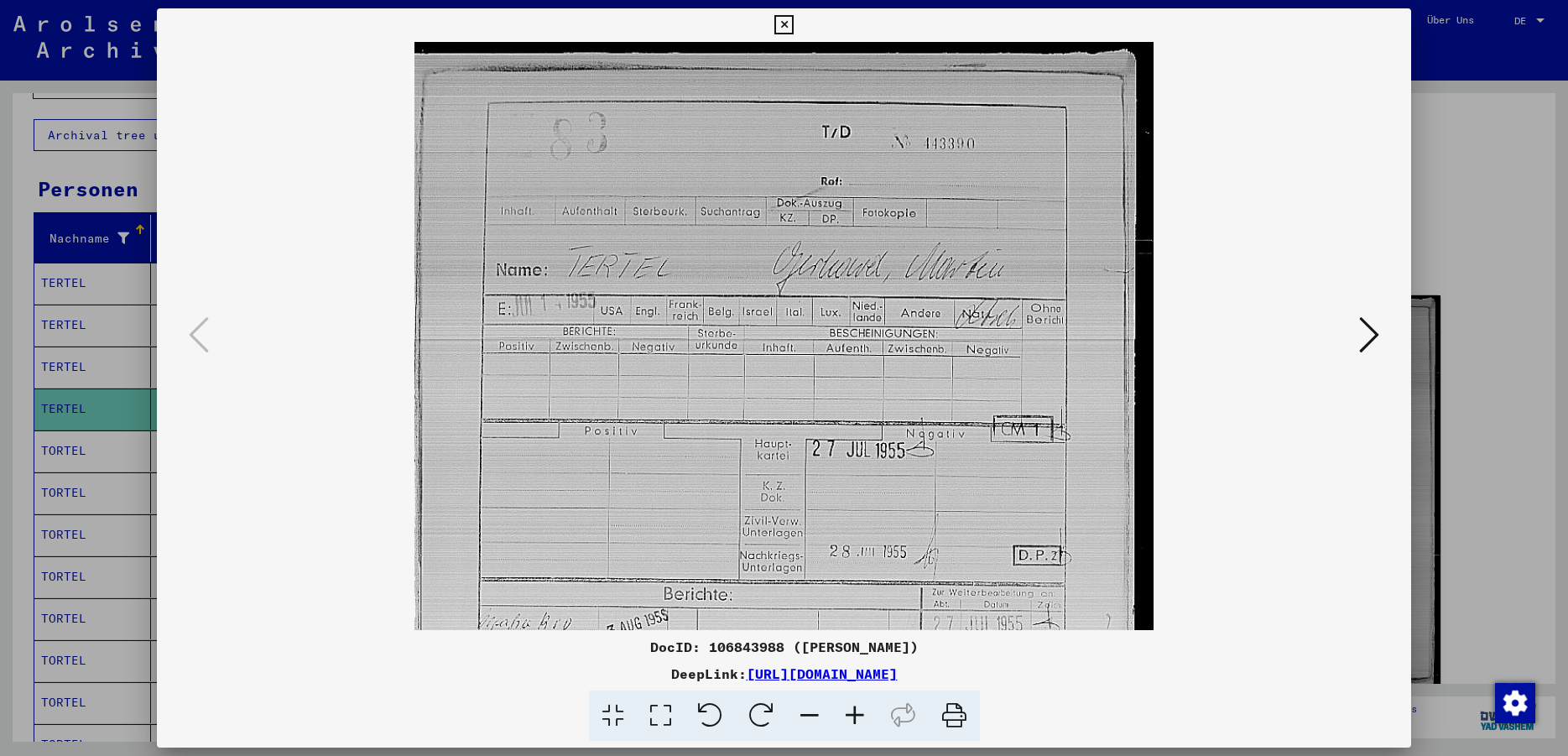
click at [855, 717] on icon at bounding box center [855, 716] width 46 height 52
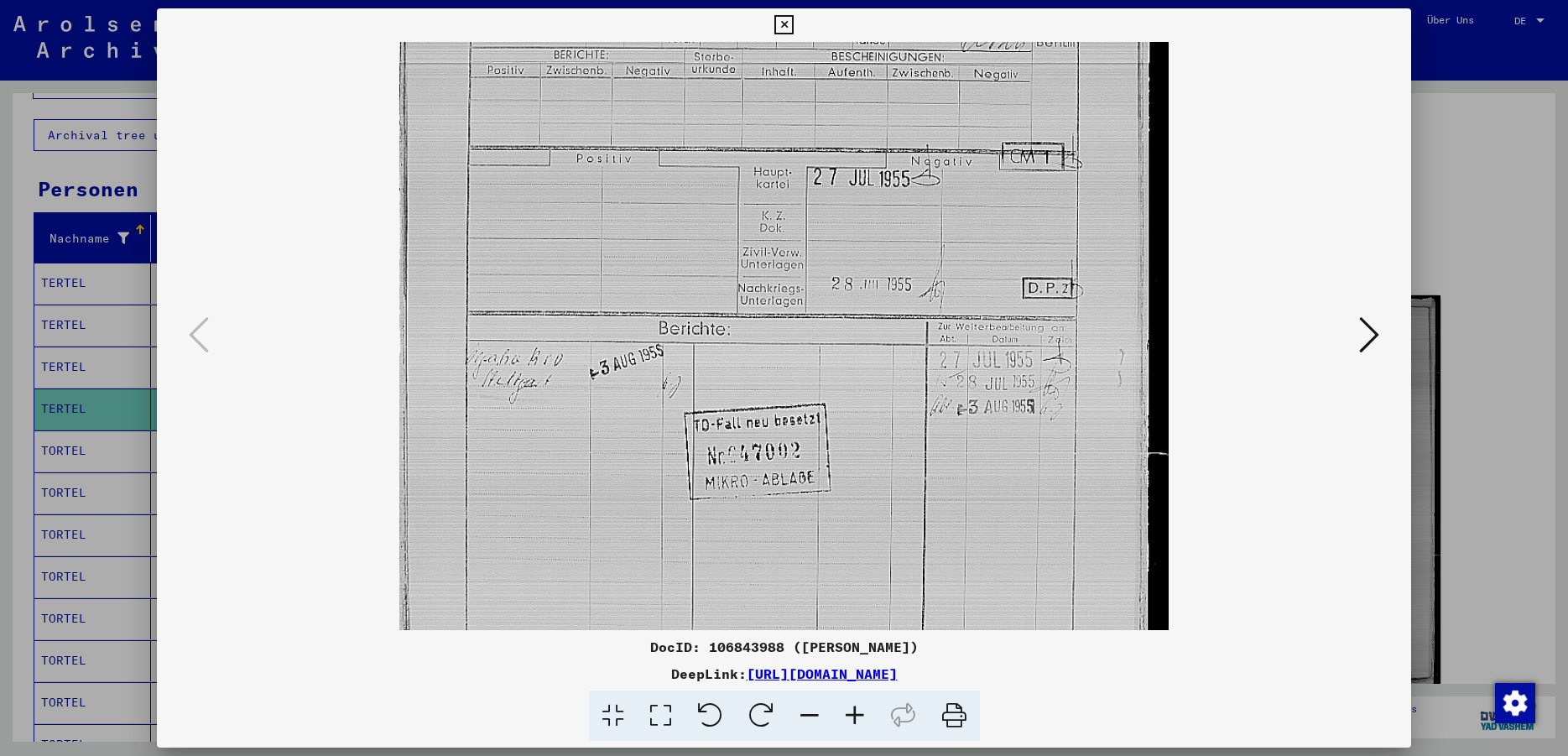
scroll to position [300, 0]
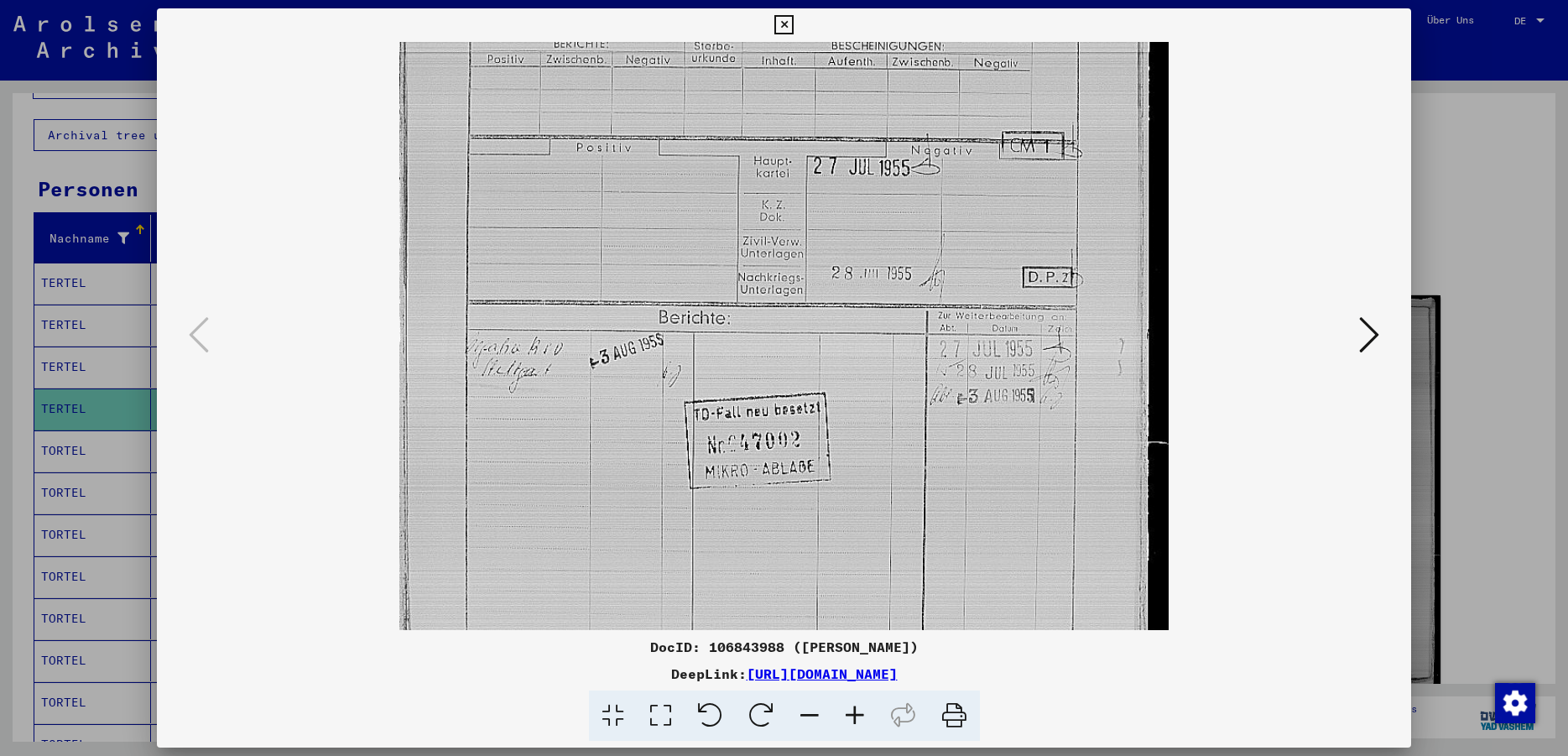
drag, startPoint x: 864, startPoint y: 500, endPoint x: 879, endPoint y: 200, distance: 300.4
click at [879, 200] on img at bounding box center [784, 267] width 770 height 1050
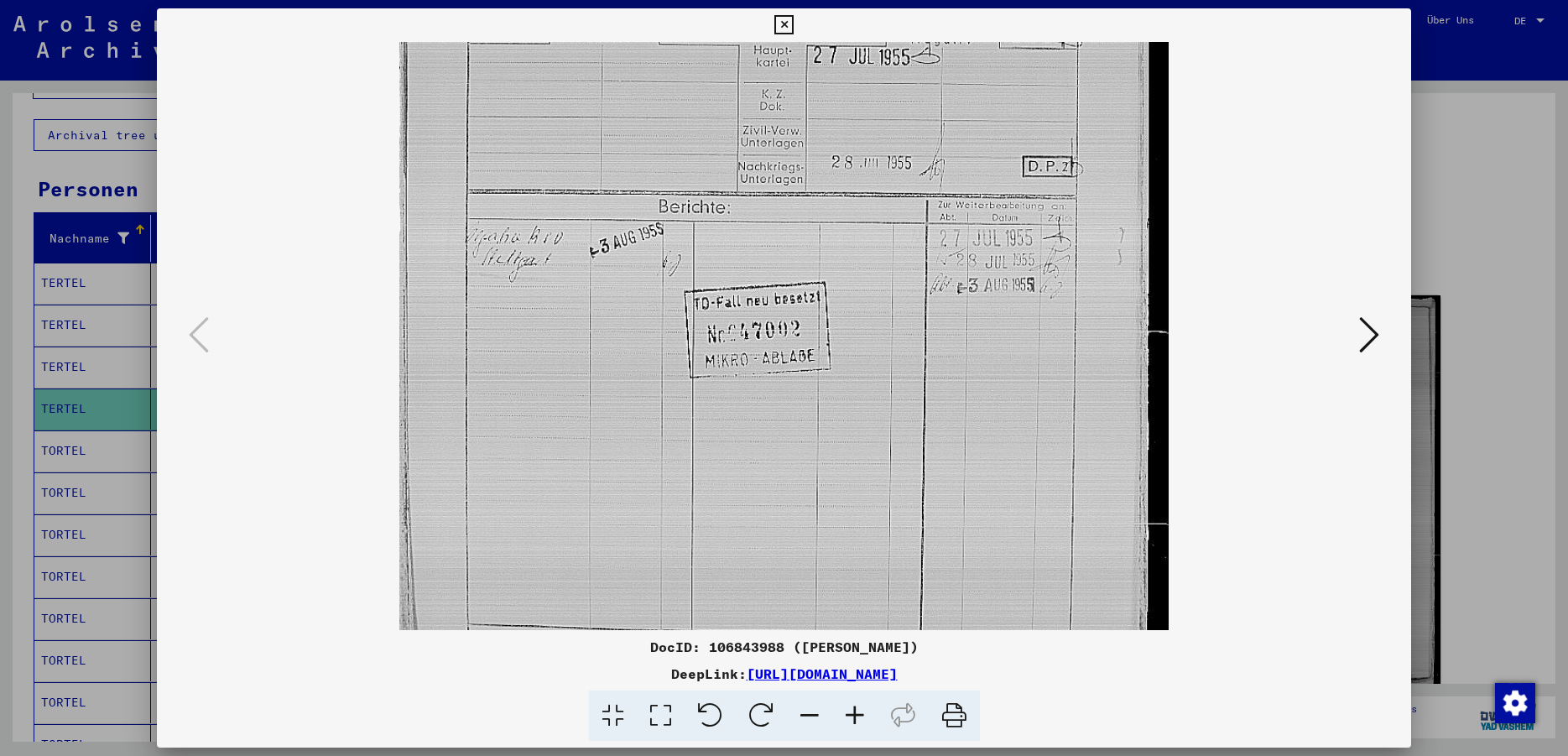
scroll to position [461, 0]
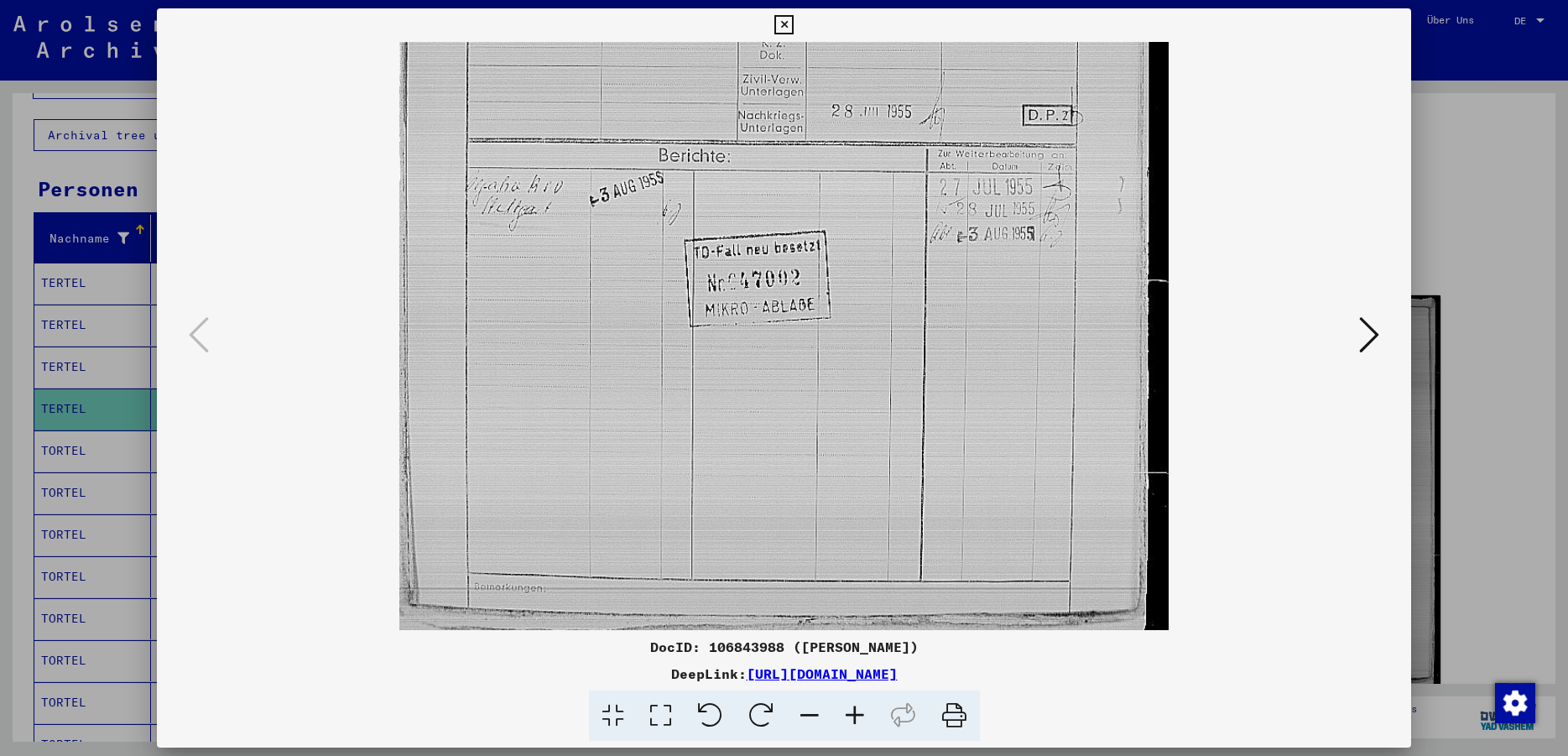
drag, startPoint x: 896, startPoint y: 502, endPoint x: 872, endPoint y: 283, distance: 220.3
click at [872, 283] on img at bounding box center [784, 105] width 770 height 1050
click at [1366, 334] on icon at bounding box center [1369, 335] width 20 height 41
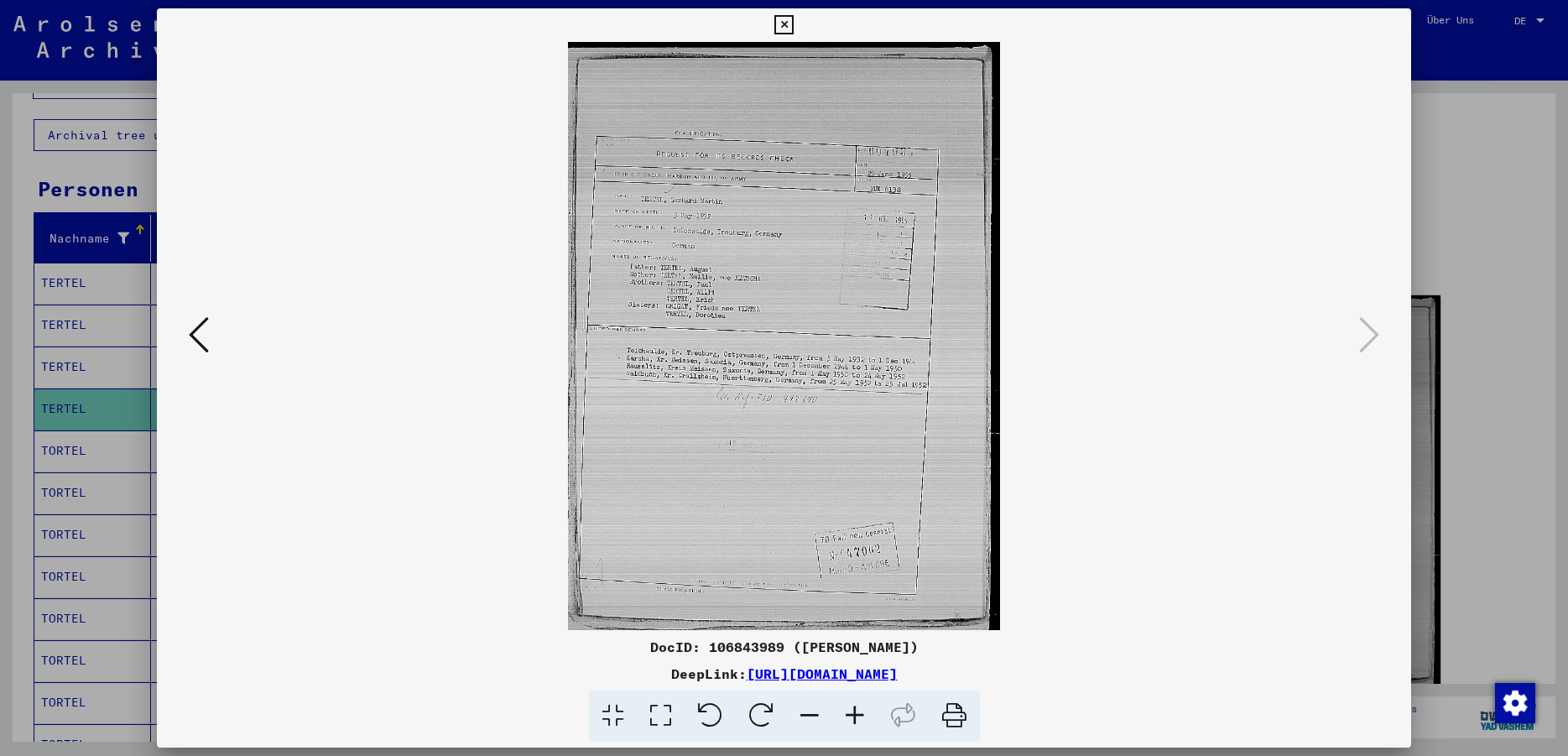
click at [852, 716] on icon at bounding box center [855, 716] width 46 height 52
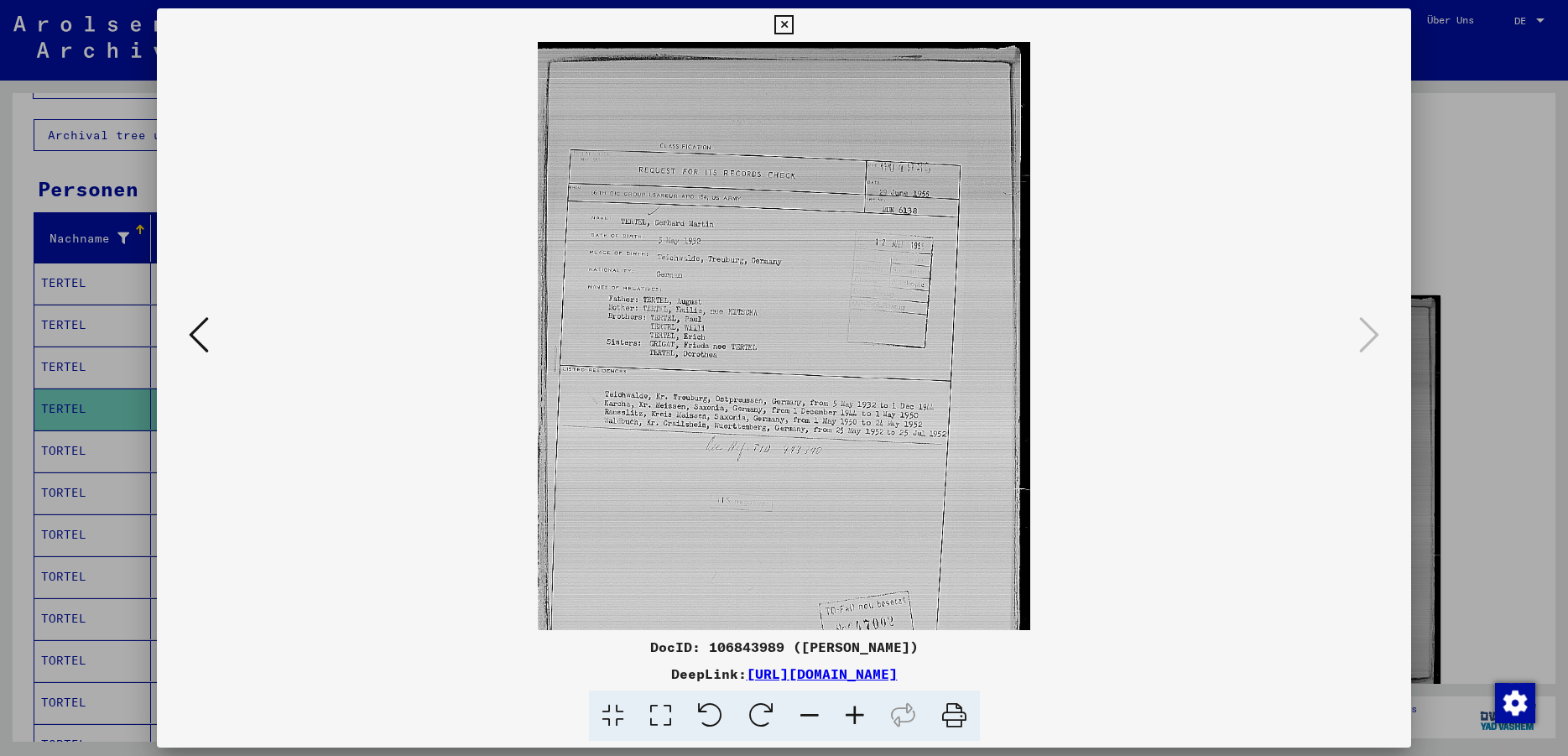
click at [852, 716] on icon at bounding box center [855, 716] width 46 height 52
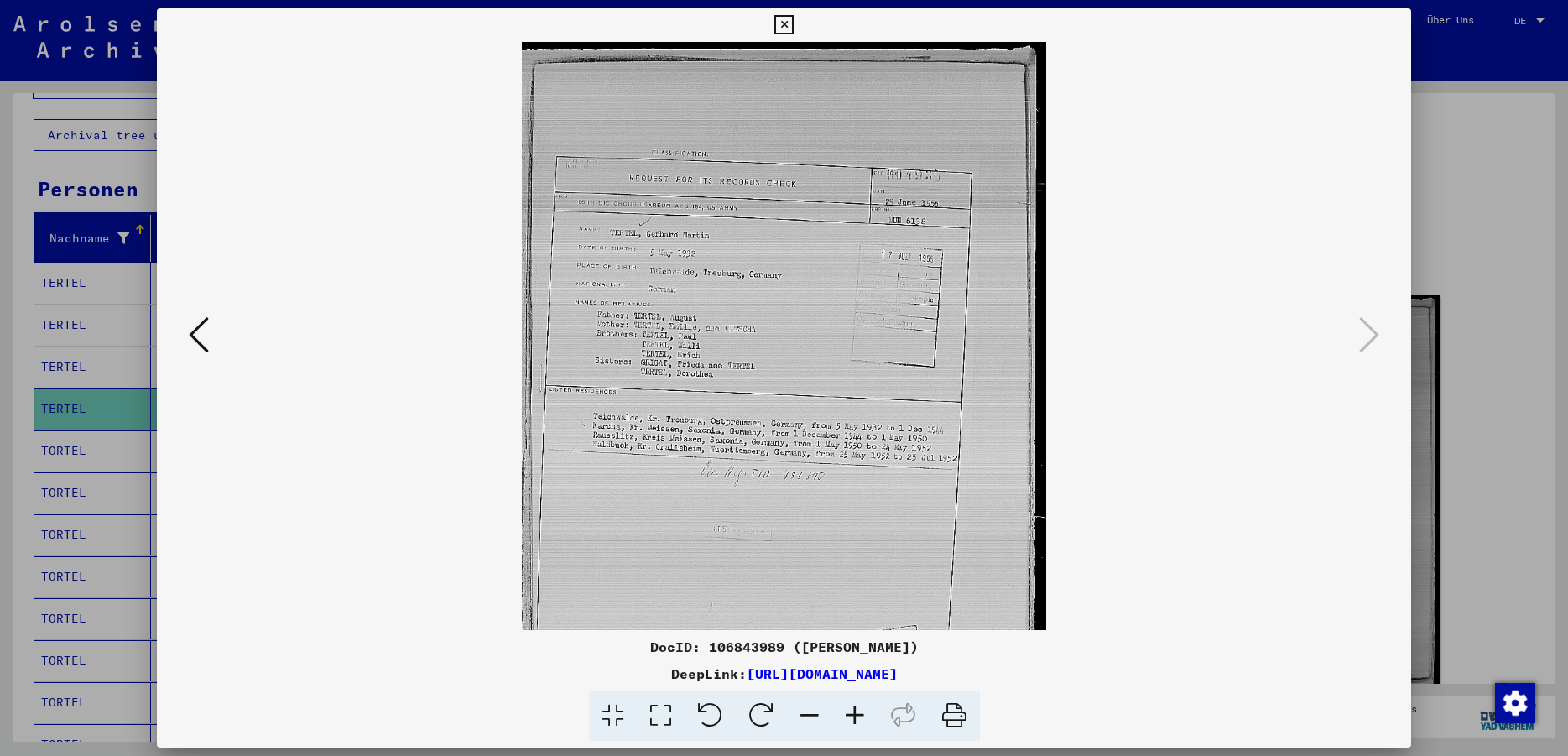
click at [852, 716] on icon at bounding box center [855, 716] width 46 height 52
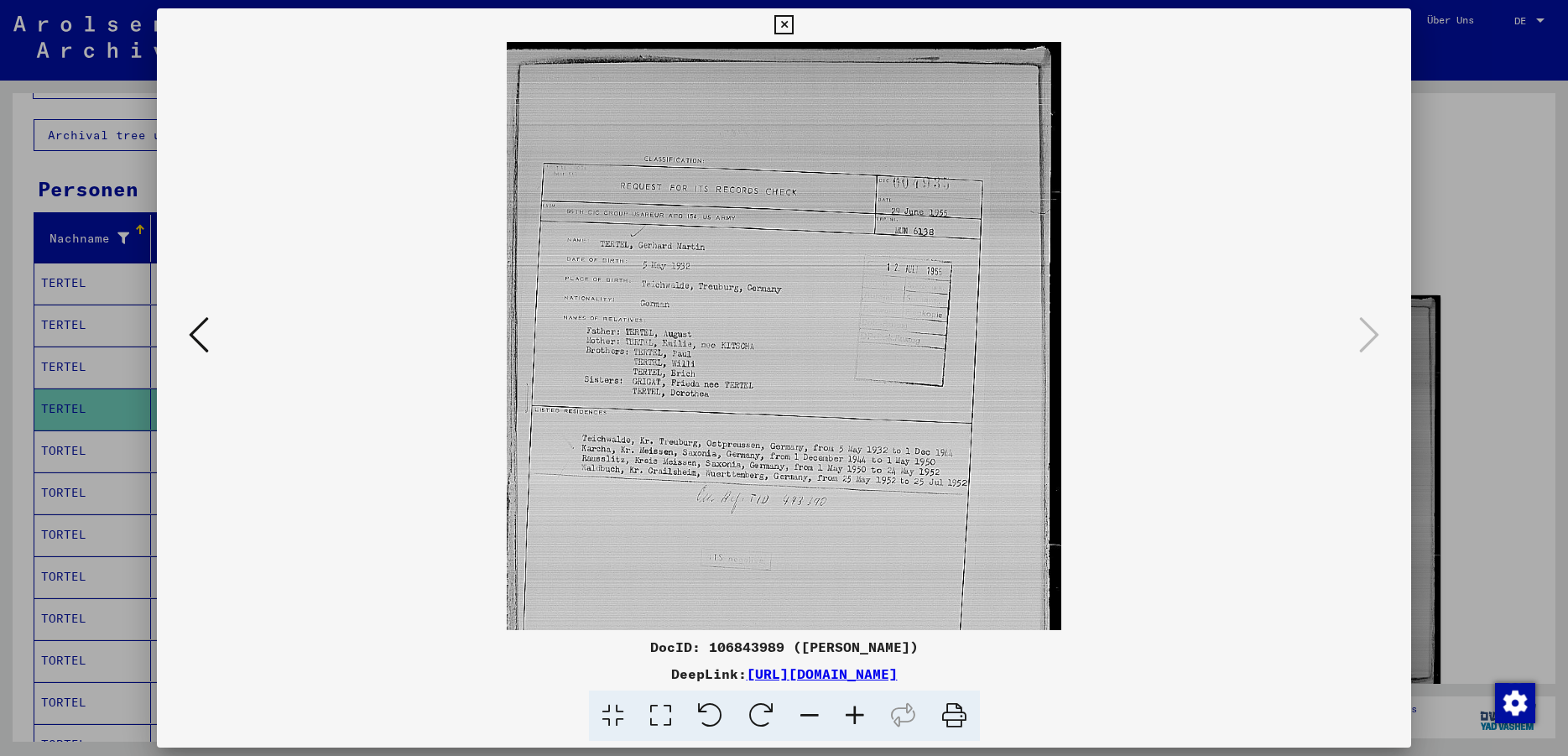
click at [852, 716] on icon at bounding box center [855, 716] width 46 height 52
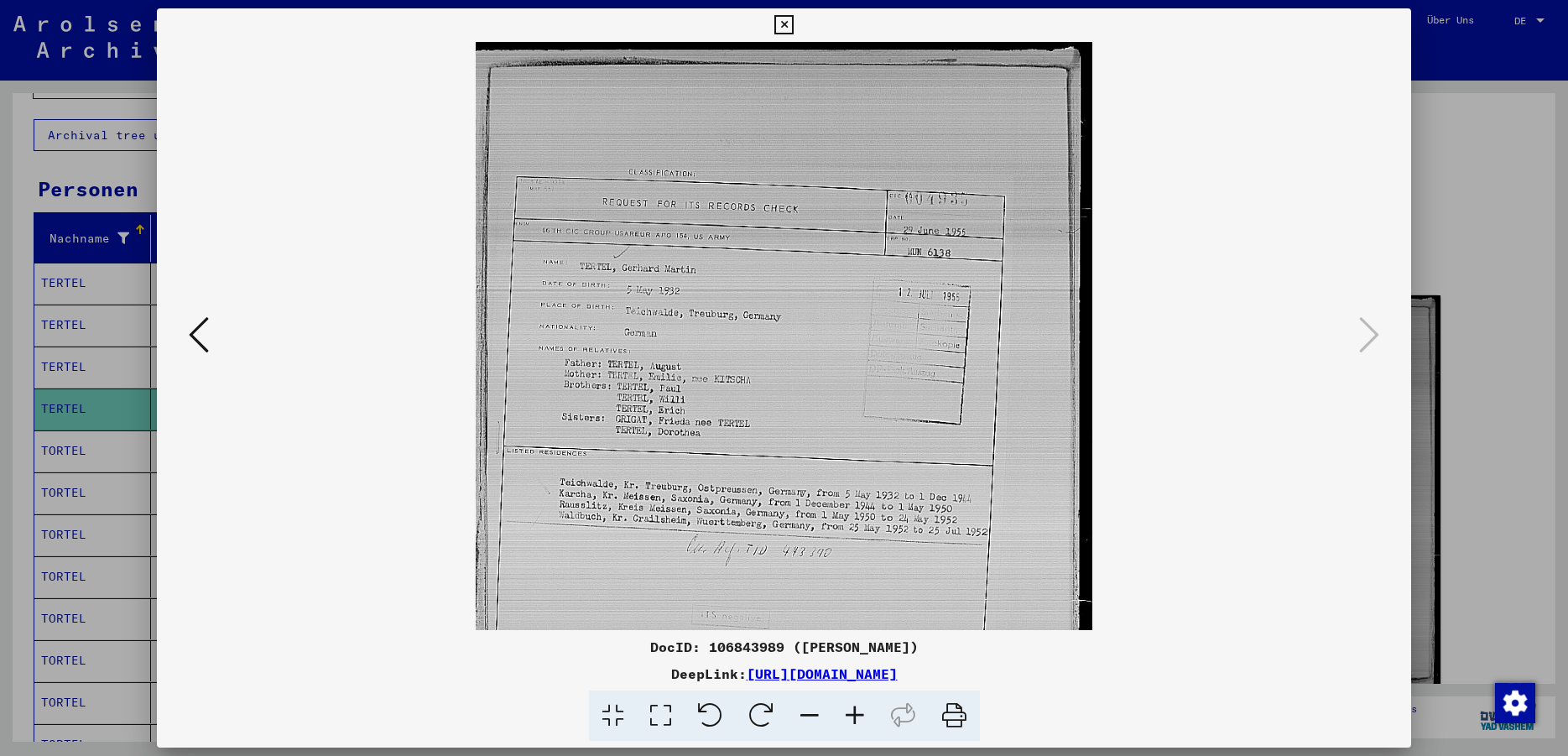
click at [852, 716] on icon at bounding box center [855, 716] width 46 height 52
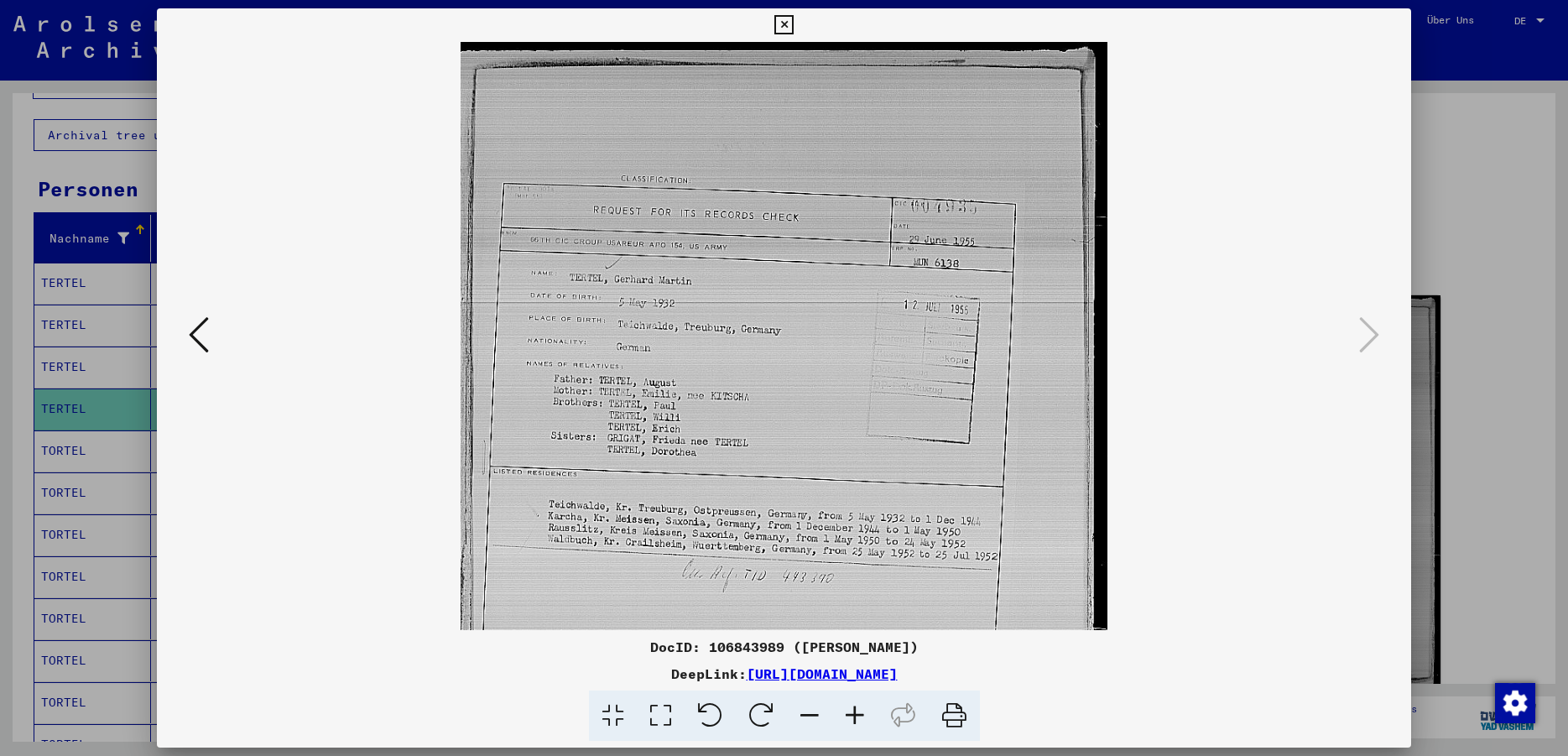
click at [852, 716] on icon at bounding box center [855, 716] width 46 height 52
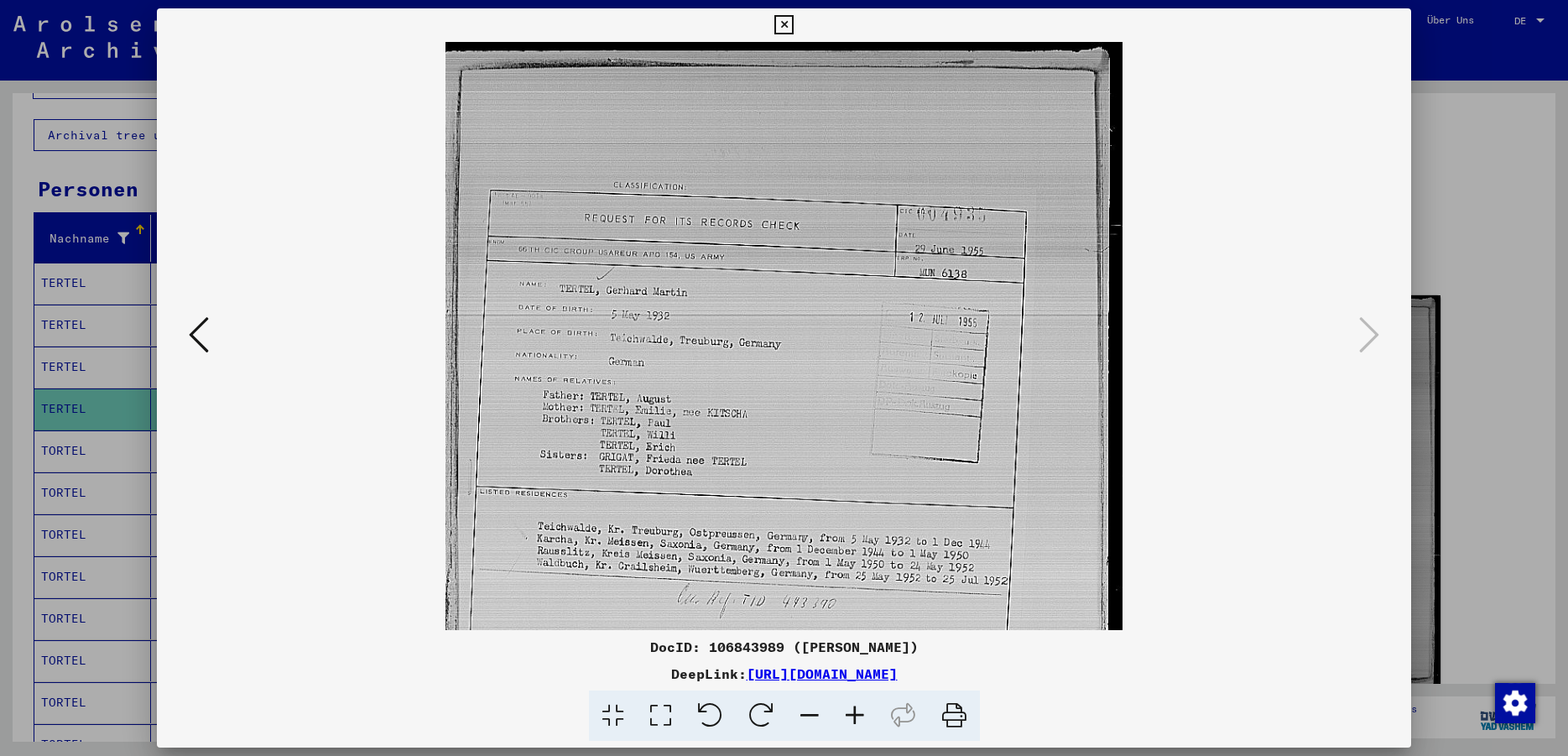
click at [852, 716] on icon at bounding box center [855, 716] width 46 height 52
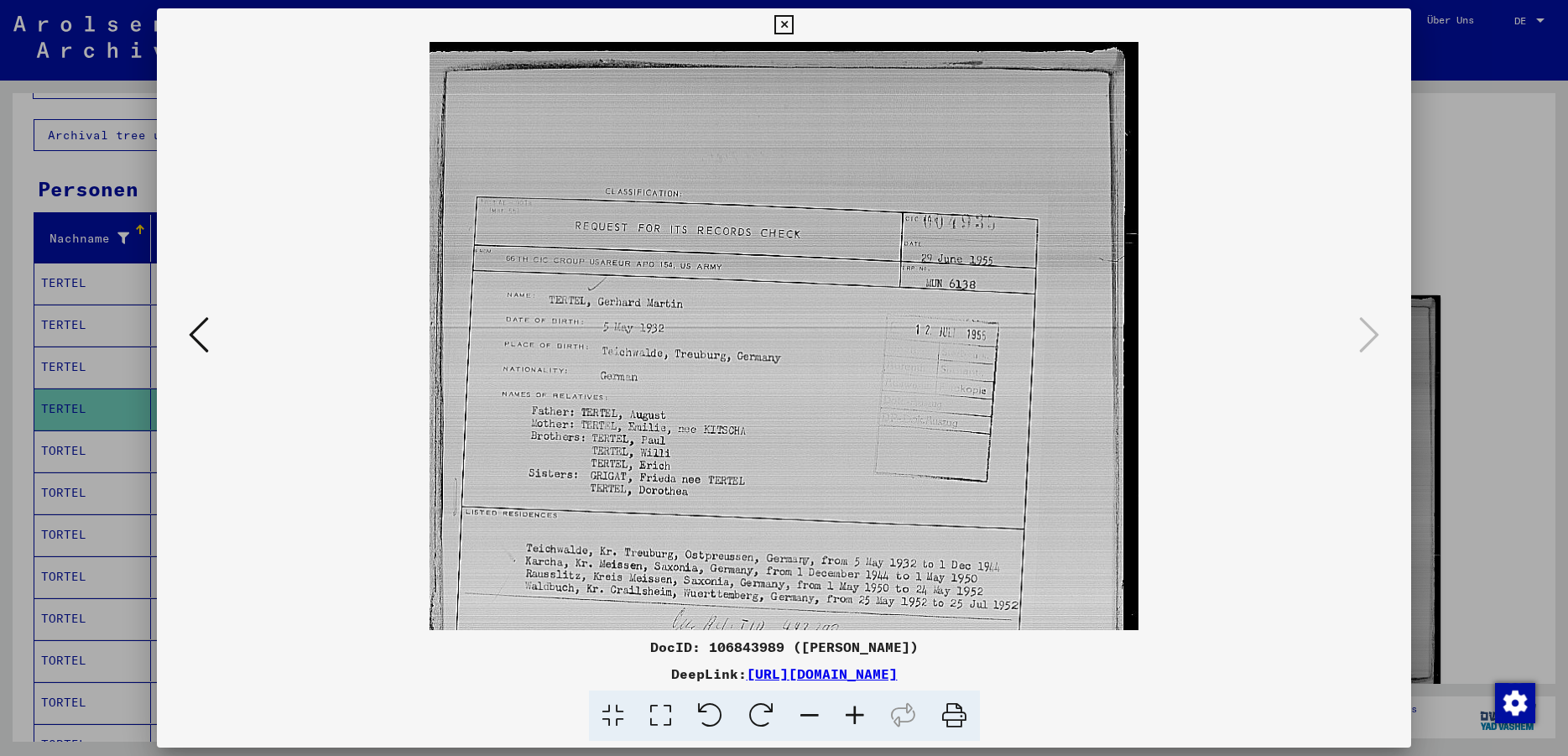
click at [852, 716] on icon at bounding box center [855, 716] width 46 height 52
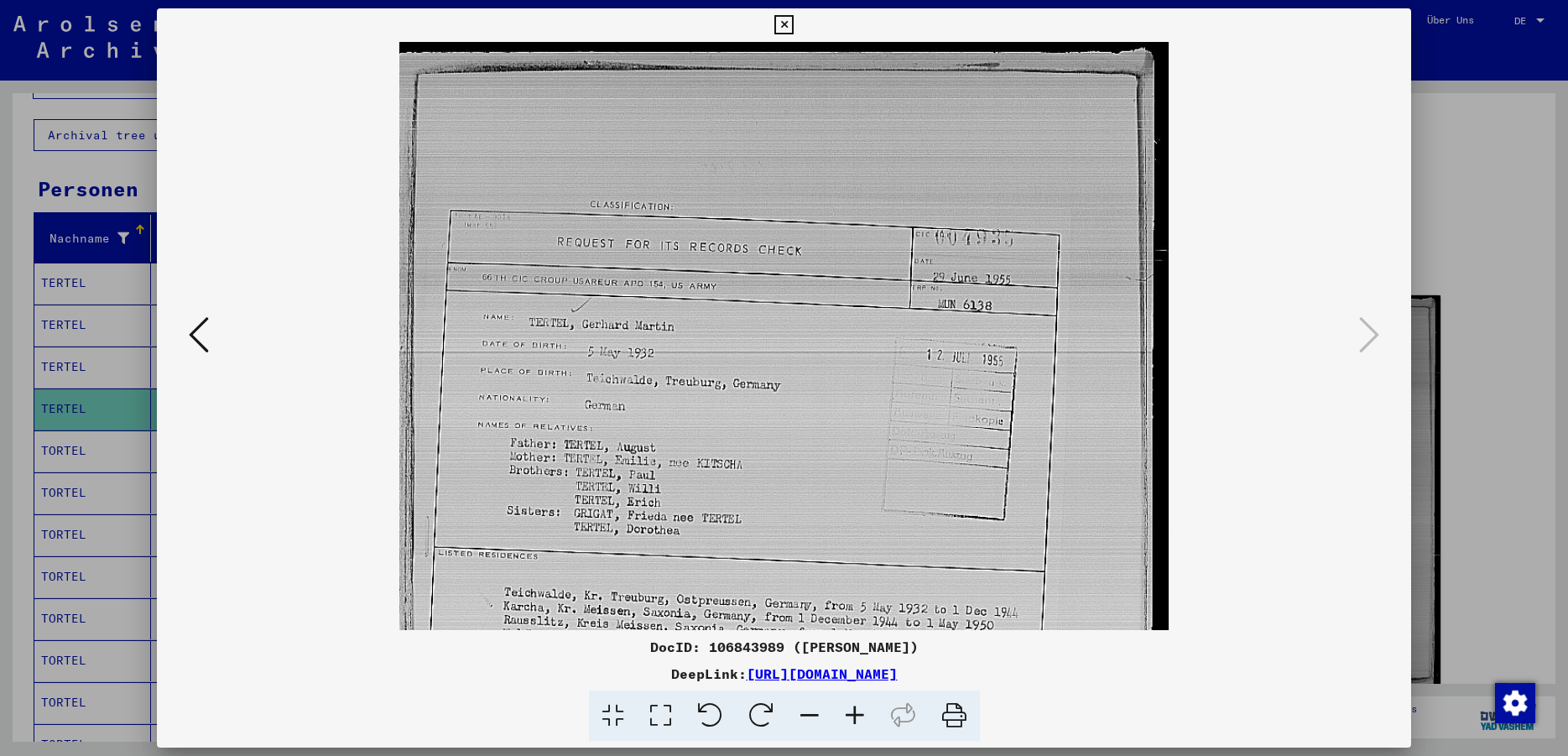
click at [852, 716] on icon at bounding box center [855, 716] width 46 height 52
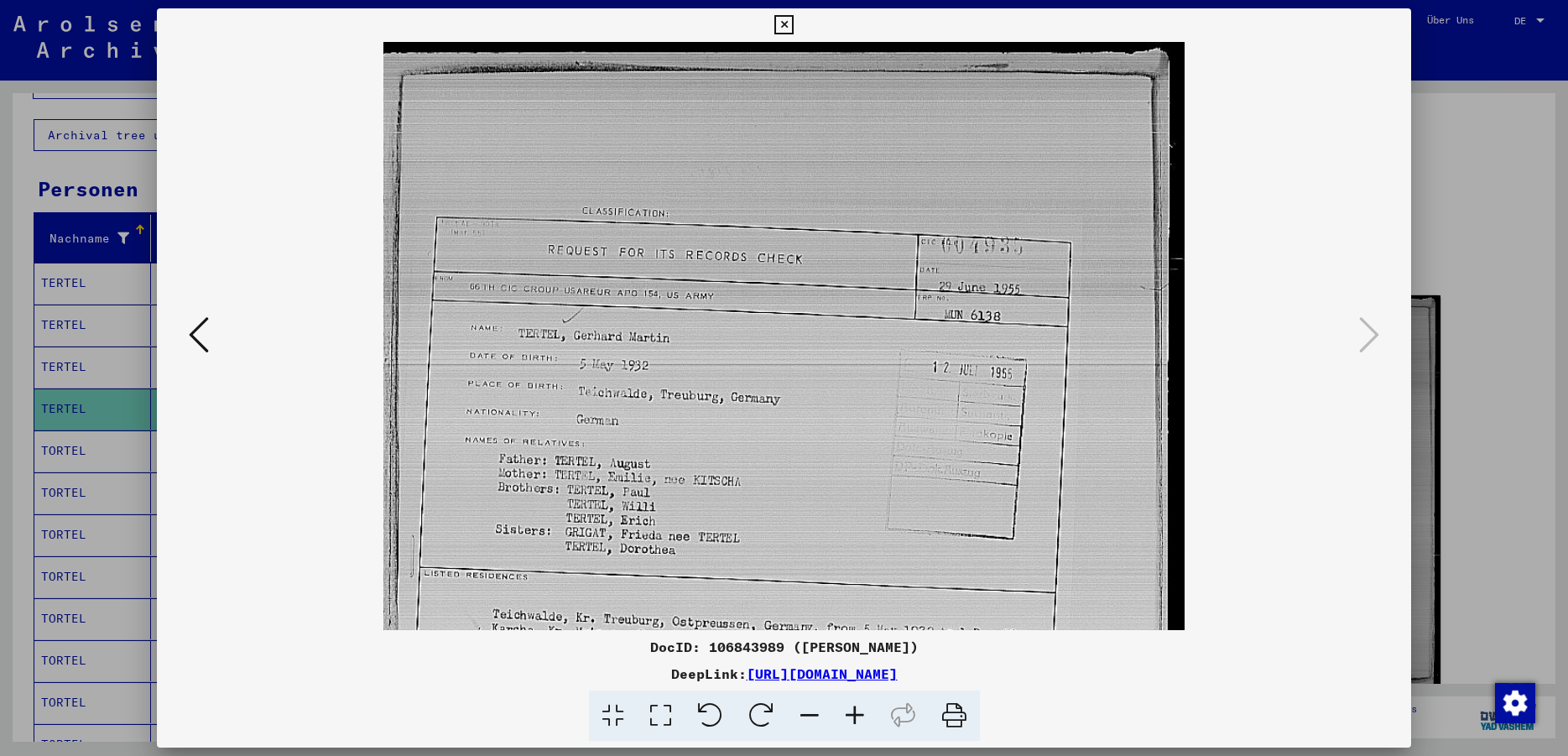
click at [852, 716] on icon at bounding box center [855, 716] width 46 height 52
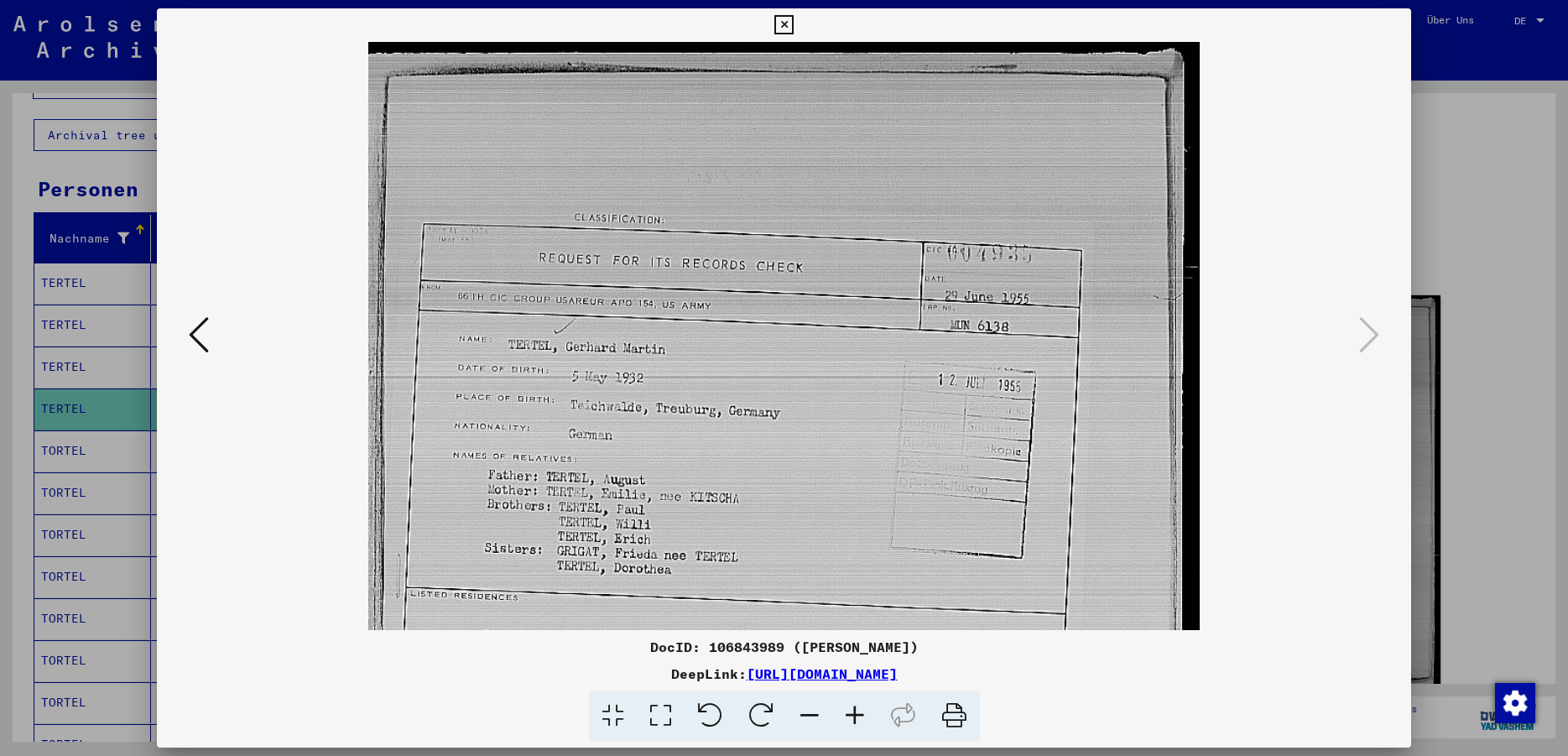
click at [852, 716] on icon at bounding box center [855, 716] width 46 height 52
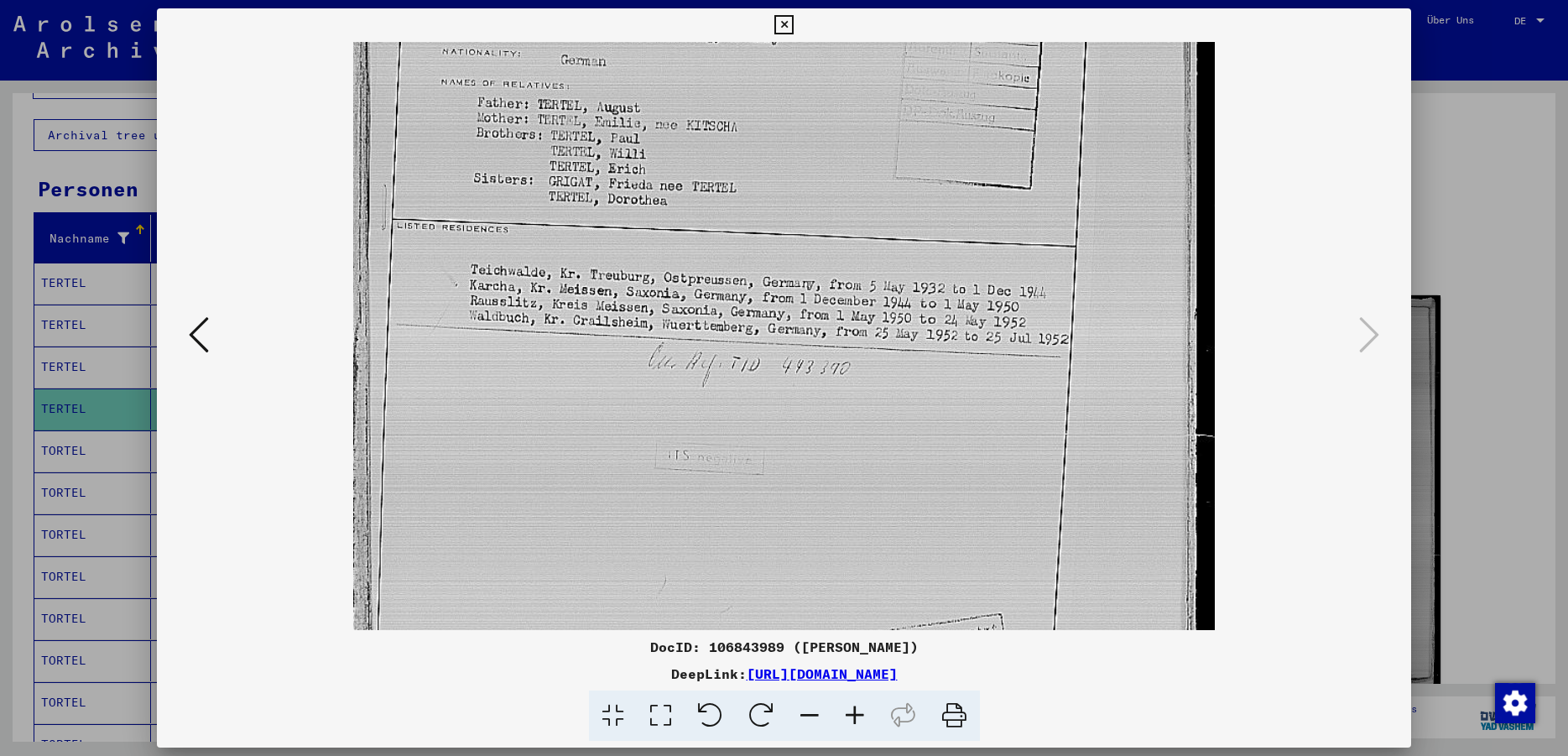
scroll to position [389, 0]
drag, startPoint x: 802, startPoint y: 553, endPoint x: 822, endPoint y: 176, distance: 377.5
click at [822, 176] on img at bounding box center [784, 241] width 862 height 1176
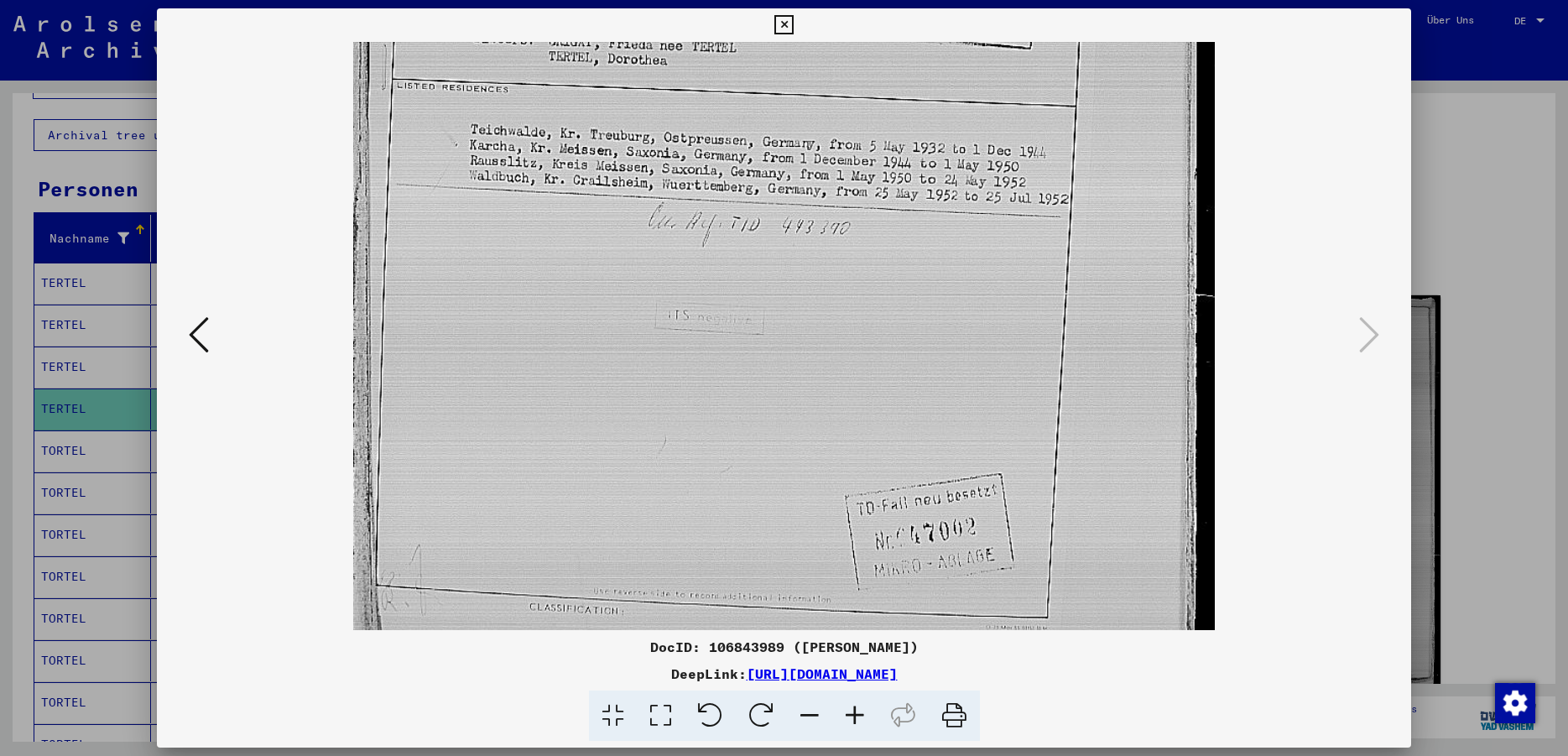
scroll to position [587, 0]
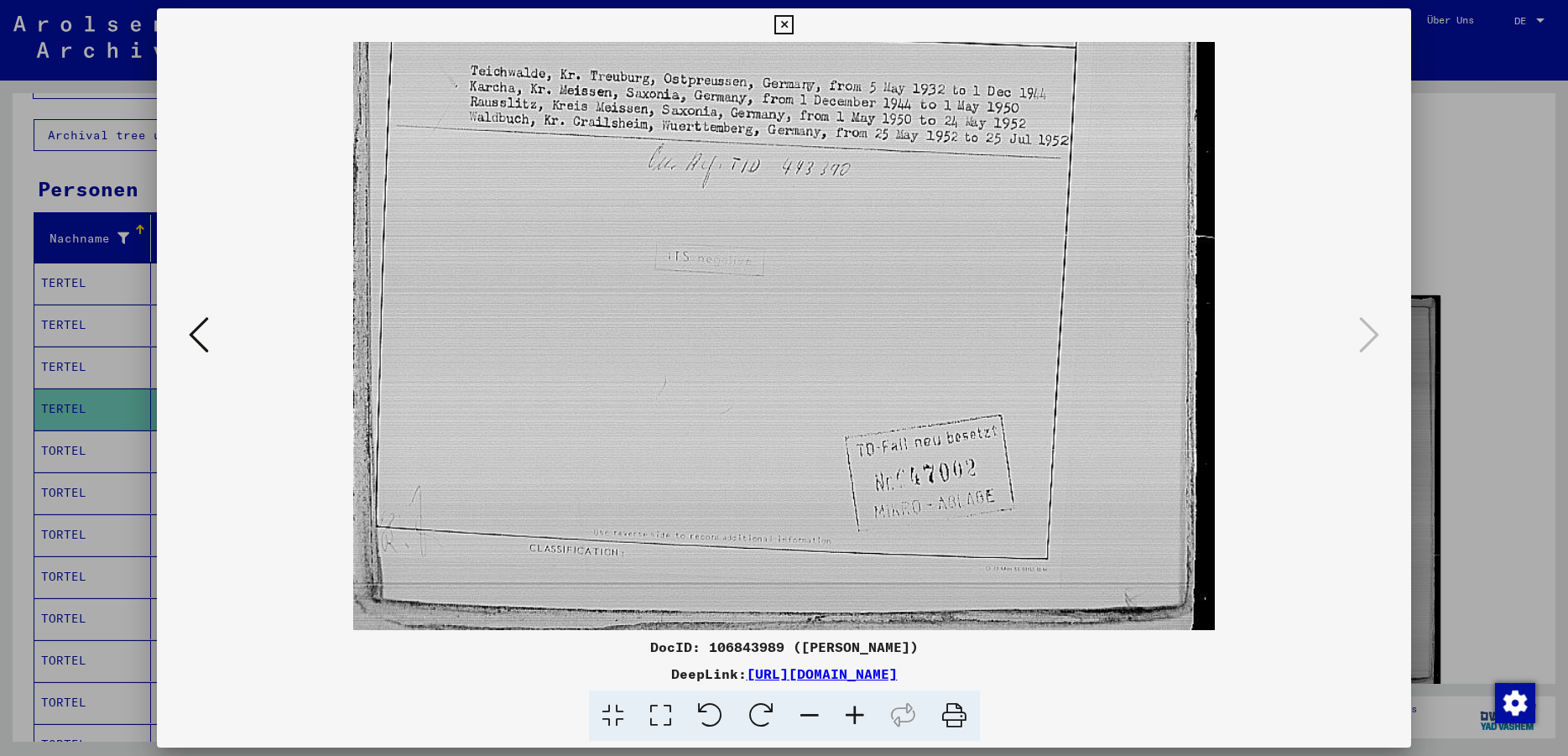
drag, startPoint x: 891, startPoint y: 449, endPoint x: 883, endPoint y: 146, distance: 303.1
click at [883, 146] on img at bounding box center [784, 42] width 862 height 1176
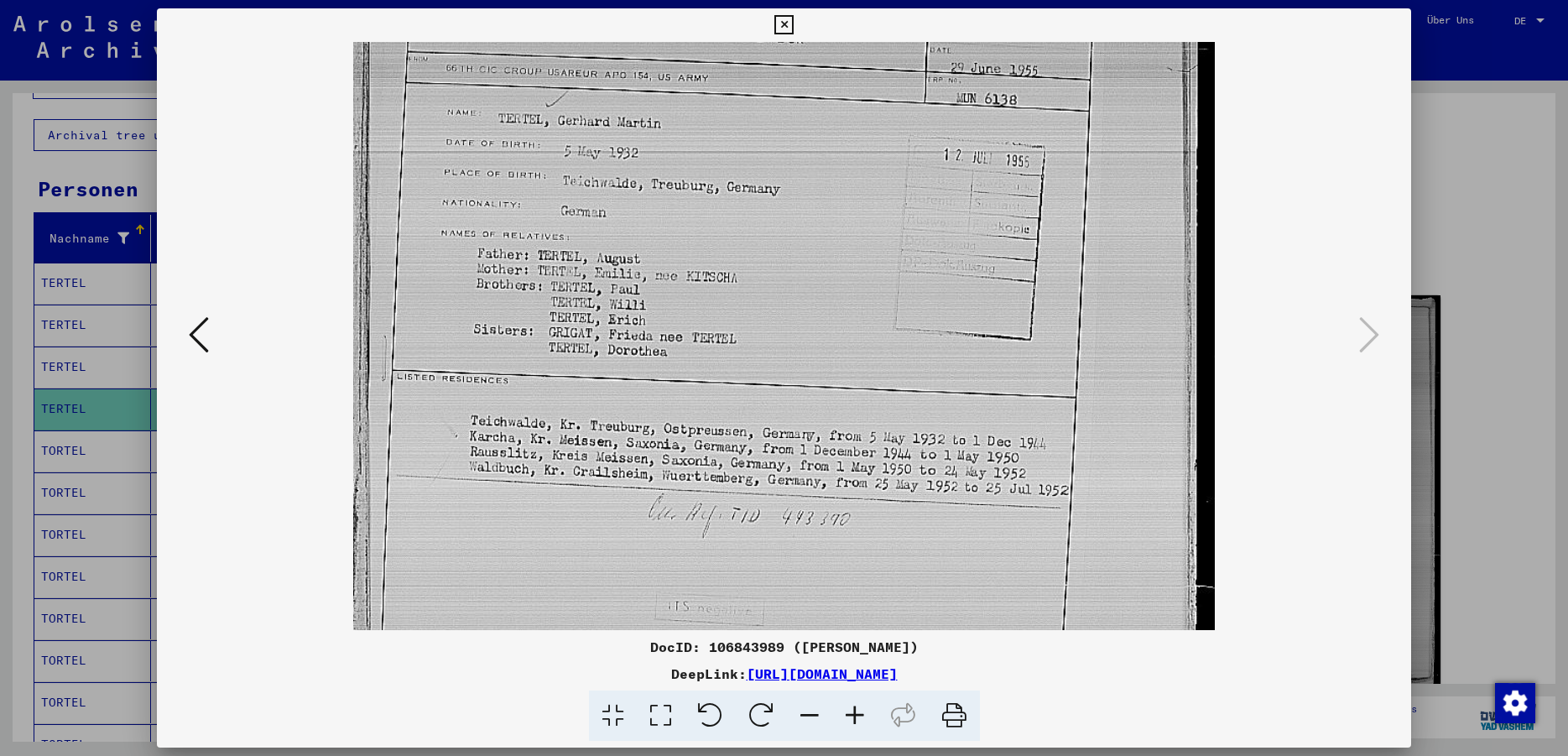
drag, startPoint x: 986, startPoint y: 326, endPoint x: 951, endPoint y: 463, distance: 141.4
click at [983, 556] on img at bounding box center [784, 393] width 862 height 1176
click at [794, 28] on icon at bounding box center [784, 25] width 19 height 20
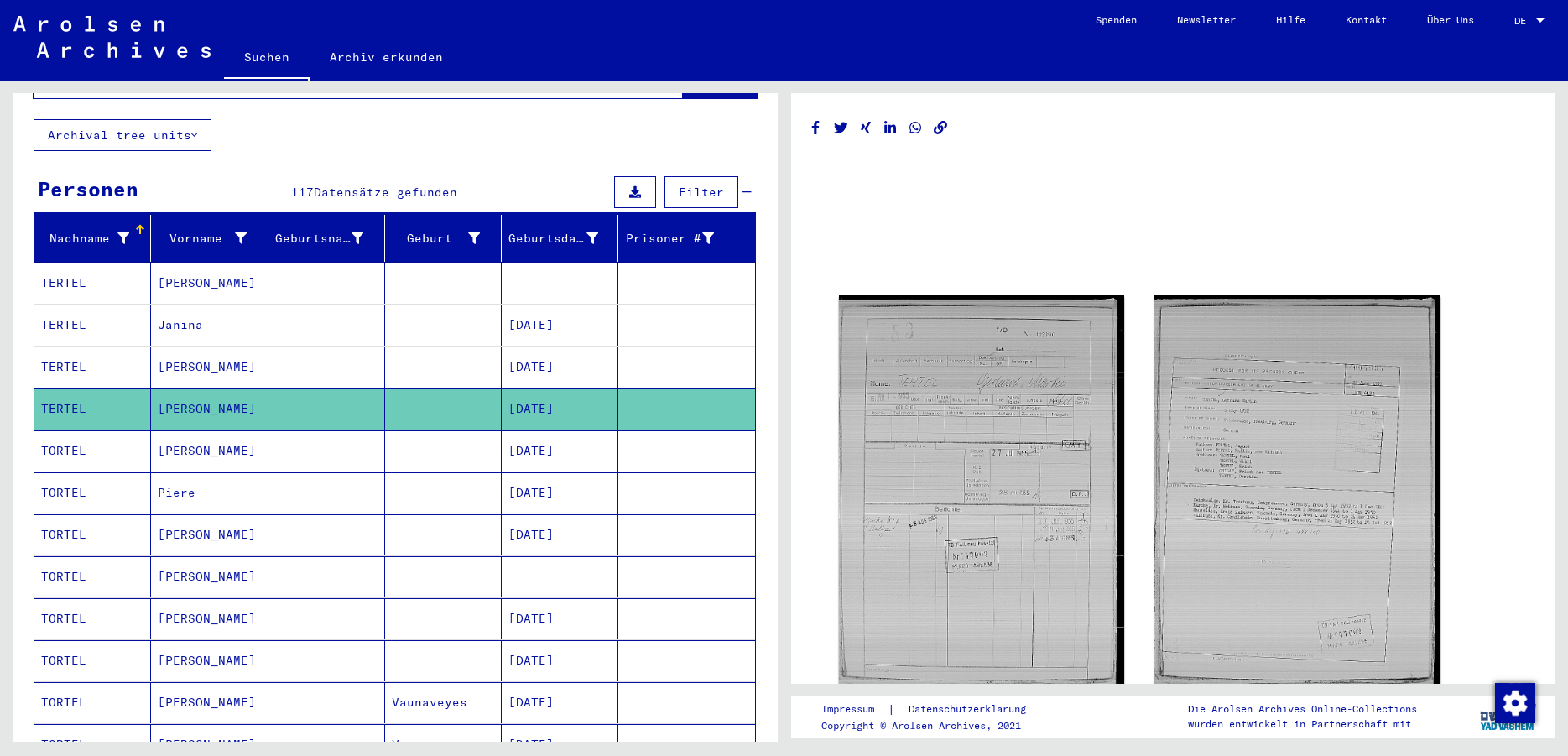
click at [221, 557] on mat-cell "[PERSON_NAME]" at bounding box center [209, 577] width 117 height 41
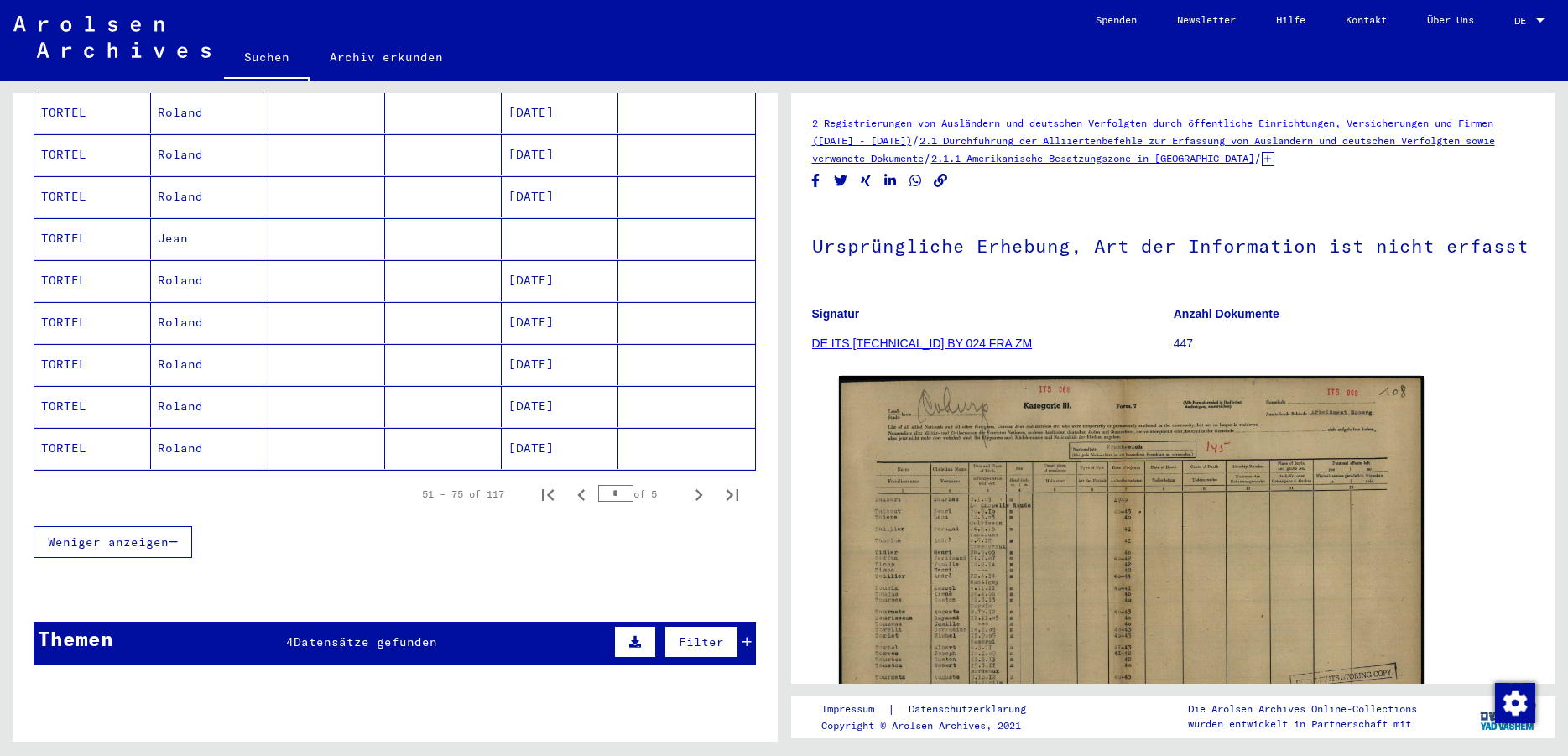
scroll to position [1001, 0]
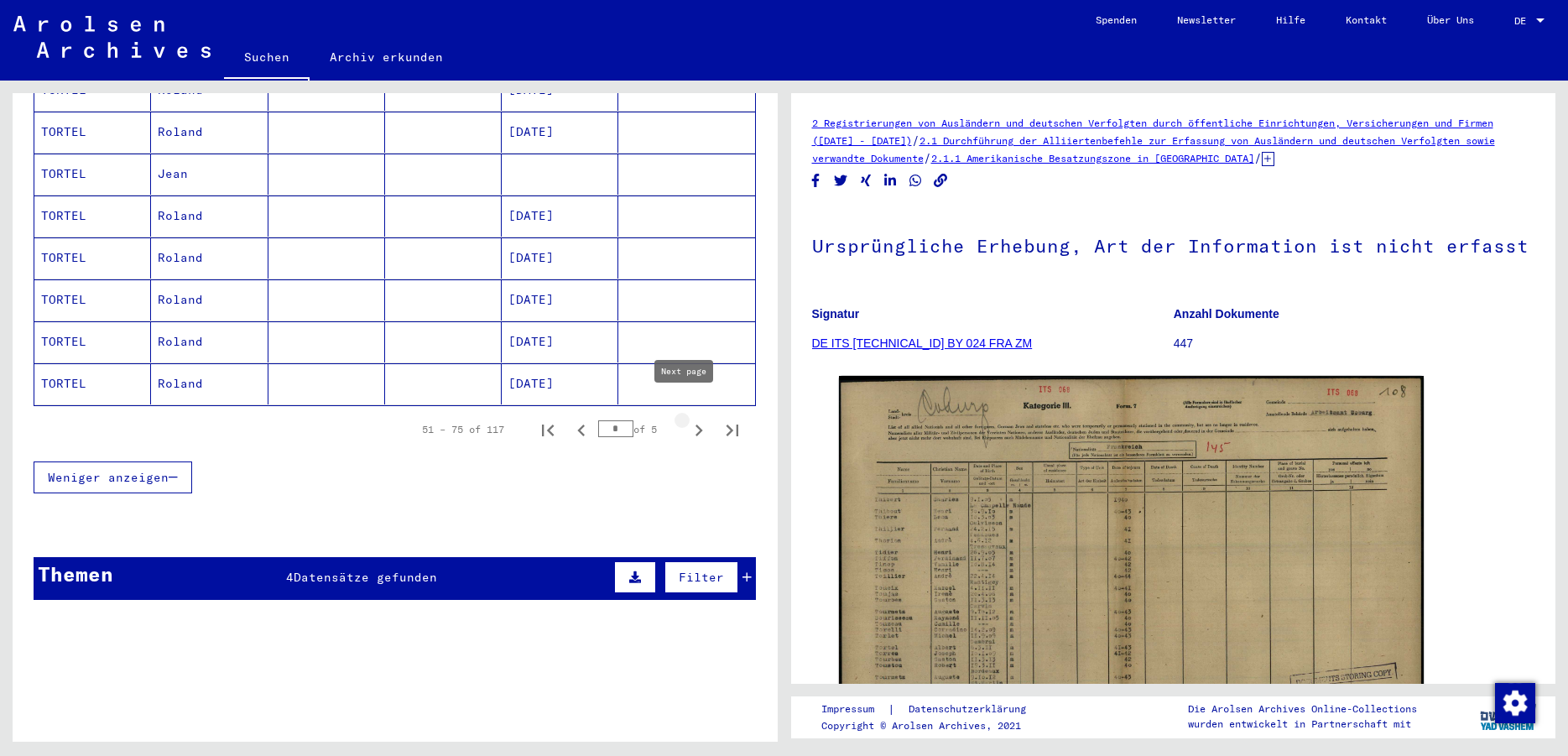
click at [688, 419] on icon "Next page" at bounding box center [699, 431] width 24 height 24
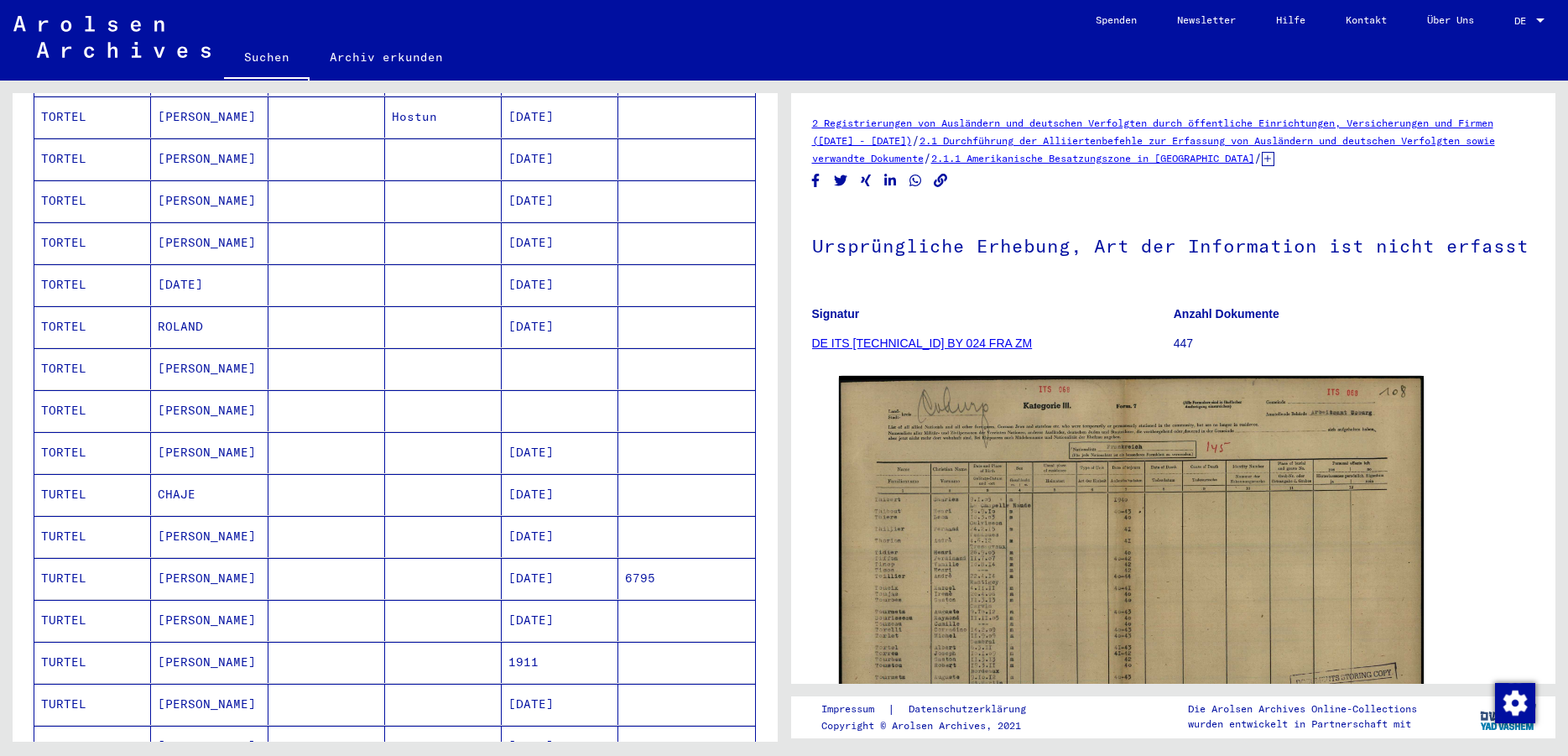
scroll to position [1183, 0]
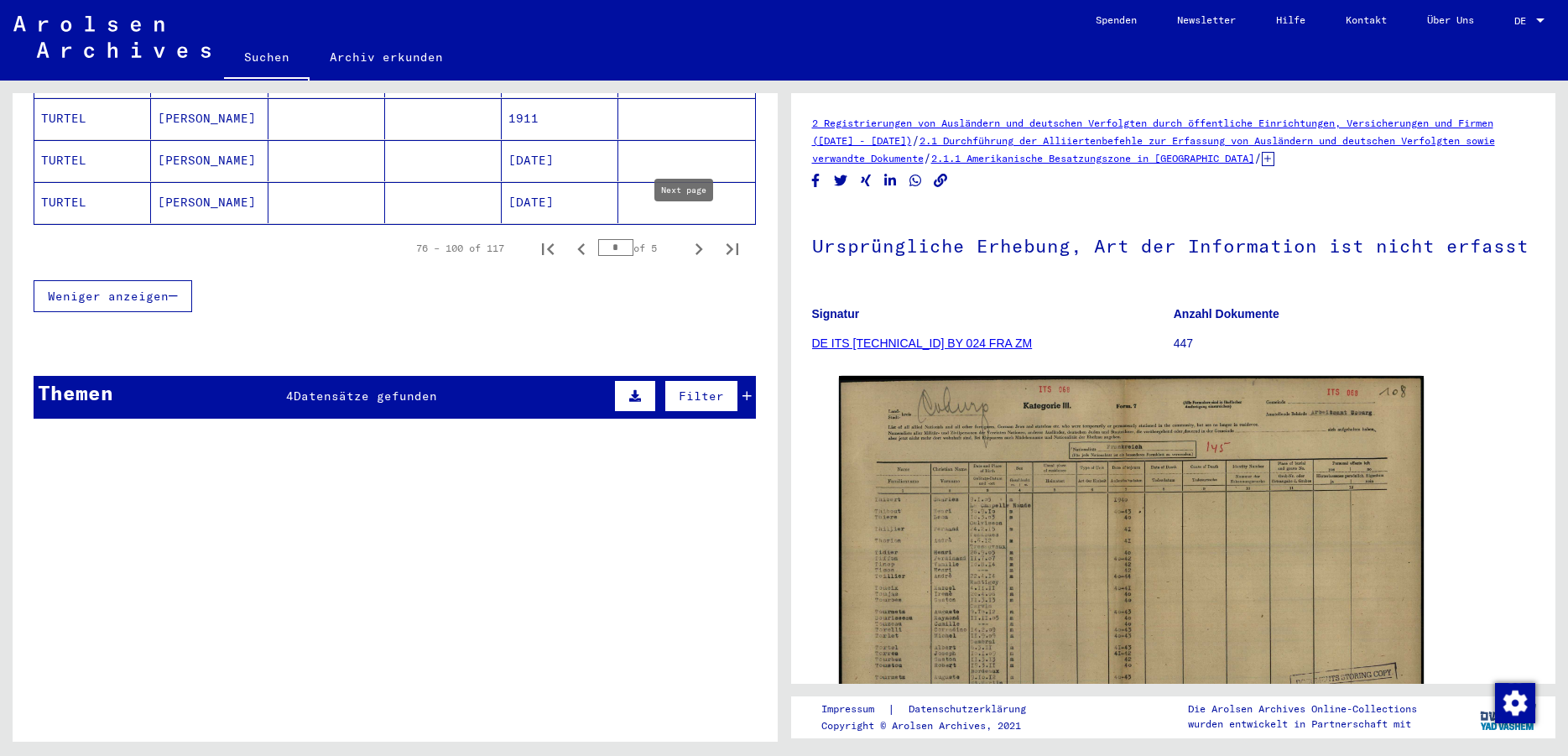
click at [689, 237] on icon "Next page" at bounding box center [699, 249] width 24 height 24
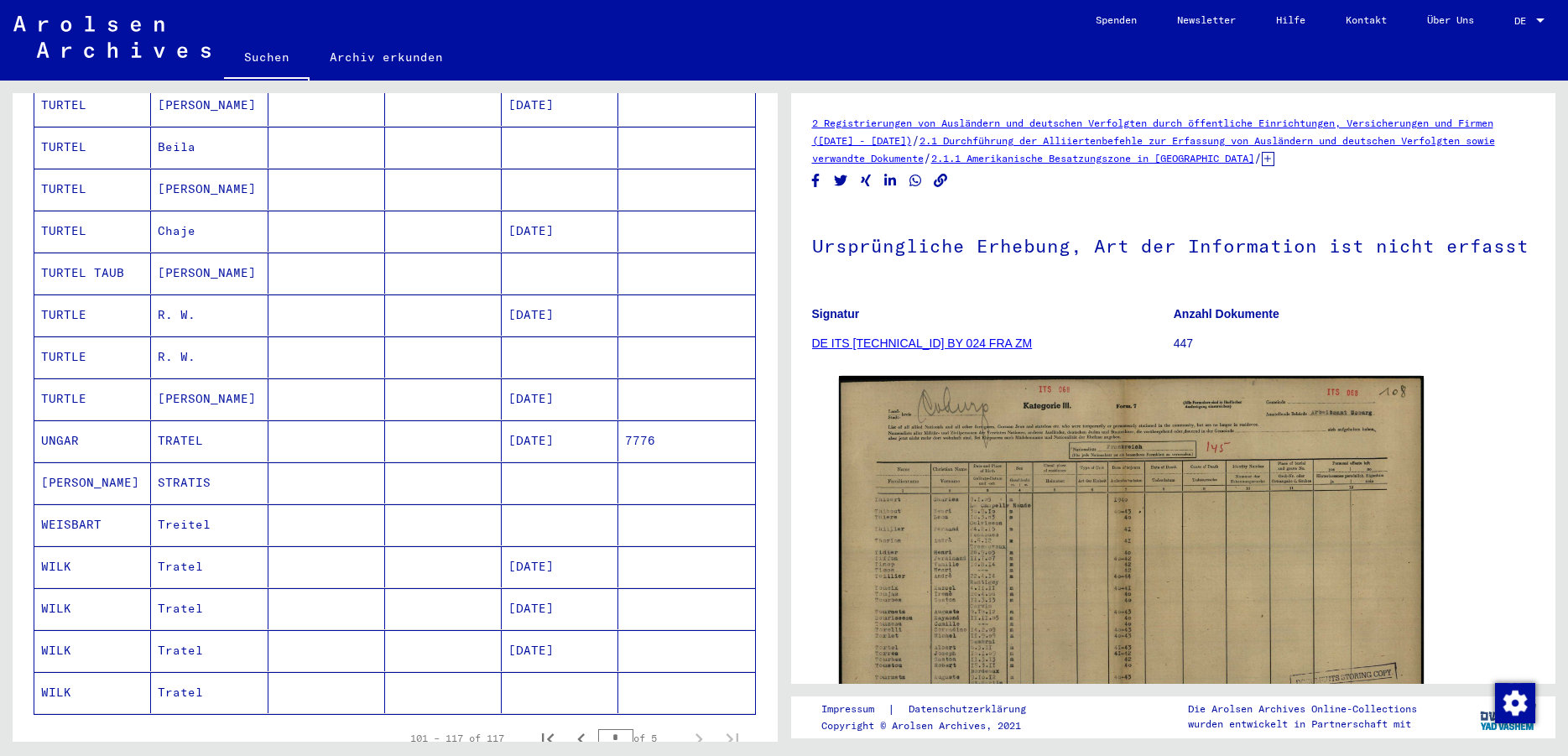
scroll to position [544, 0]
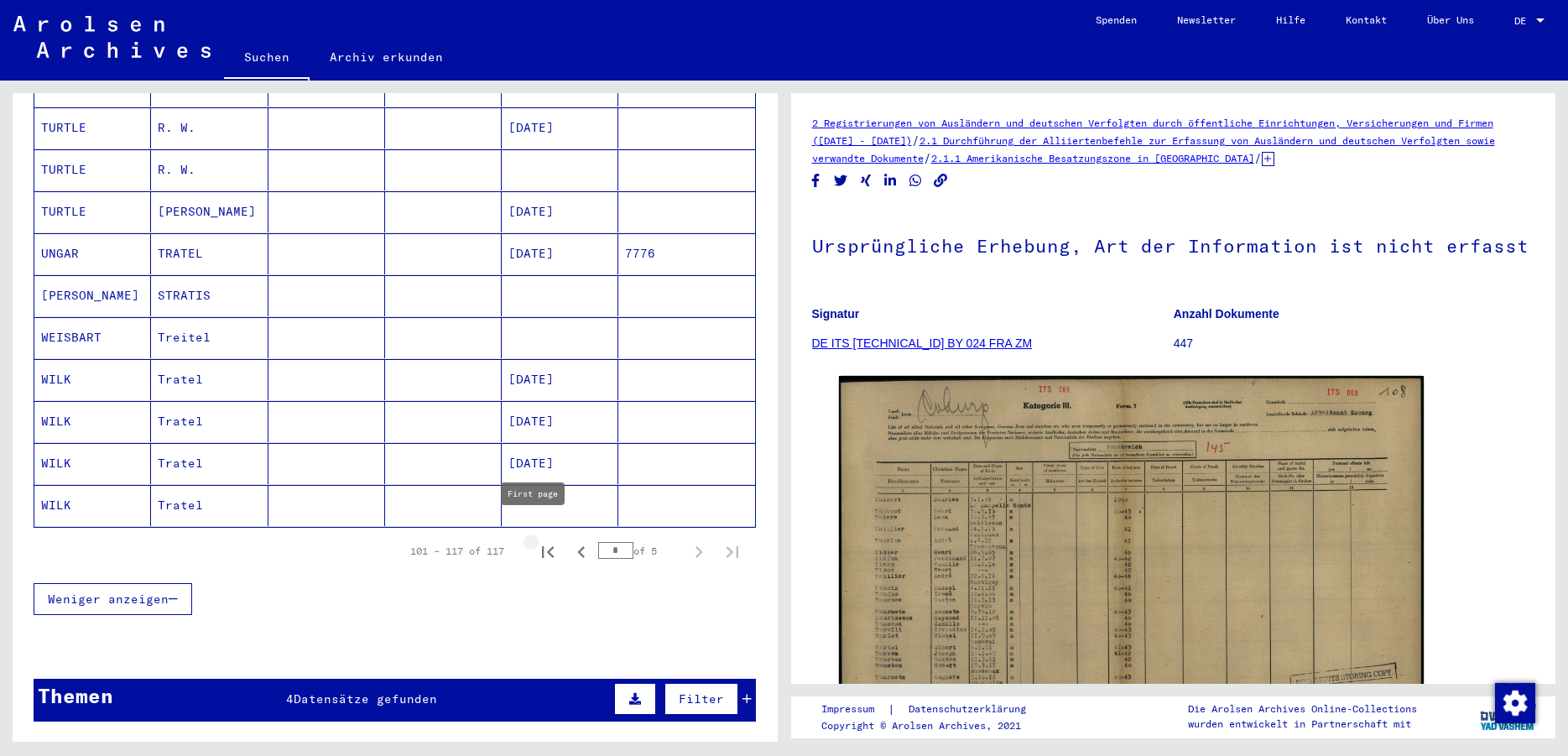
click at [537, 541] on icon "First page" at bounding box center [548, 552] width 24 height 24
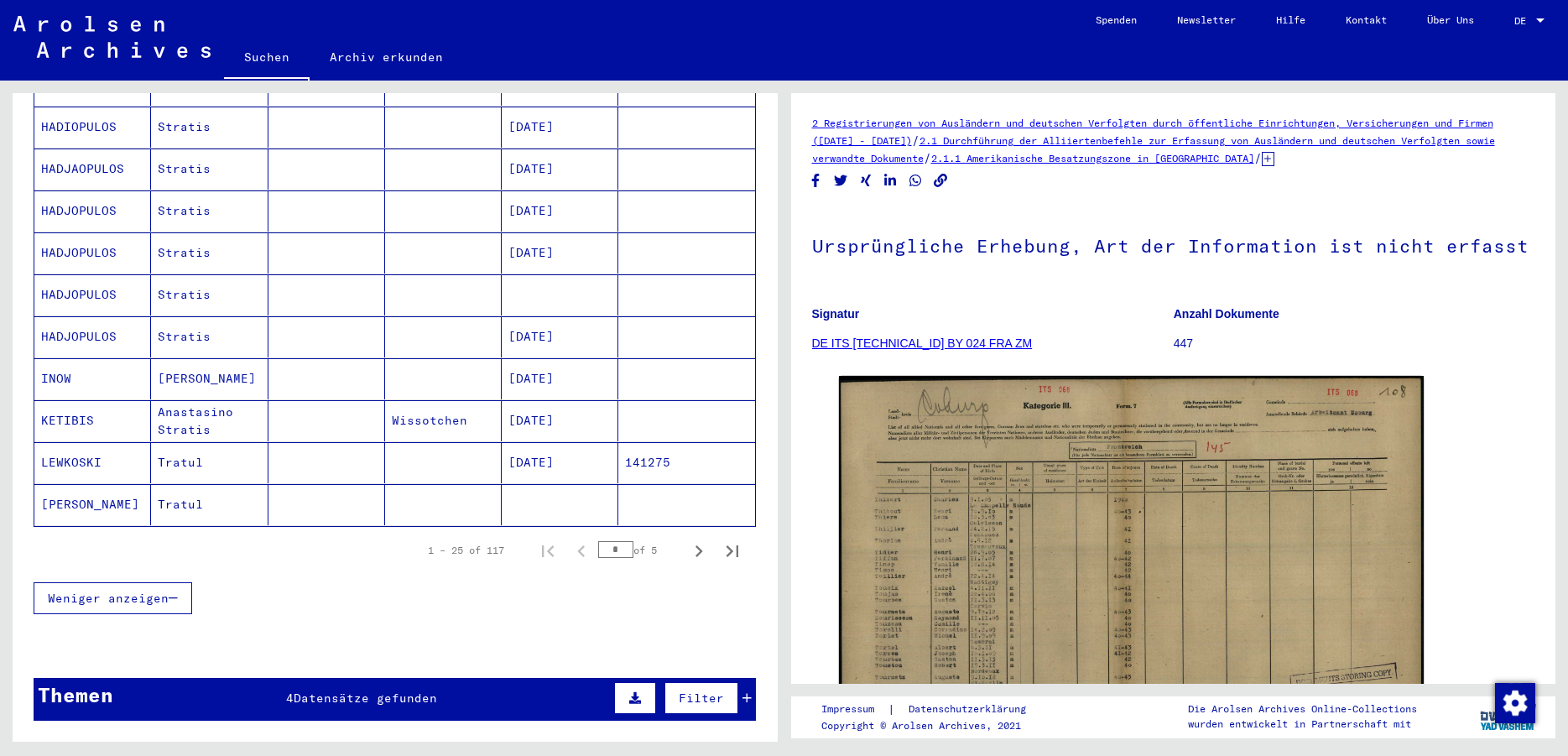
scroll to position [997, 0]
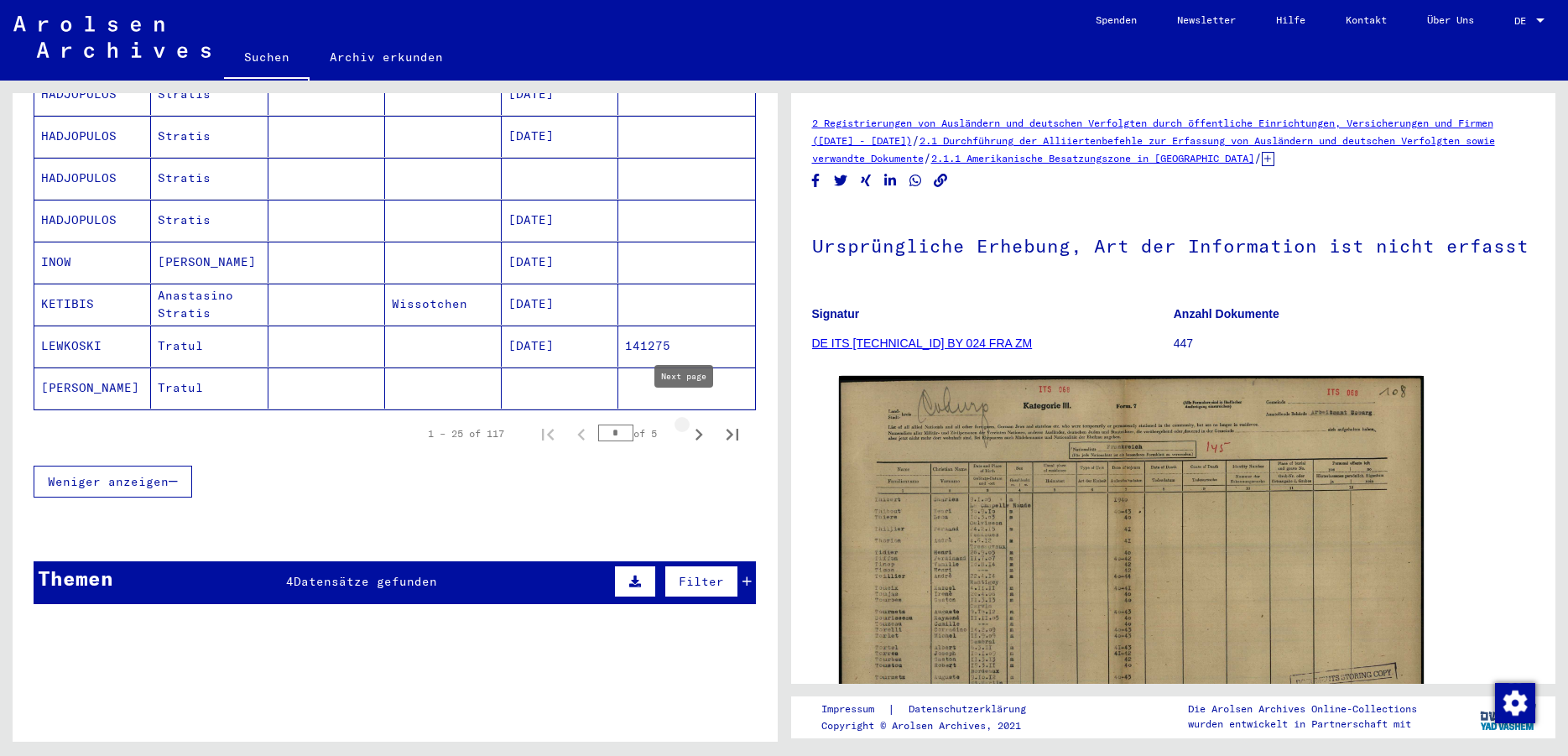
click at [687, 423] on icon "Next page" at bounding box center [699, 435] width 24 height 24
type input "*"
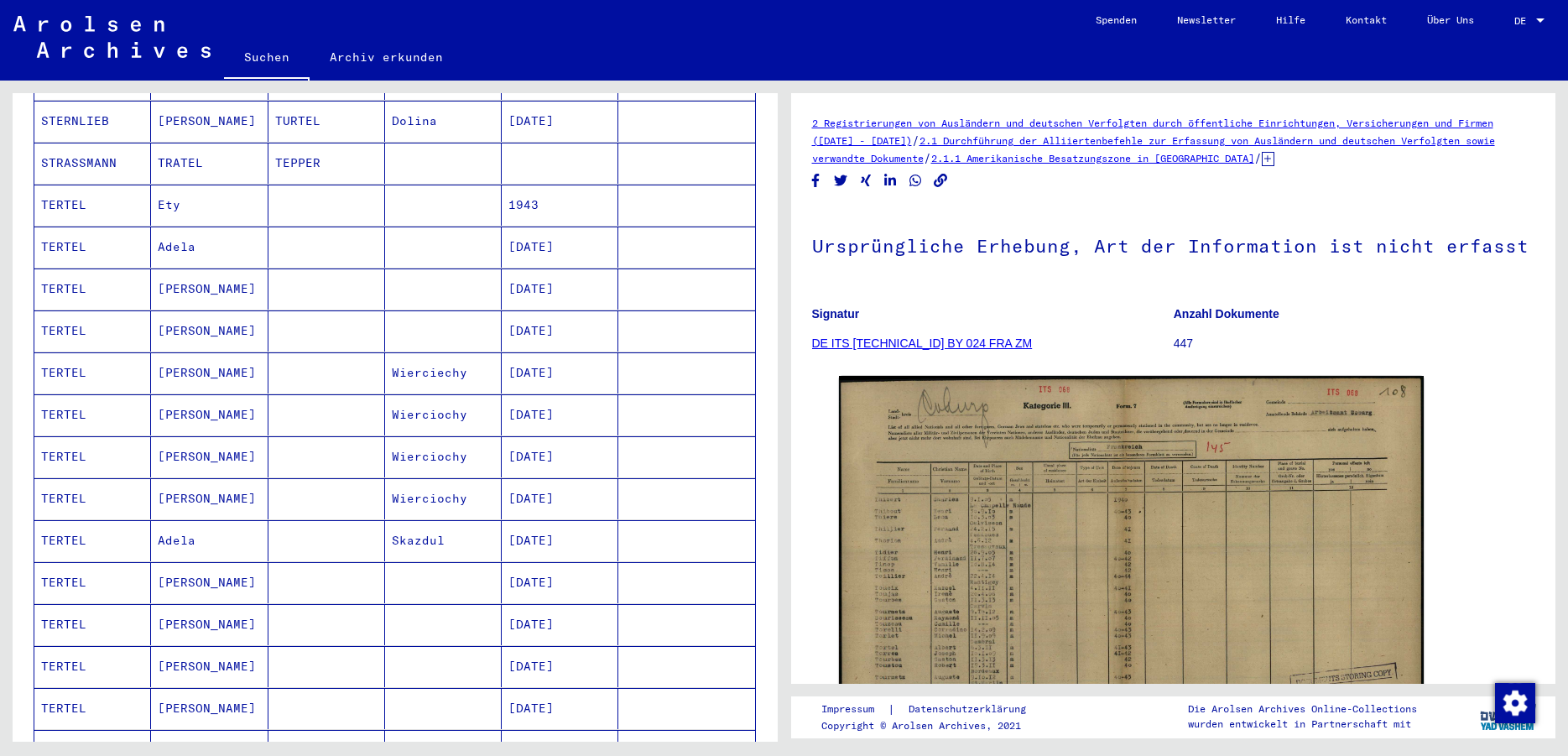
scroll to position [272, 0]
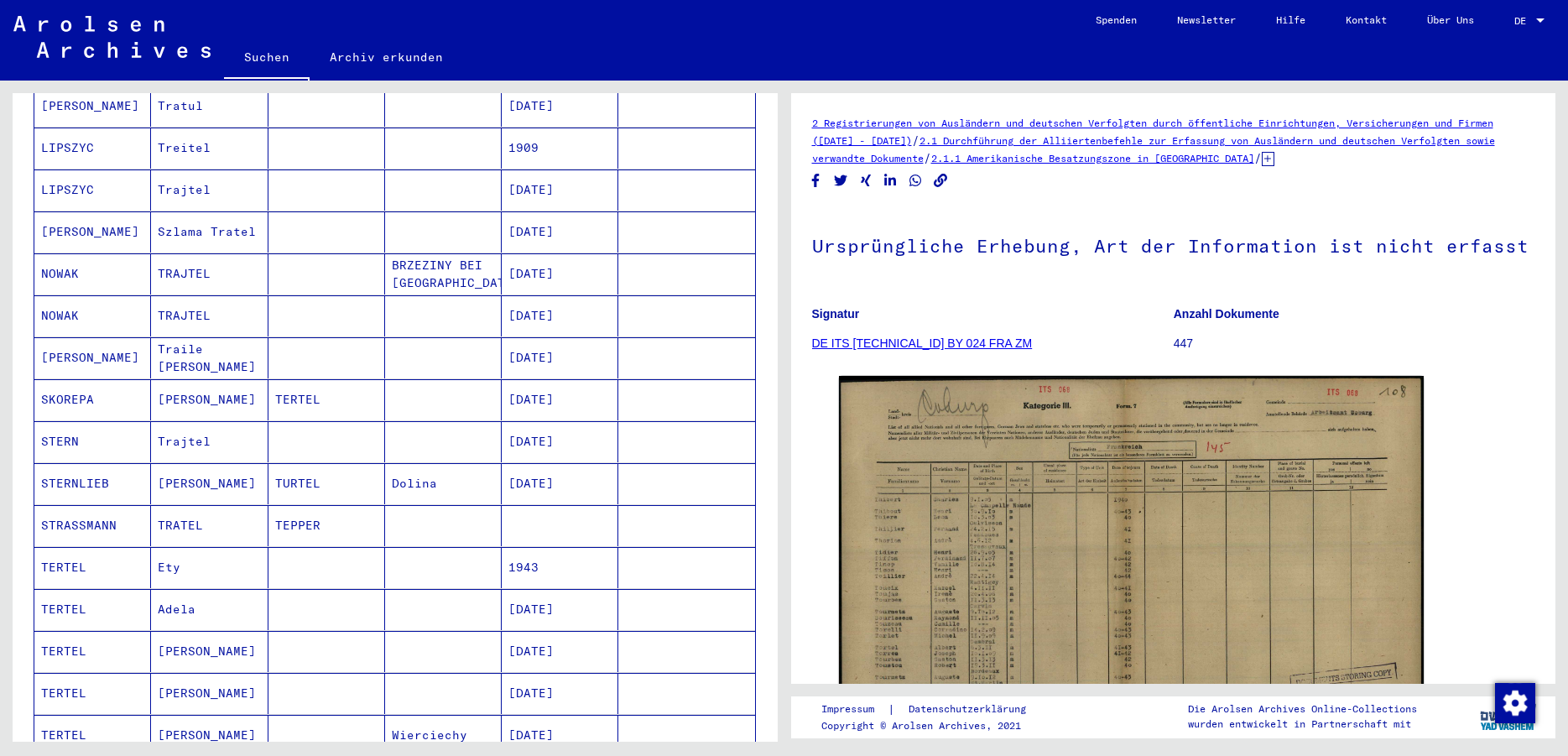
click at [201, 388] on mat-cell "[PERSON_NAME]" at bounding box center [209, 400] width 117 height 41
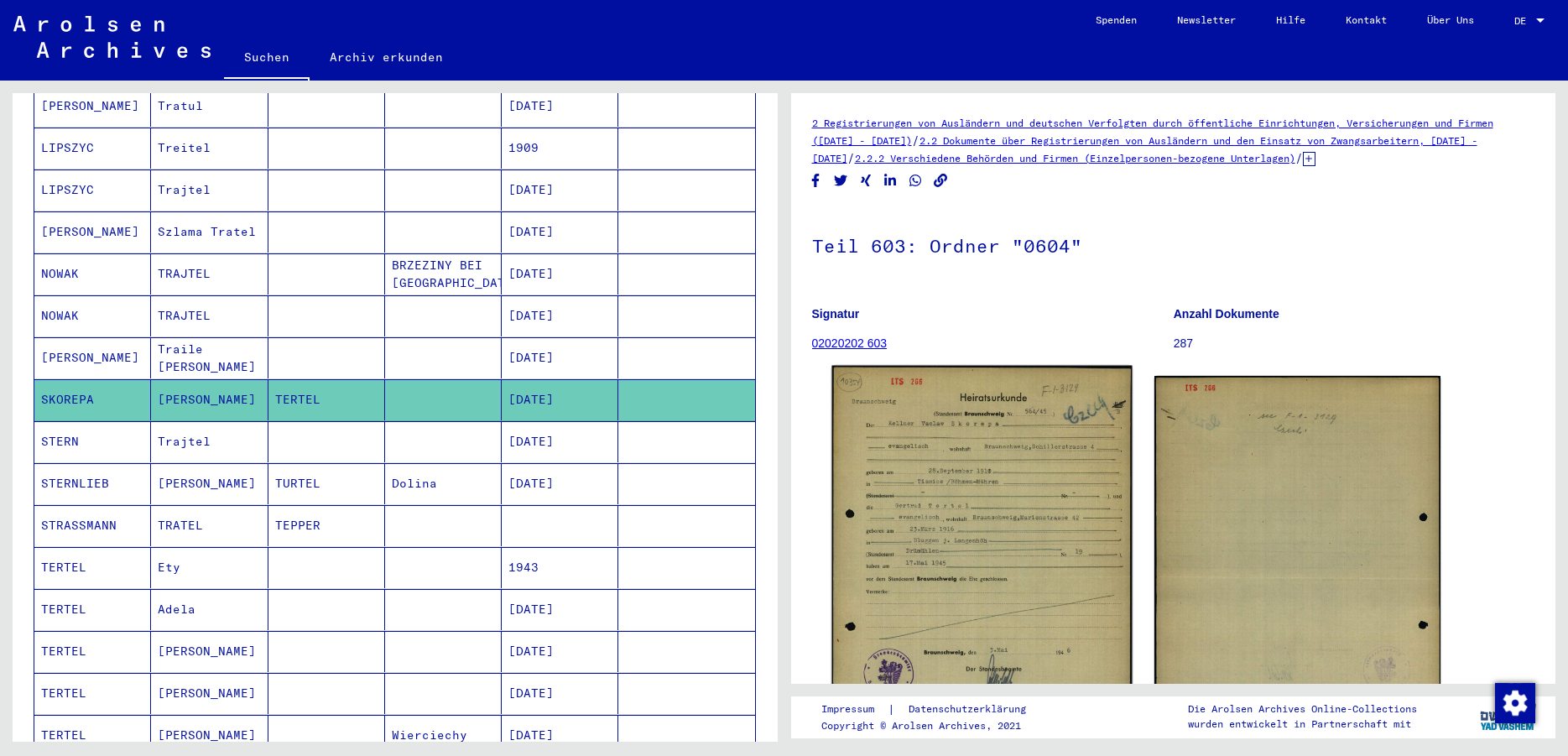
click at [952, 487] on img at bounding box center [981, 579] width 301 height 427
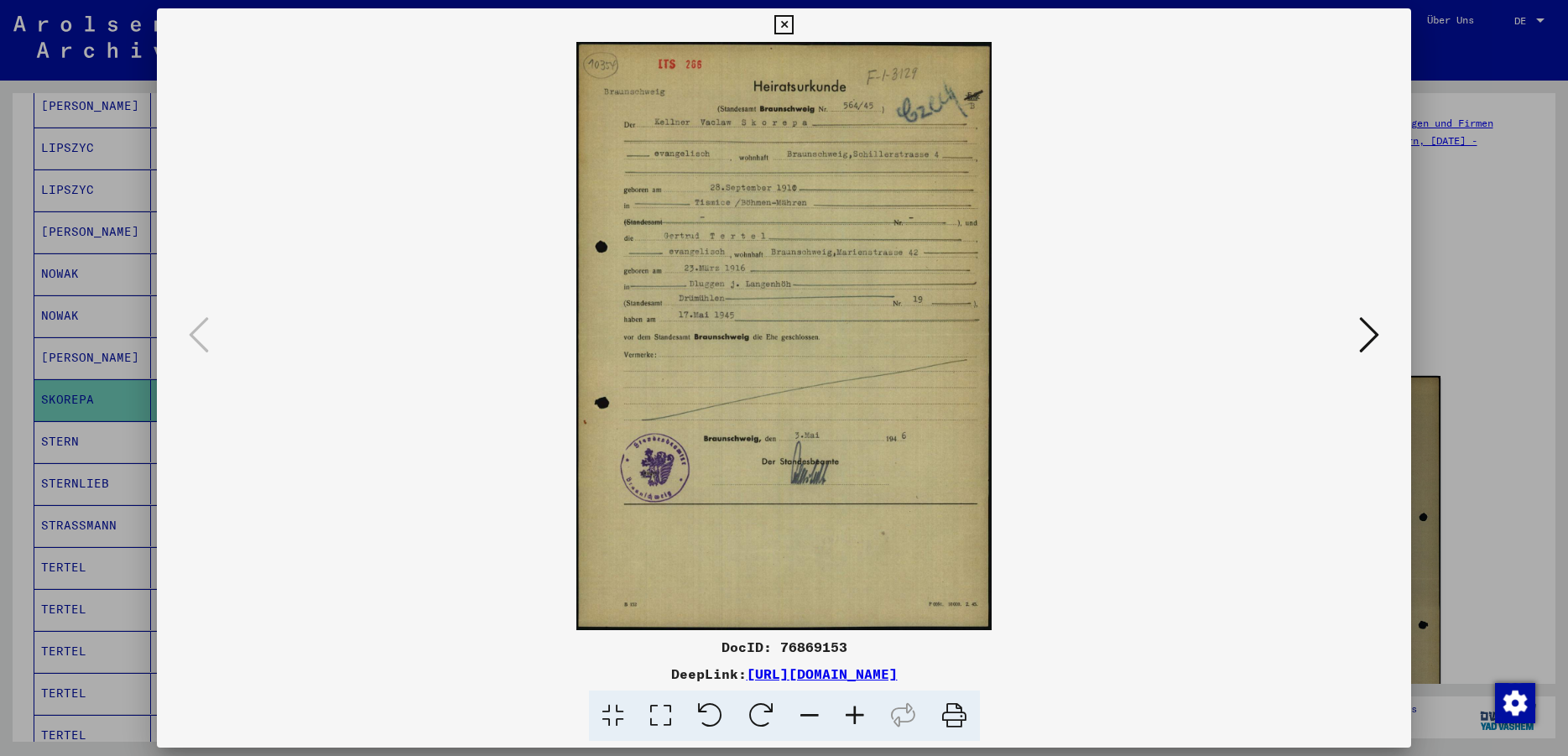
click at [855, 720] on icon at bounding box center [855, 716] width 46 height 52
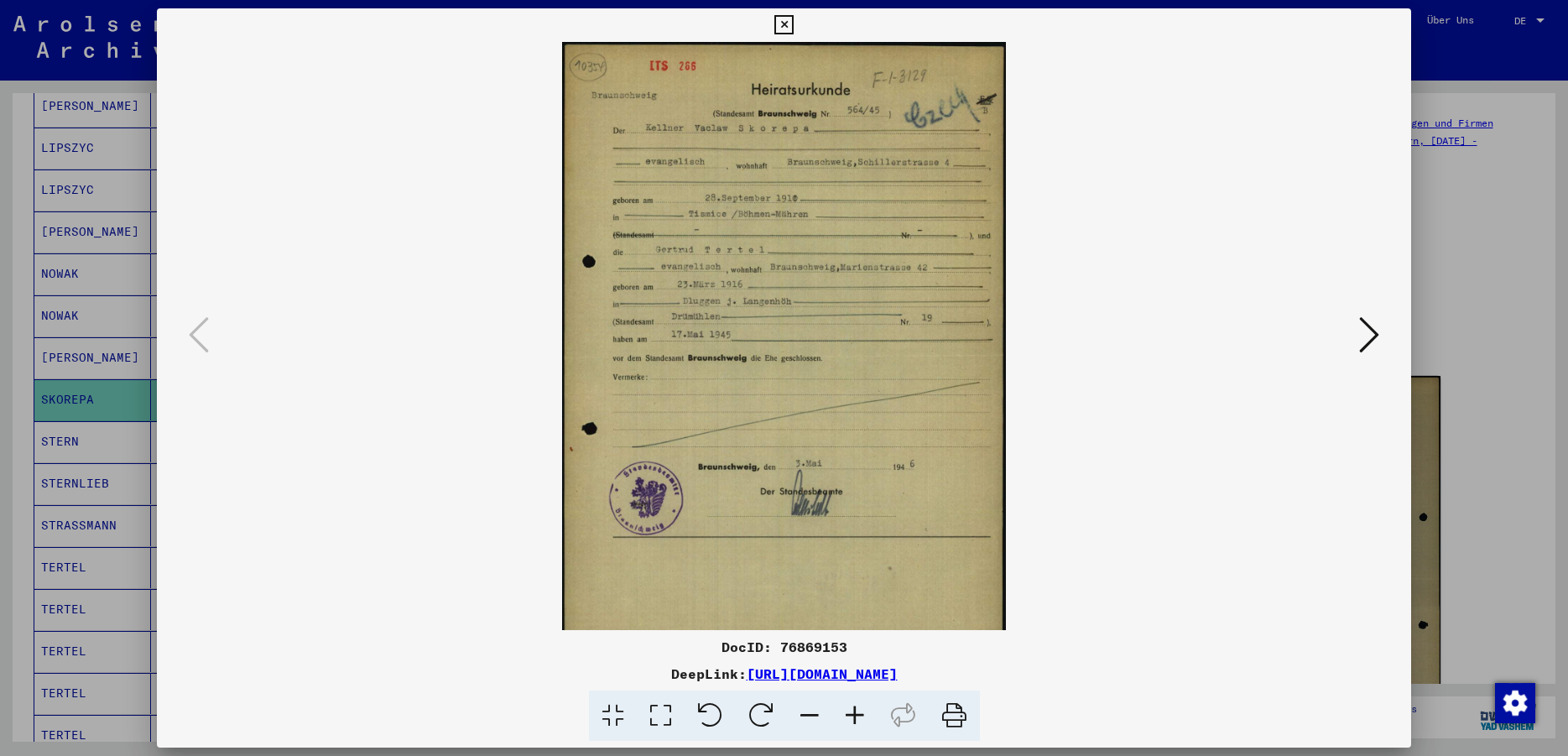
click at [855, 720] on icon at bounding box center [855, 716] width 46 height 52
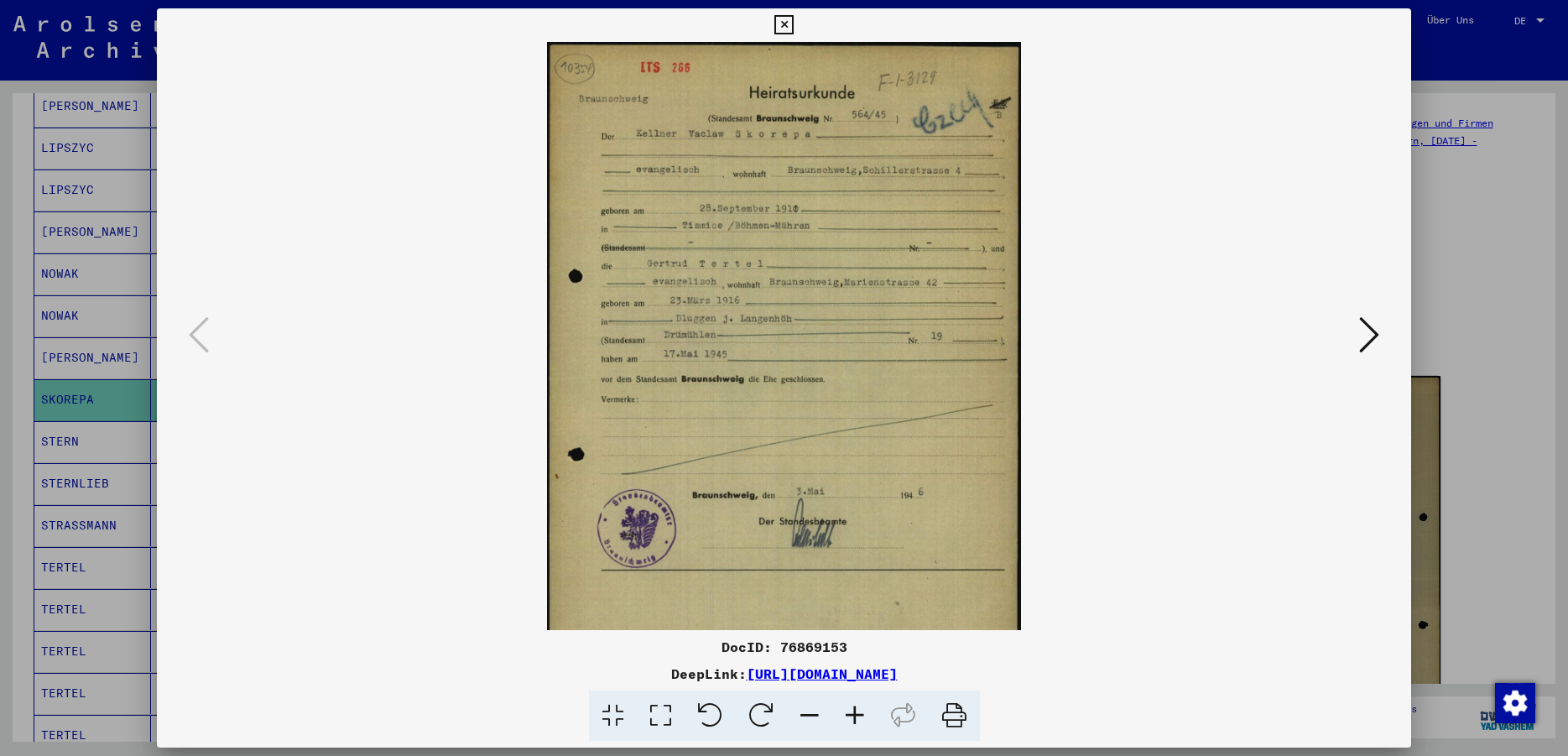
click at [855, 720] on icon at bounding box center [855, 716] width 46 height 52
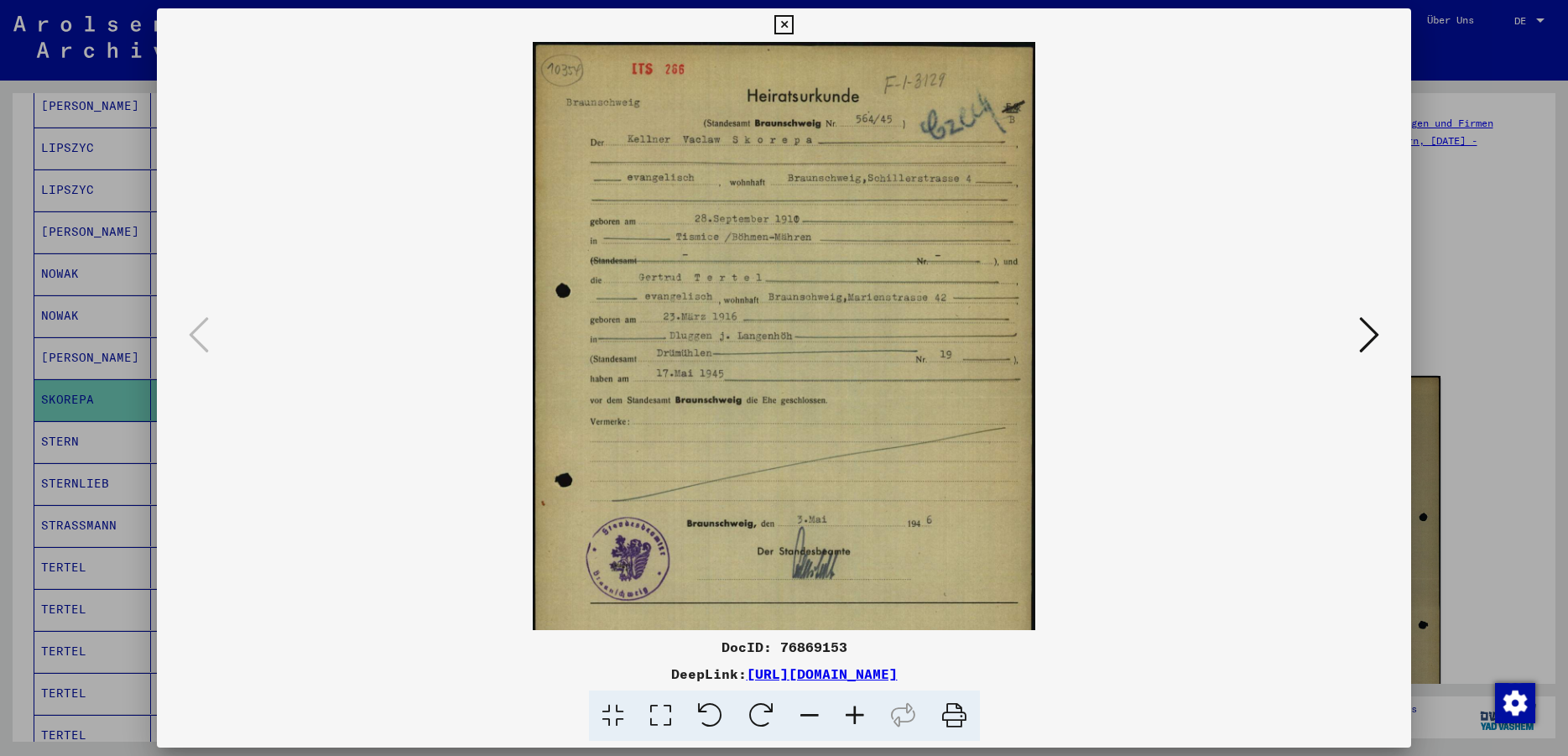
click at [855, 720] on icon at bounding box center [855, 716] width 46 height 52
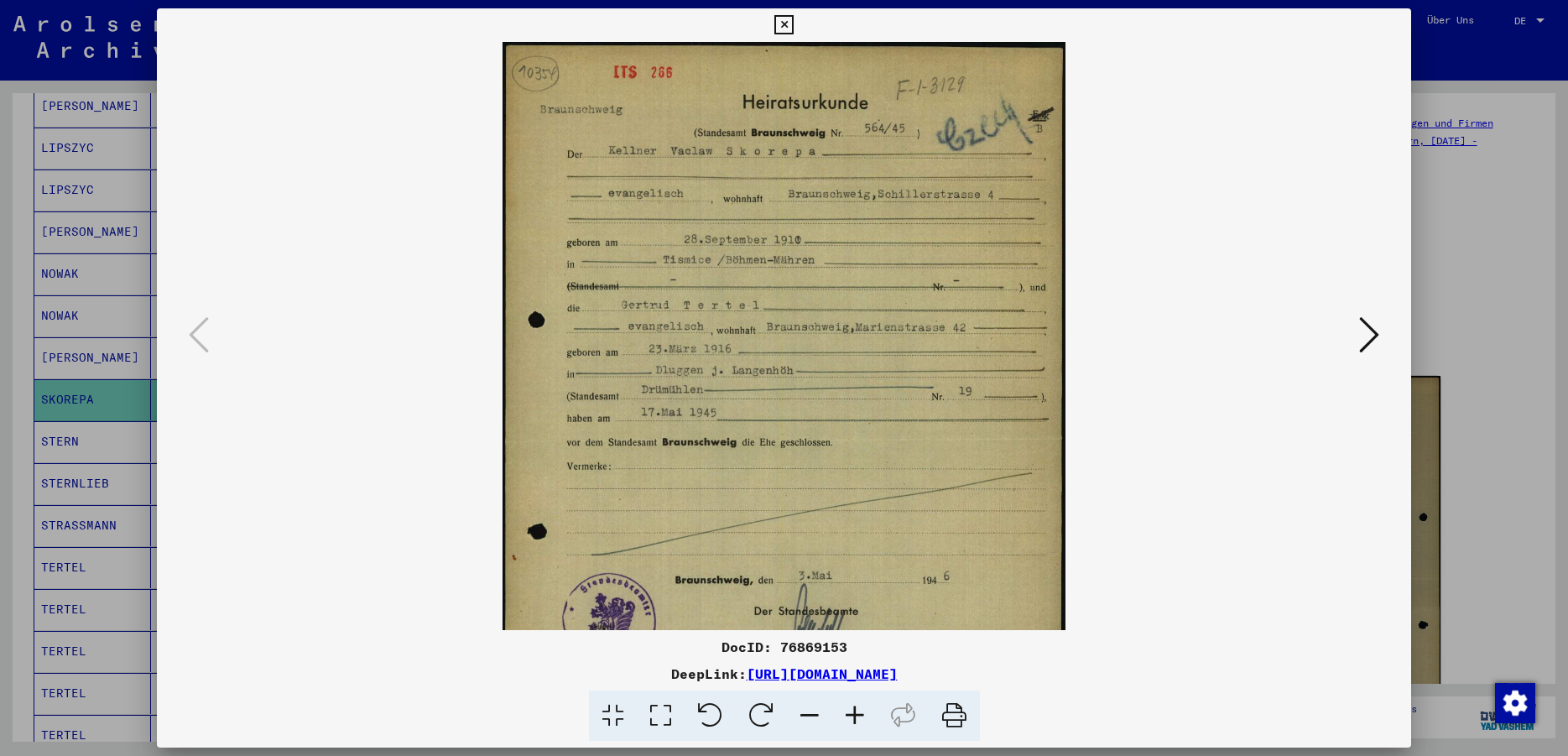
click at [855, 720] on icon at bounding box center [855, 716] width 46 height 52
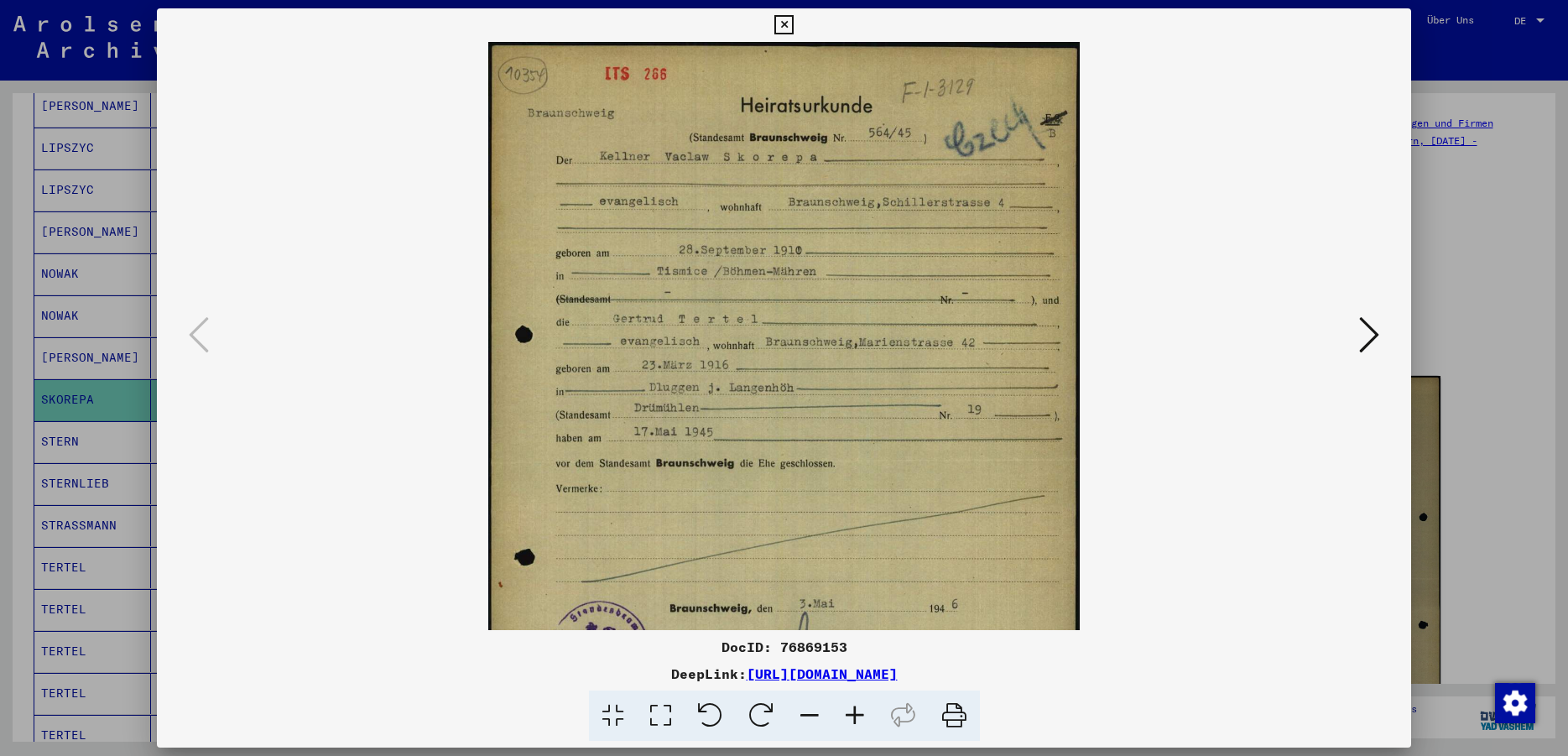
click at [855, 720] on icon at bounding box center [855, 716] width 46 height 52
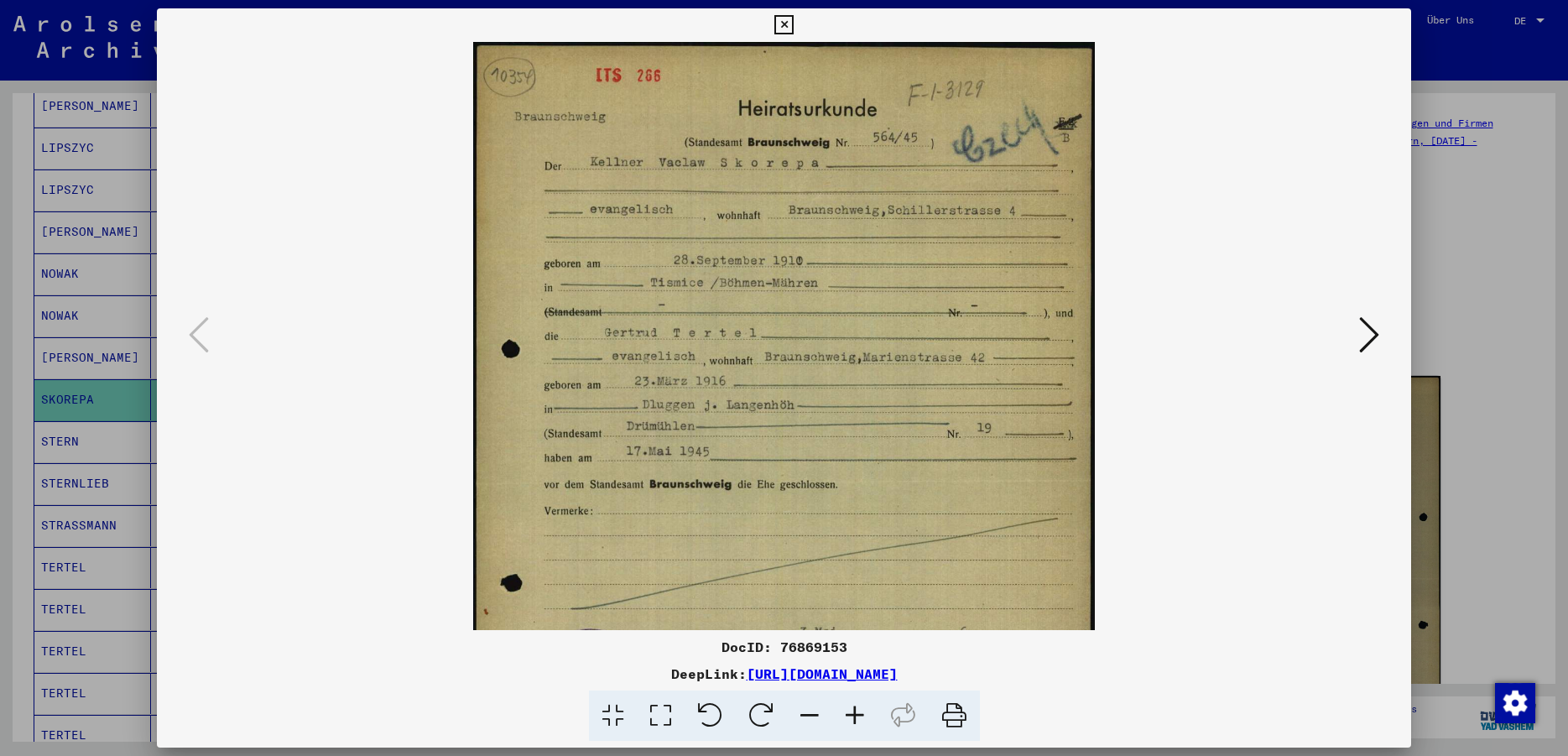
click at [855, 720] on icon at bounding box center [855, 716] width 46 height 52
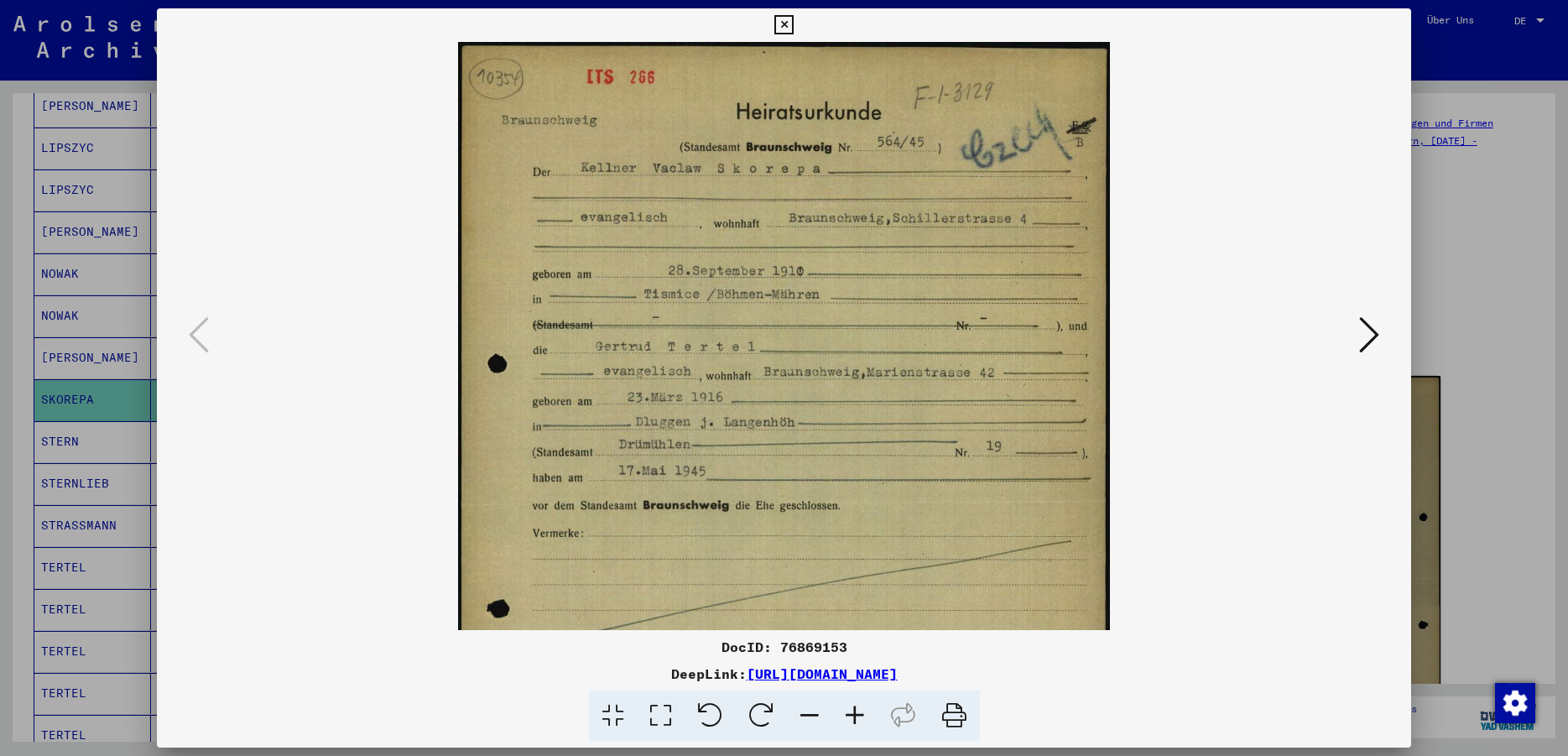
click at [855, 720] on icon at bounding box center [855, 716] width 46 height 52
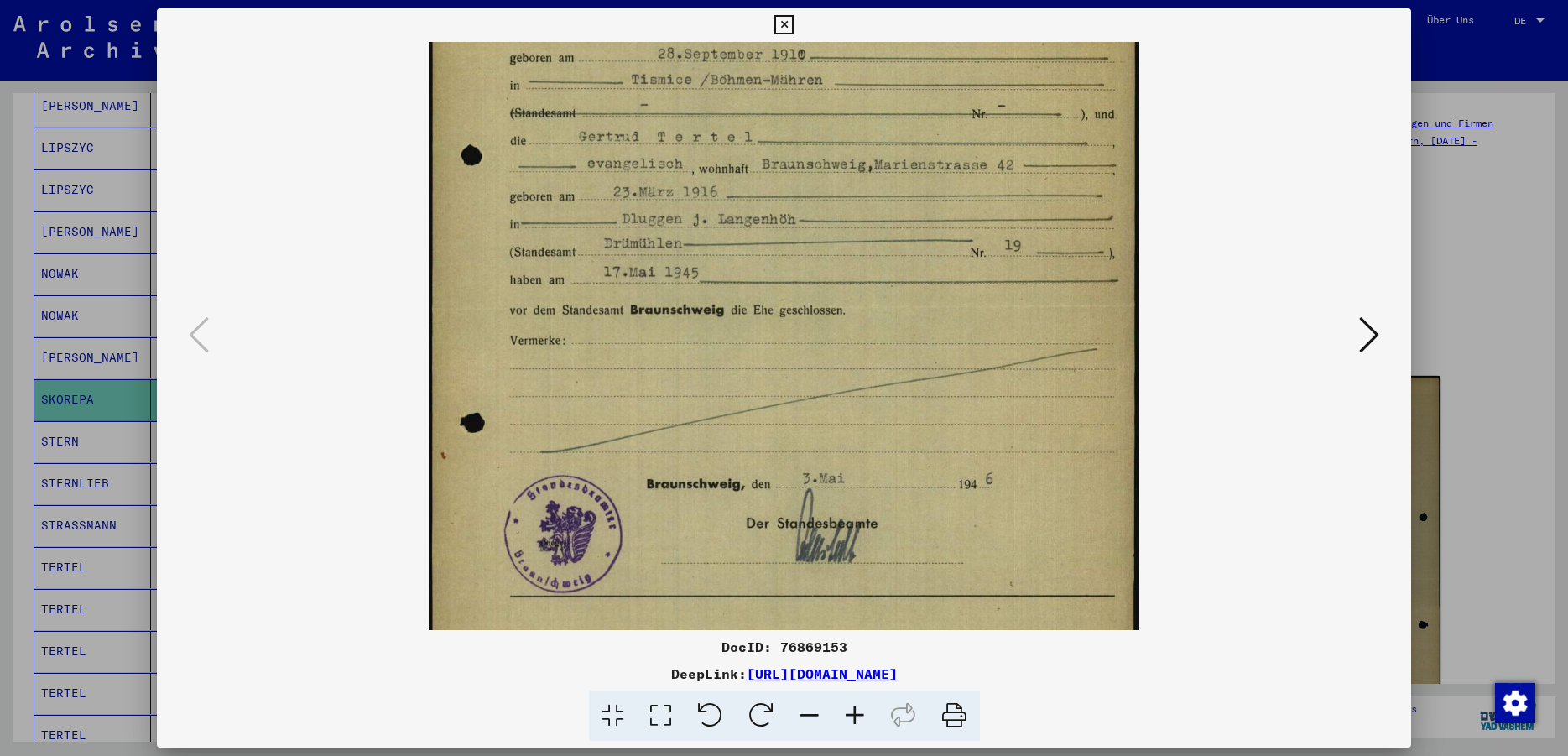
scroll to position [241, 0]
drag, startPoint x: 835, startPoint y: 528, endPoint x: 861, endPoint y: 287, distance: 242.4
click at [861, 287] on img at bounding box center [784, 305] width 710 height 1008
click at [1372, 327] on icon at bounding box center [1369, 335] width 20 height 41
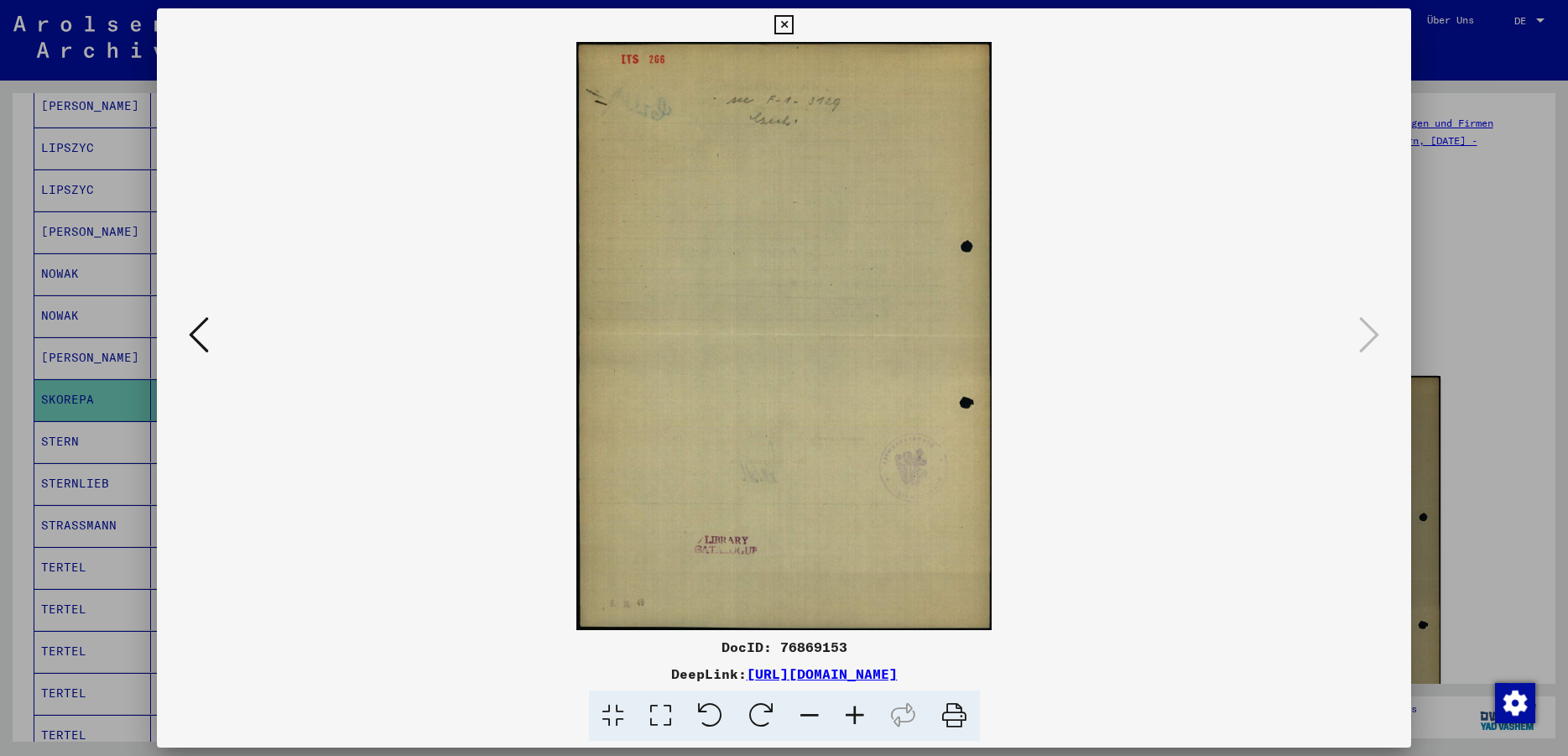
click at [794, 26] on icon at bounding box center [784, 25] width 19 height 20
